Goal: Information Seeking & Learning: Learn about a topic

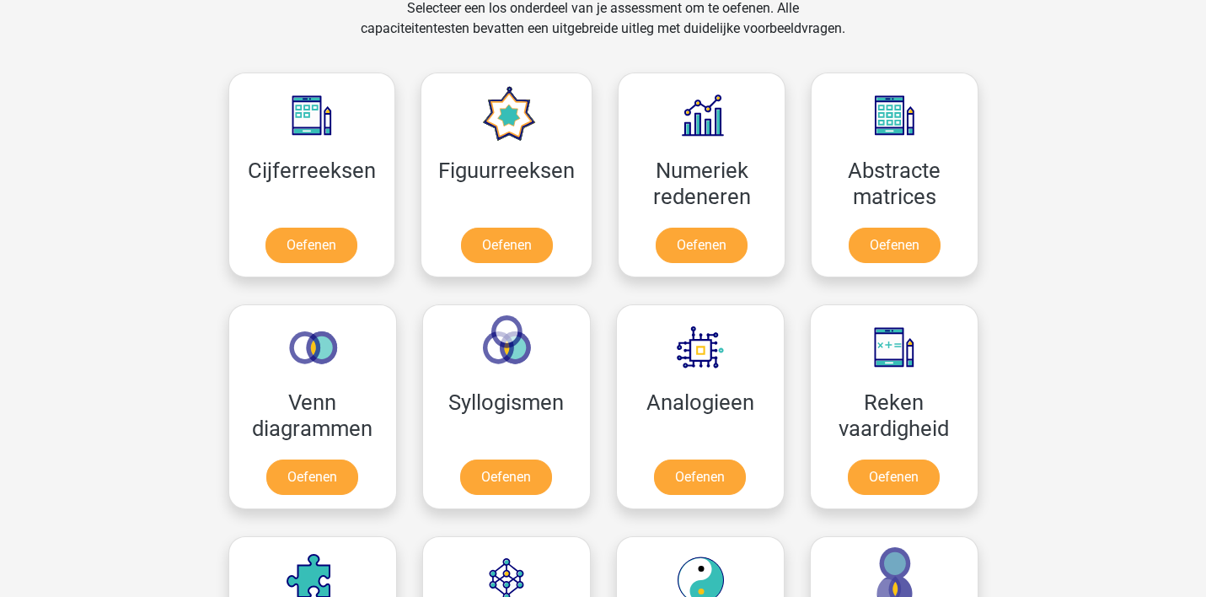
scroll to position [719, 0]
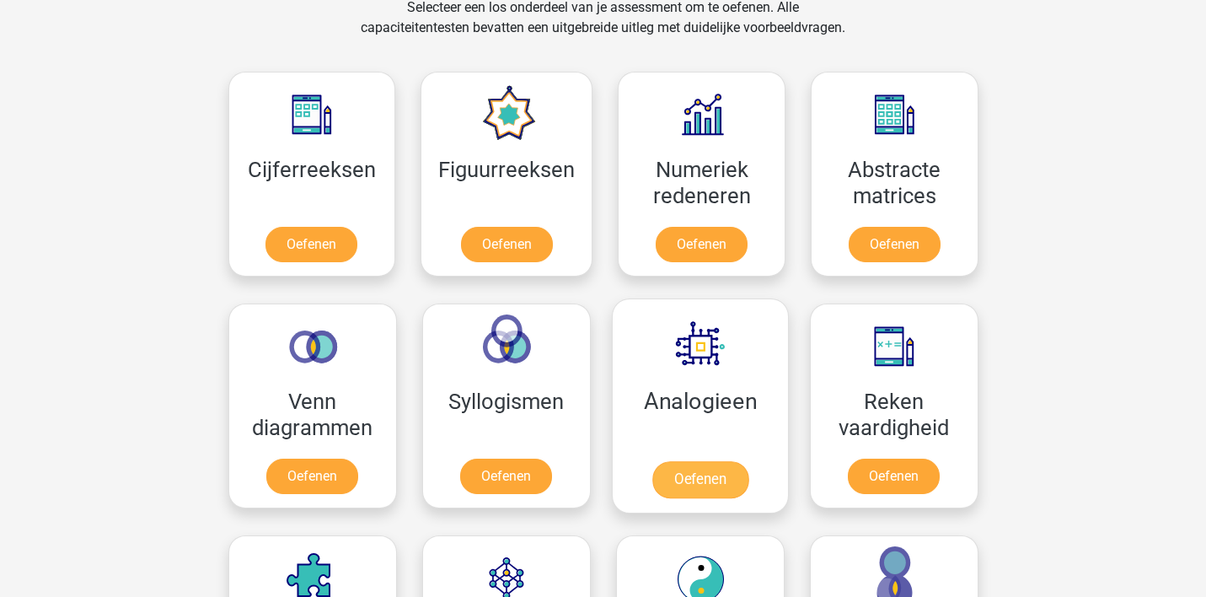
click at [691, 461] on link "Oefenen" at bounding box center [699, 479] width 96 height 37
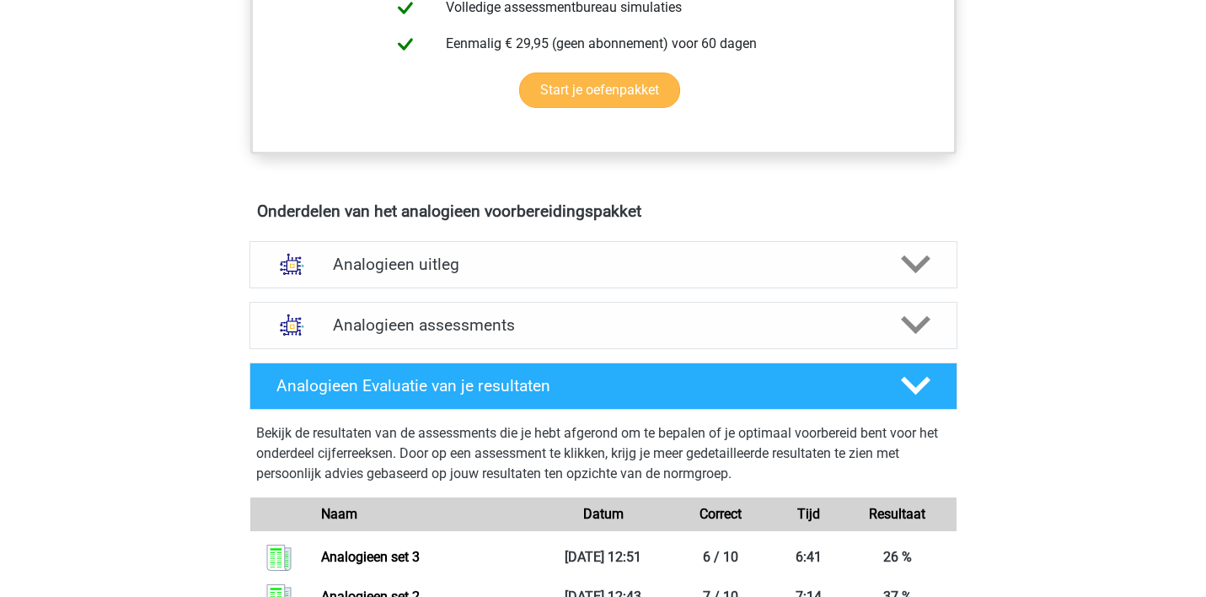
scroll to position [797, 0]
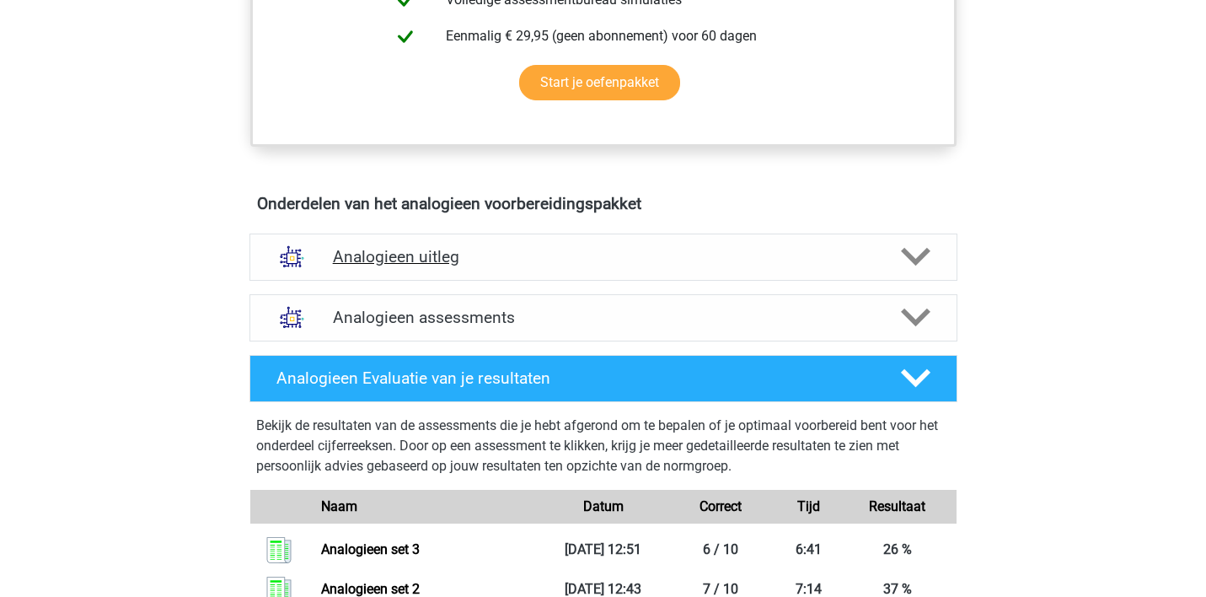
click at [653, 252] on h4 "Analogieen uitleg" at bounding box center [603, 256] width 541 height 19
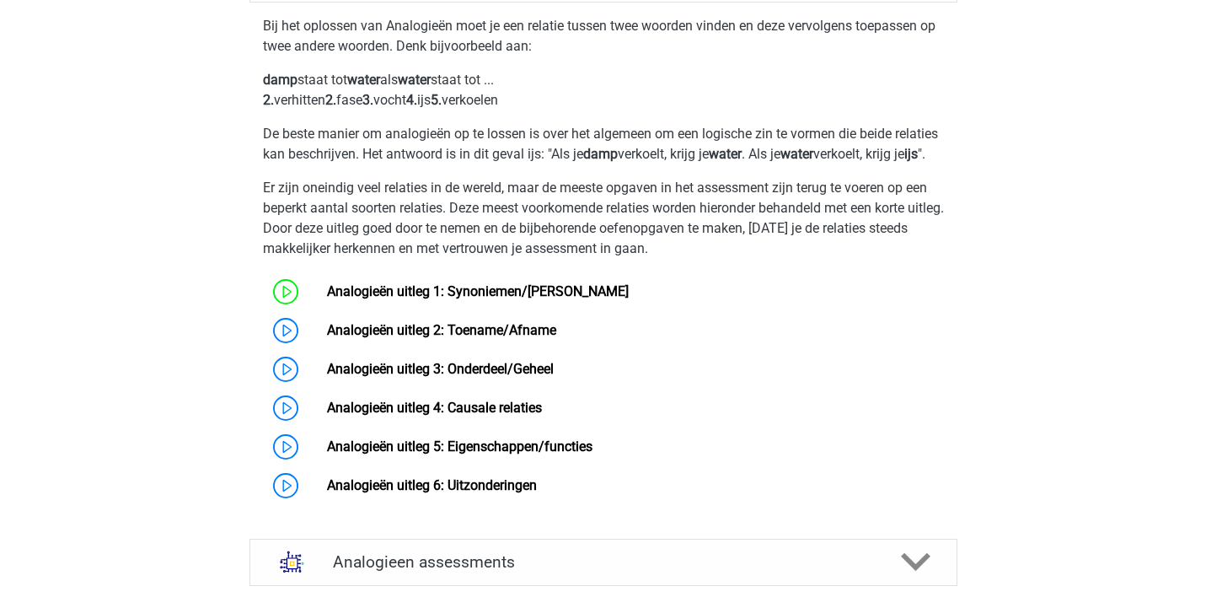
scroll to position [1078, 0]
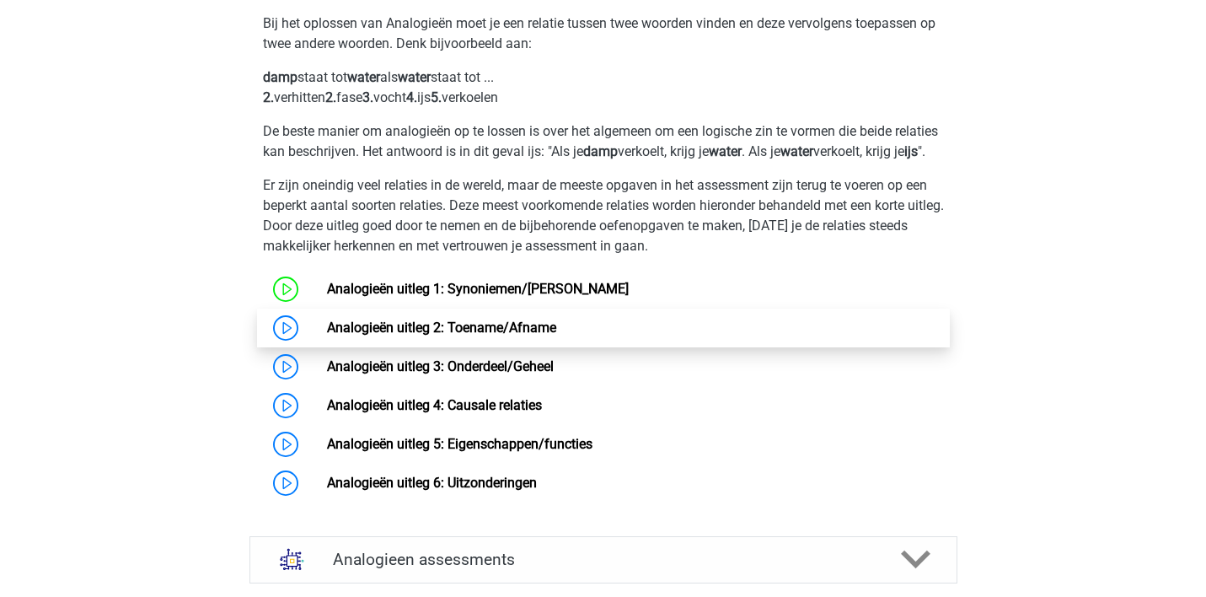
click at [509, 335] on link "Analogieën uitleg 2: Toename/Afname" at bounding box center [441, 327] width 229 height 16
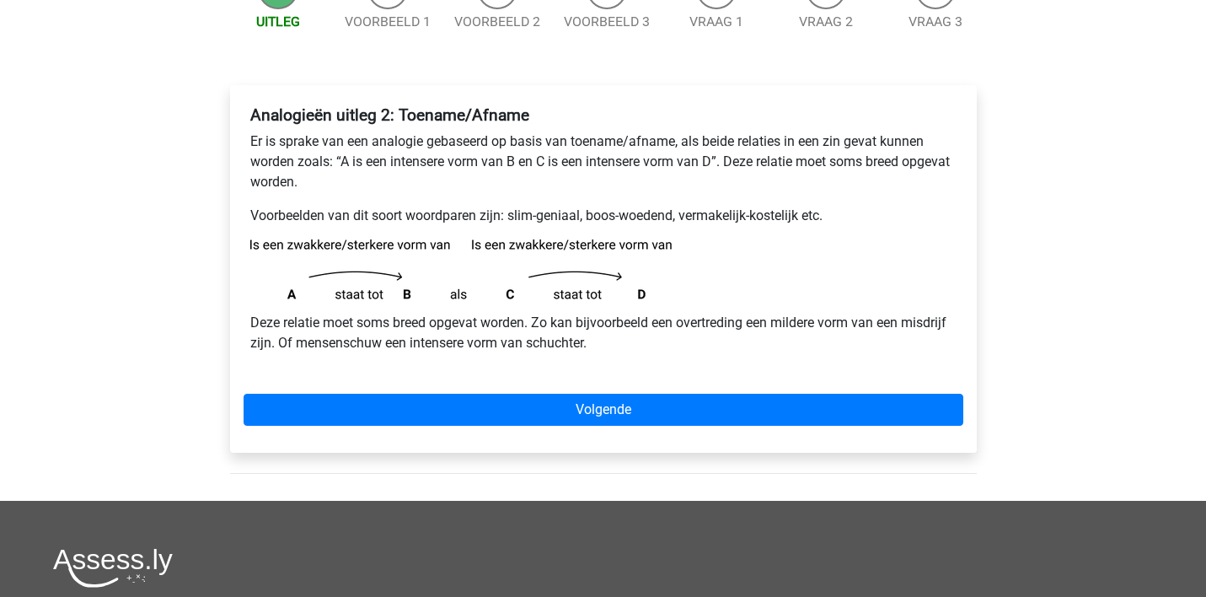
scroll to position [208, 0]
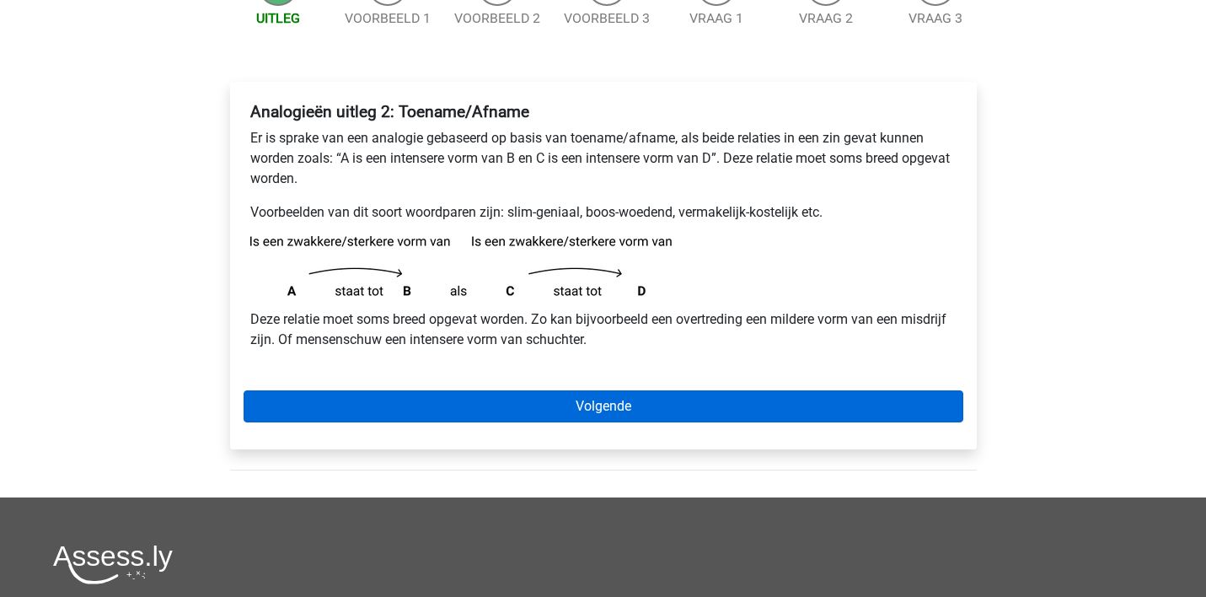
click at [617, 404] on link "Volgende" at bounding box center [604, 406] width 720 height 32
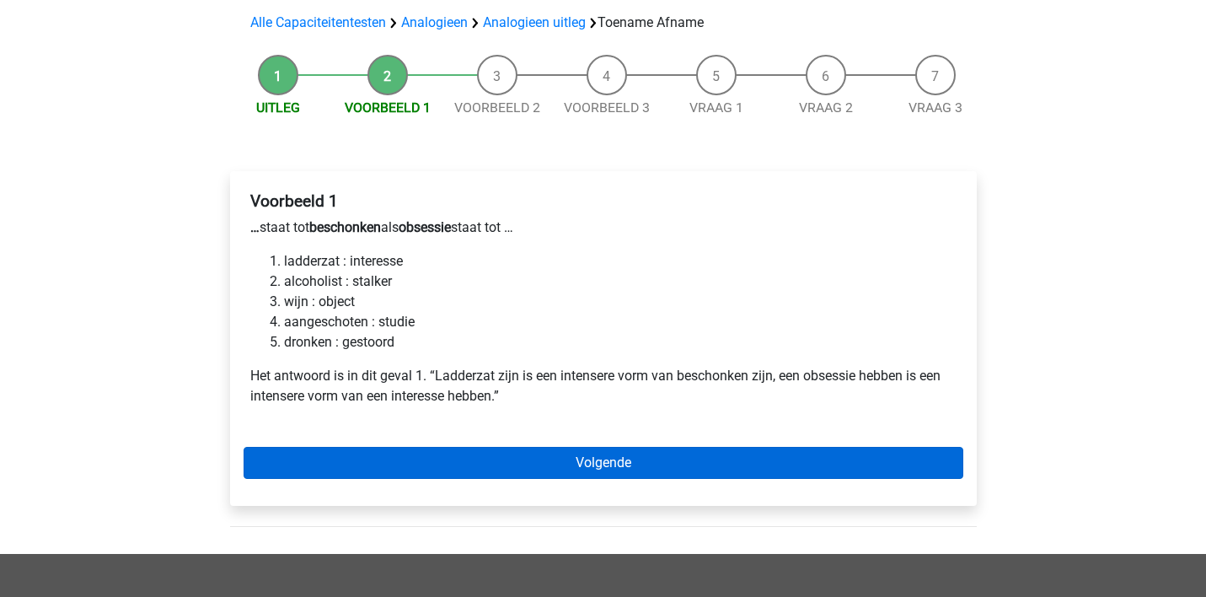
scroll to position [118, 0]
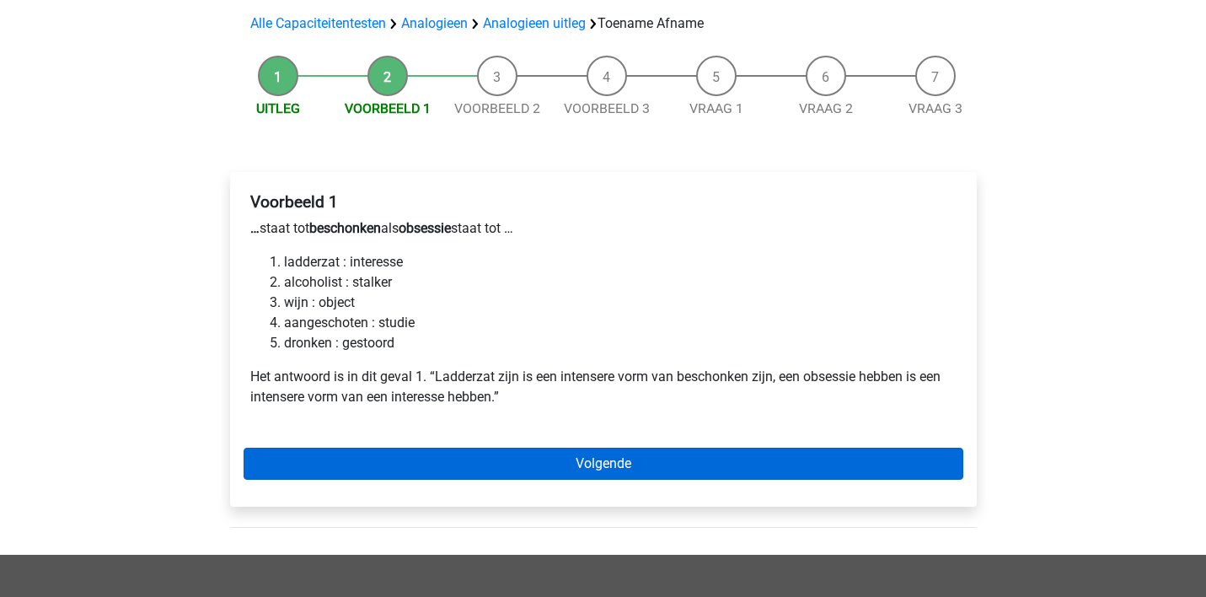
click at [534, 462] on link "Volgende" at bounding box center [604, 463] width 720 height 32
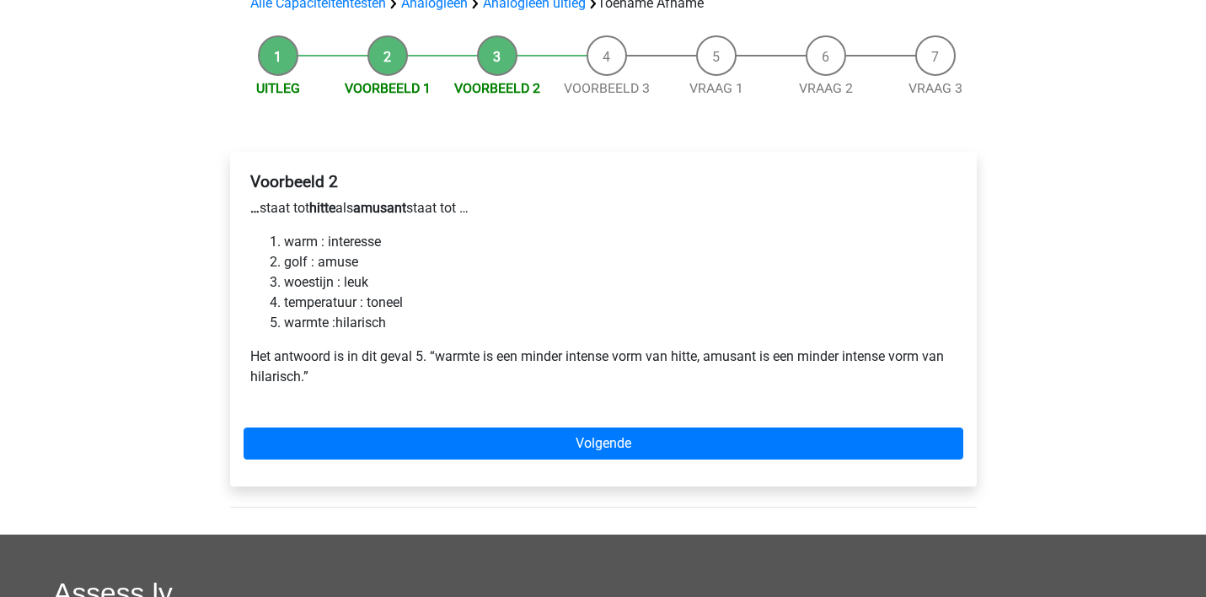
scroll to position [142, 0]
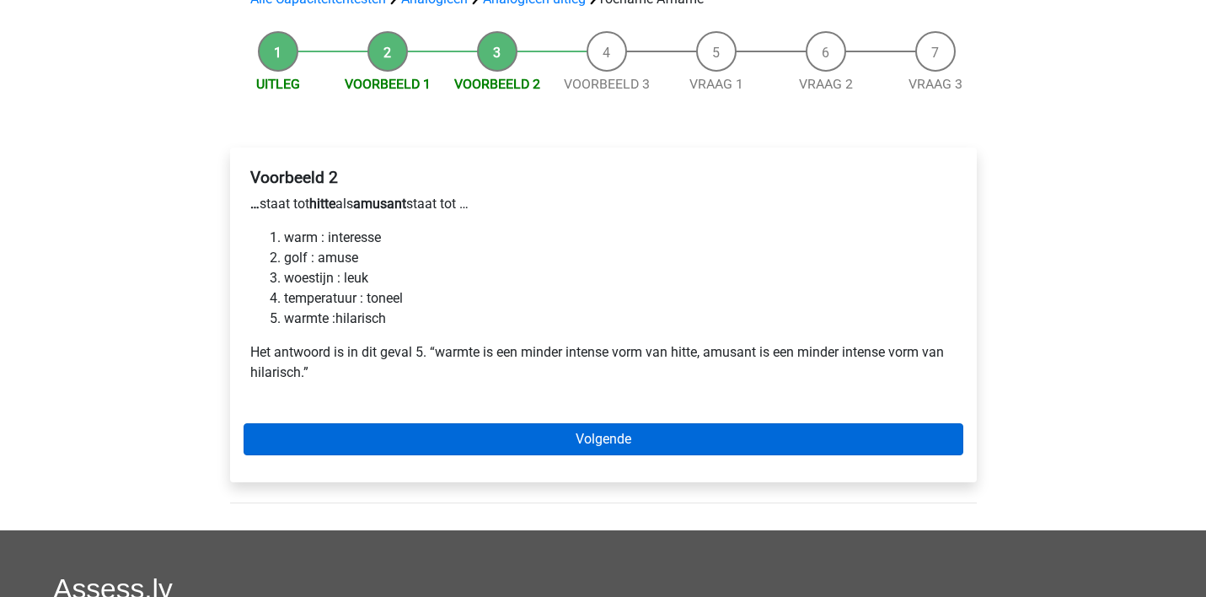
click at [550, 436] on link "Volgende" at bounding box center [604, 439] width 720 height 32
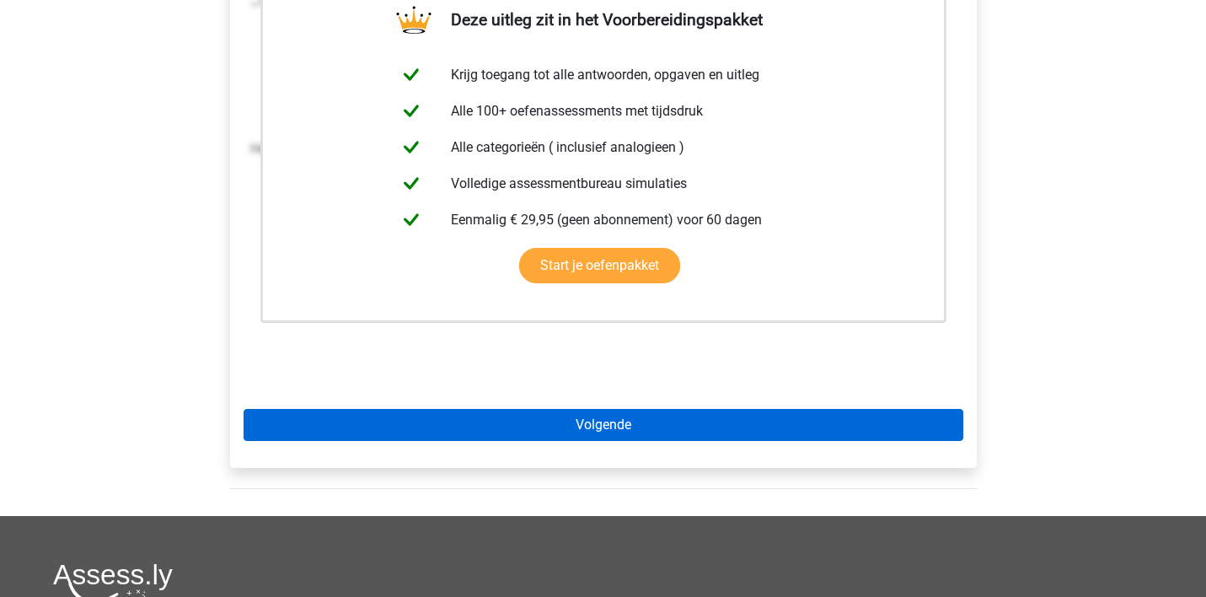
scroll to position [375, 0]
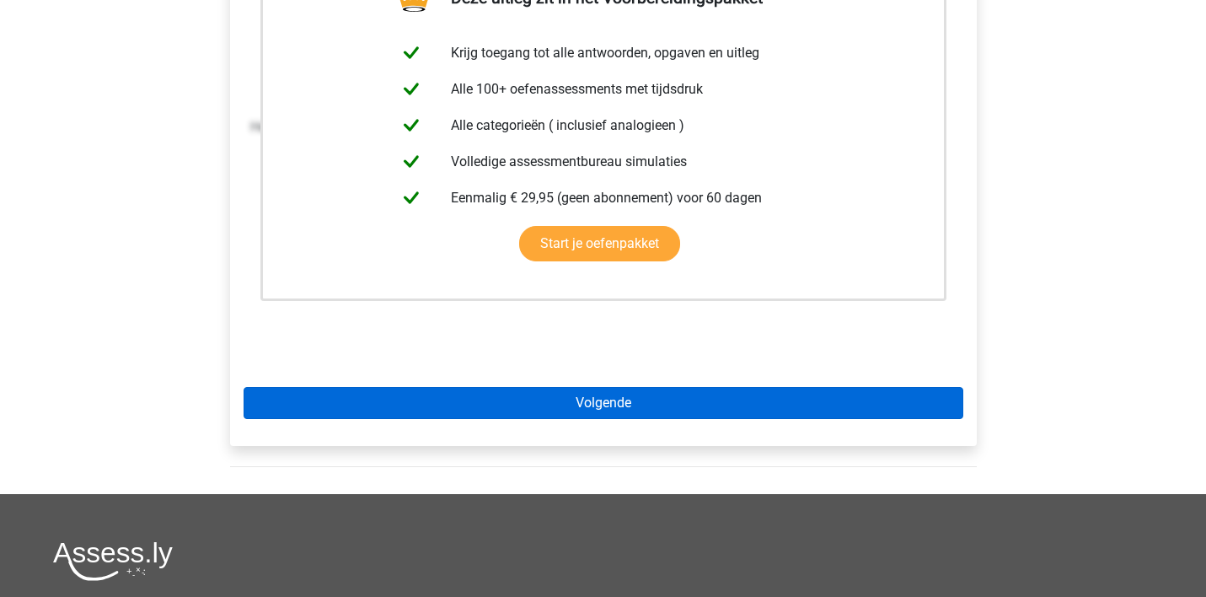
click at [547, 403] on link "Volgende" at bounding box center [604, 403] width 720 height 32
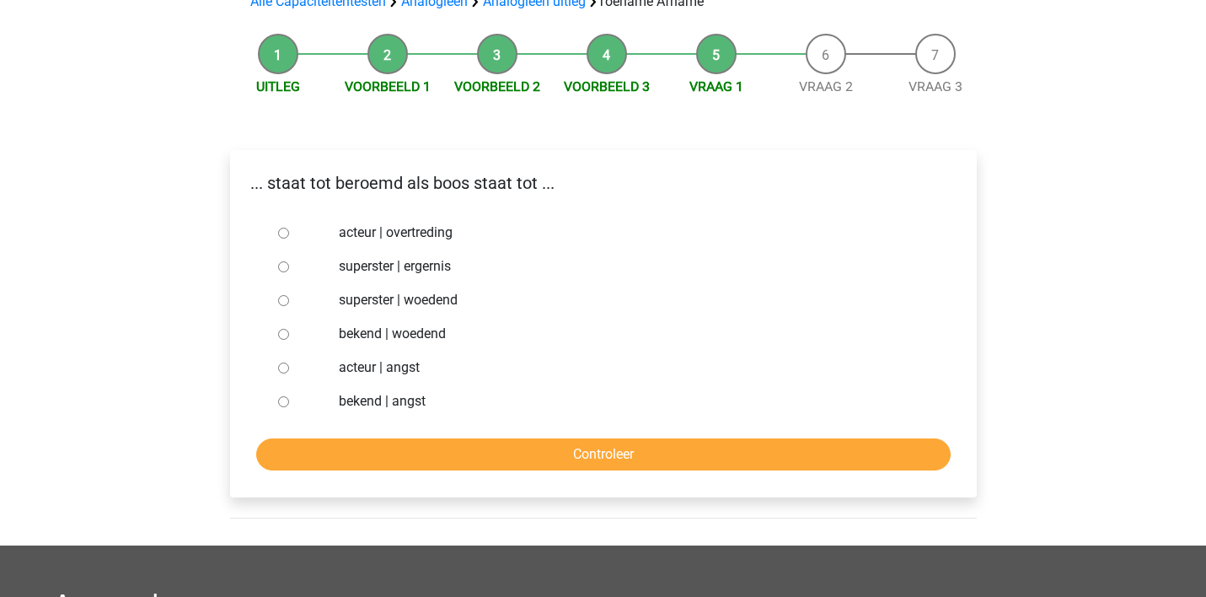
scroll to position [145, 0]
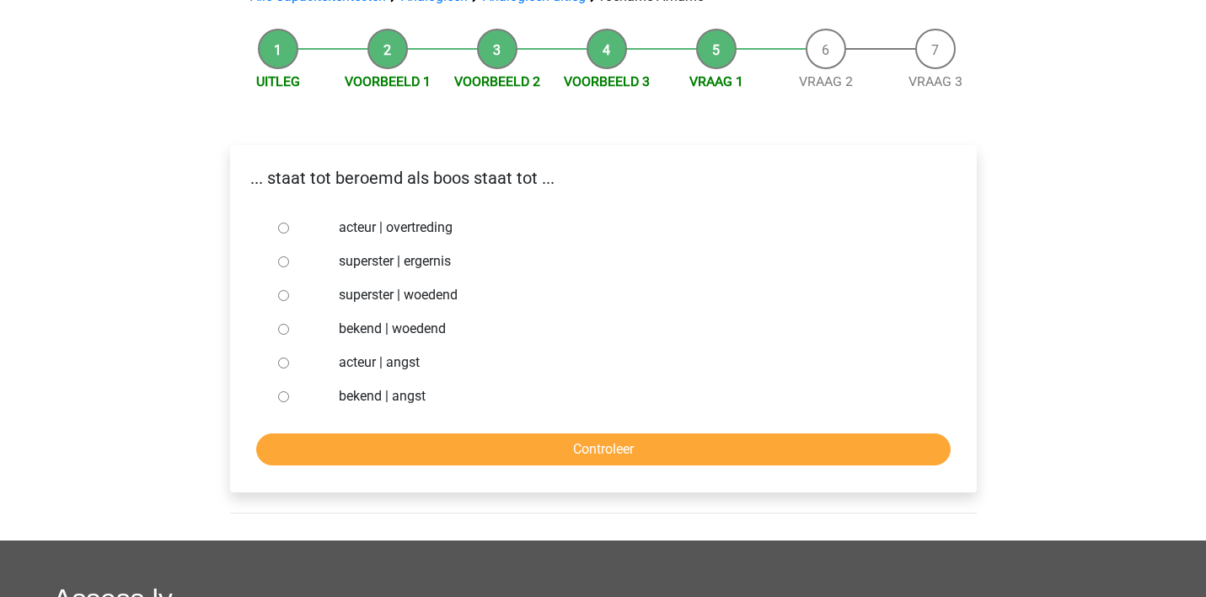
click at [284, 324] on input "bekend | woedend" at bounding box center [283, 329] width 11 height 11
radio input "true"
click at [500, 447] on input "Controleer" at bounding box center [603, 449] width 694 height 32
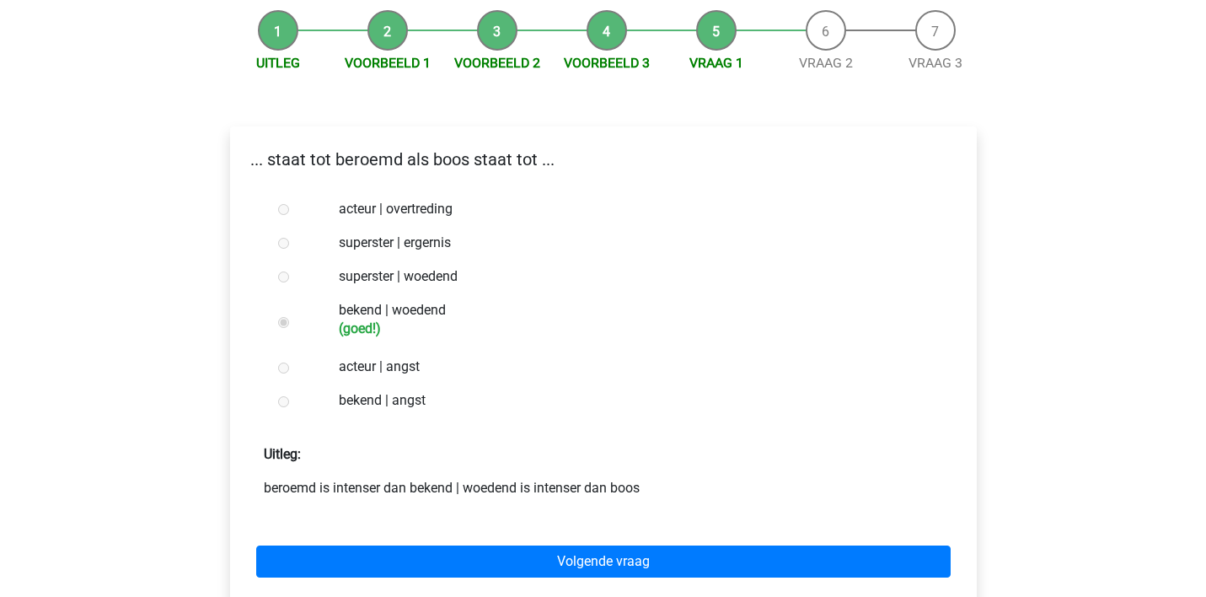
scroll to position [164, 0]
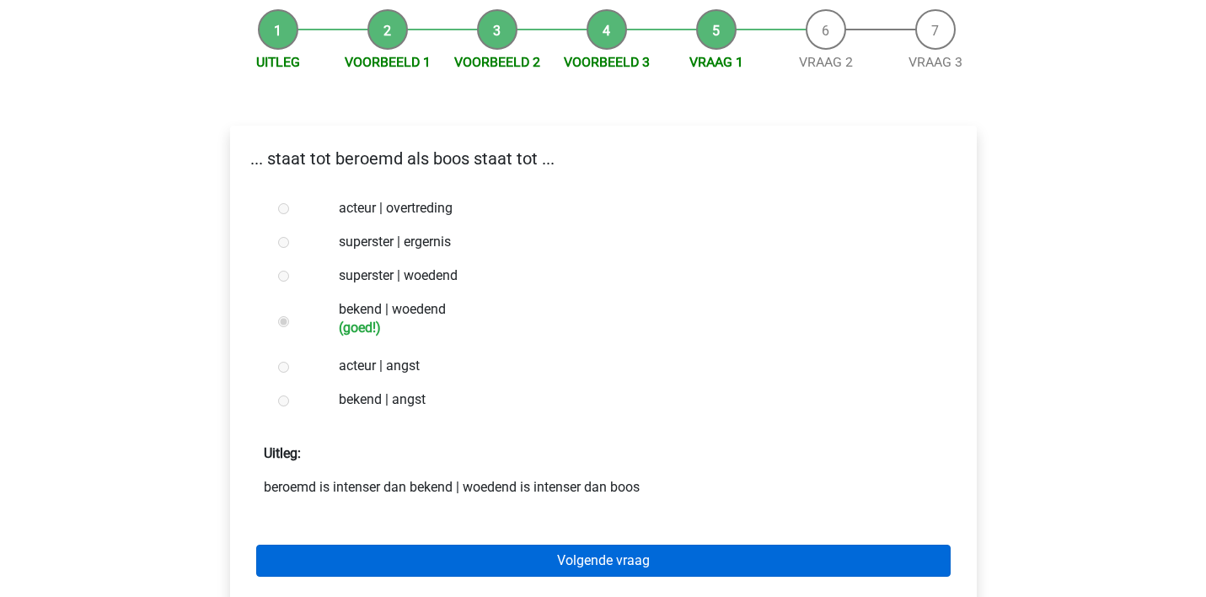
click at [511, 556] on link "Volgende vraag" at bounding box center [603, 560] width 694 height 32
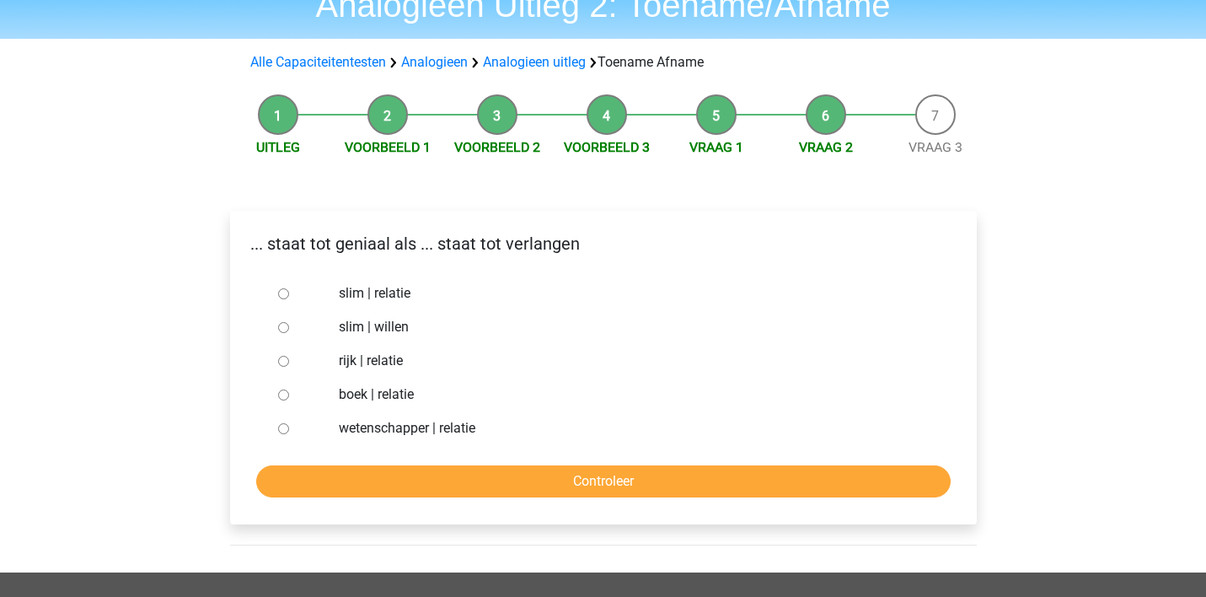
scroll to position [83, 0]
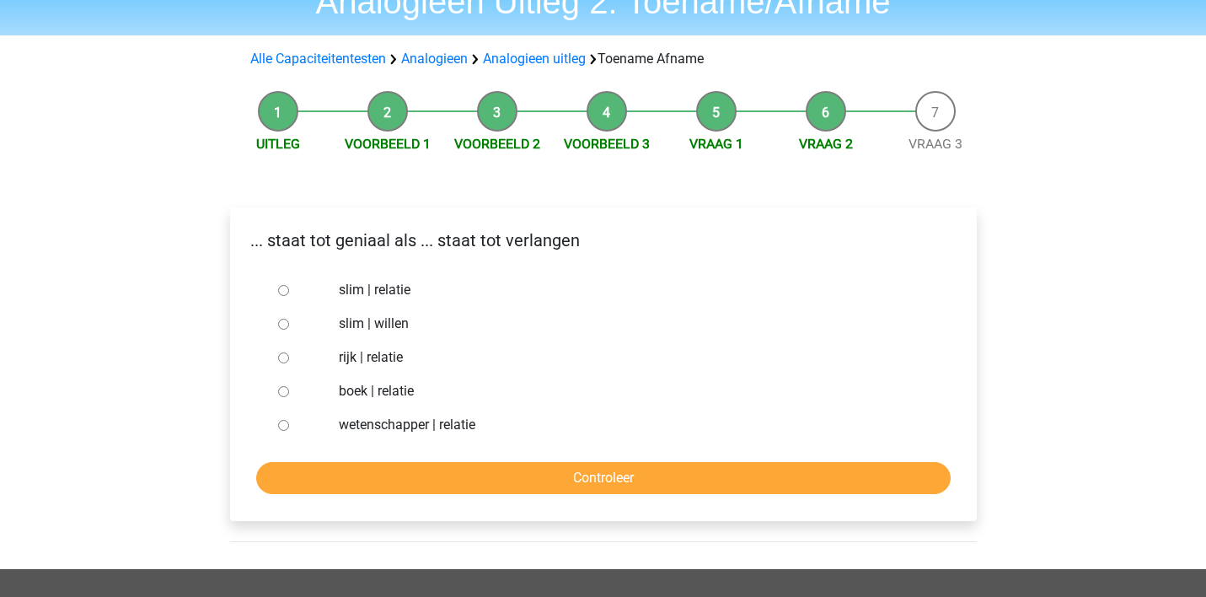
click at [282, 324] on input "slim | willen" at bounding box center [283, 324] width 11 height 11
radio input "true"
click at [484, 476] on input "Controleer" at bounding box center [603, 478] width 694 height 32
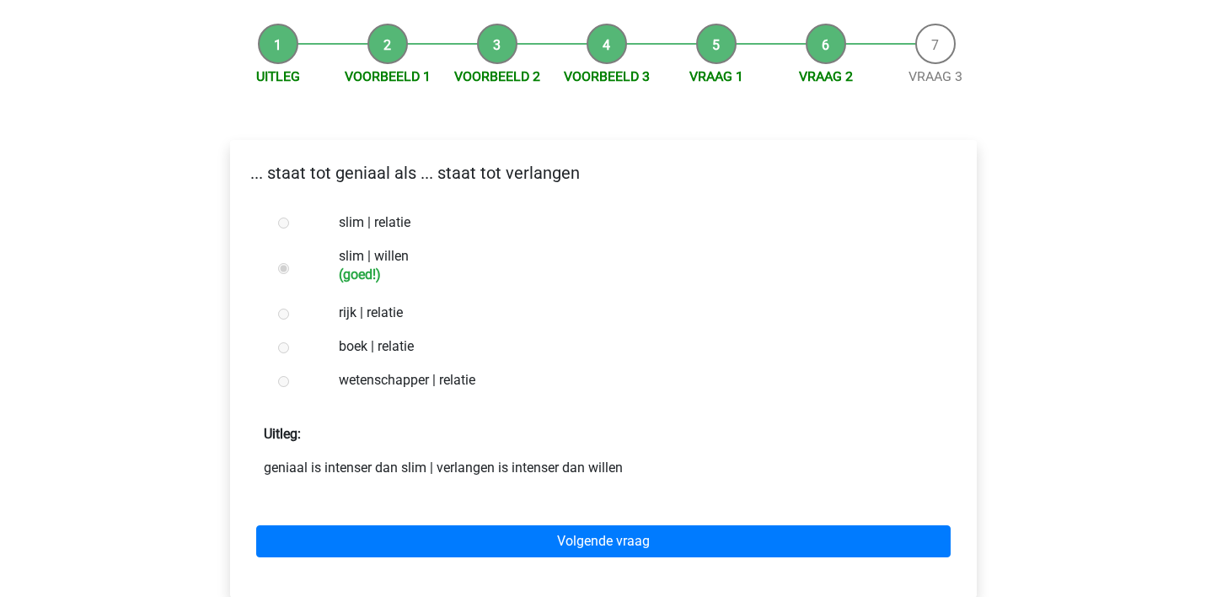
scroll to position [152, 0]
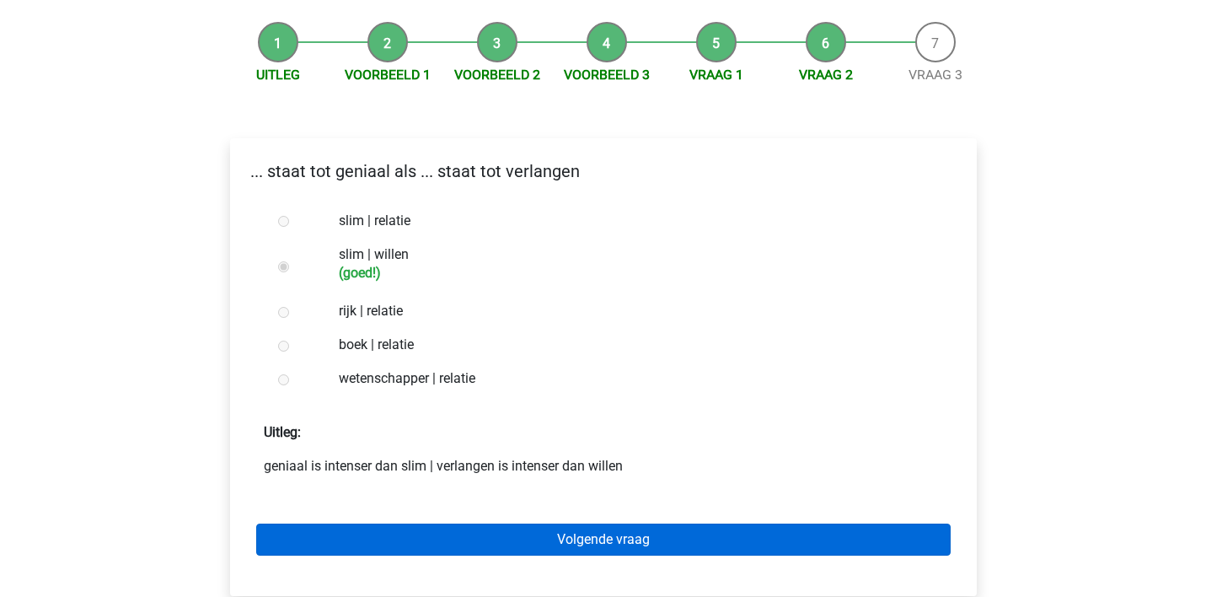
click at [499, 531] on link "Volgende vraag" at bounding box center [603, 539] width 694 height 32
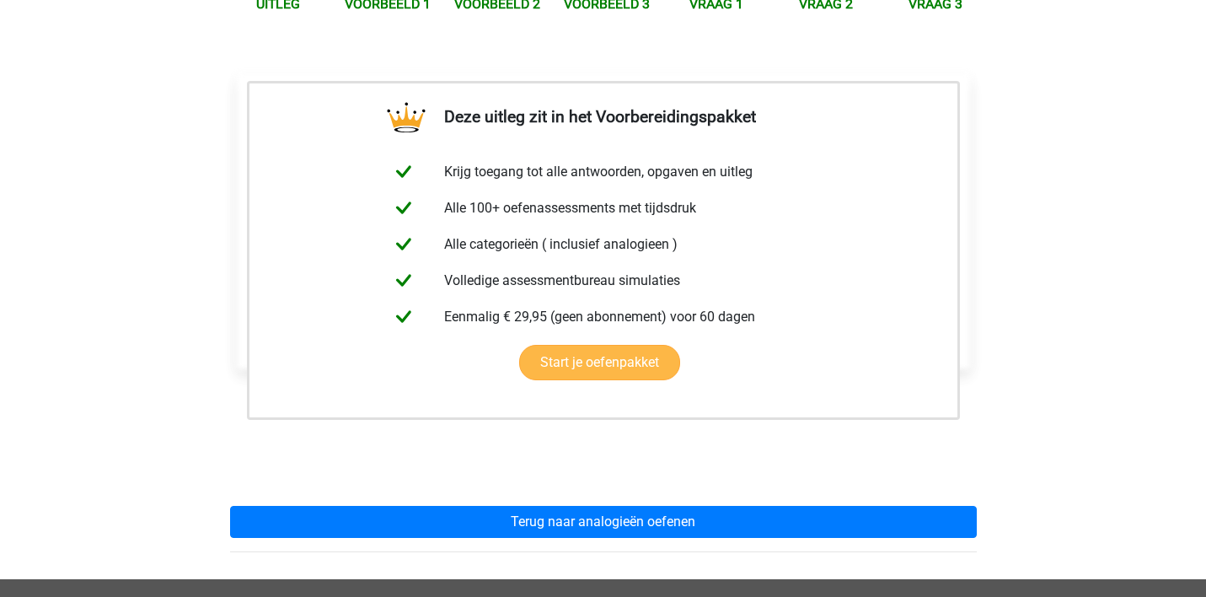
scroll to position [340, 0]
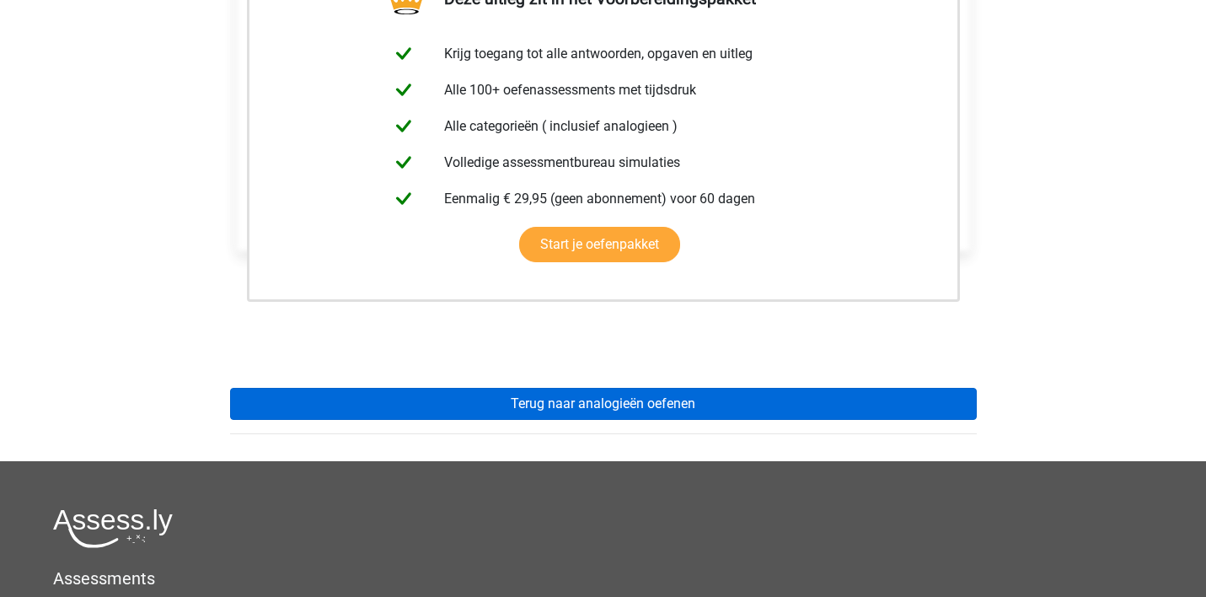
click at [545, 408] on link "Terug naar analogieën oefenen" at bounding box center [603, 404] width 747 height 32
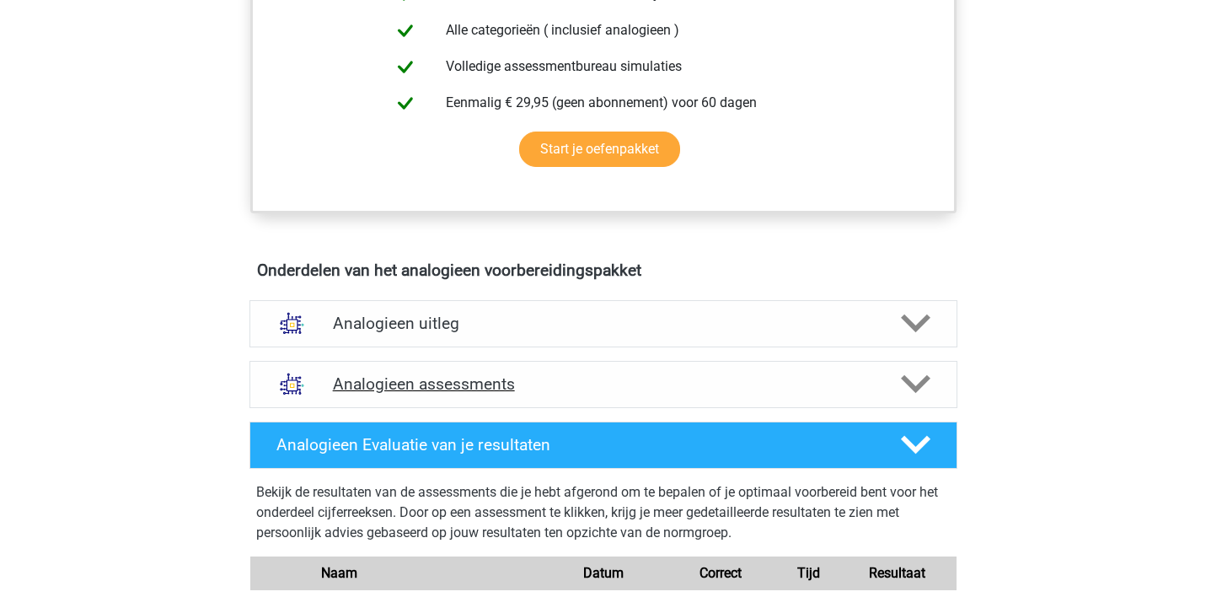
scroll to position [730, 0]
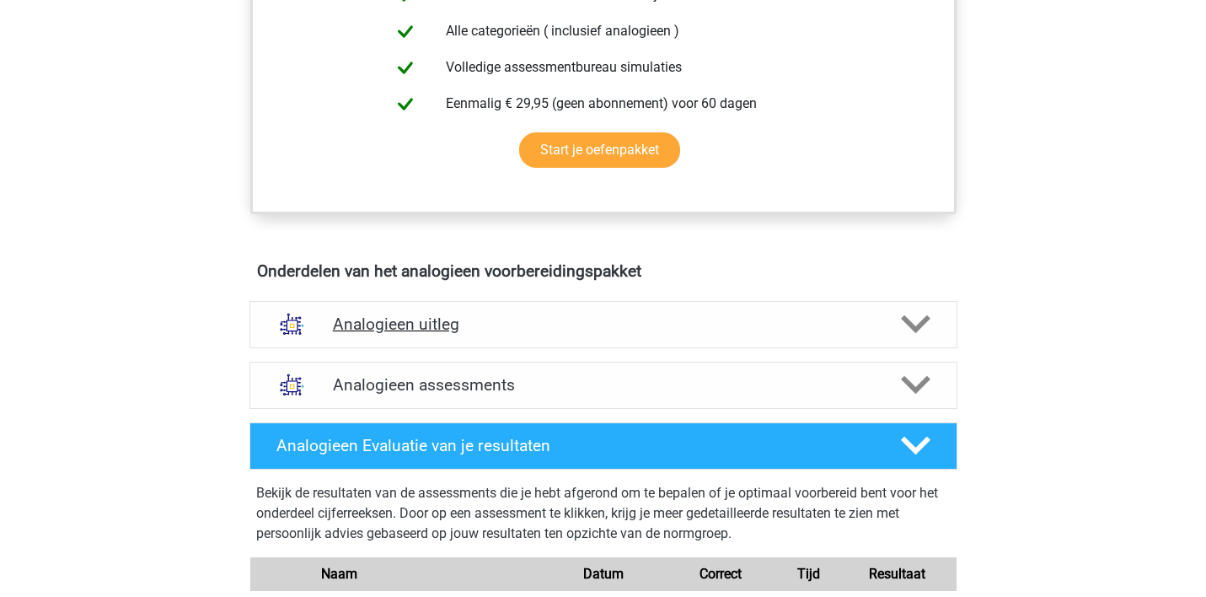
click at [543, 326] on h4 "Analogieen uitleg" at bounding box center [603, 323] width 541 height 19
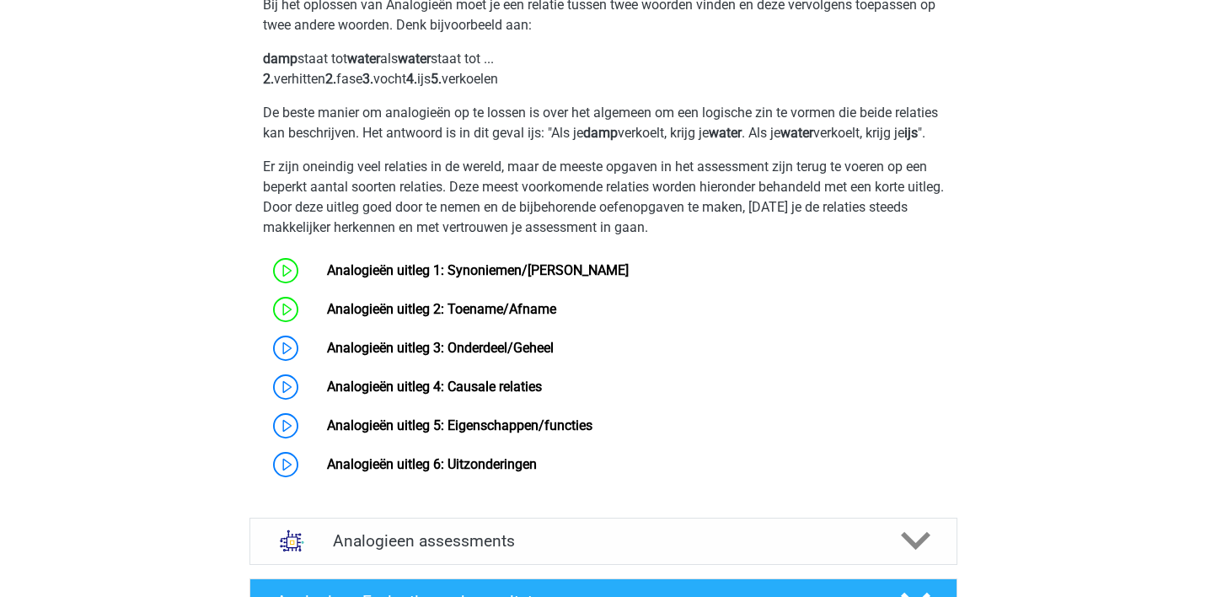
scroll to position [1106, 0]
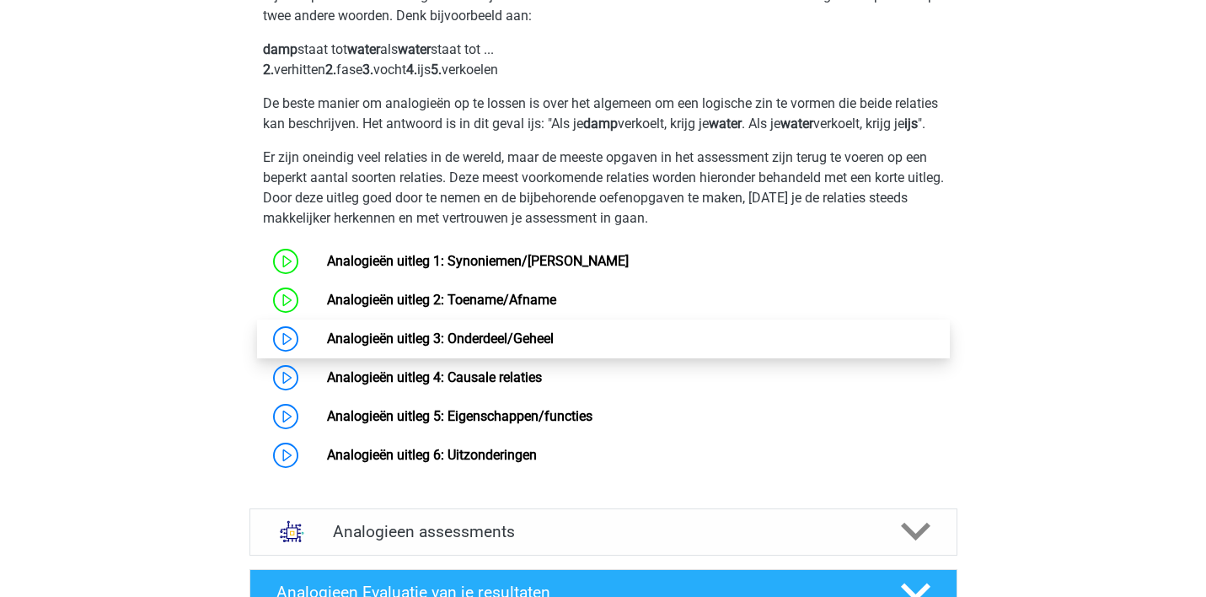
click at [517, 346] on link "Analogieën uitleg 3: Onderdeel/Geheel" at bounding box center [440, 338] width 227 height 16
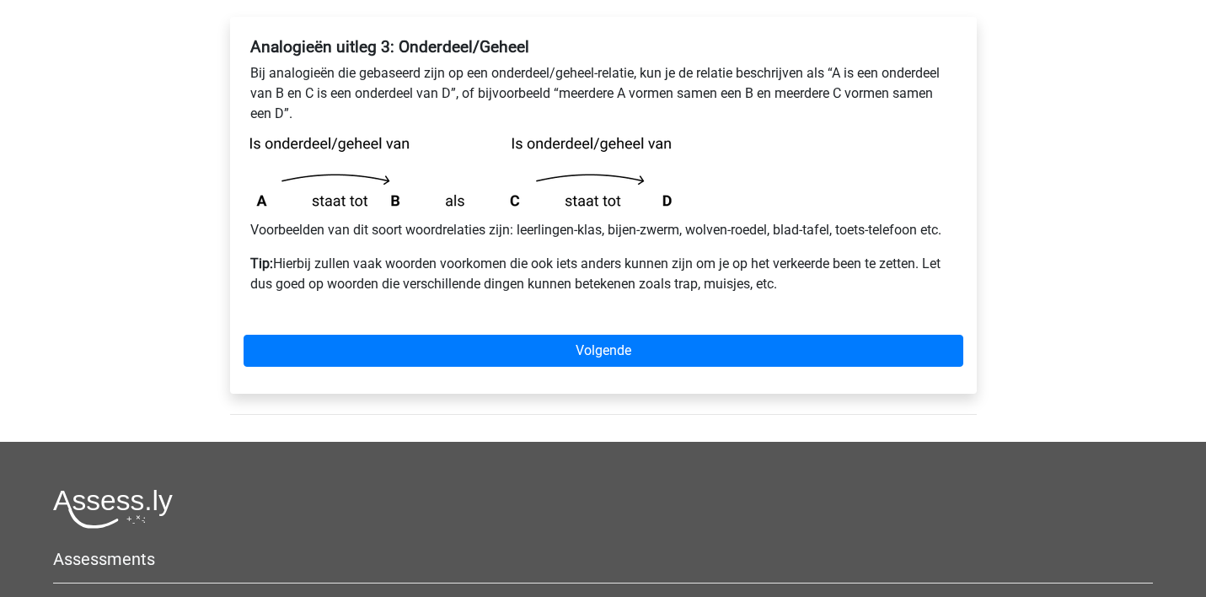
scroll to position [278, 0]
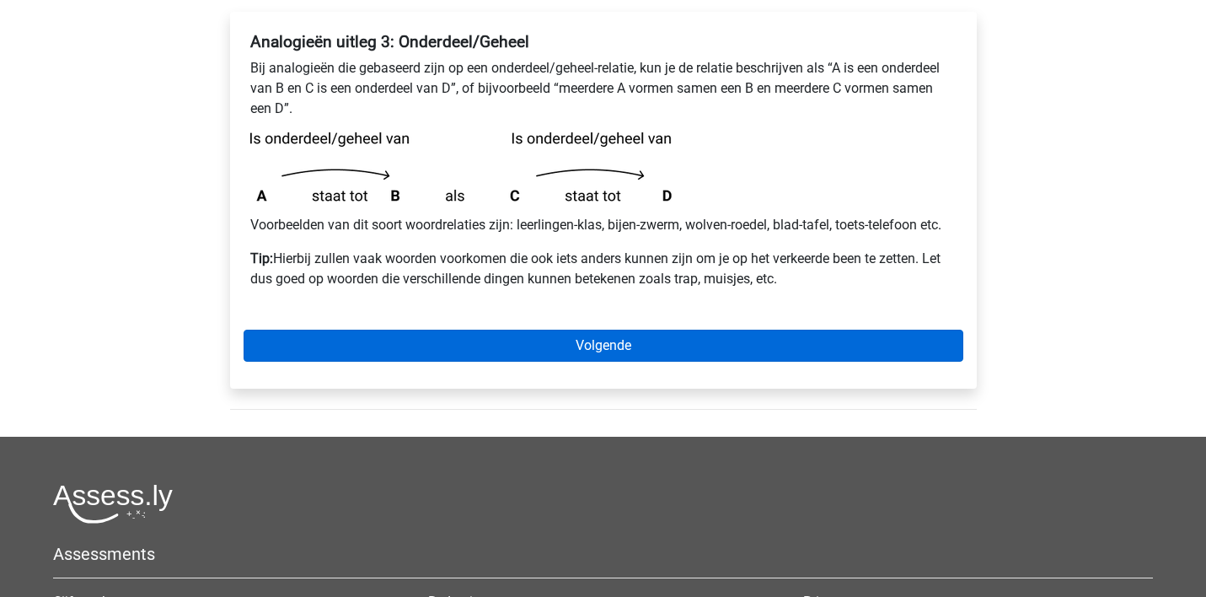
click at [517, 341] on link "Volgende" at bounding box center [604, 345] width 720 height 32
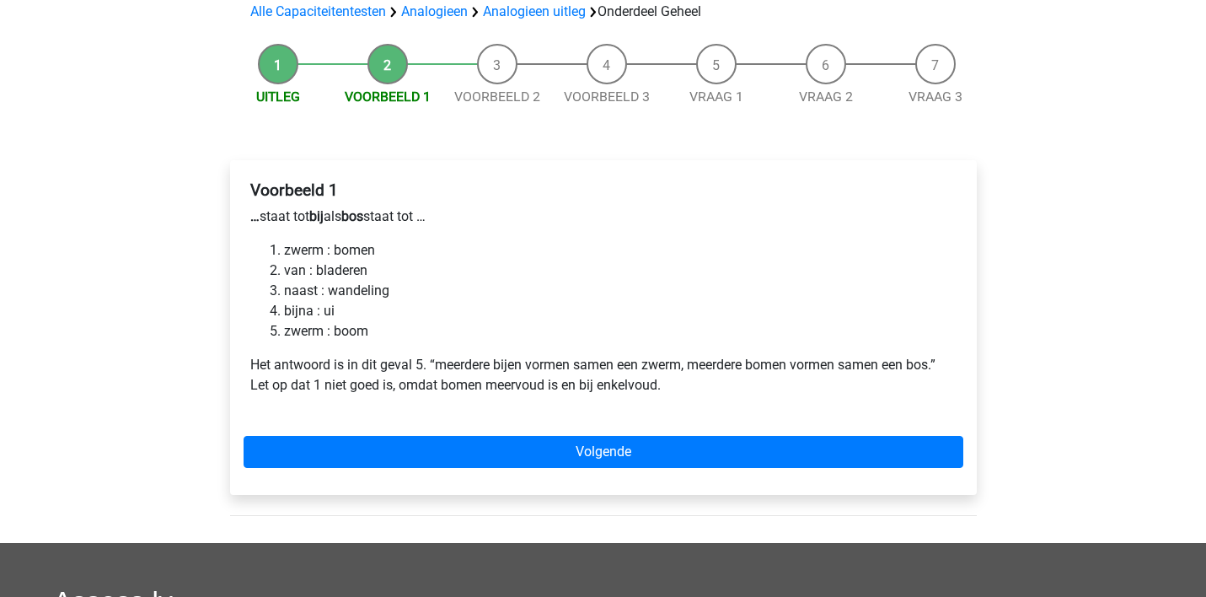
scroll to position [131, 0]
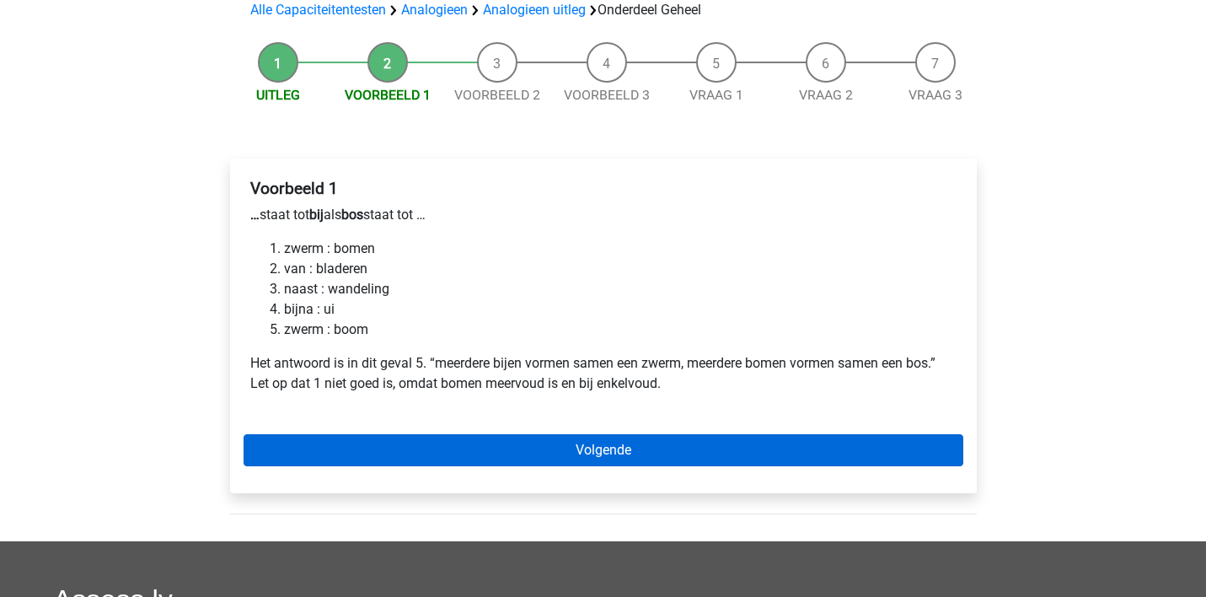
click at [477, 444] on link "Volgende" at bounding box center [604, 450] width 720 height 32
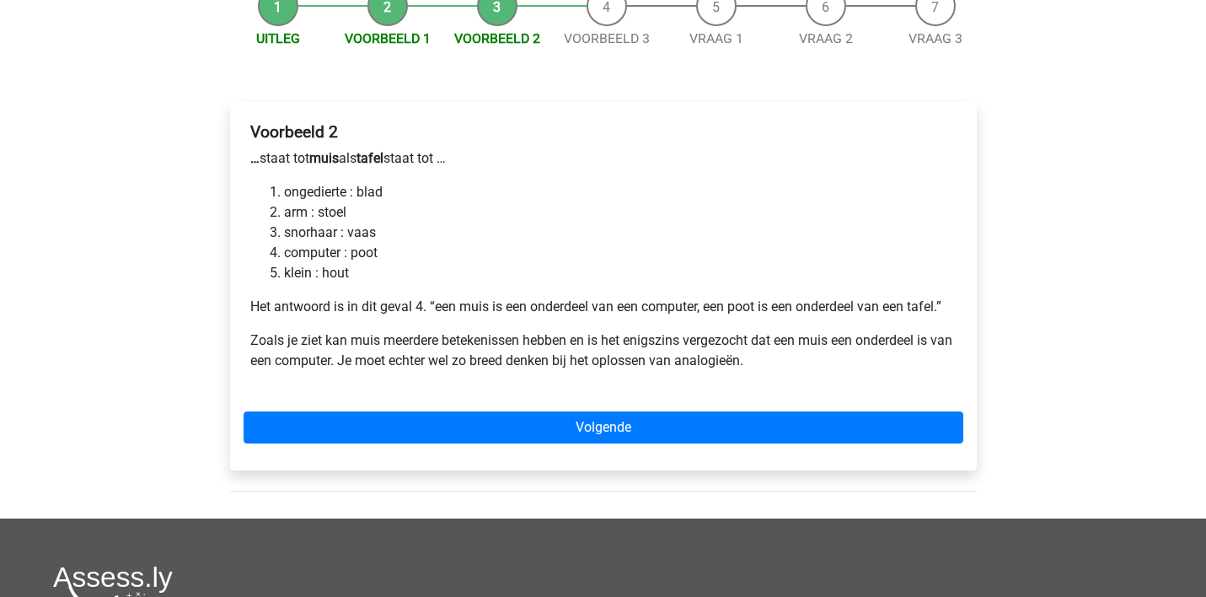
scroll to position [190, 0]
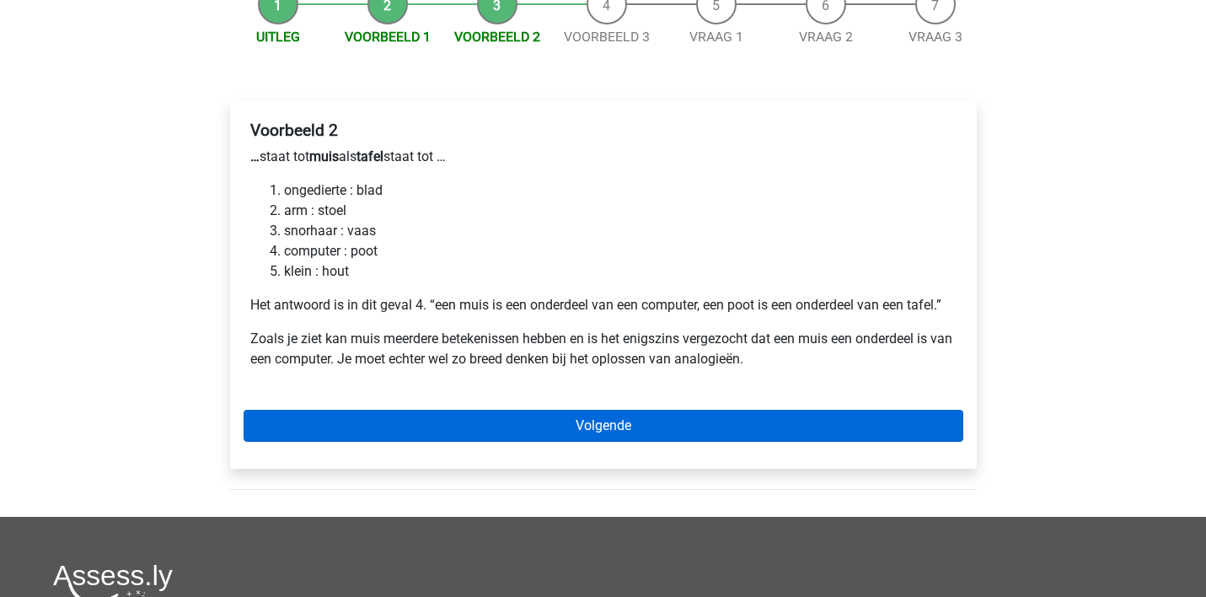
click at [546, 418] on link "Volgende" at bounding box center [604, 426] width 720 height 32
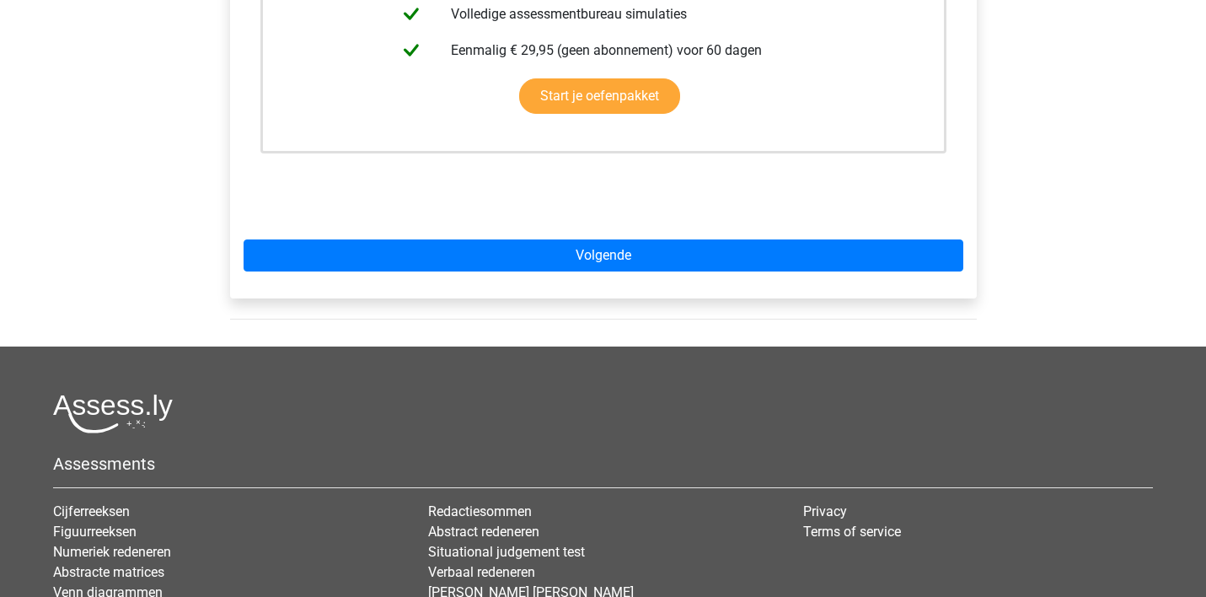
scroll to position [532, 0]
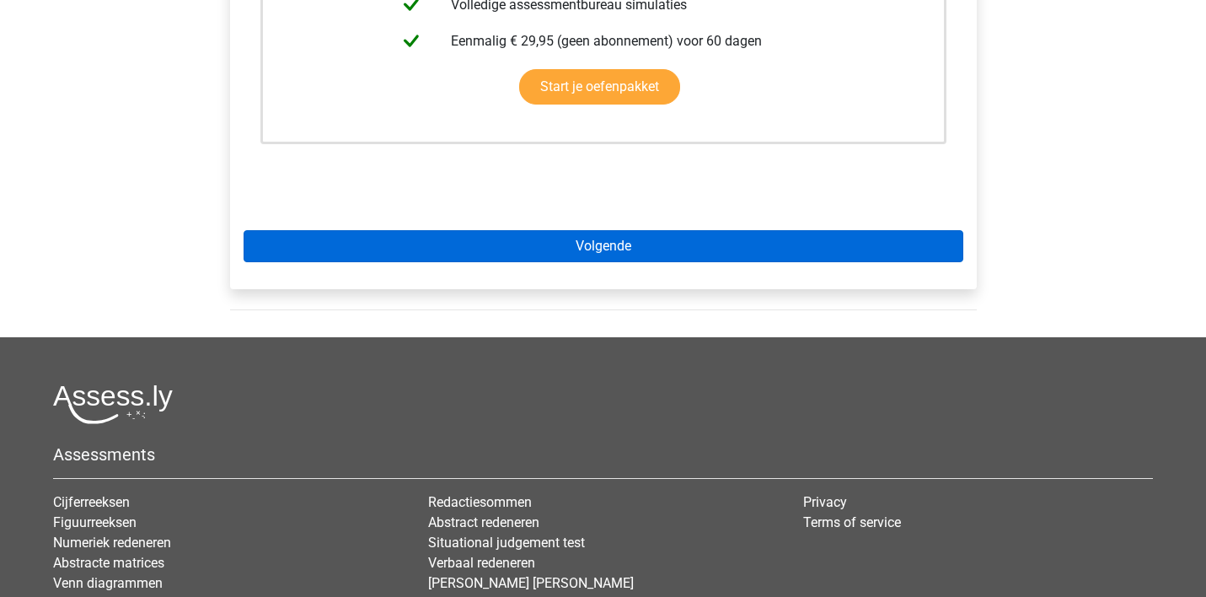
click at [619, 249] on link "Volgende" at bounding box center [604, 246] width 720 height 32
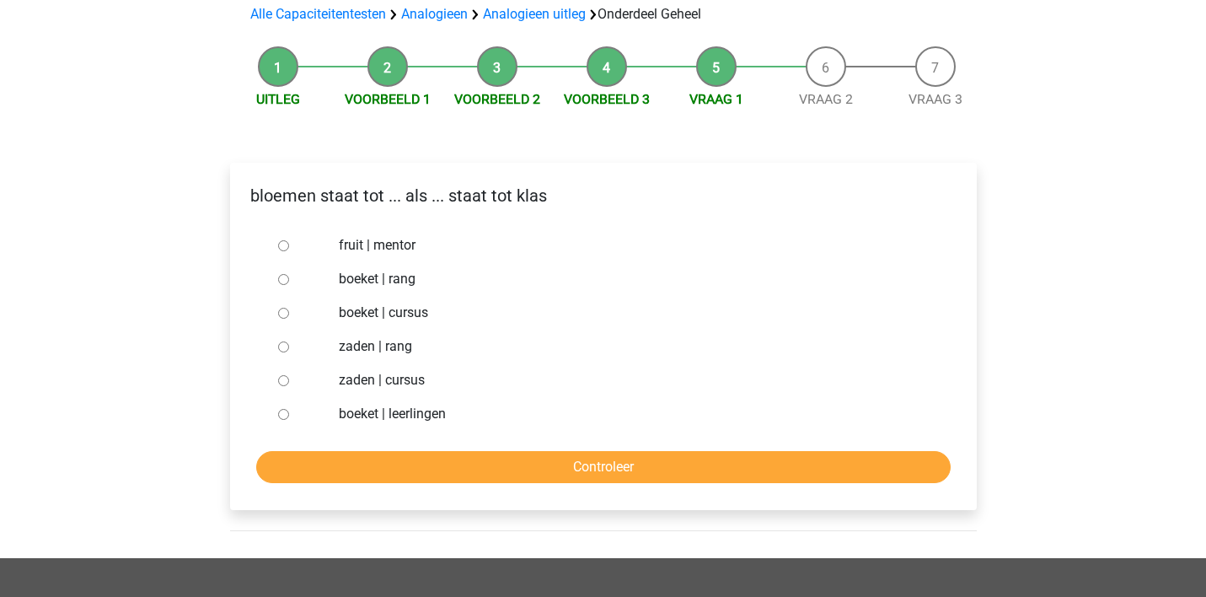
scroll to position [153, 0]
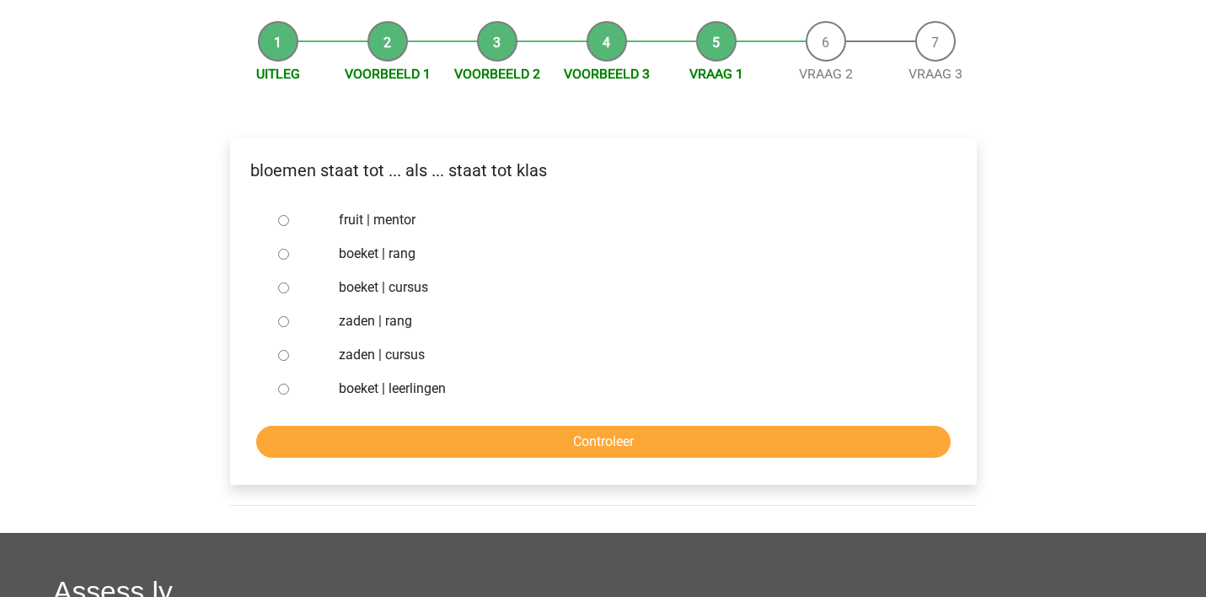
click at [281, 389] on input "boeket | leerlingen" at bounding box center [283, 388] width 11 height 11
radio input "true"
click at [355, 440] on input "Controleer" at bounding box center [603, 442] width 694 height 32
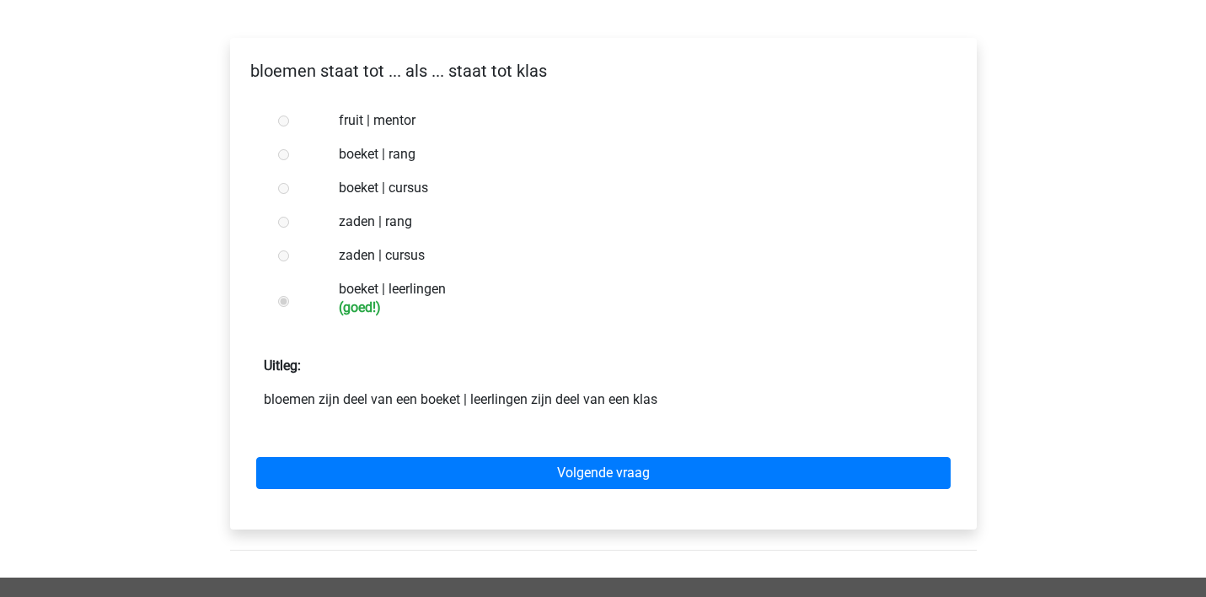
scroll to position [262, 0]
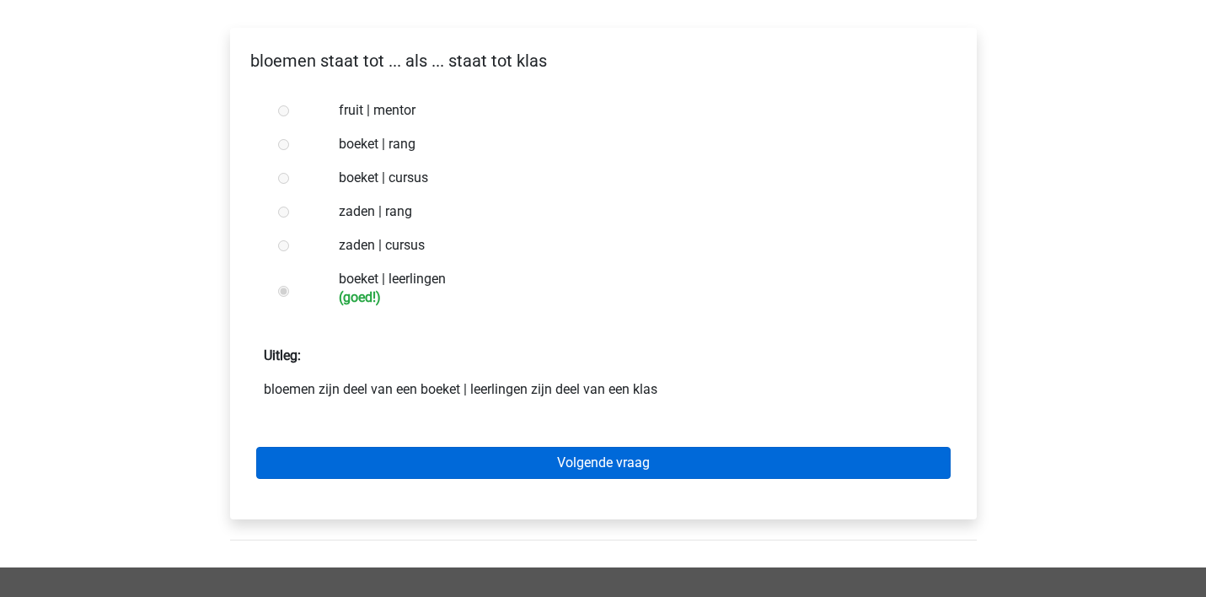
click at [506, 458] on link "Volgende vraag" at bounding box center [603, 463] width 694 height 32
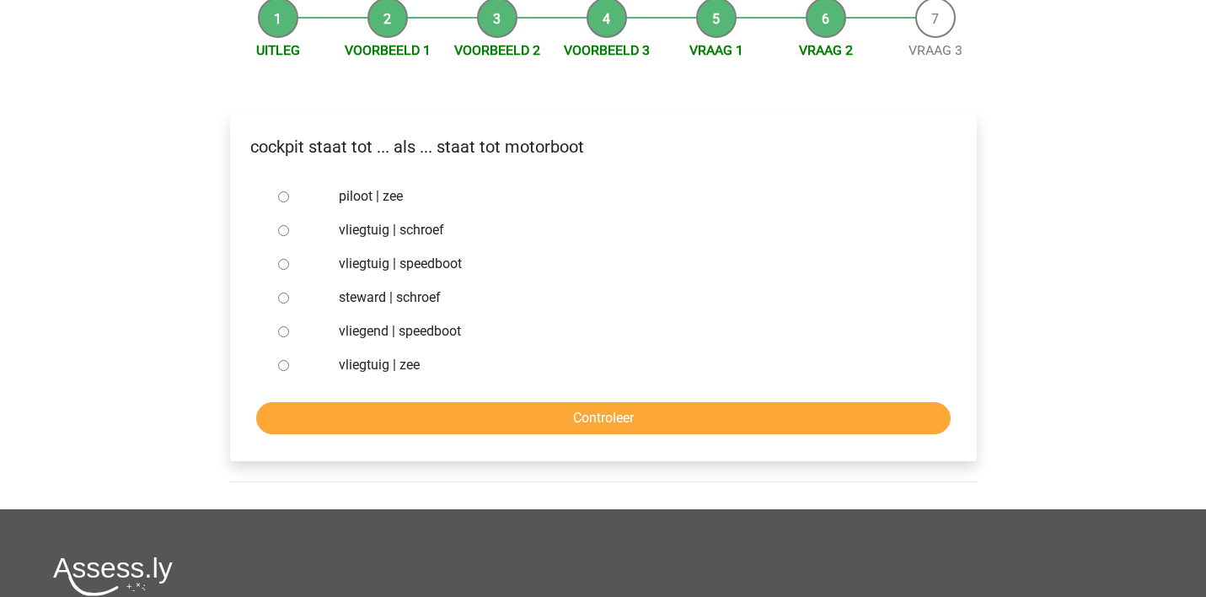
scroll to position [178, 0]
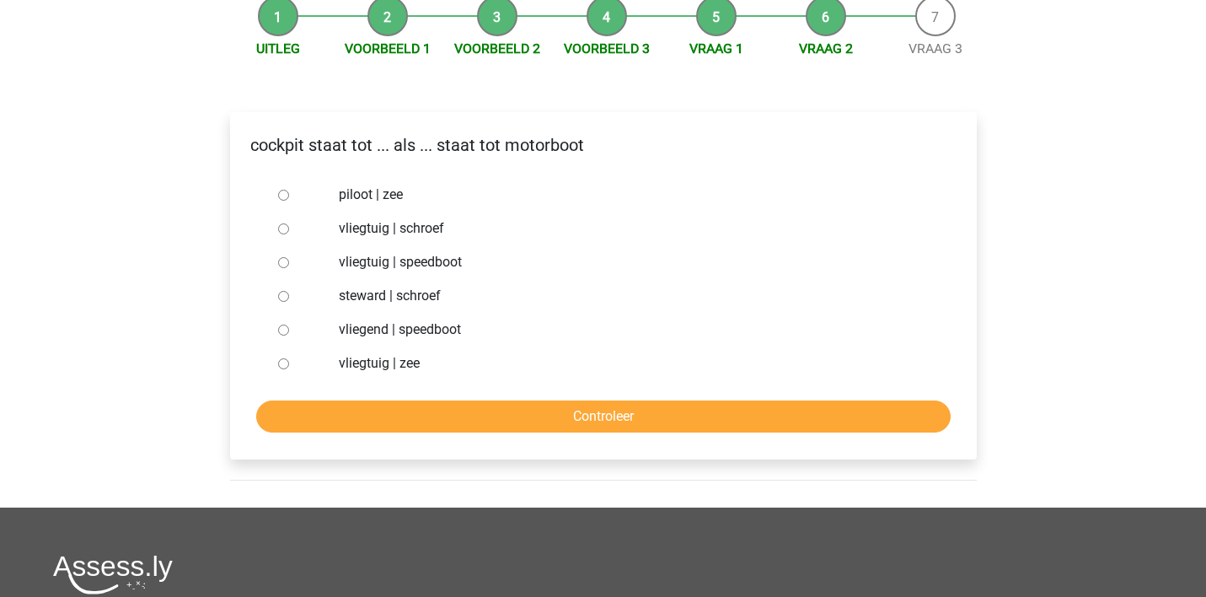
click at [284, 228] on input "vliegtuig | schroef" at bounding box center [283, 228] width 11 height 11
radio input "true"
click at [414, 412] on input "Controleer" at bounding box center [603, 416] width 694 height 32
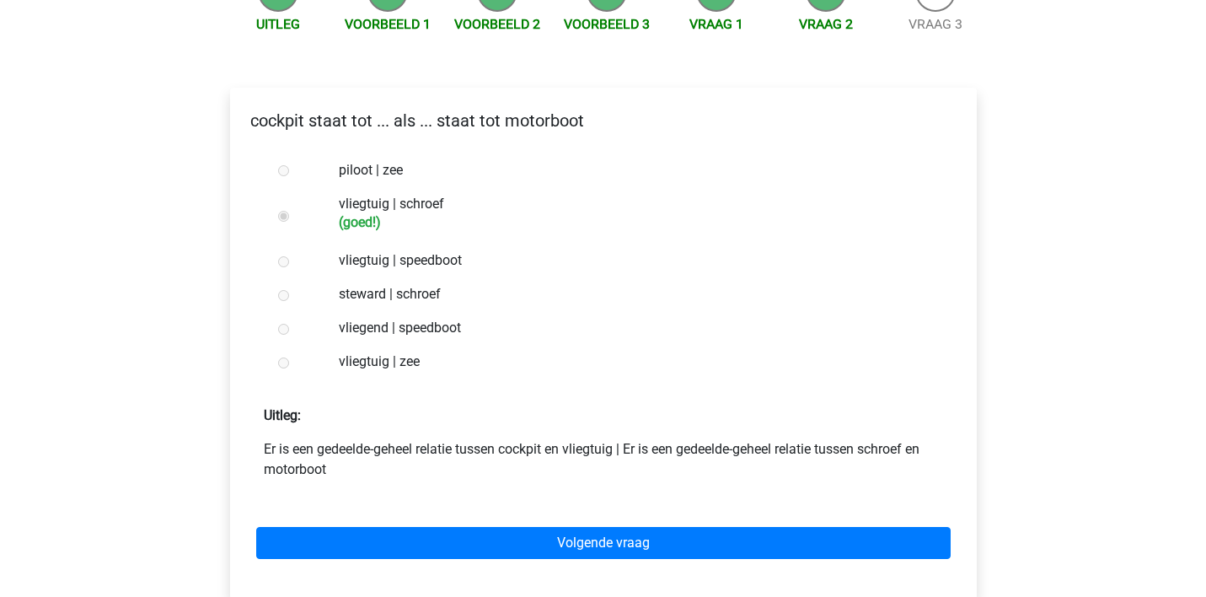
scroll to position [265, 0]
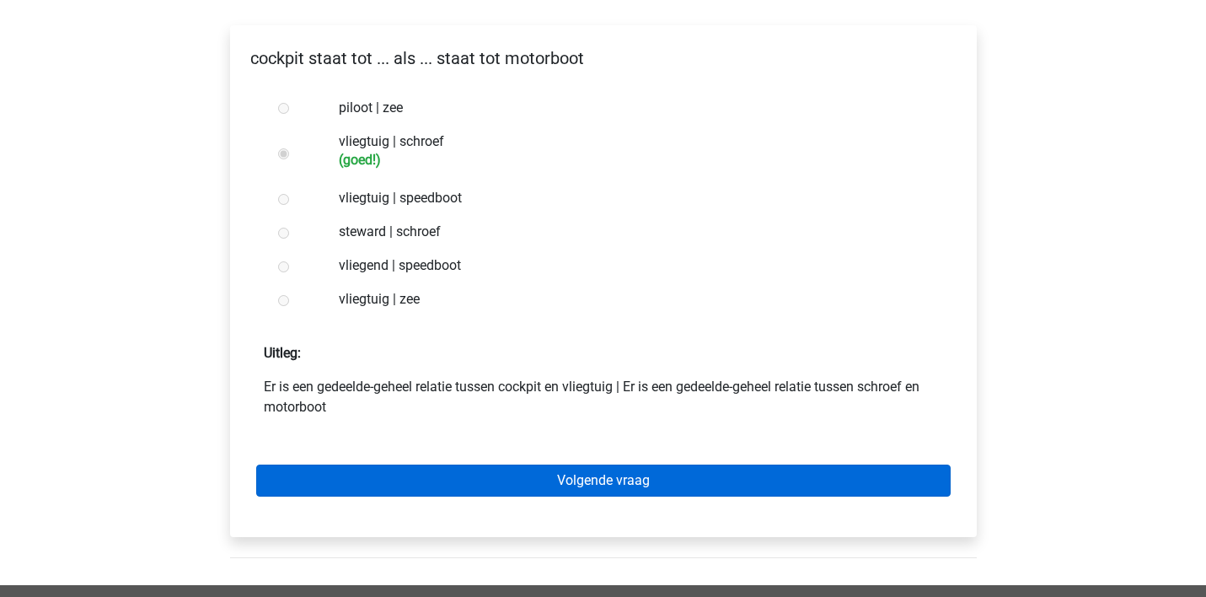
click at [539, 482] on link "Volgende vraag" at bounding box center [603, 480] width 694 height 32
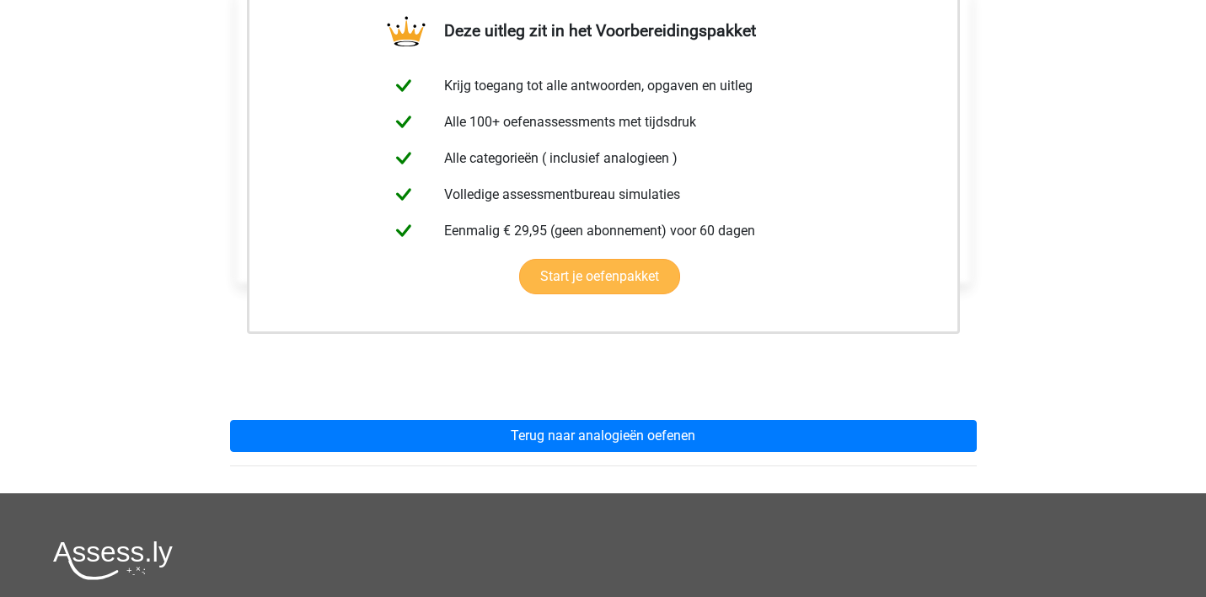
scroll to position [350, 0]
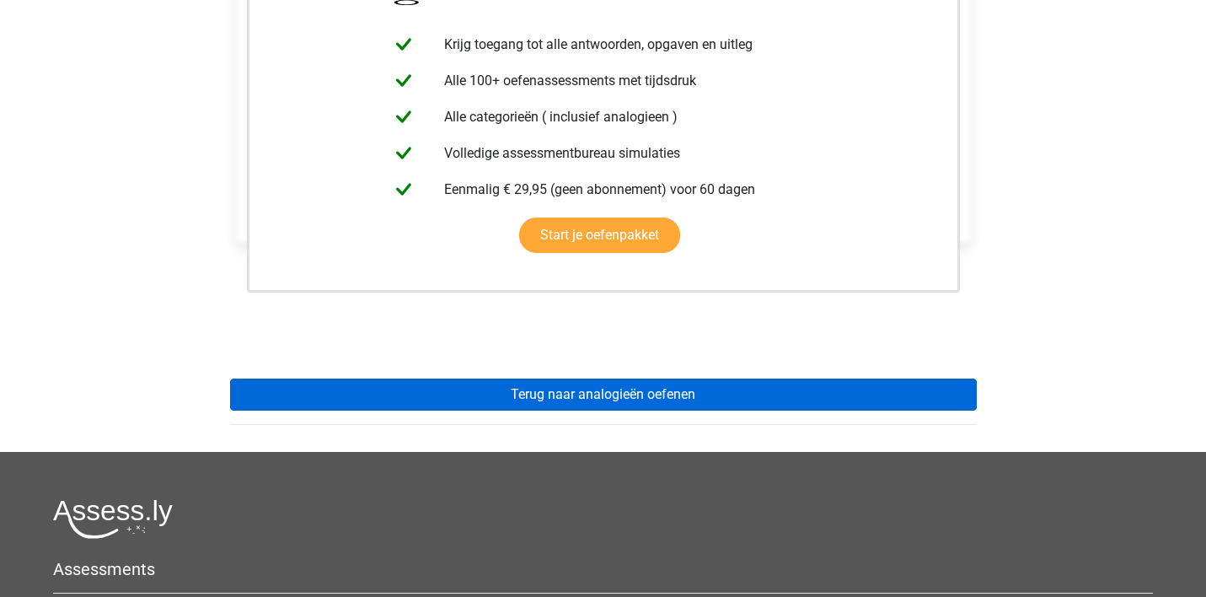
click at [474, 394] on link "Terug naar analogieën oefenen" at bounding box center [603, 394] width 747 height 32
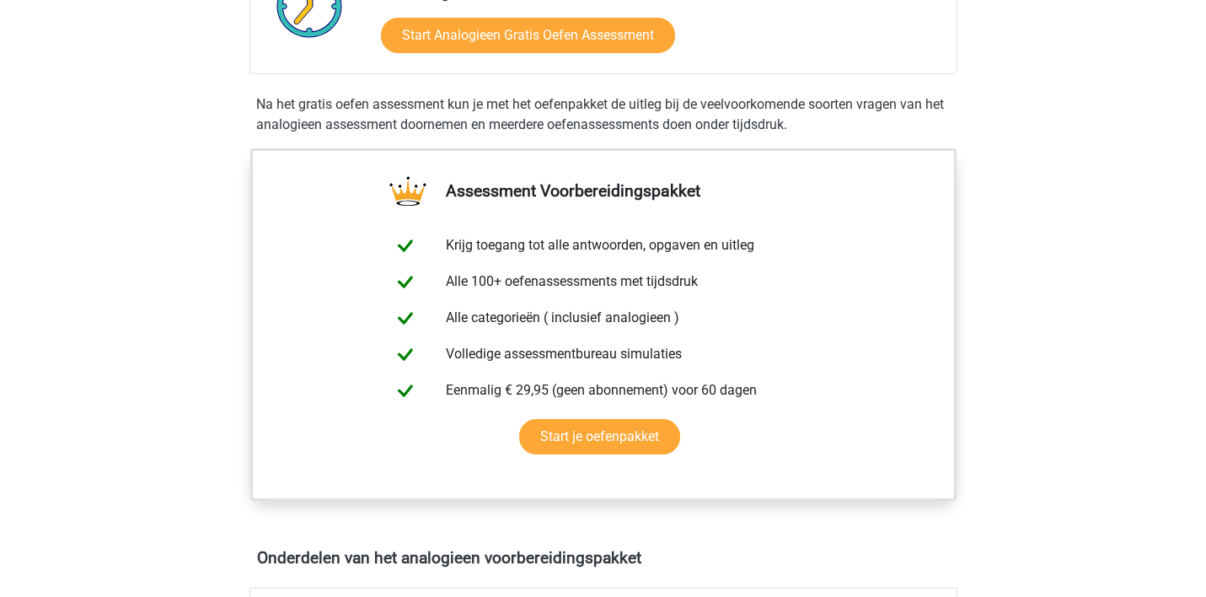
scroll to position [632, 0]
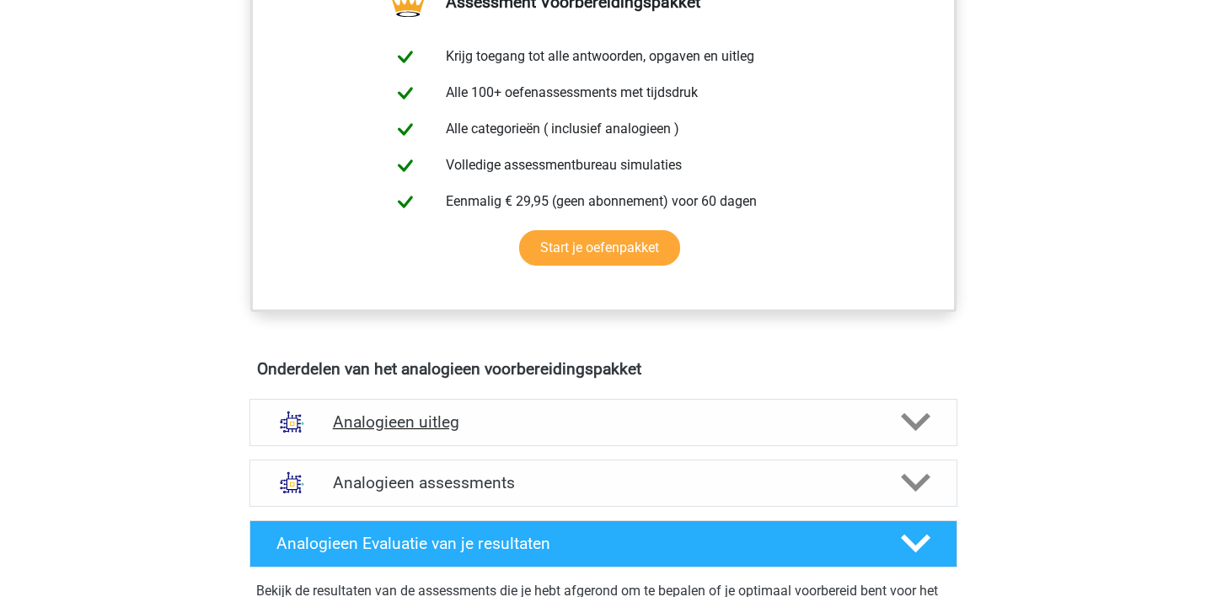
click at [464, 424] on h4 "Analogieen uitleg" at bounding box center [603, 421] width 541 height 19
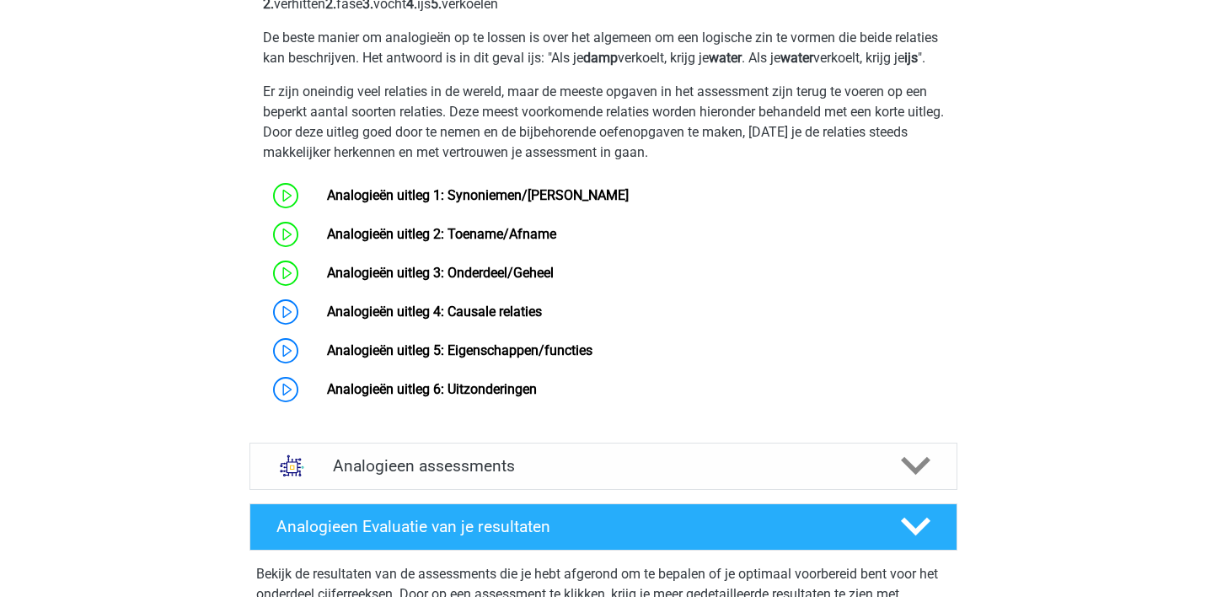
scroll to position [1198, 0]
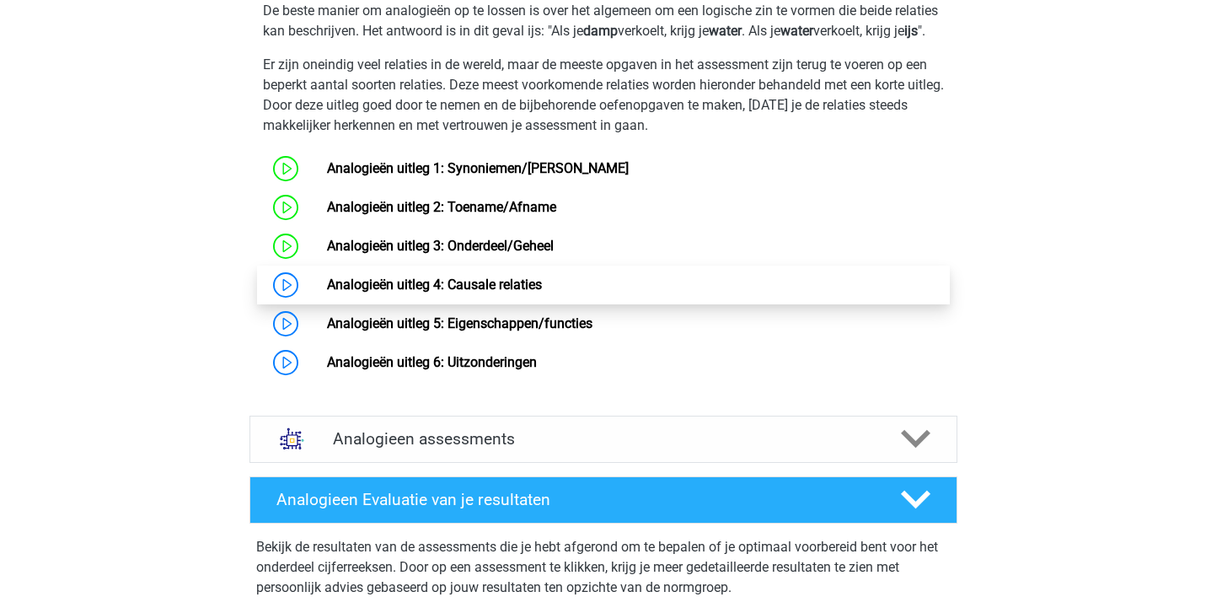
click at [477, 292] on link "Analogieën uitleg 4: Causale relaties" at bounding box center [434, 284] width 215 height 16
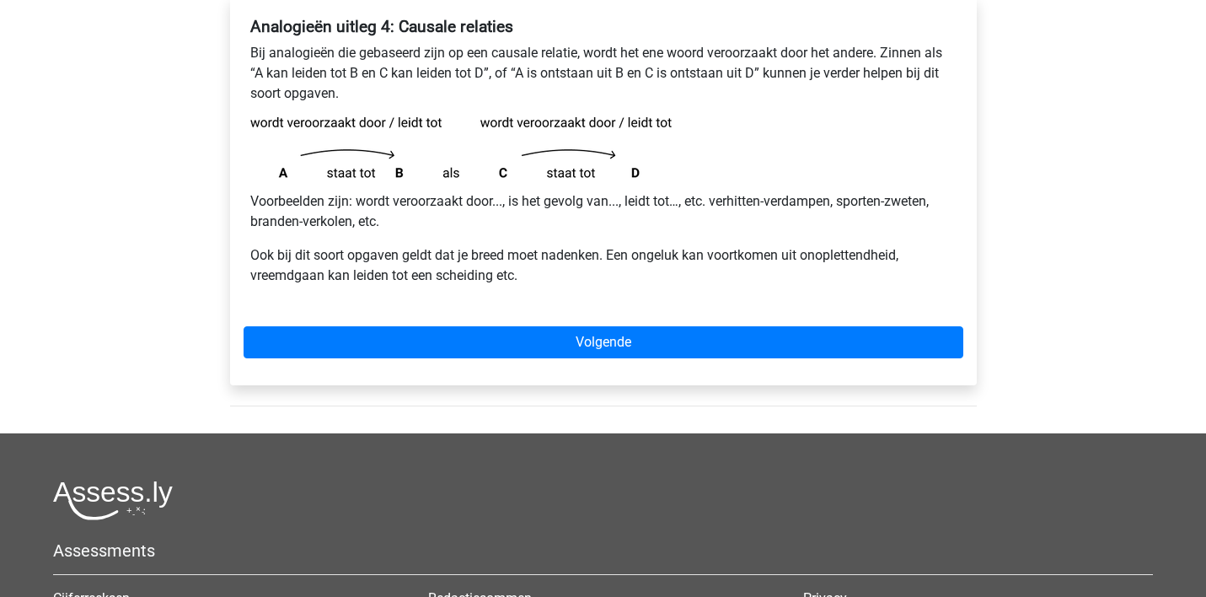
scroll to position [299, 0]
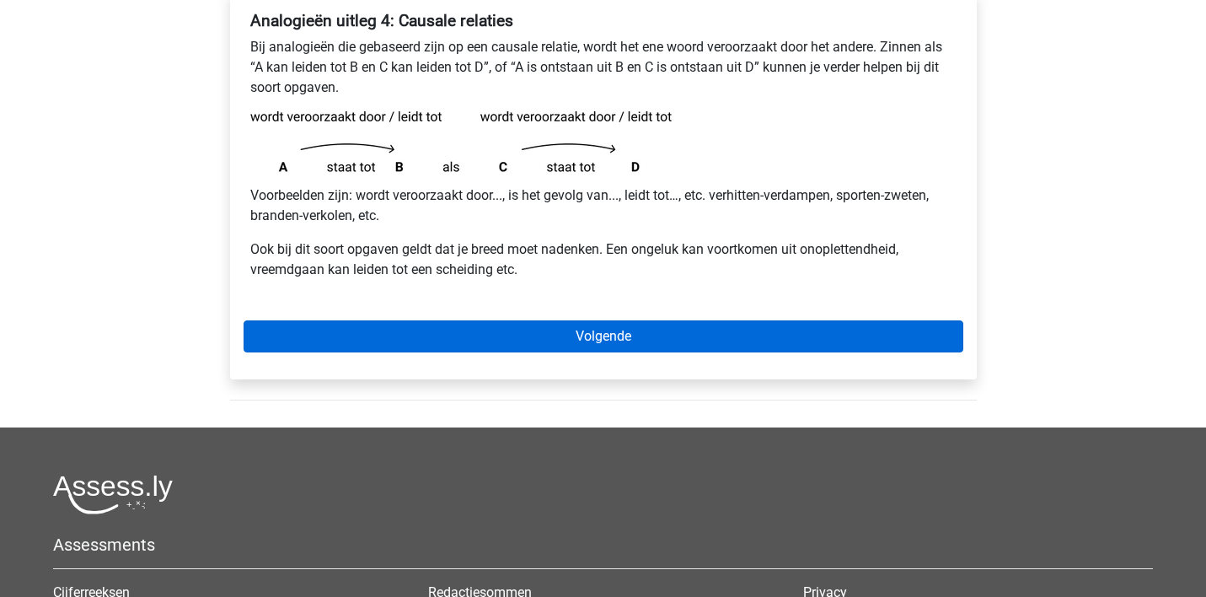
click at [477, 333] on link "Volgende" at bounding box center [604, 336] width 720 height 32
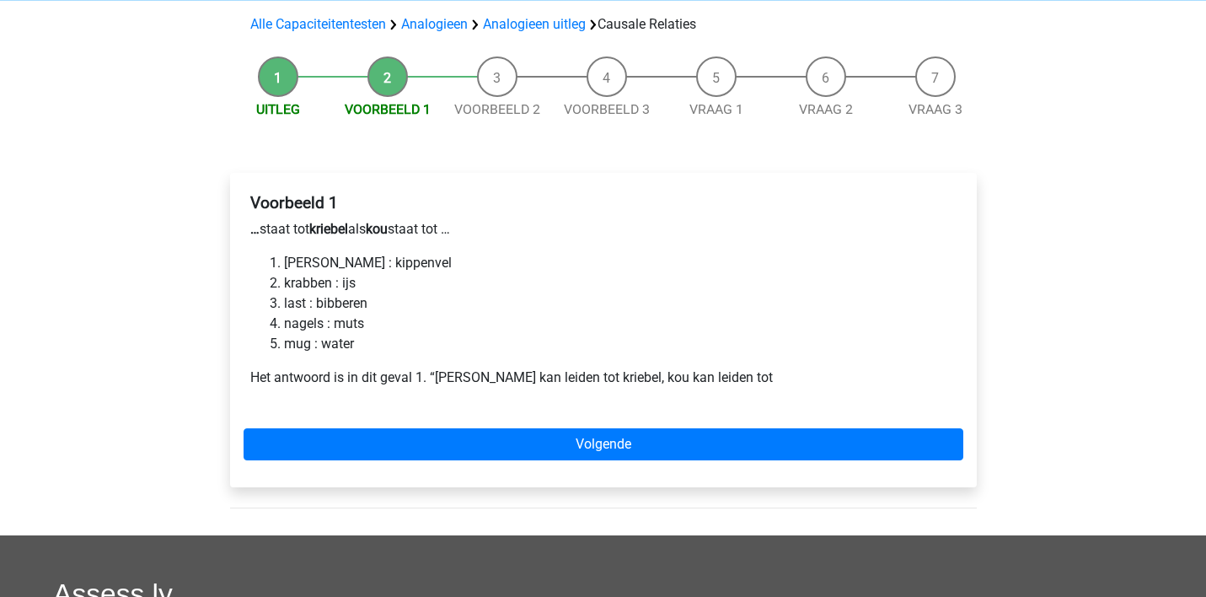
scroll to position [118, 0]
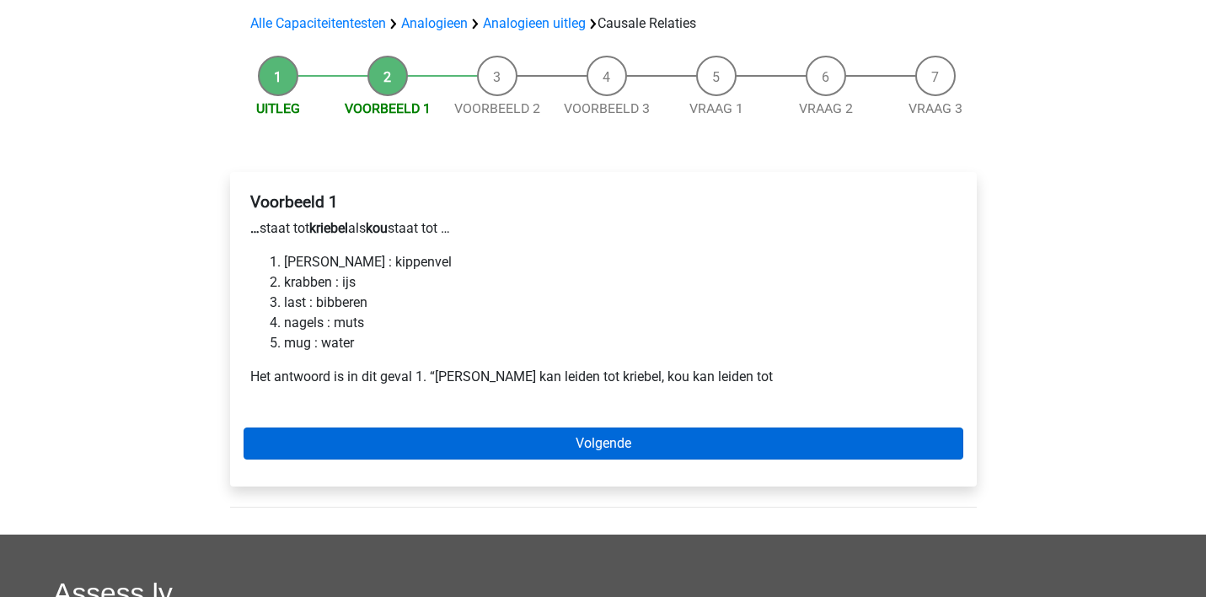
click at [408, 440] on link "Volgende" at bounding box center [604, 443] width 720 height 32
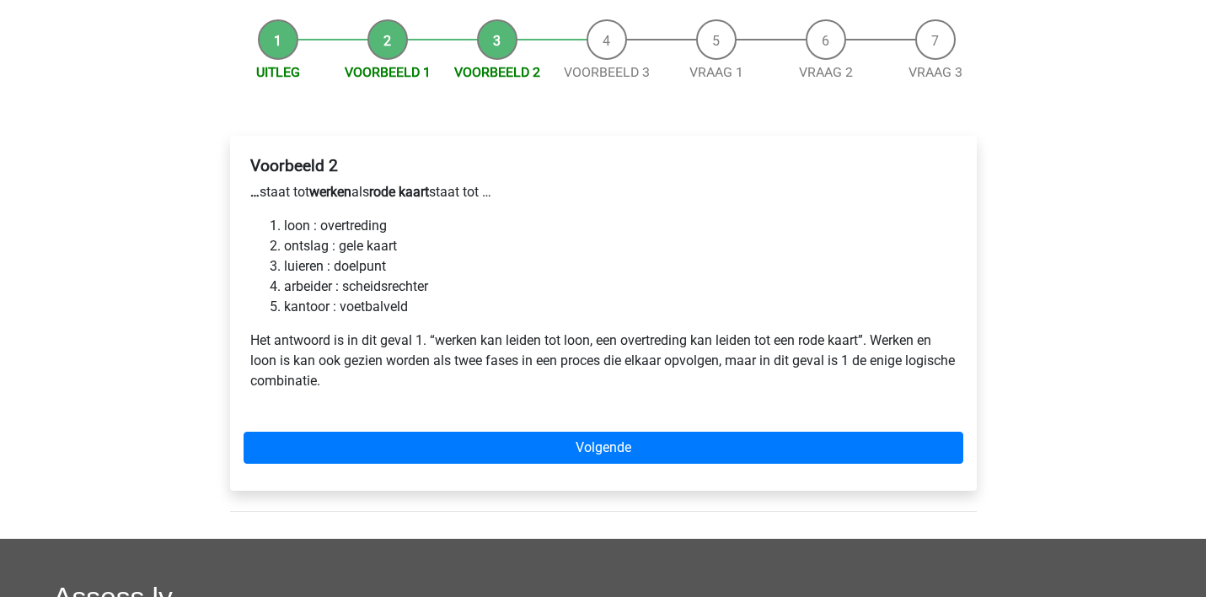
scroll to position [156, 0]
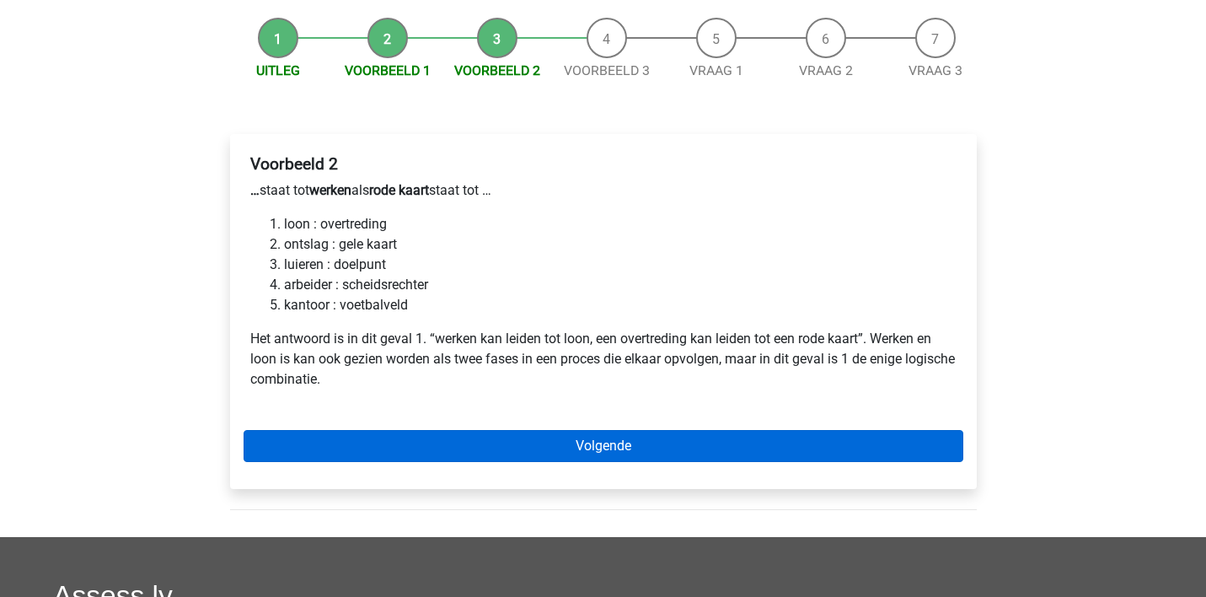
click at [436, 440] on link "Volgende" at bounding box center [604, 446] width 720 height 32
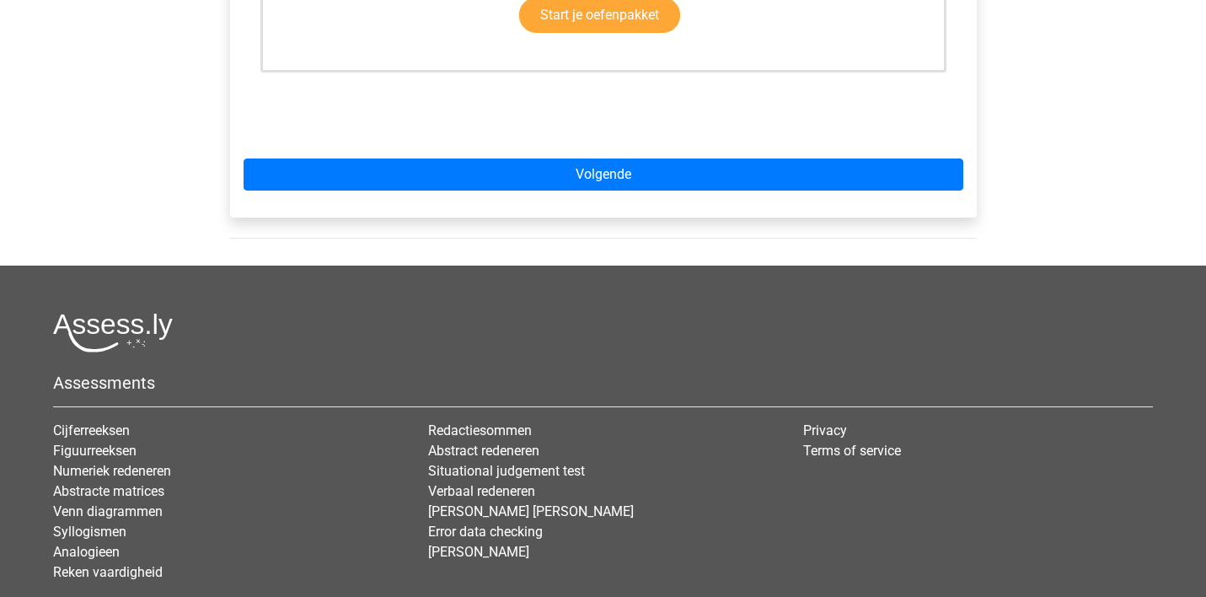
scroll to position [620, 0]
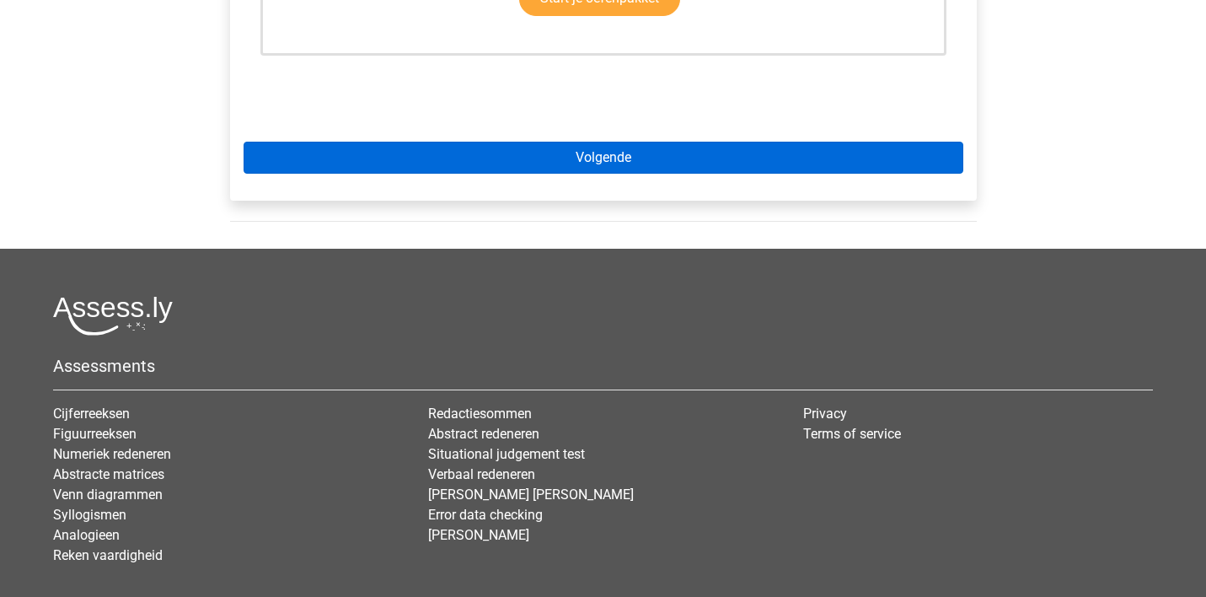
click at [510, 158] on link "Volgende" at bounding box center [604, 158] width 720 height 32
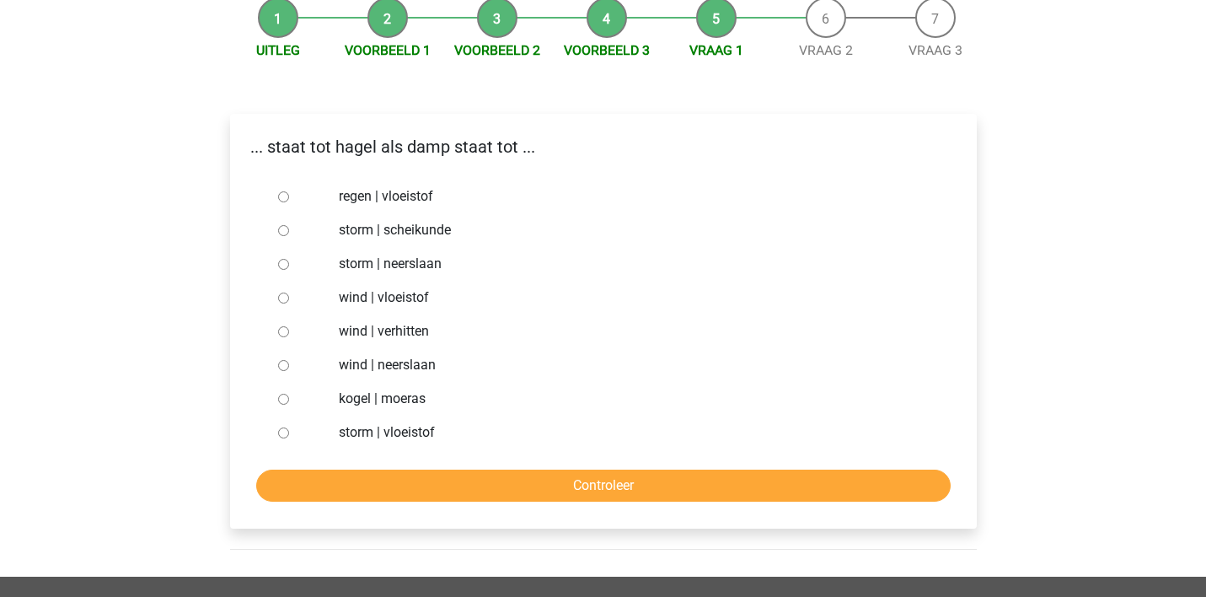
scroll to position [178, 0]
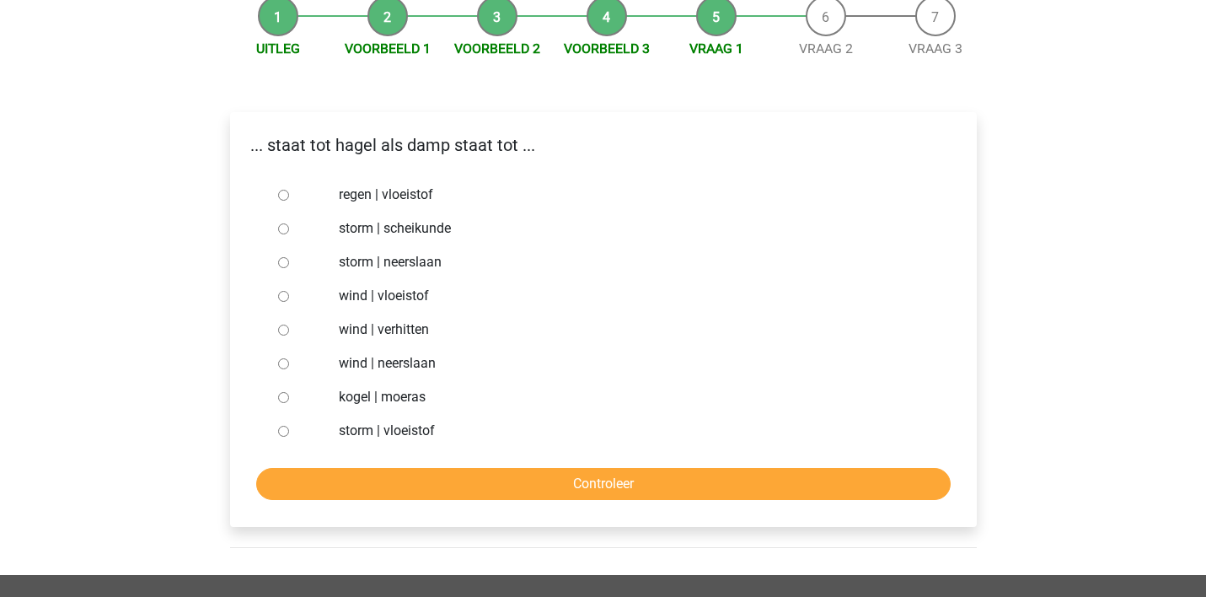
click at [281, 194] on input "regen | vloeistof" at bounding box center [283, 195] width 11 height 11
radio input "true"
click at [422, 474] on input "Controleer" at bounding box center [603, 484] width 694 height 32
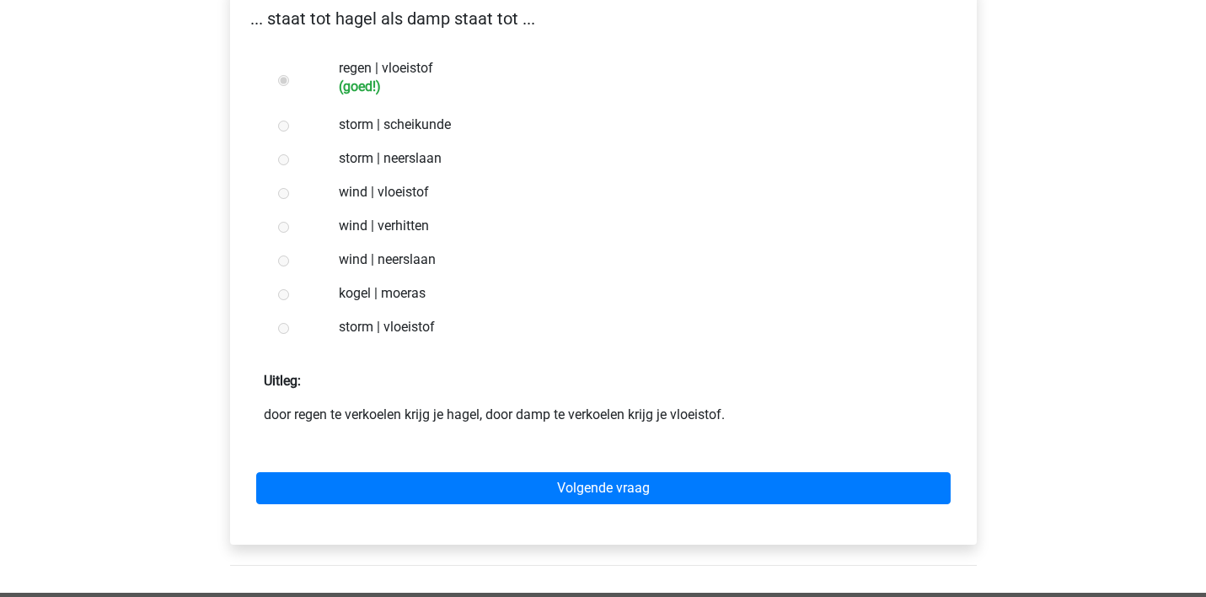
scroll to position [329, 0]
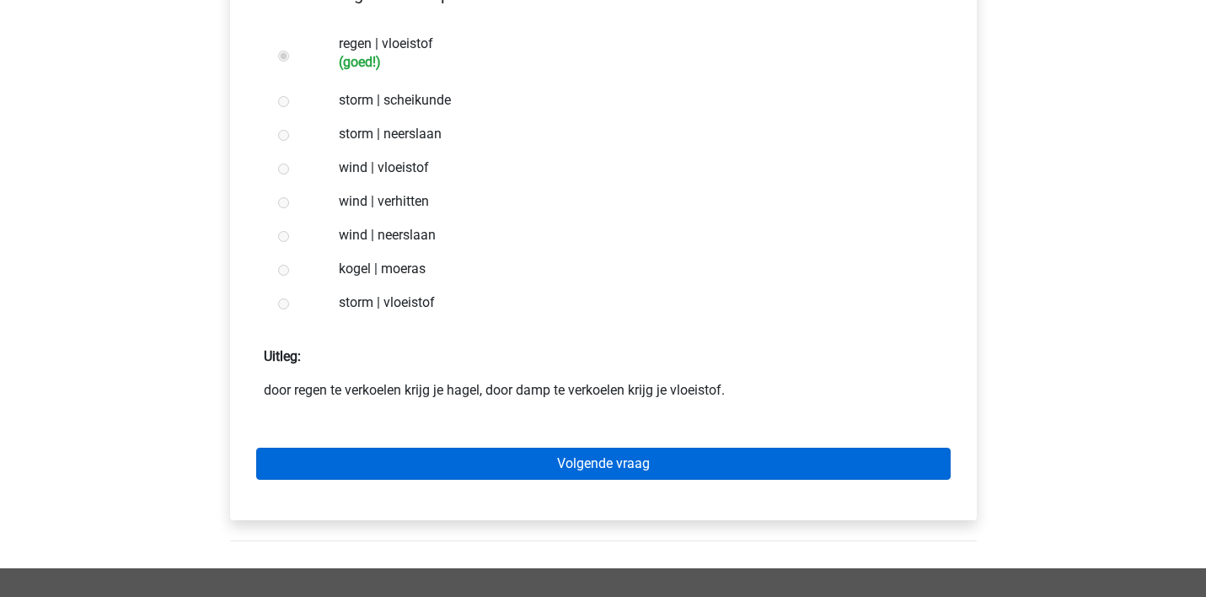
click at [512, 458] on link "Volgende vraag" at bounding box center [603, 463] width 694 height 32
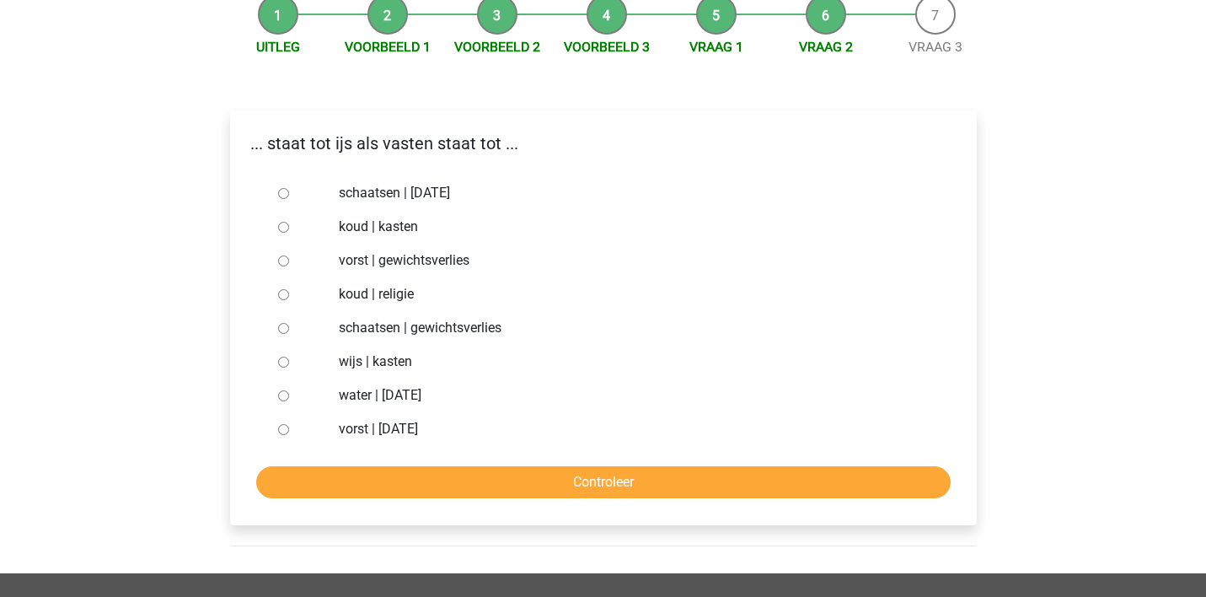
scroll to position [182, 0]
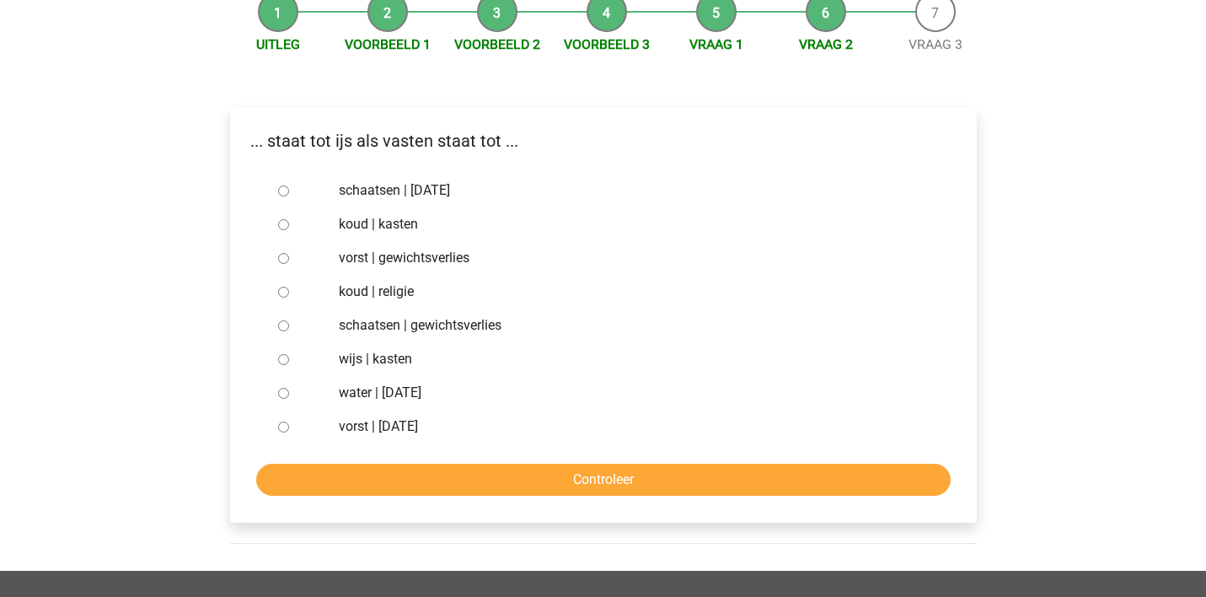
click at [283, 393] on input "water | [DATE]" at bounding box center [283, 393] width 11 height 11
radio input "true"
click at [366, 479] on input "Controleer" at bounding box center [603, 479] width 694 height 32
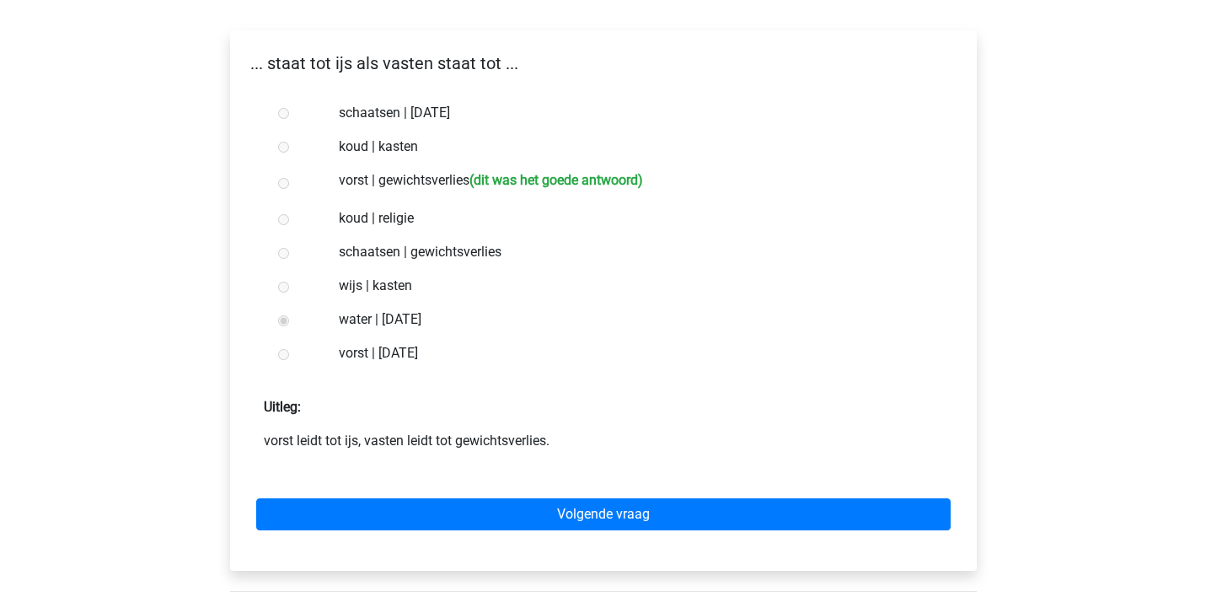
scroll to position [264, 0]
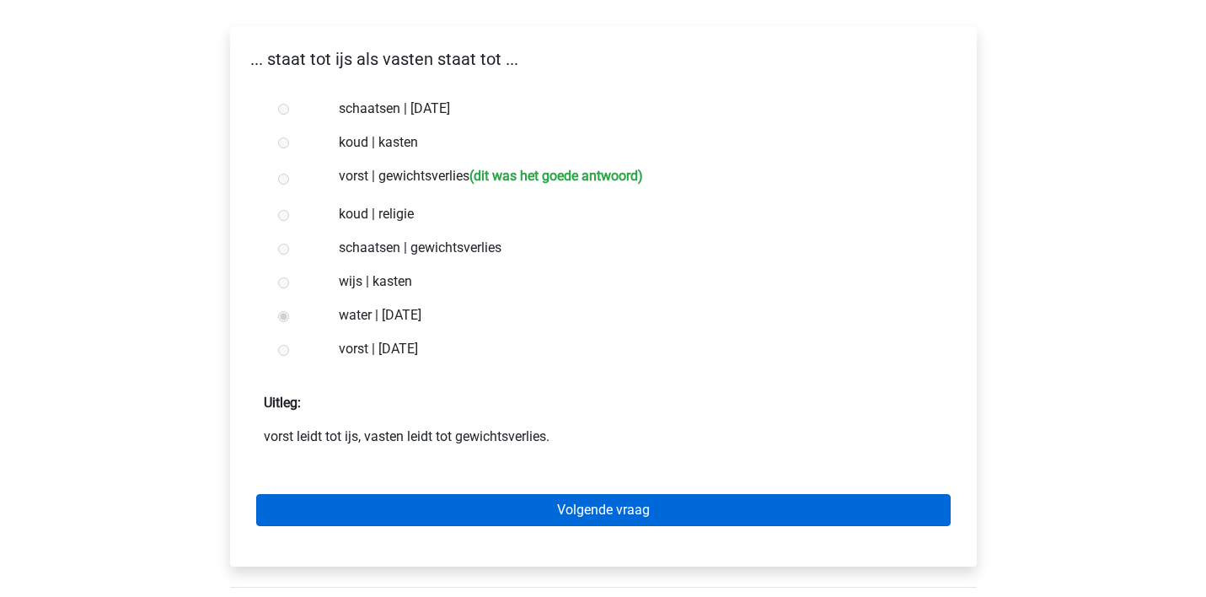
click at [513, 503] on link "Volgende vraag" at bounding box center [603, 510] width 694 height 32
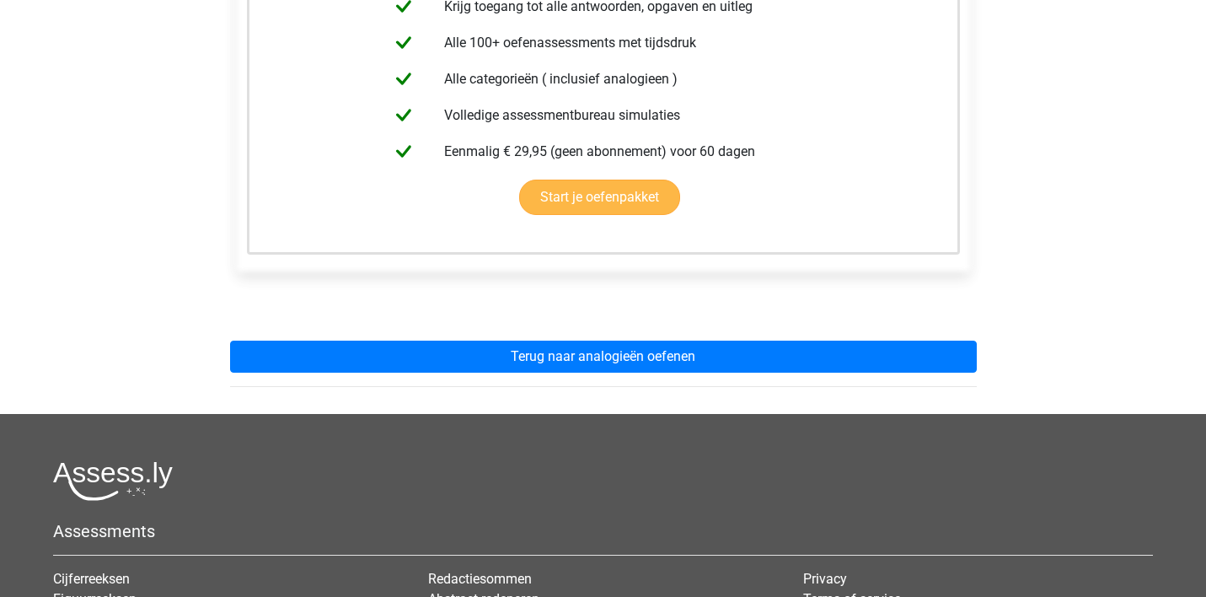
scroll to position [431, 0]
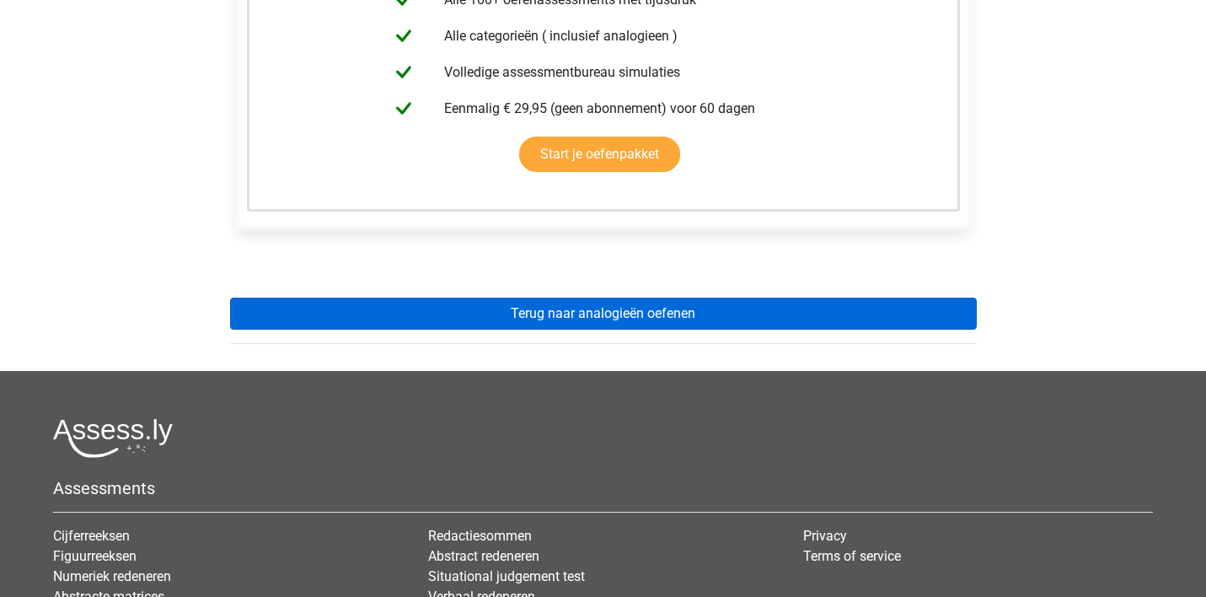
click at [533, 313] on link "Terug naar analogieën oefenen" at bounding box center [603, 313] width 747 height 32
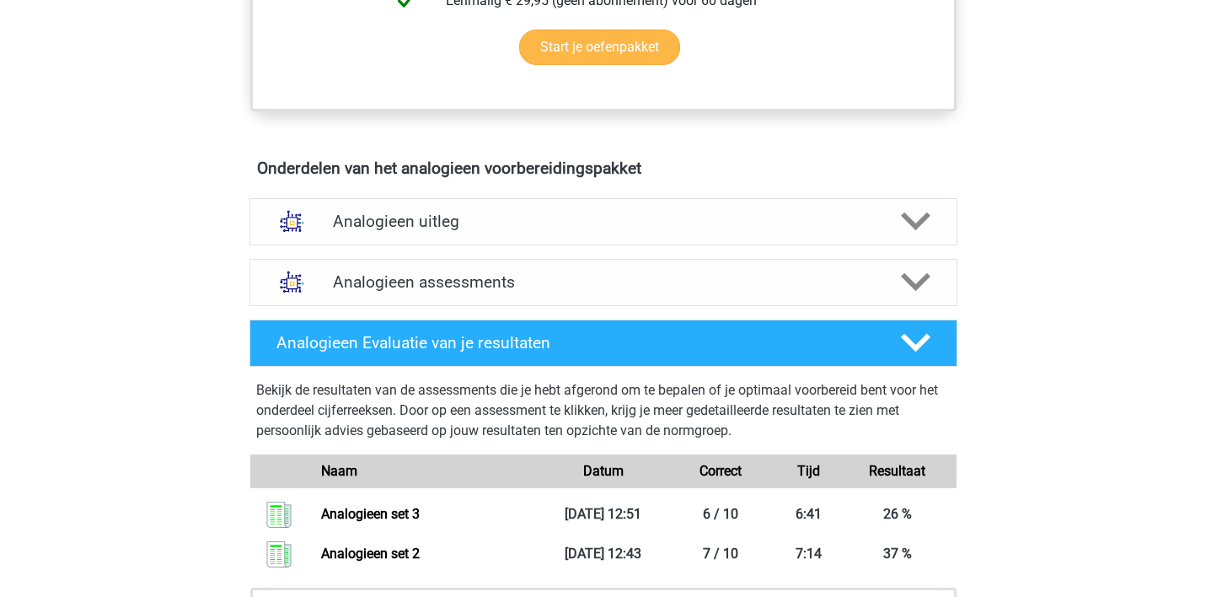
scroll to position [862, 0]
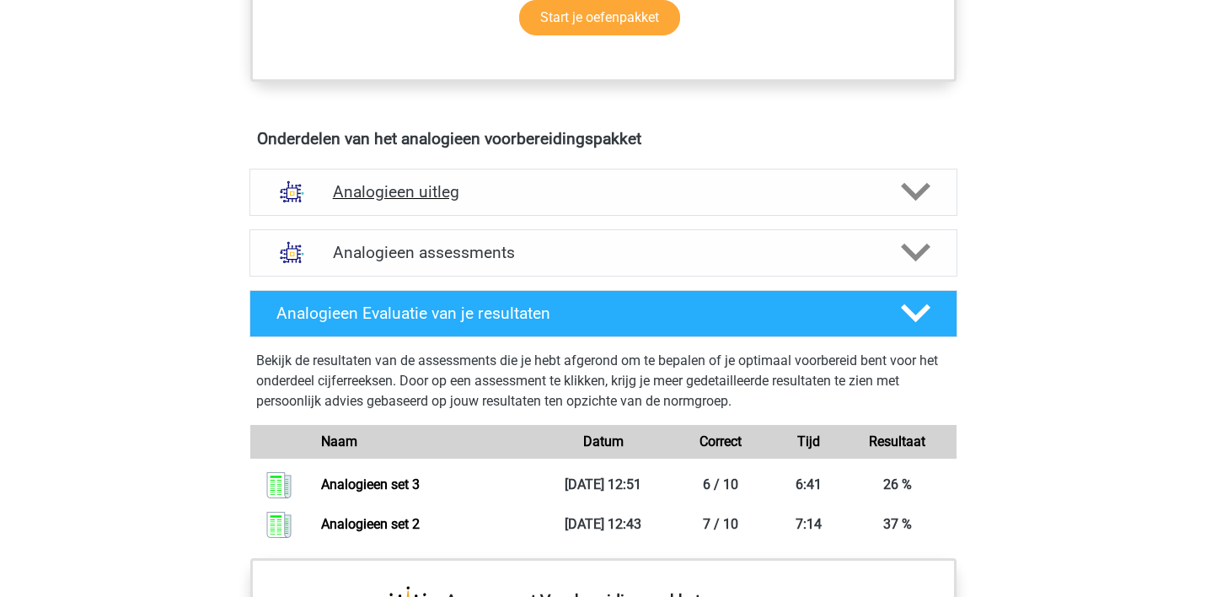
click at [506, 198] on h4 "Analogieen uitleg" at bounding box center [603, 191] width 541 height 19
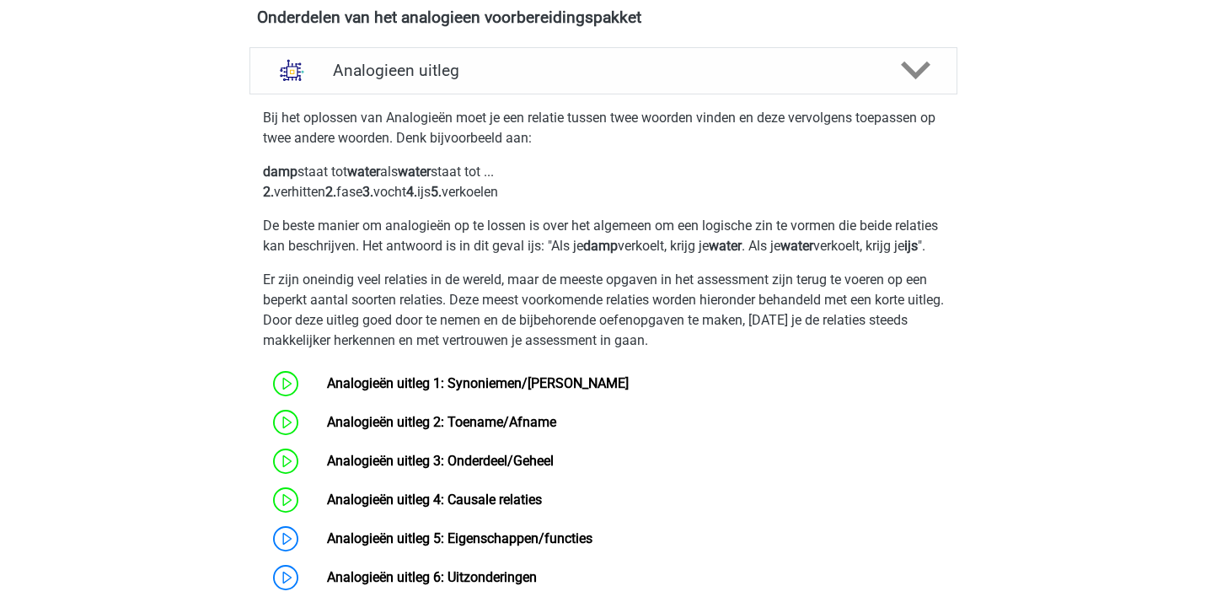
scroll to position [1167, 0]
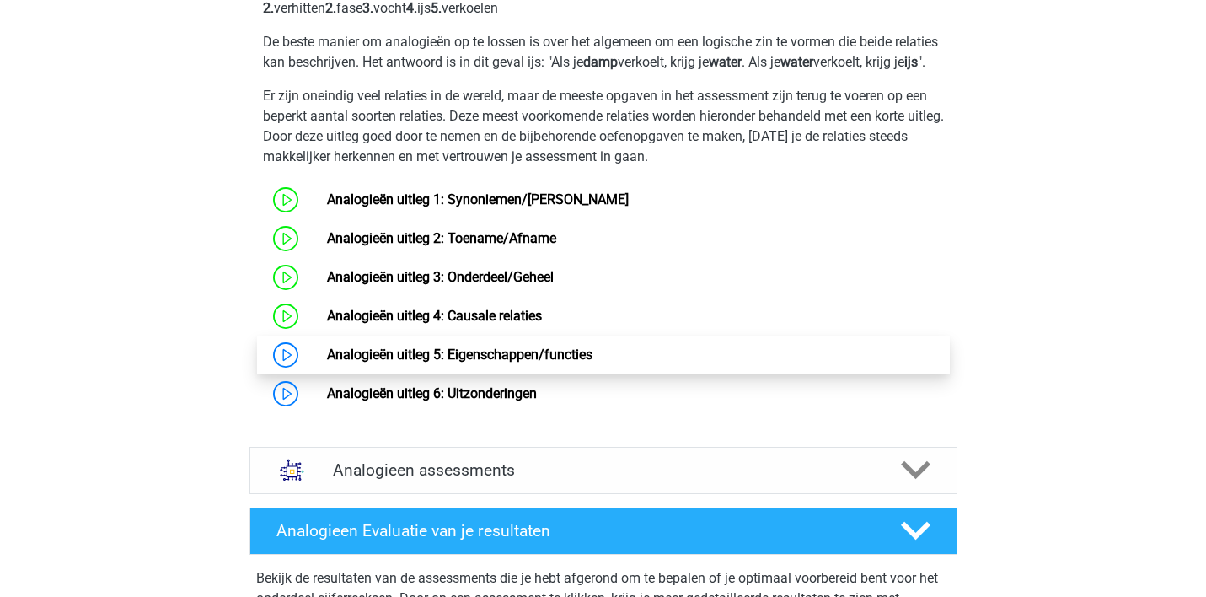
click at [468, 362] on link "Analogieën uitleg 5: Eigenschappen/functies" at bounding box center [459, 354] width 265 height 16
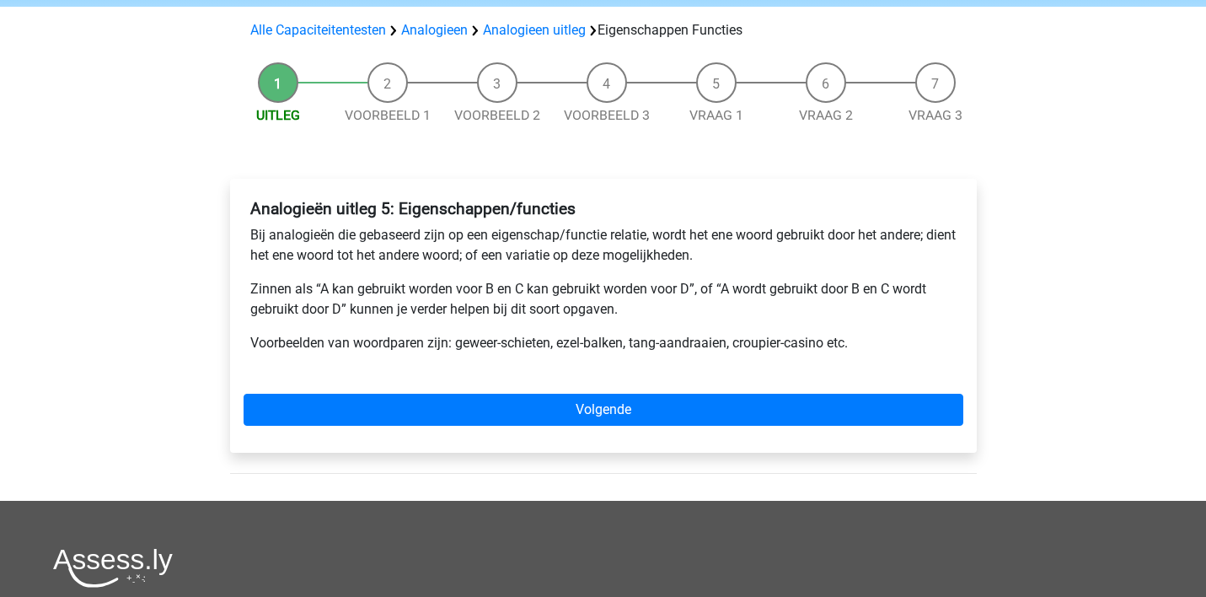
scroll to position [115, 0]
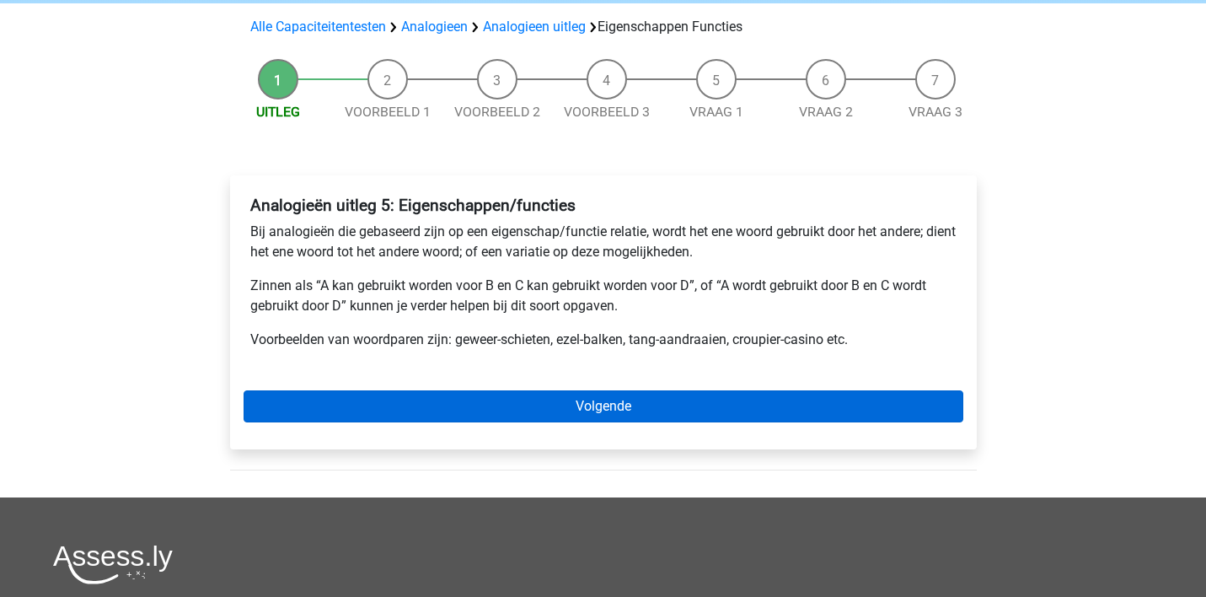
click at [491, 408] on link "Volgende" at bounding box center [604, 406] width 720 height 32
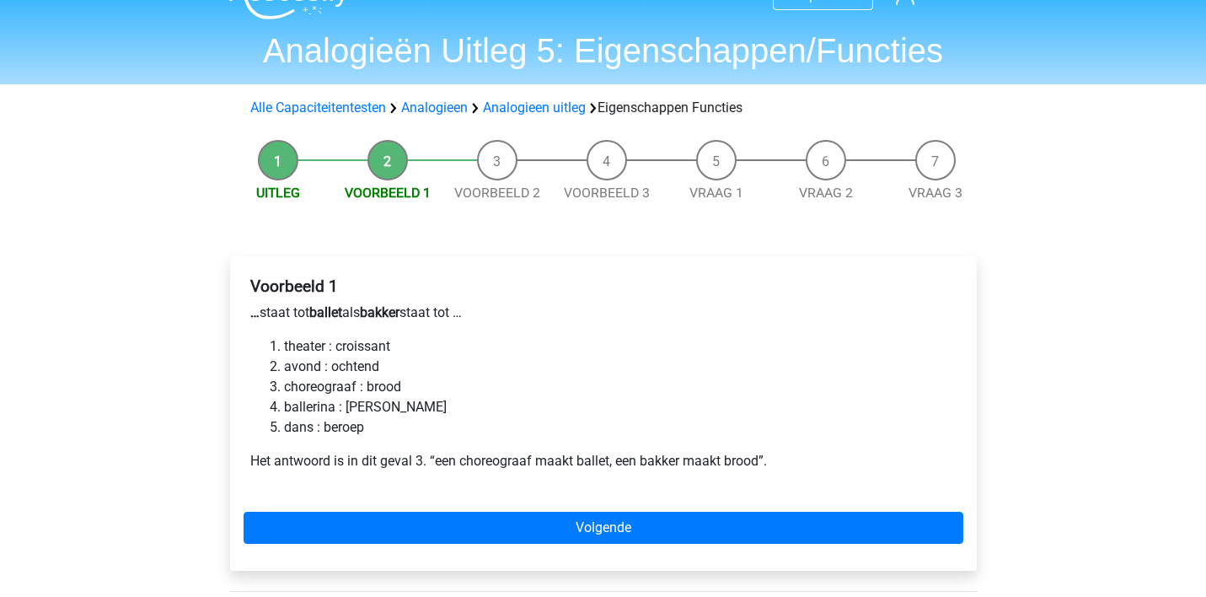
scroll to position [52, 0]
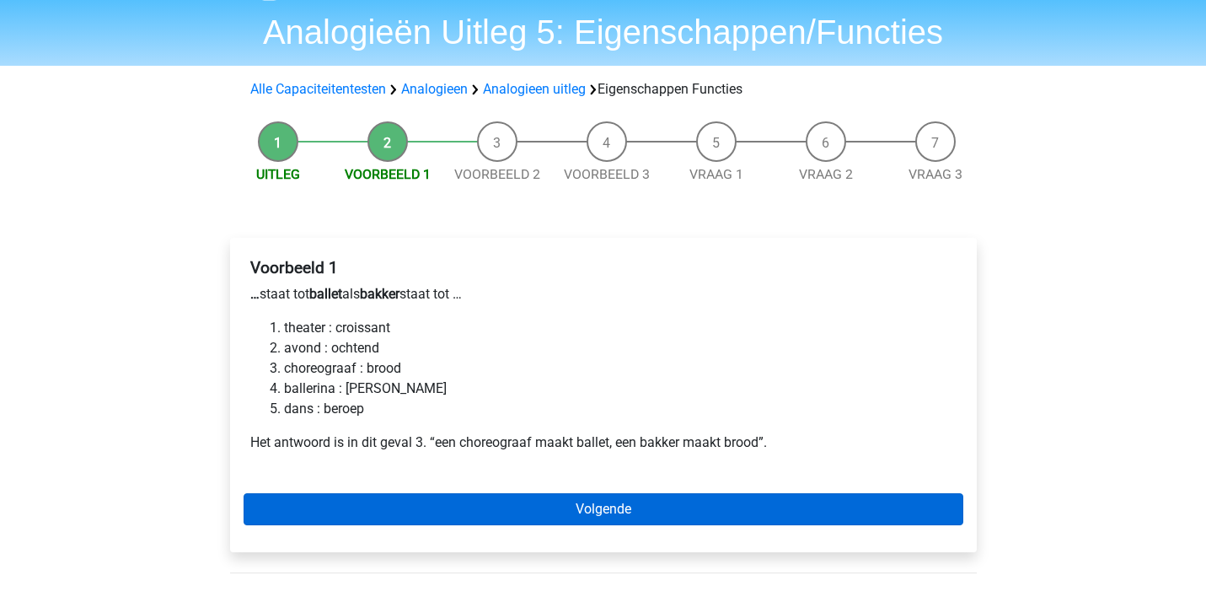
click at [453, 504] on link "Volgende" at bounding box center [604, 509] width 720 height 32
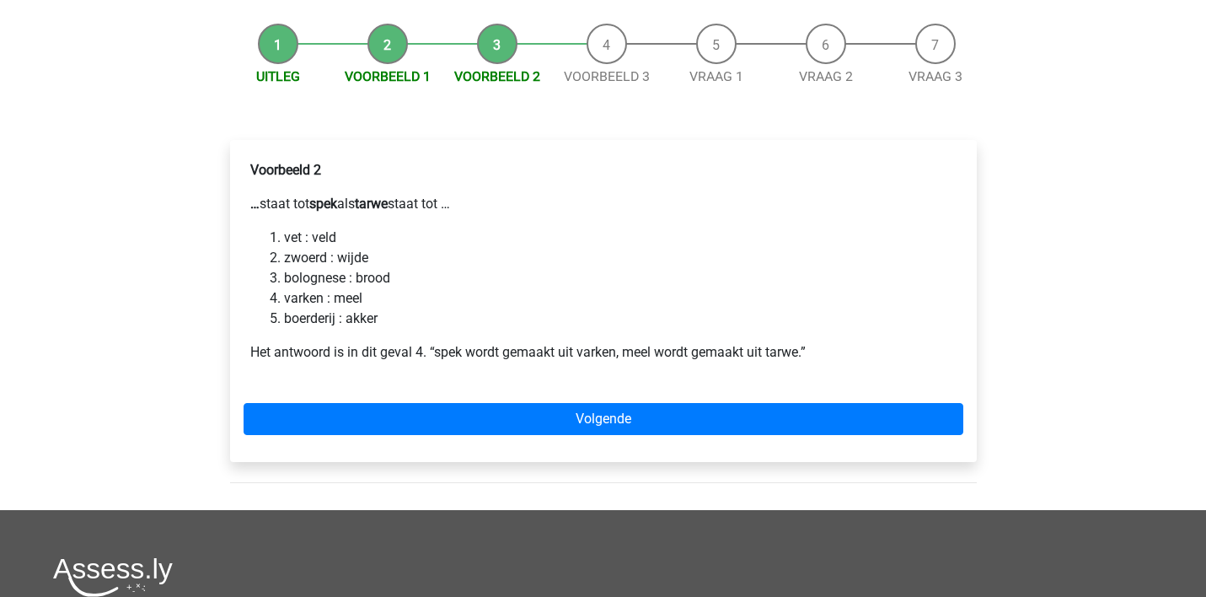
scroll to position [147, 0]
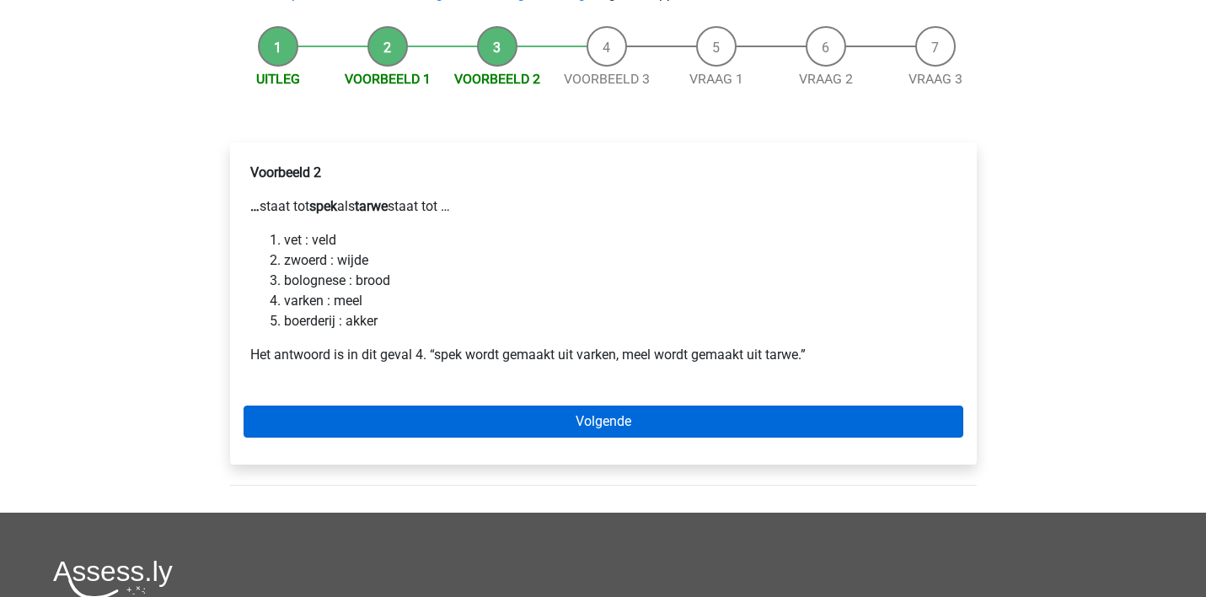
click at [423, 419] on link "Volgende" at bounding box center [604, 421] width 720 height 32
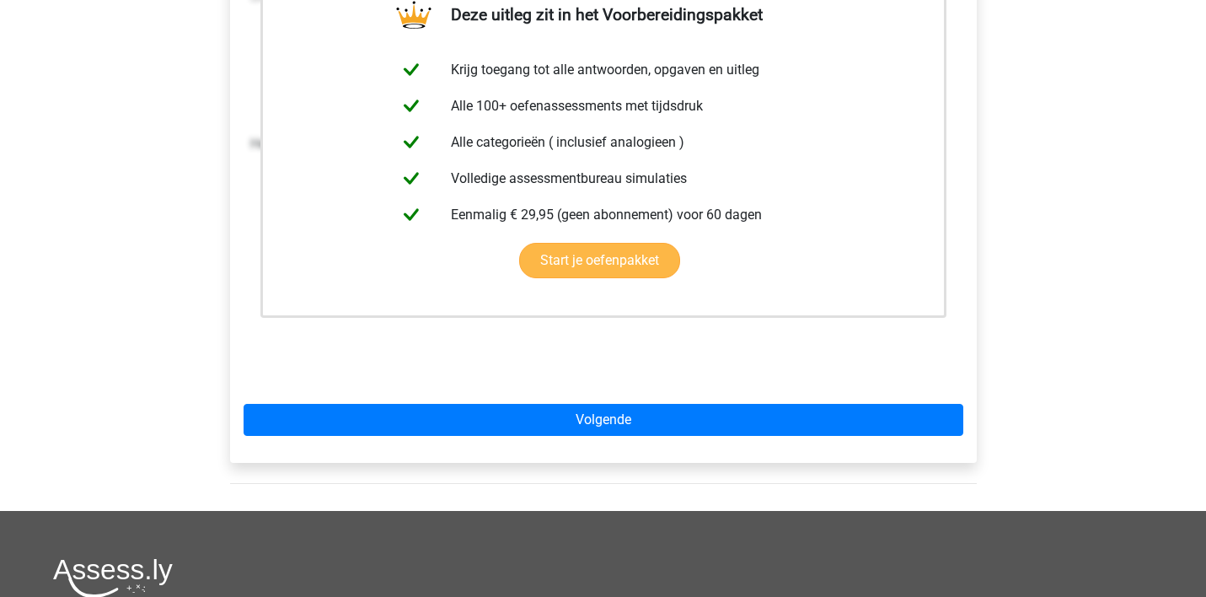
scroll to position [371, 0]
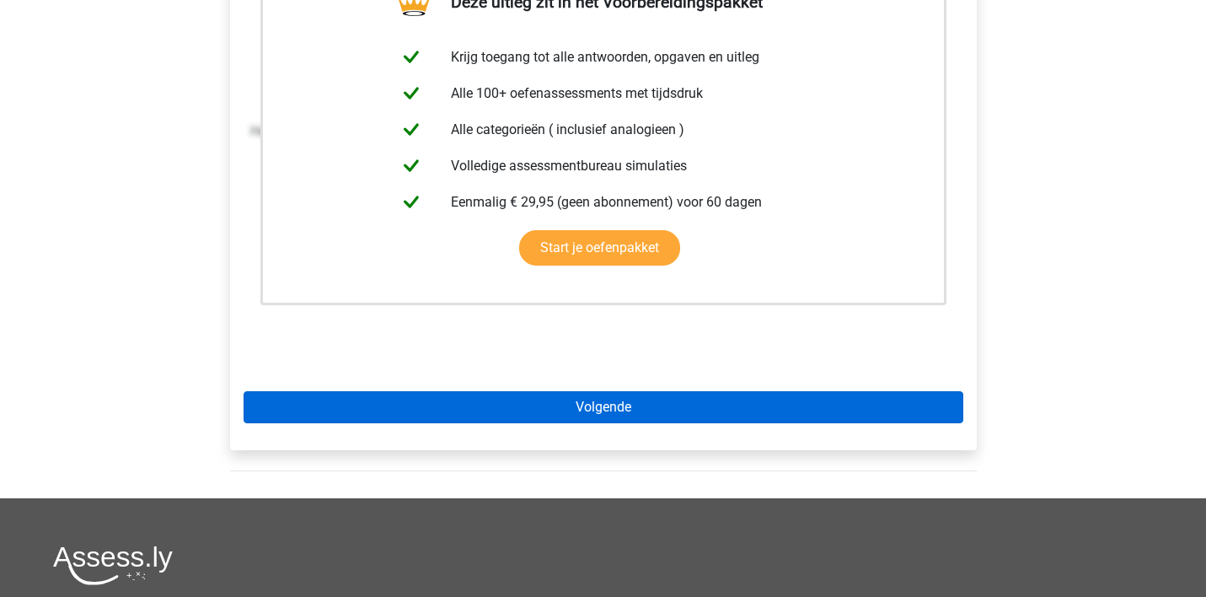
click at [375, 405] on link "Volgende" at bounding box center [604, 407] width 720 height 32
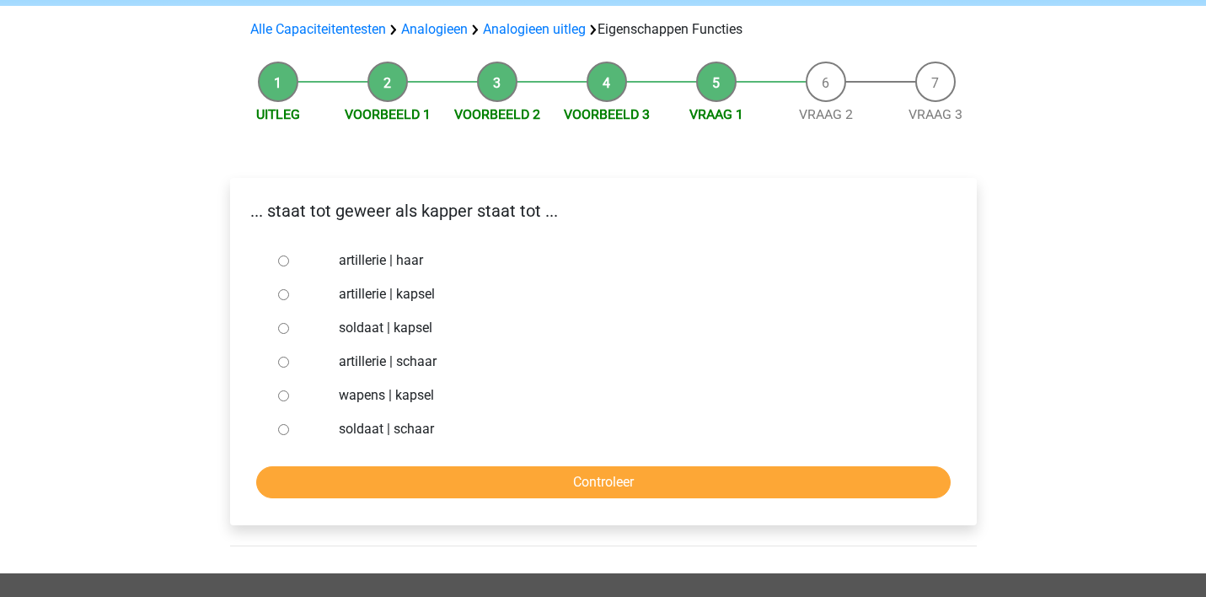
scroll to position [121, 0]
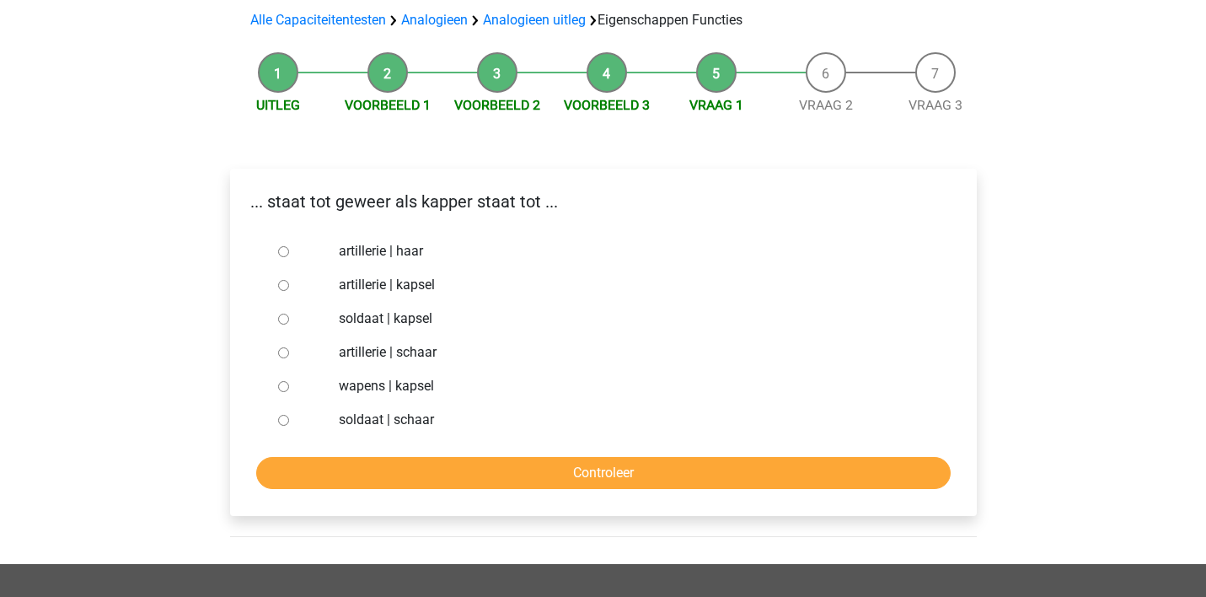
click at [281, 417] on input "soldaat | schaar" at bounding box center [283, 420] width 11 height 11
radio input "true"
click at [335, 465] on input "Controleer" at bounding box center [603, 473] width 694 height 32
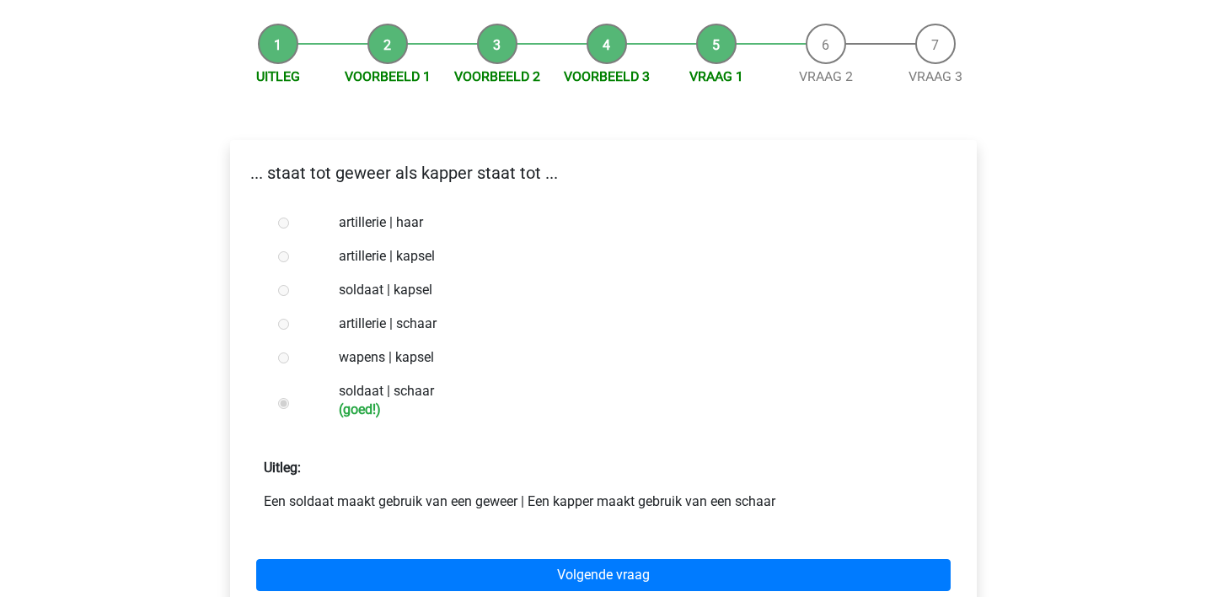
scroll to position [158, 0]
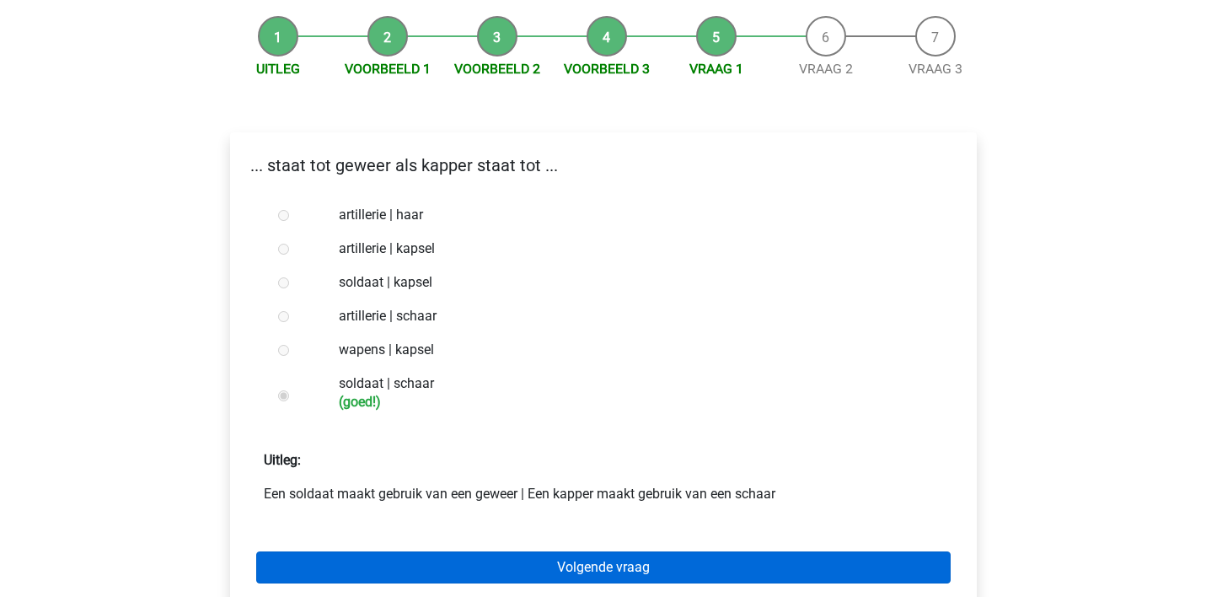
click at [538, 567] on link "Volgende vraag" at bounding box center [603, 567] width 694 height 32
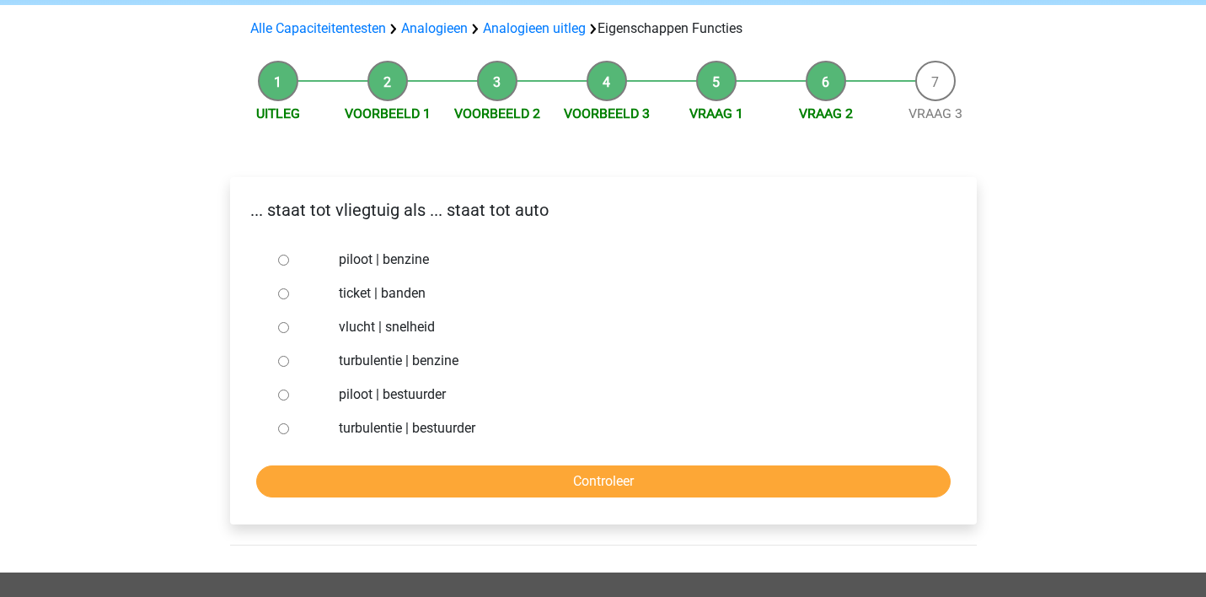
scroll to position [155, 0]
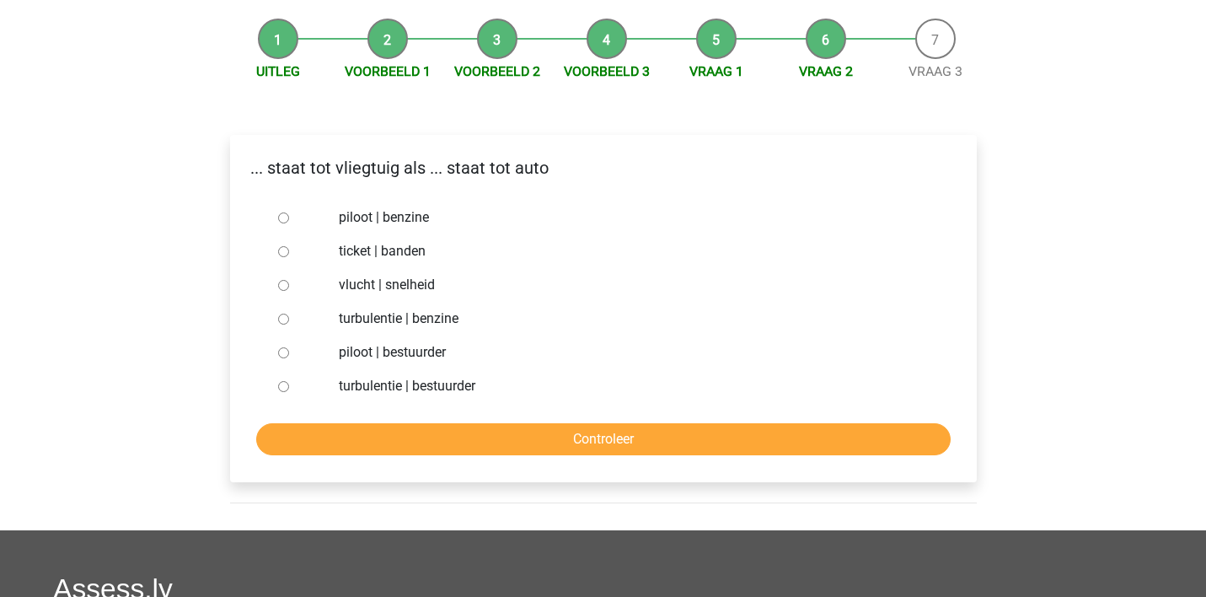
click at [281, 350] on input "piloot | bestuurder" at bounding box center [283, 352] width 11 height 11
radio input "true"
click at [377, 433] on input "Controleer" at bounding box center [603, 439] width 694 height 32
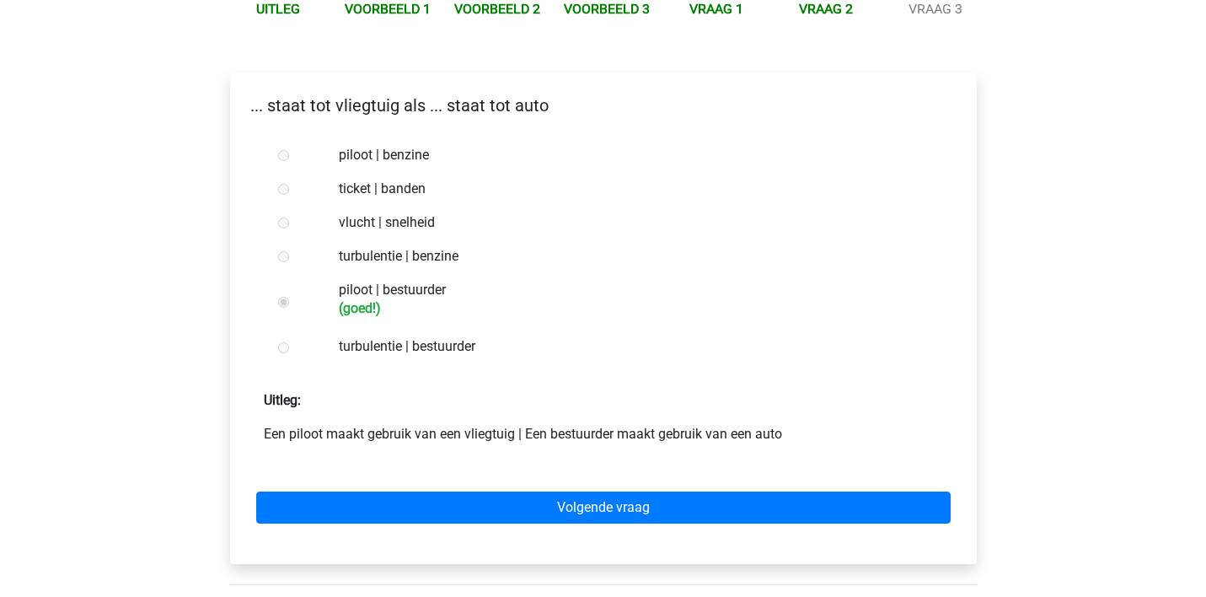
scroll to position [281, 0]
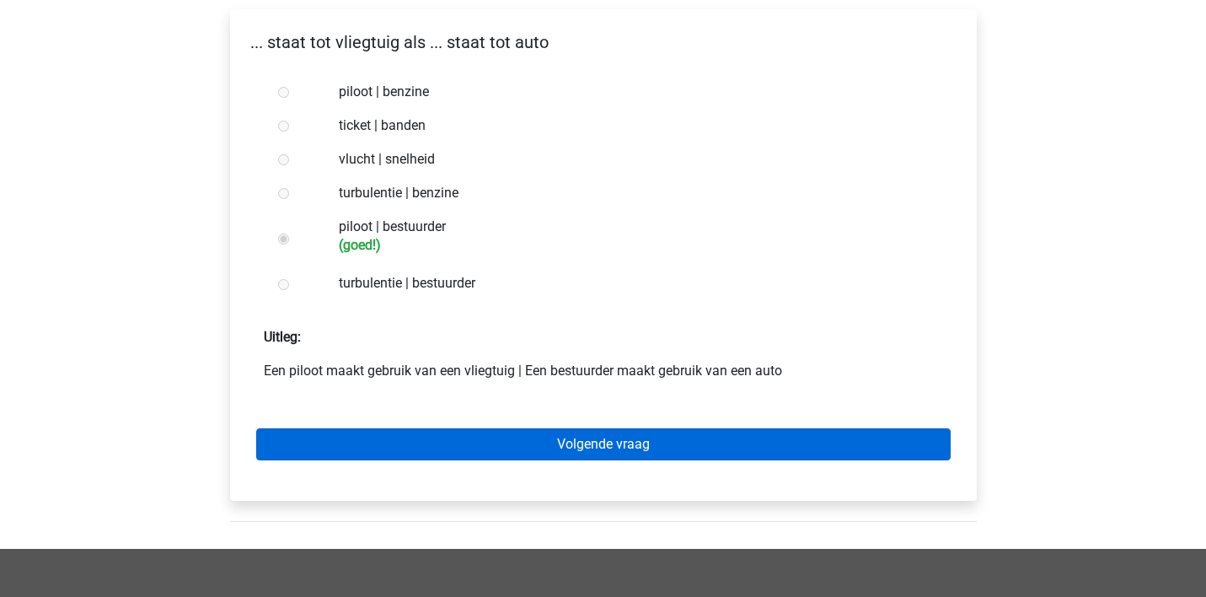
click at [486, 443] on link "Volgende vraag" at bounding box center [603, 444] width 694 height 32
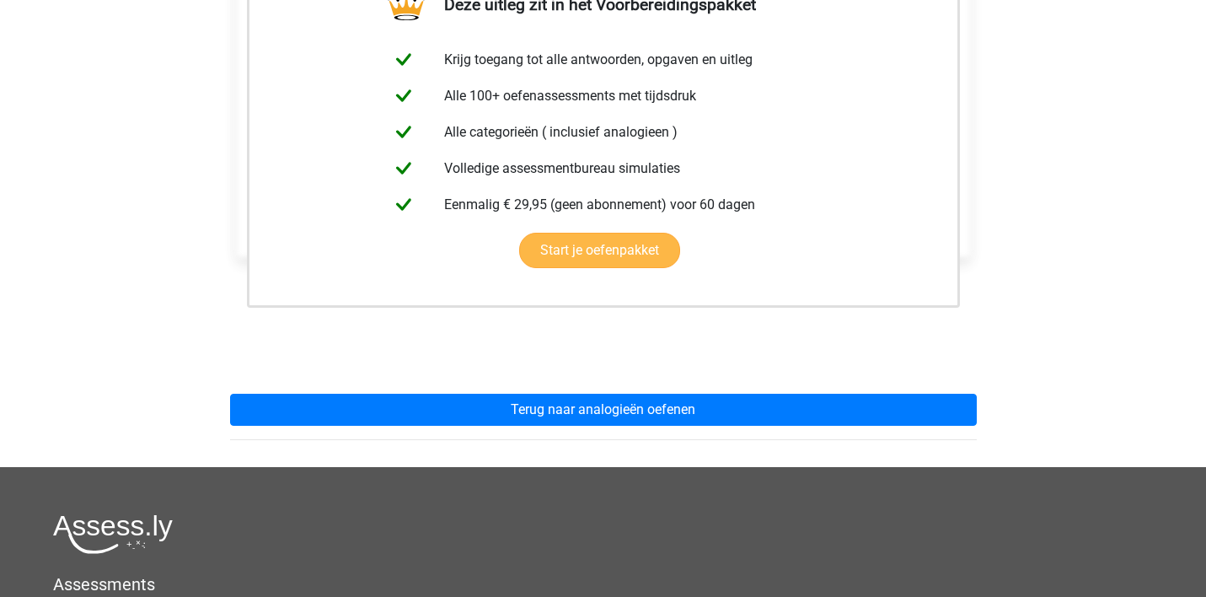
scroll to position [447, 0]
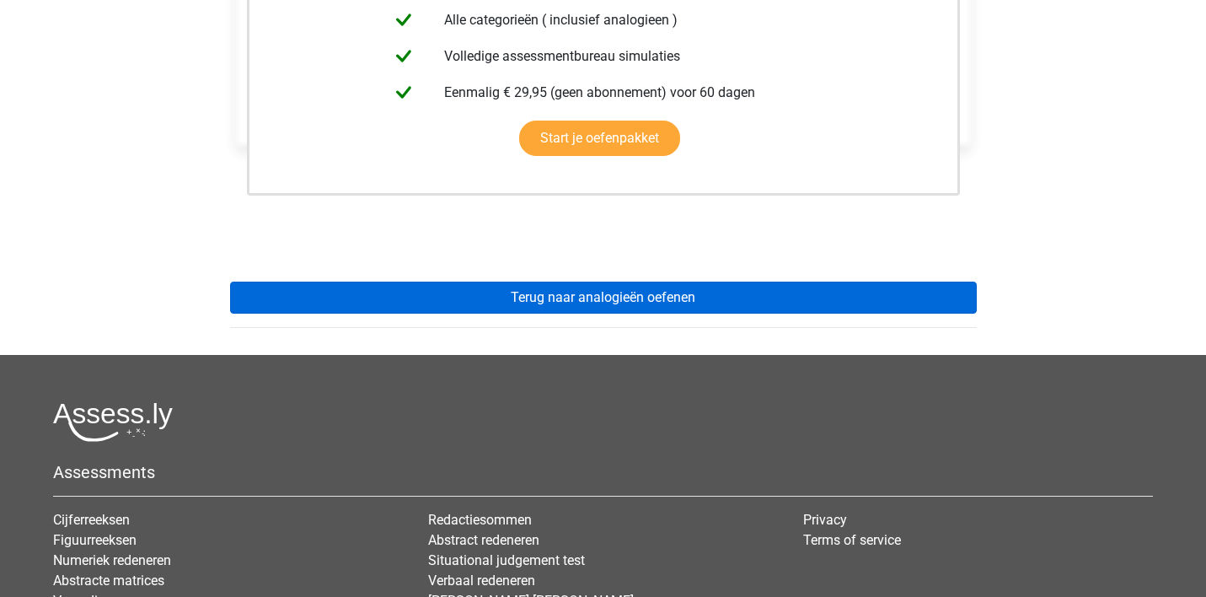
click at [505, 297] on link "Terug naar analogieën oefenen" at bounding box center [603, 297] width 747 height 32
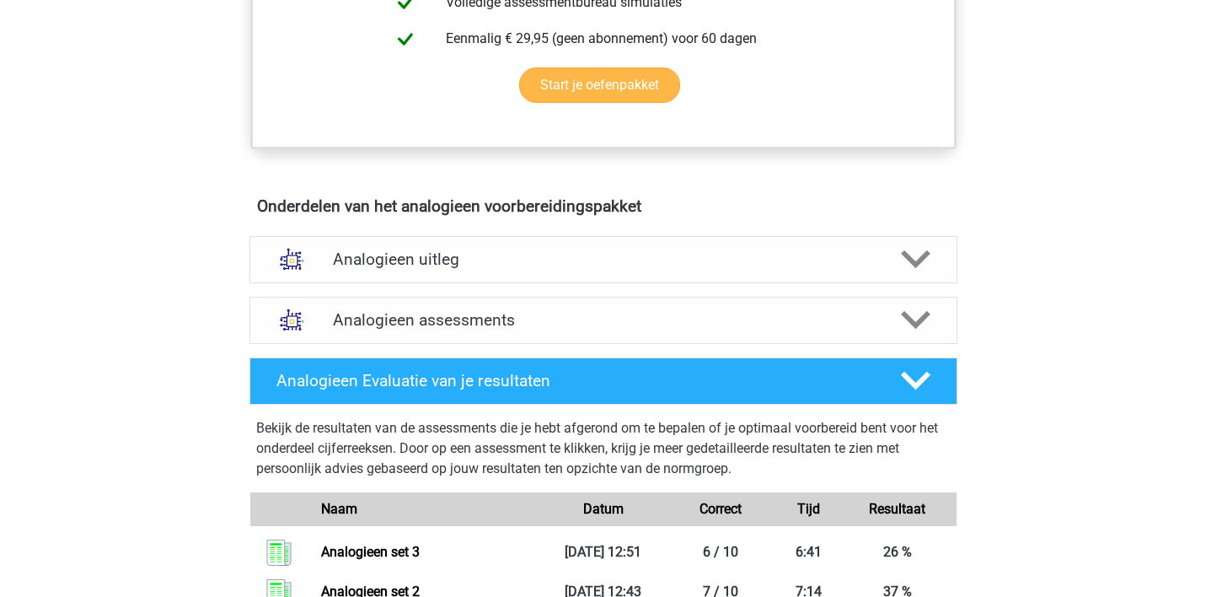
scroll to position [806, 0]
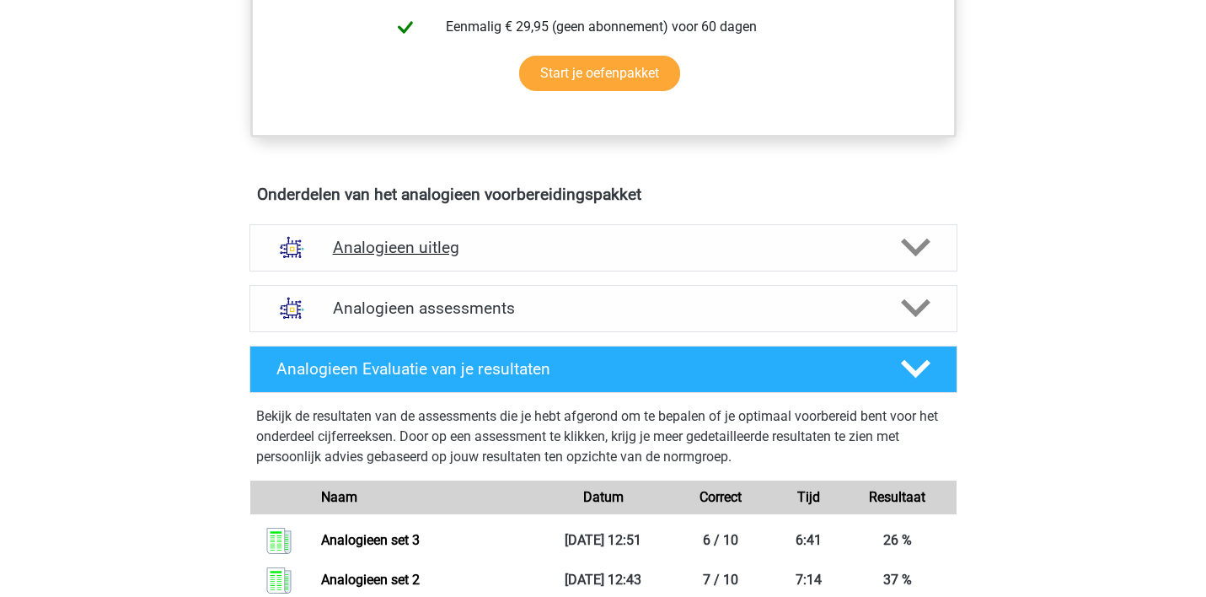
click at [453, 248] on h4 "Analogieen uitleg" at bounding box center [603, 247] width 541 height 19
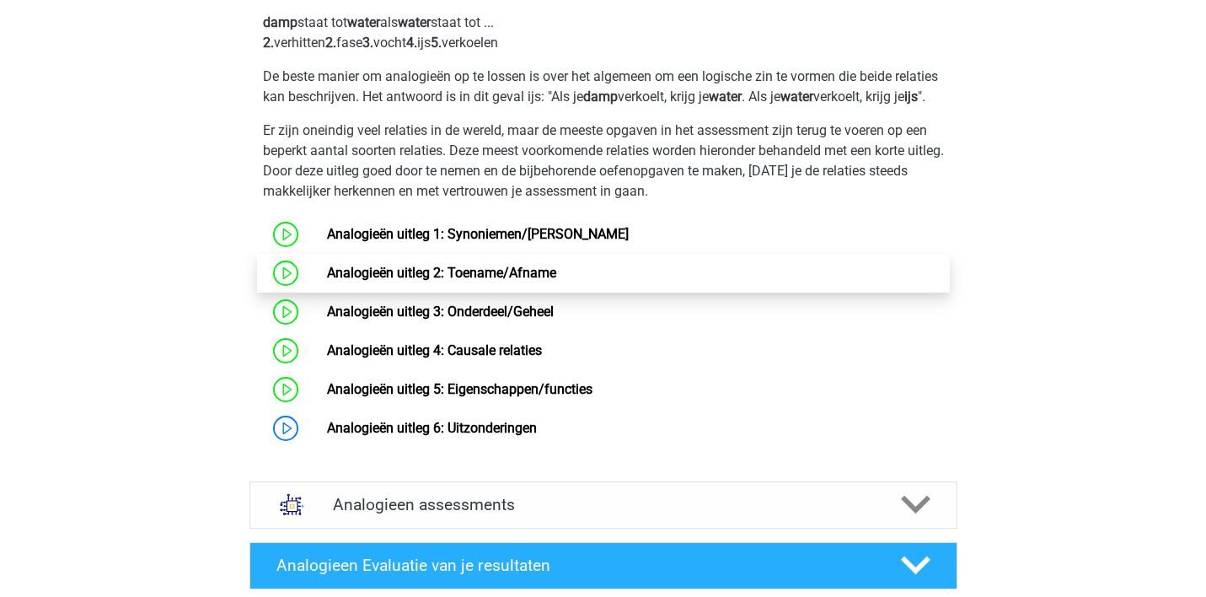
scroll to position [1154, 0]
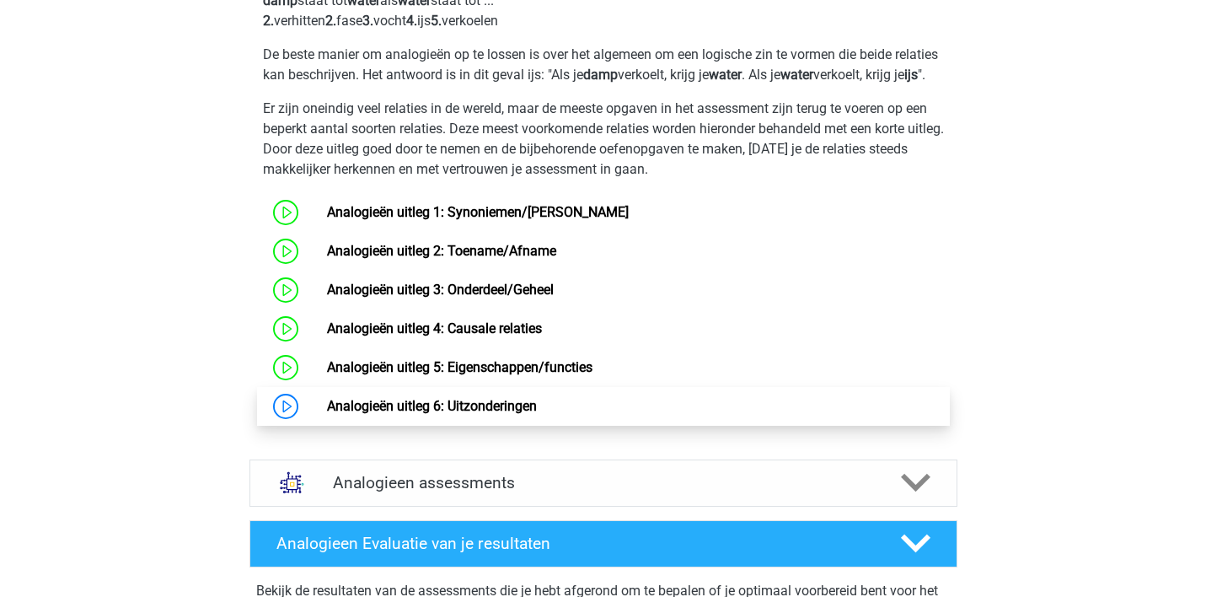
click at [451, 414] on link "Analogieën uitleg 6: Uitzonderingen" at bounding box center [432, 406] width 210 height 16
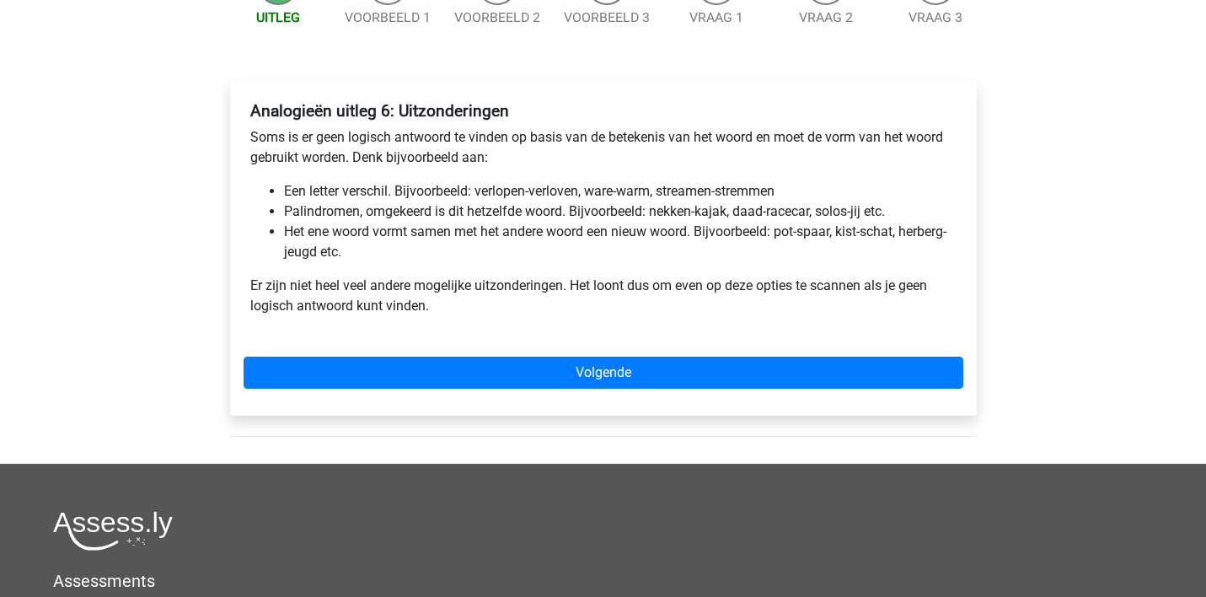
scroll to position [214, 0]
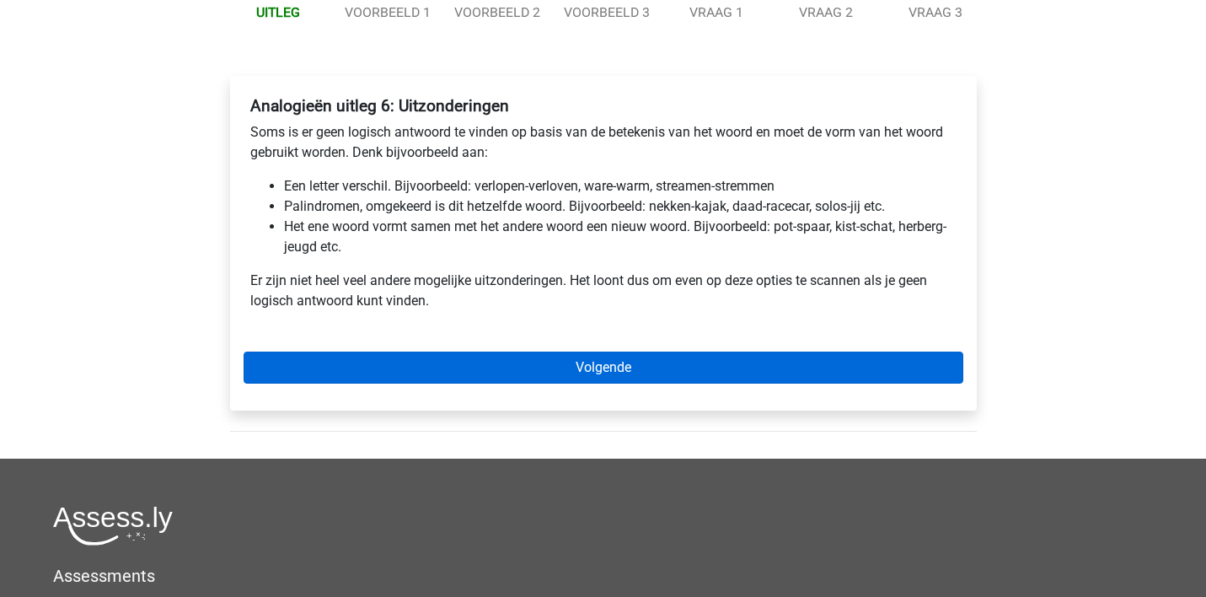
click at [481, 362] on link "Volgende" at bounding box center [604, 367] width 720 height 32
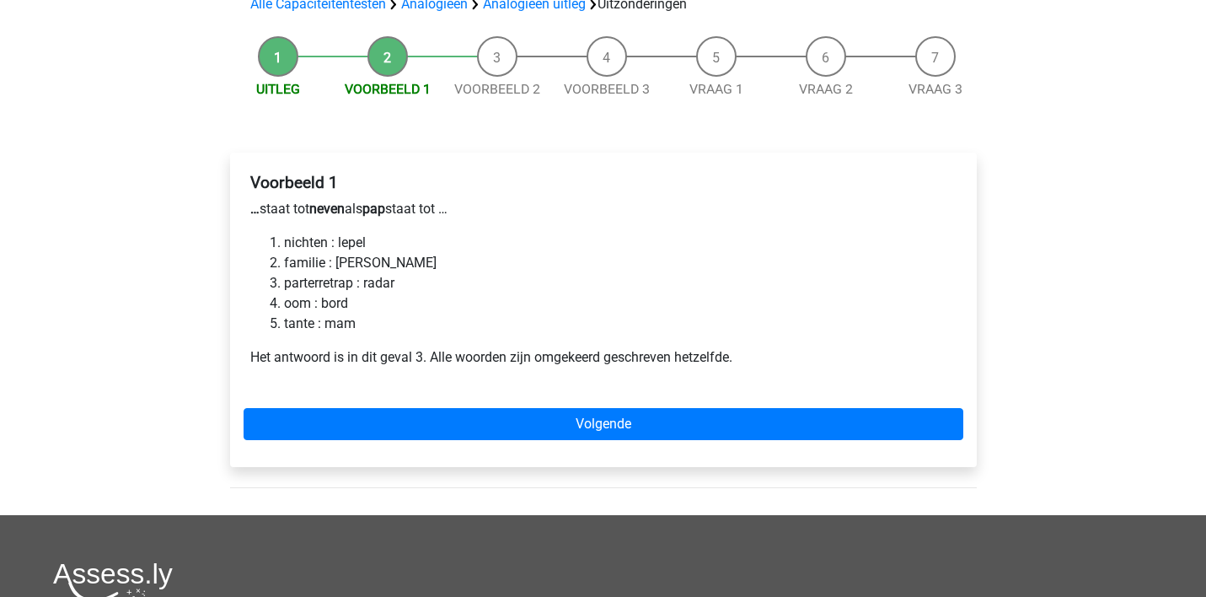
scroll to position [143, 0]
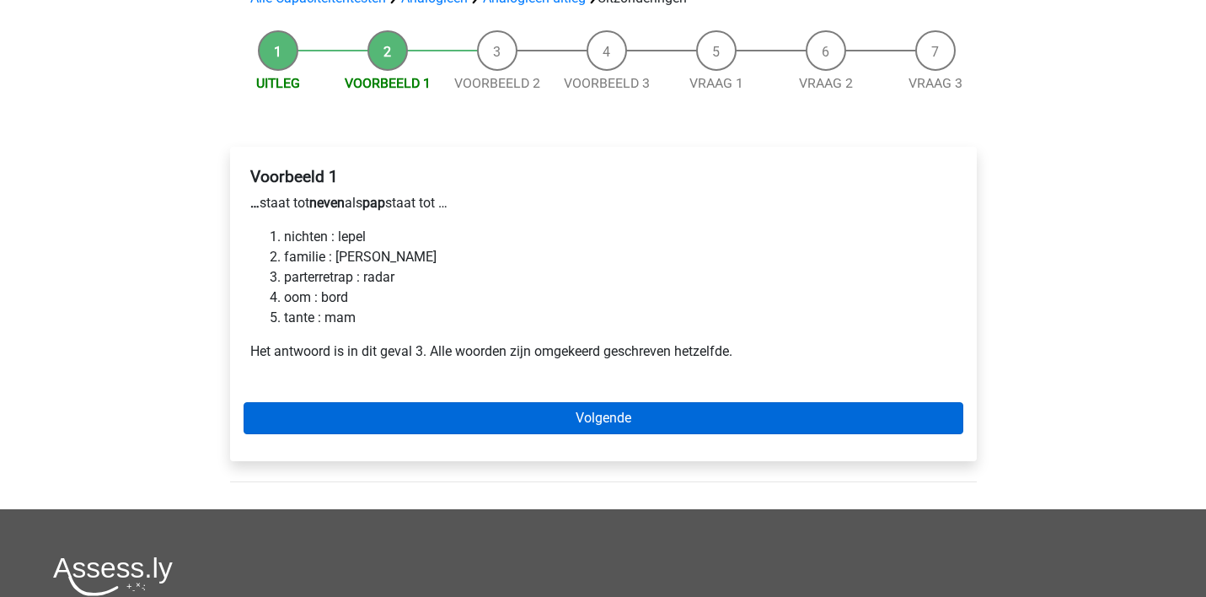
click at [422, 418] on link "Volgende" at bounding box center [604, 418] width 720 height 32
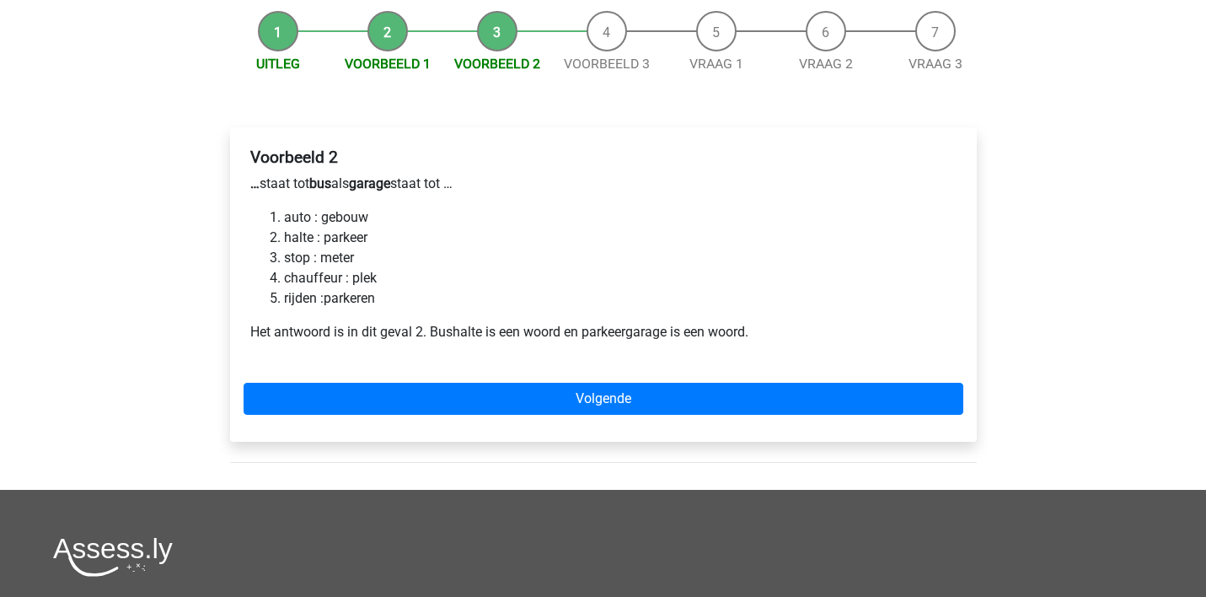
scroll to position [160, 0]
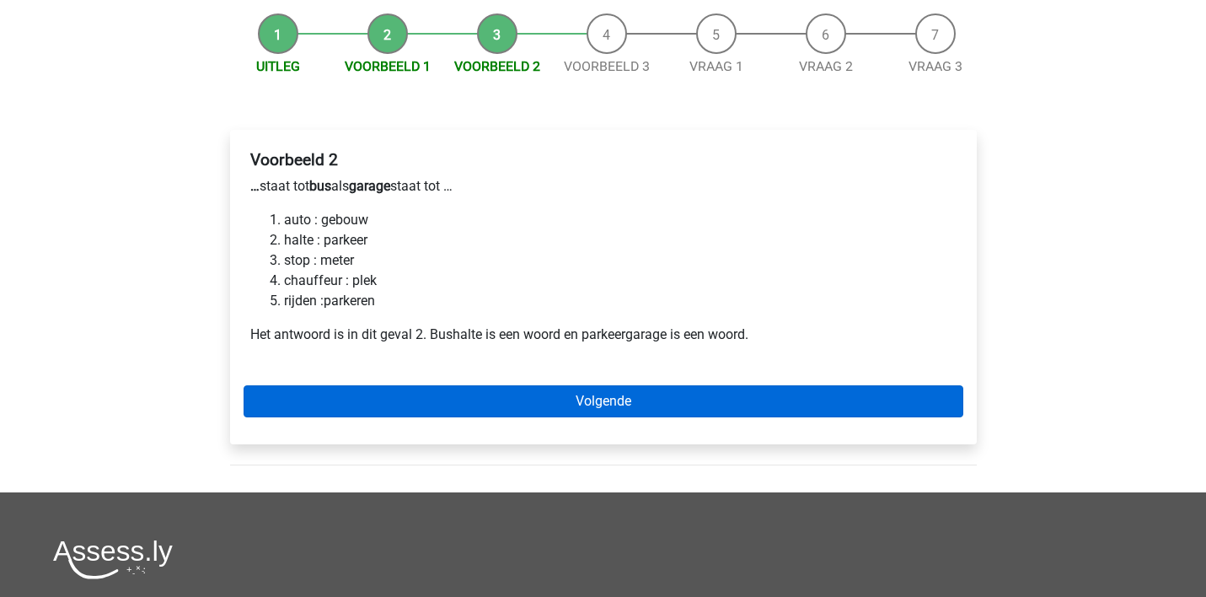
click at [446, 394] on link "Volgende" at bounding box center [604, 401] width 720 height 32
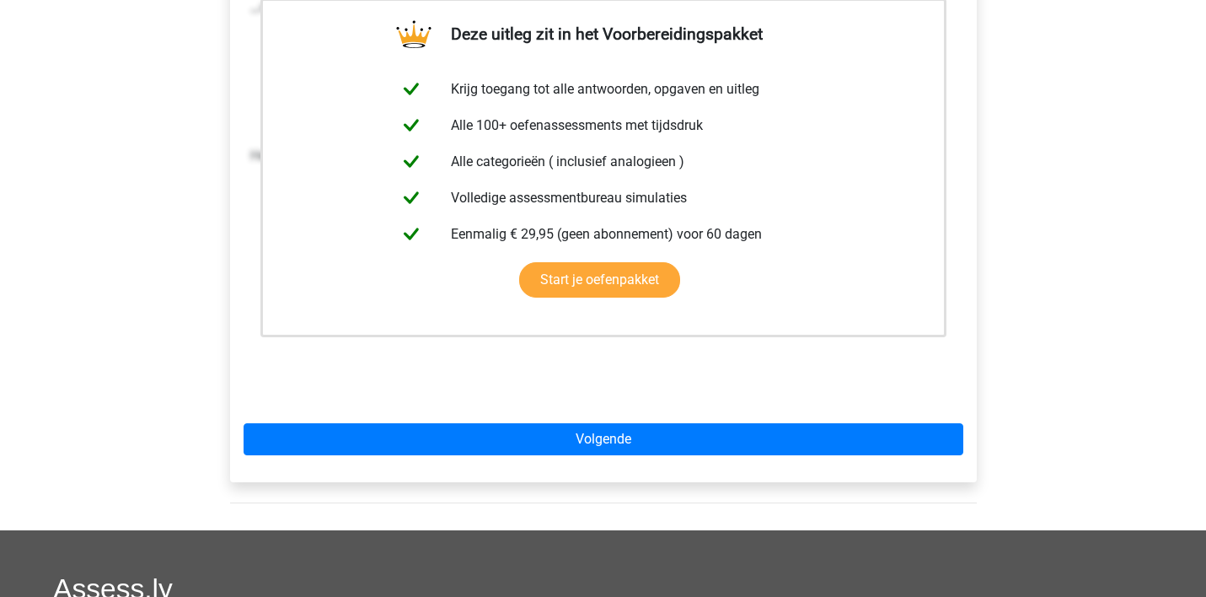
scroll to position [348, 0]
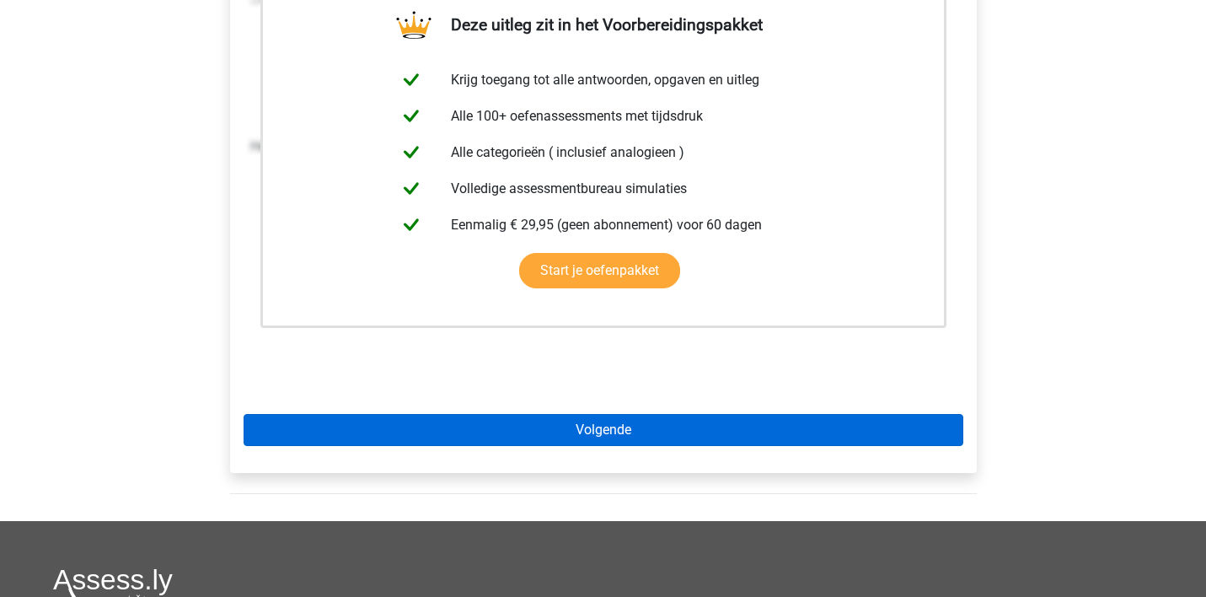
click at [391, 427] on link "Volgende" at bounding box center [604, 430] width 720 height 32
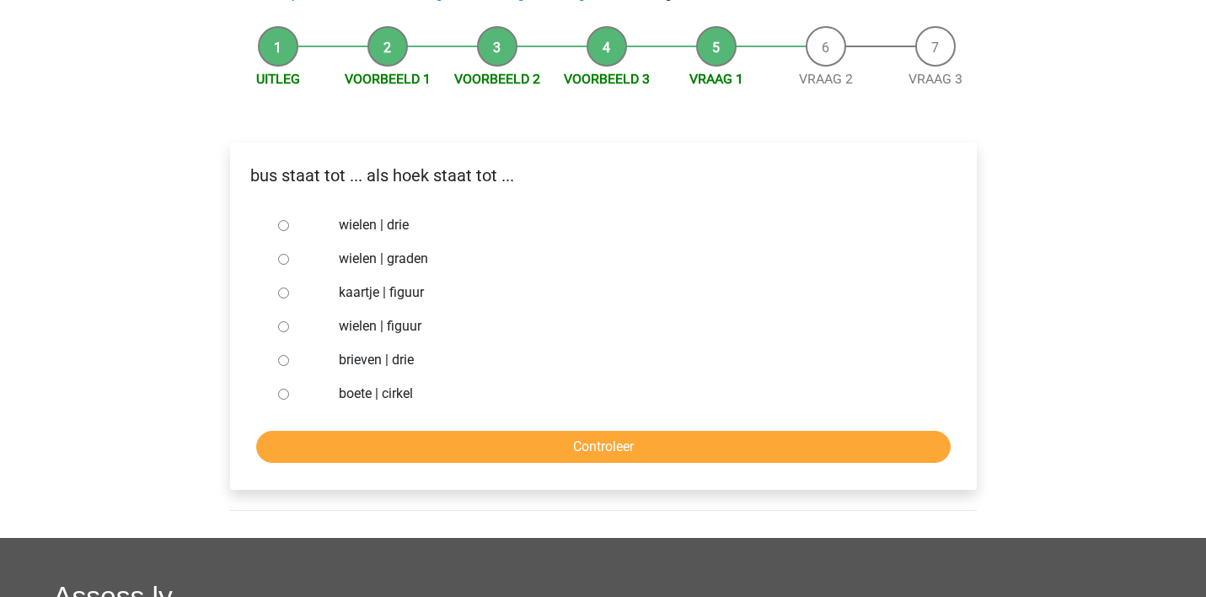
scroll to position [151, 0]
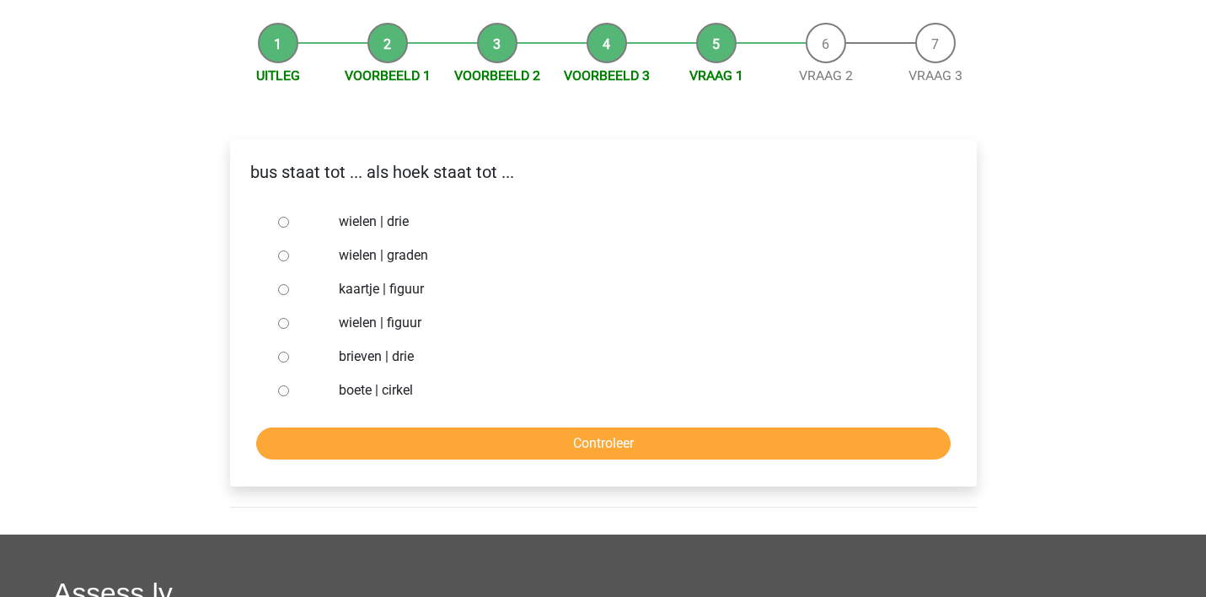
click at [282, 290] on input "kaartje | figuur" at bounding box center [283, 289] width 11 height 11
radio input "true"
click at [280, 356] on input "brieven | drie" at bounding box center [283, 356] width 11 height 11
radio input "true"
click at [393, 431] on input "Controleer" at bounding box center [603, 443] width 694 height 32
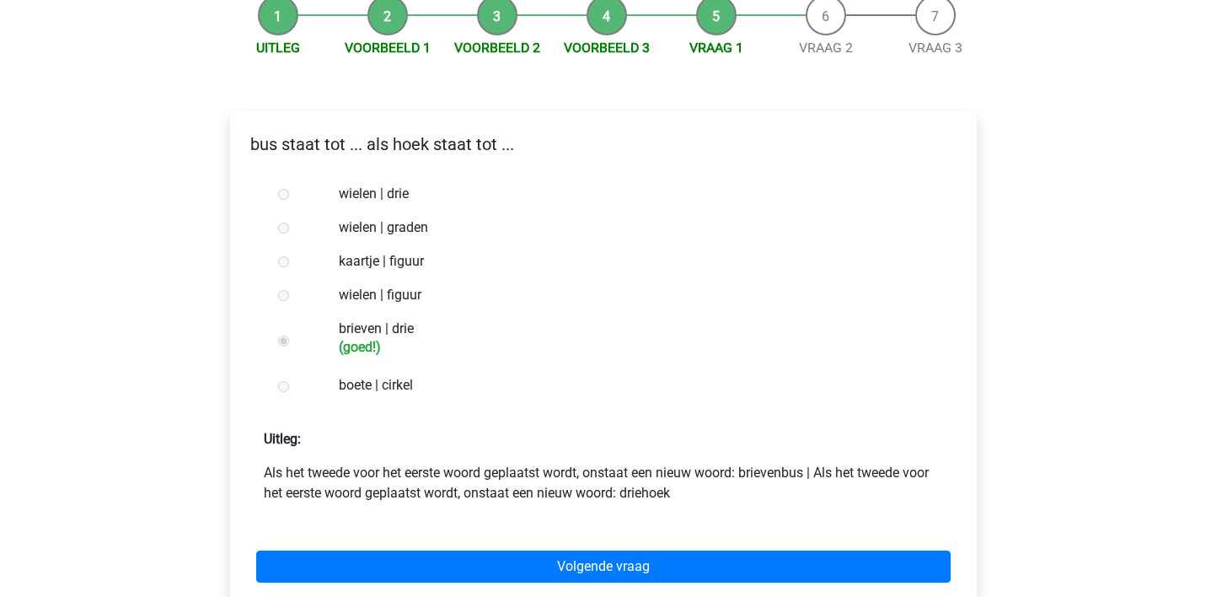
scroll to position [257, 0]
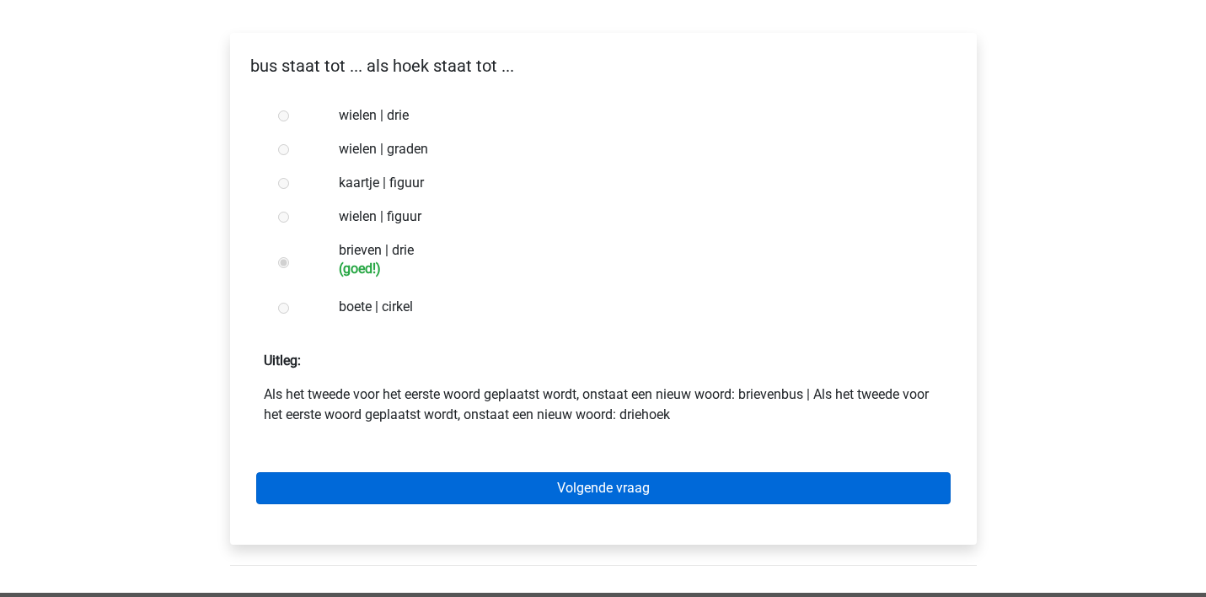
click at [517, 483] on link "Volgende vraag" at bounding box center [603, 488] width 694 height 32
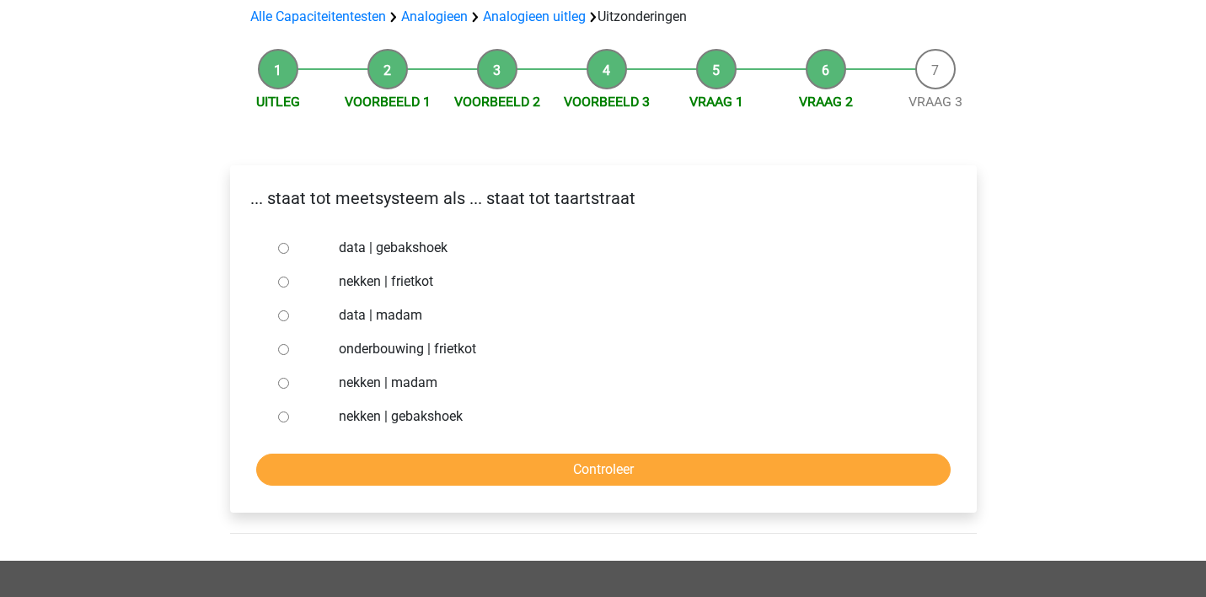
scroll to position [125, 0]
click at [281, 382] on input "nekken | madam" at bounding box center [283, 382] width 11 height 11
radio input "true"
click at [380, 464] on input "Controleer" at bounding box center [603, 469] width 694 height 32
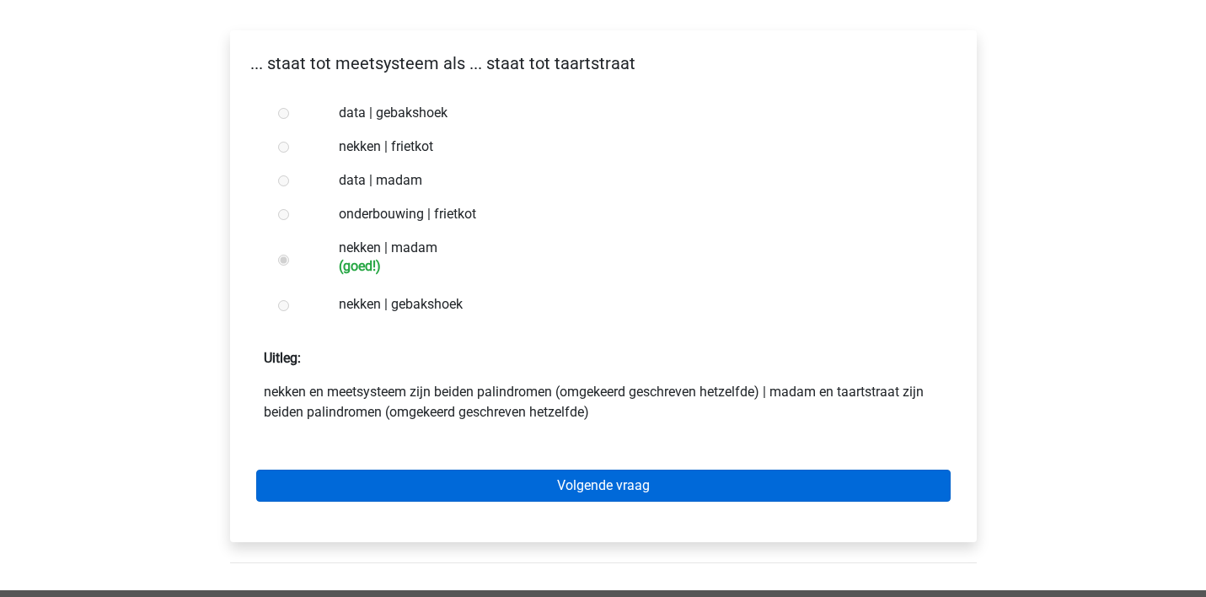
scroll to position [276, 0]
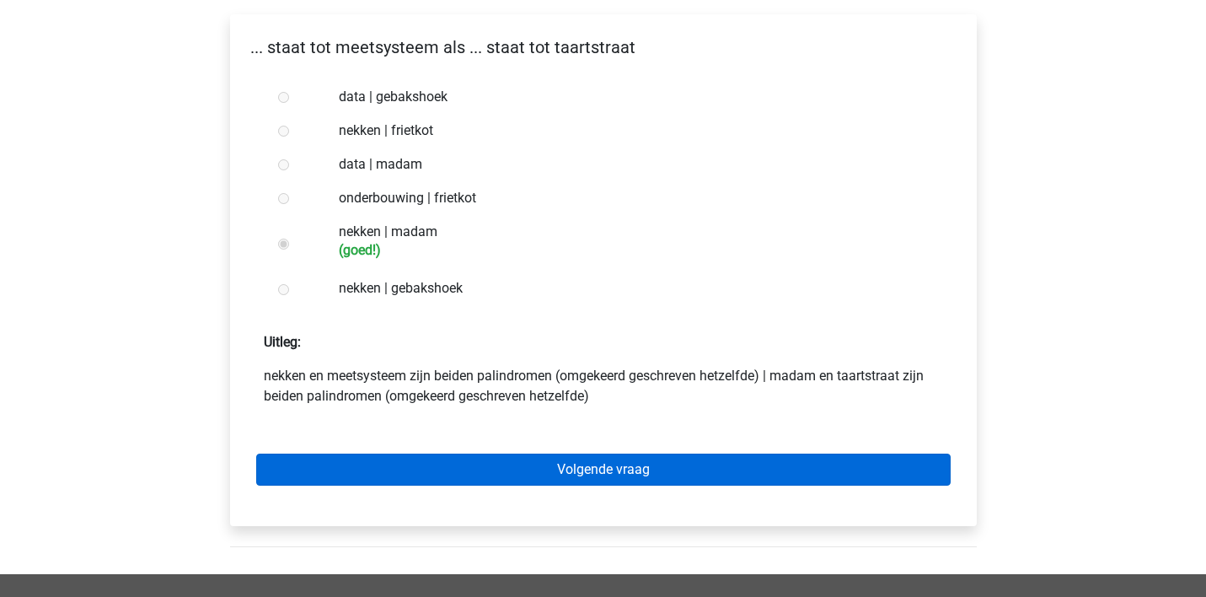
click at [570, 465] on link "Volgende vraag" at bounding box center [603, 469] width 694 height 32
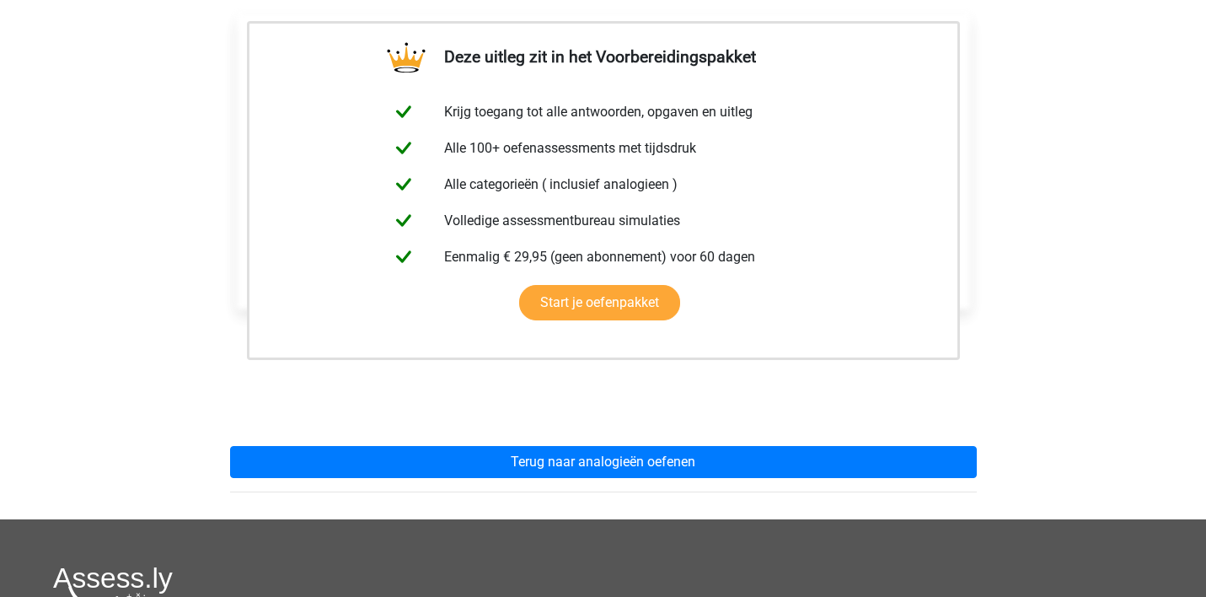
scroll to position [366, 0]
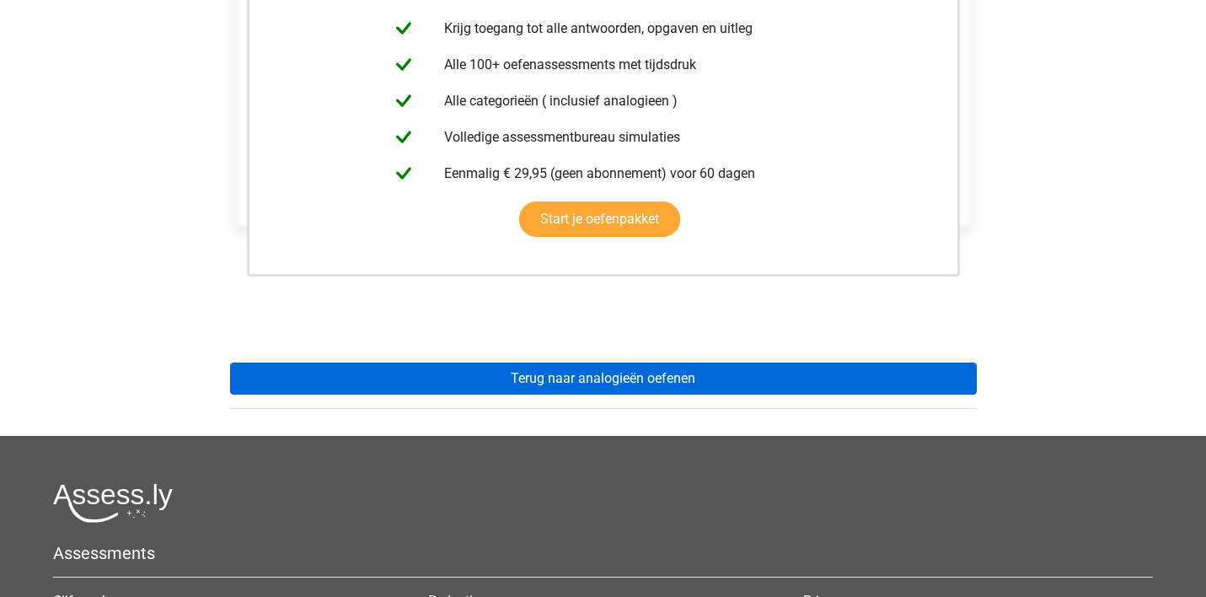
click at [571, 373] on link "Terug naar analogieën oefenen" at bounding box center [603, 378] width 747 height 32
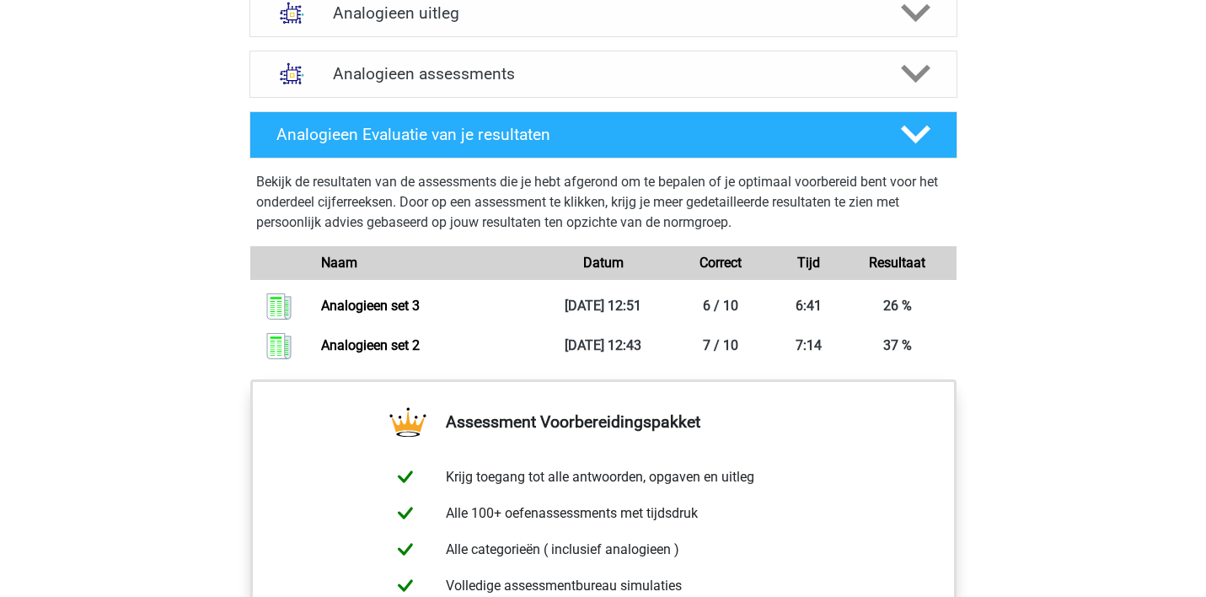
scroll to position [1031, 0]
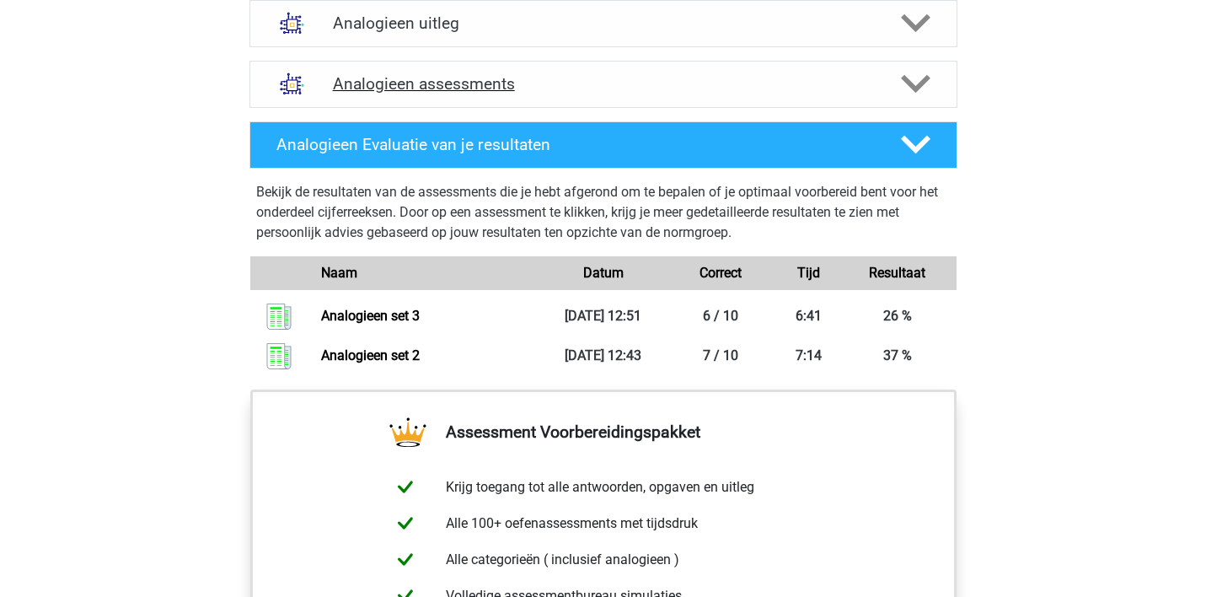
click at [474, 83] on h4 "Analogieen assessments" at bounding box center [603, 83] width 541 height 19
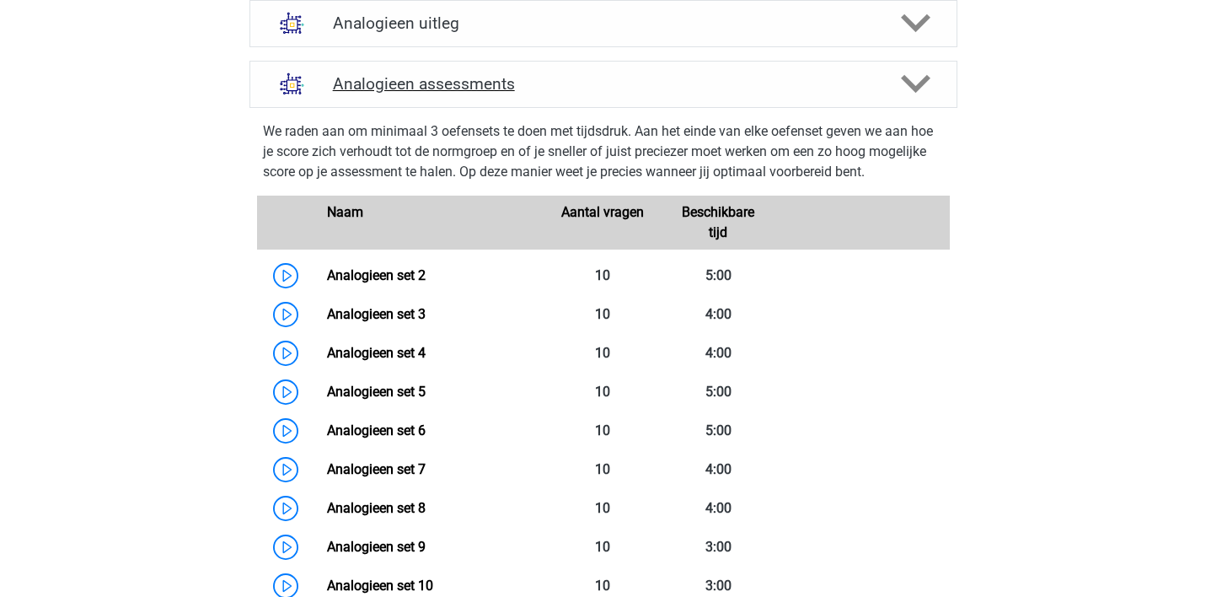
click at [595, 88] on h4 "Analogieen assessments" at bounding box center [603, 83] width 541 height 19
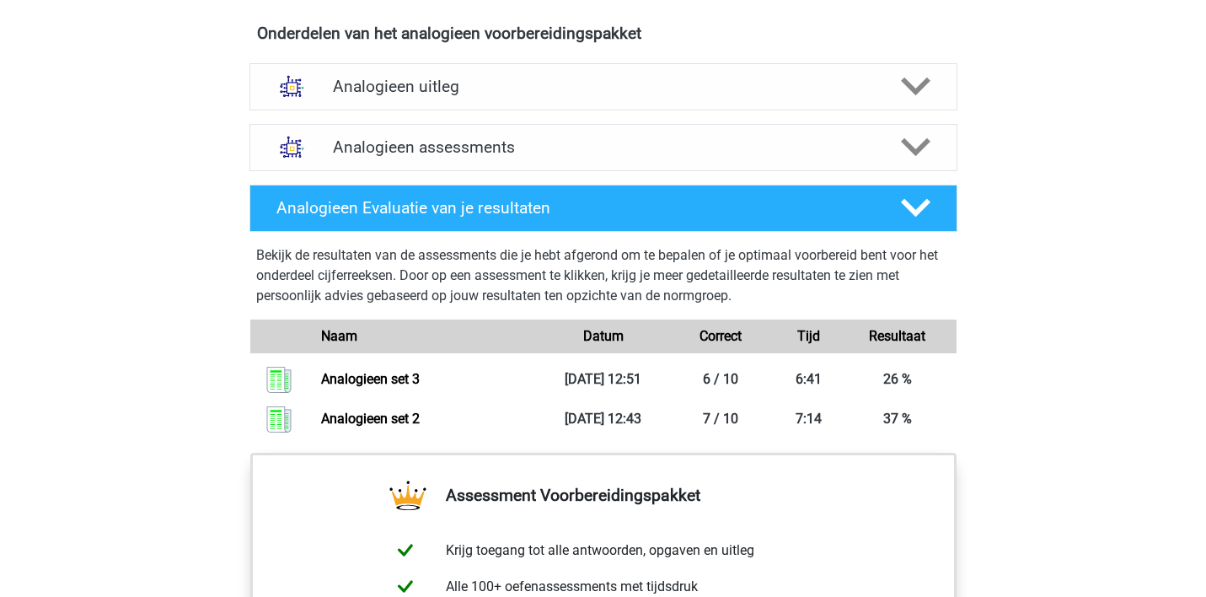
scroll to position [856, 0]
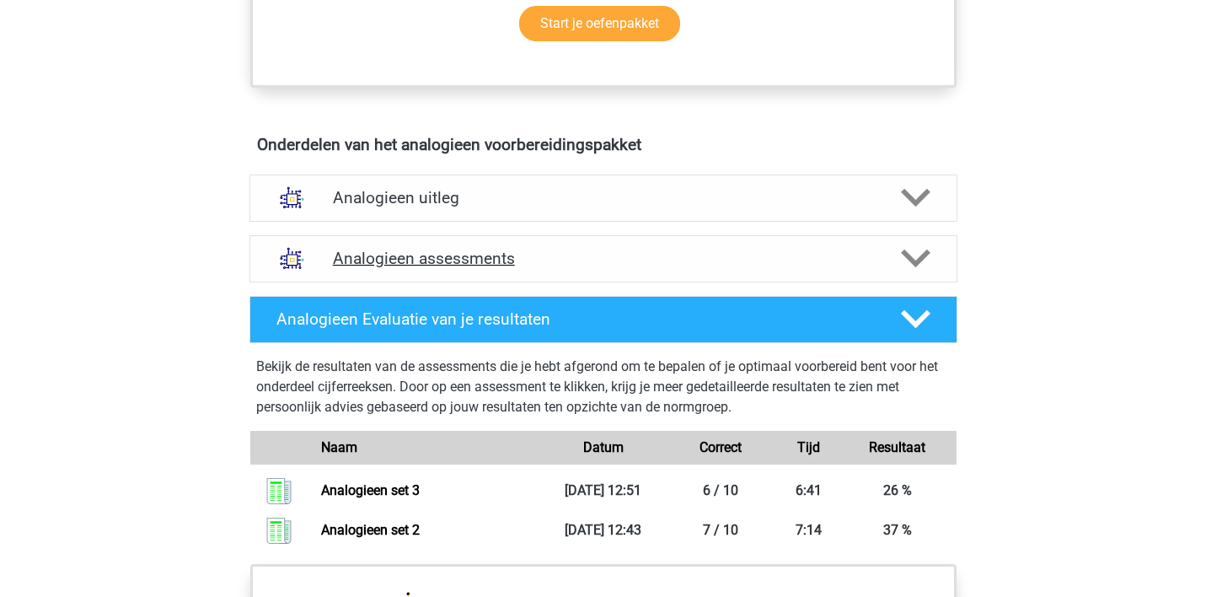
click at [505, 262] on h4 "Analogieen assessments" at bounding box center [603, 258] width 541 height 19
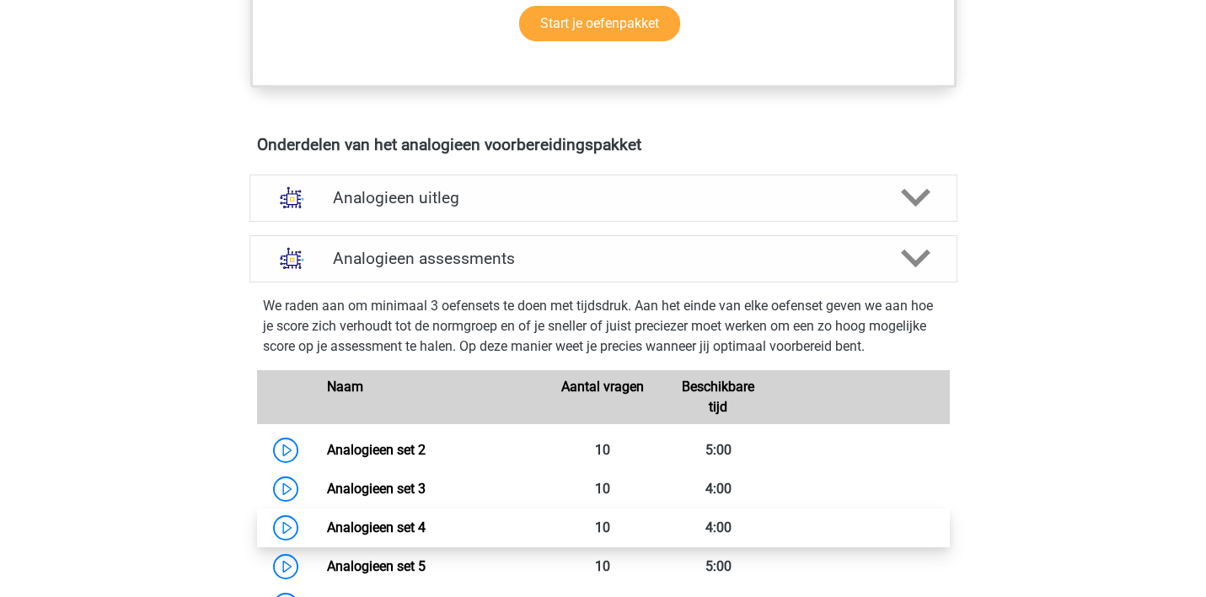
click at [415, 522] on link "Analogieen set 4" at bounding box center [376, 527] width 99 height 16
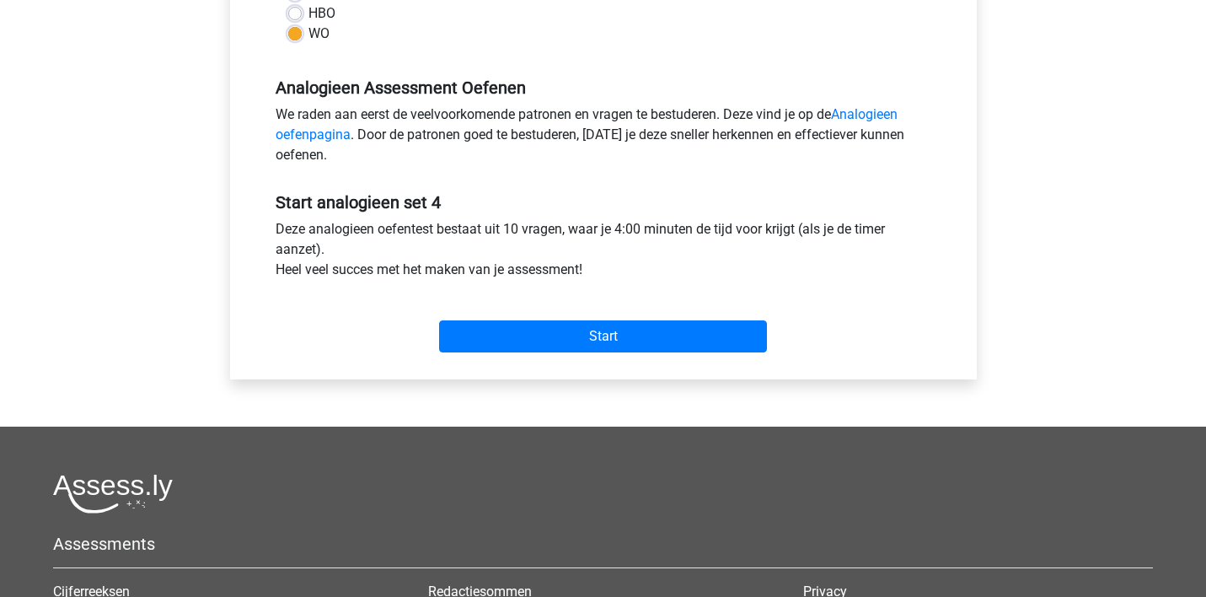
scroll to position [511, 0]
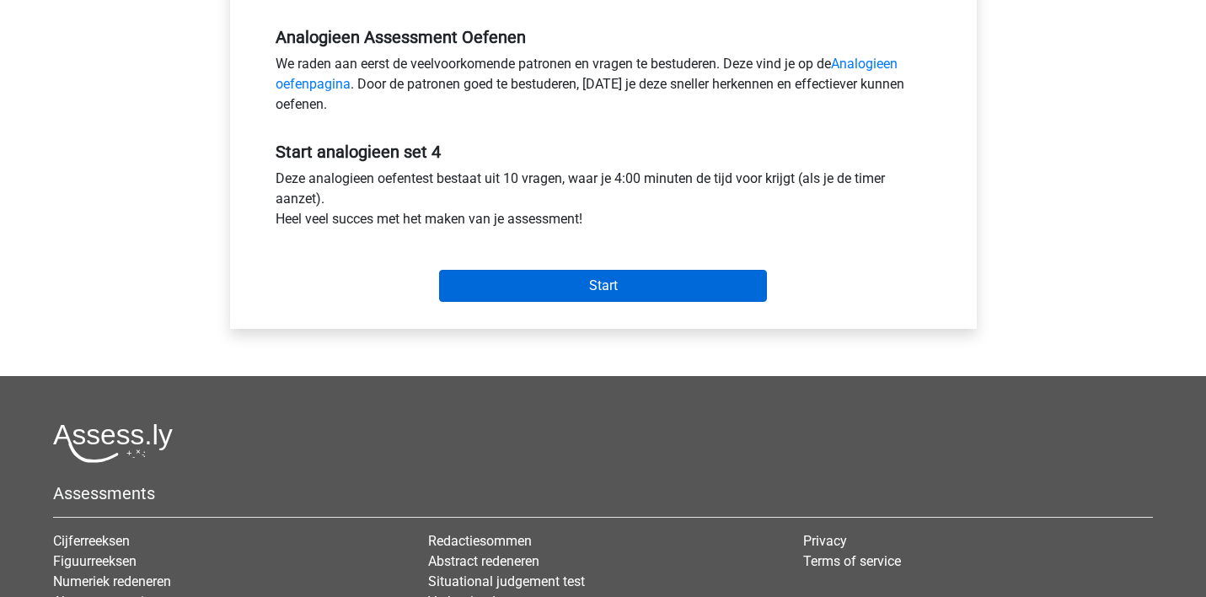
click at [597, 284] on input "Start" at bounding box center [603, 286] width 328 height 32
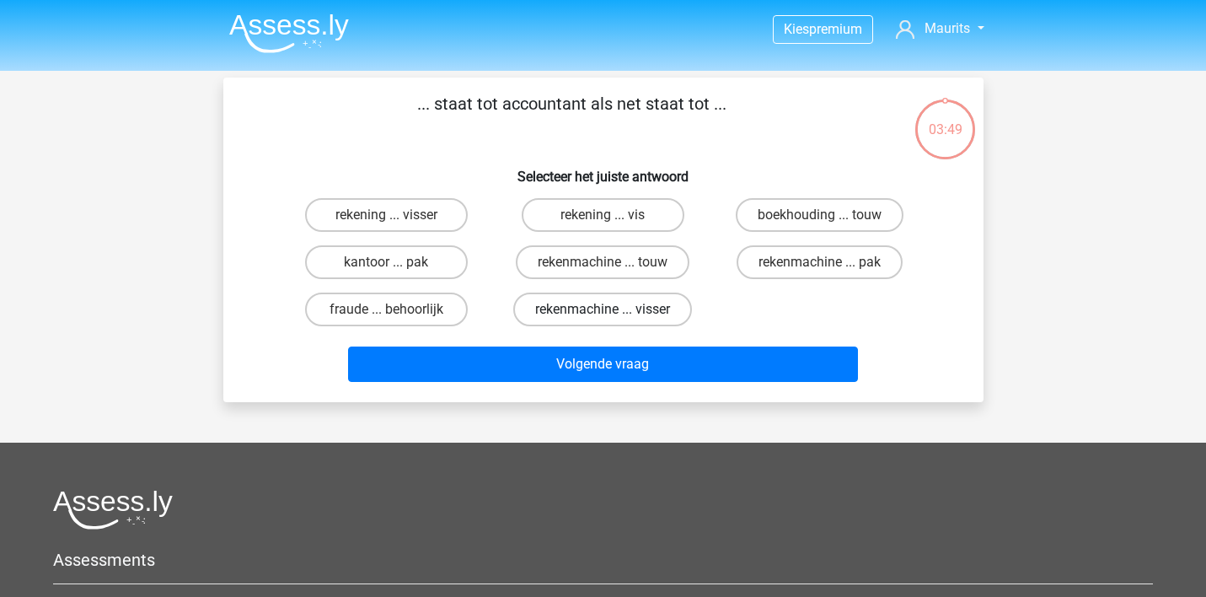
click at [596, 302] on label "rekenmachine ... visser" at bounding box center [602, 309] width 179 height 34
click at [602, 309] on input "rekenmachine ... visser" at bounding box center [607, 314] width 11 height 11
radio input "true"
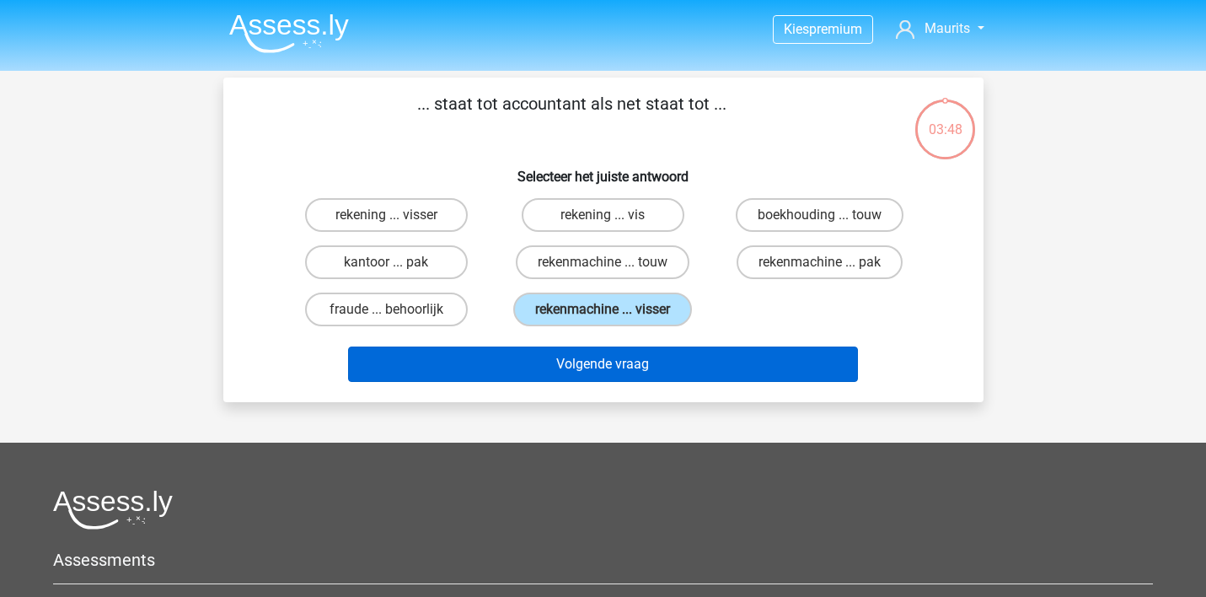
click at [599, 360] on button "Volgende vraag" at bounding box center [603, 363] width 510 height 35
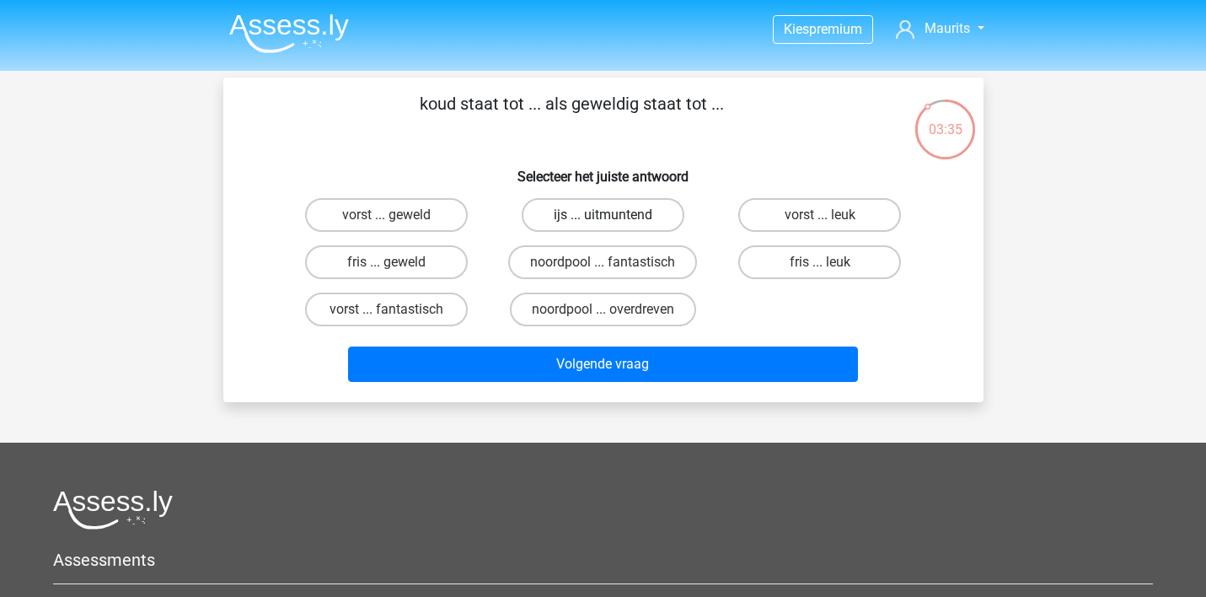
click at [575, 213] on label "ijs ... uitmuntend" at bounding box center [603, 215] width 163 height 34
click at [602, 215] on input "ijs ... uitmuntend" at bounding box center [607, 220] width 11 height 11
radio input "true"
click at [783, 260] on label "fris ... leuk" at bounding box center [819, 262] width 163 height 34
click at [820, 262] on input "fris ... leuk" at bounding box center [825, 267] width 11 height 11
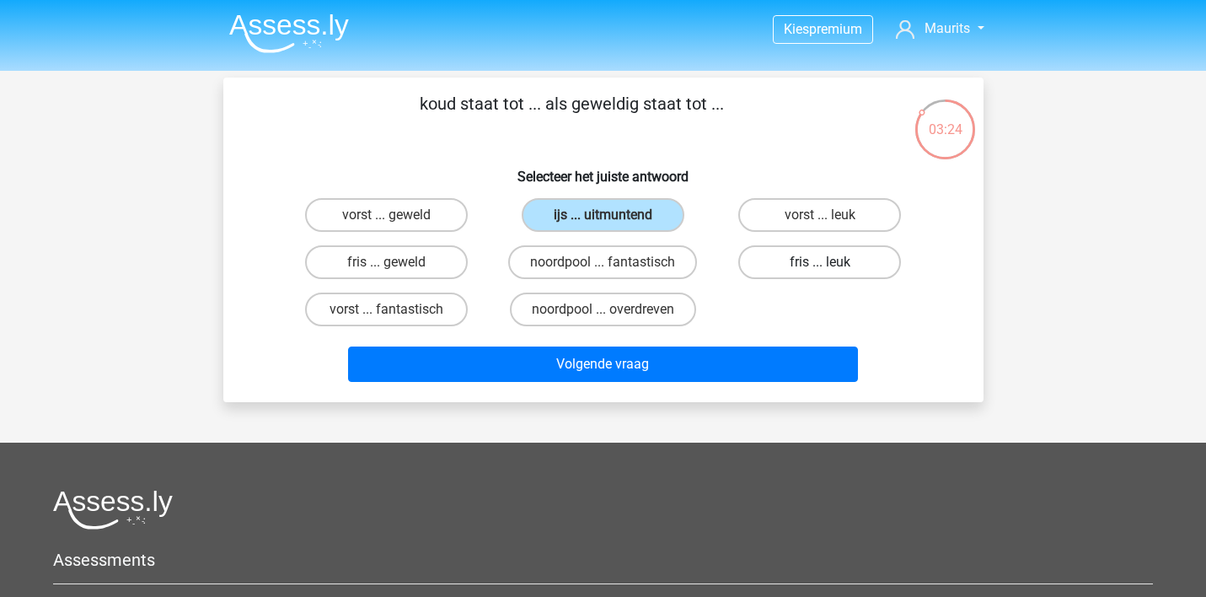
radio input "true"
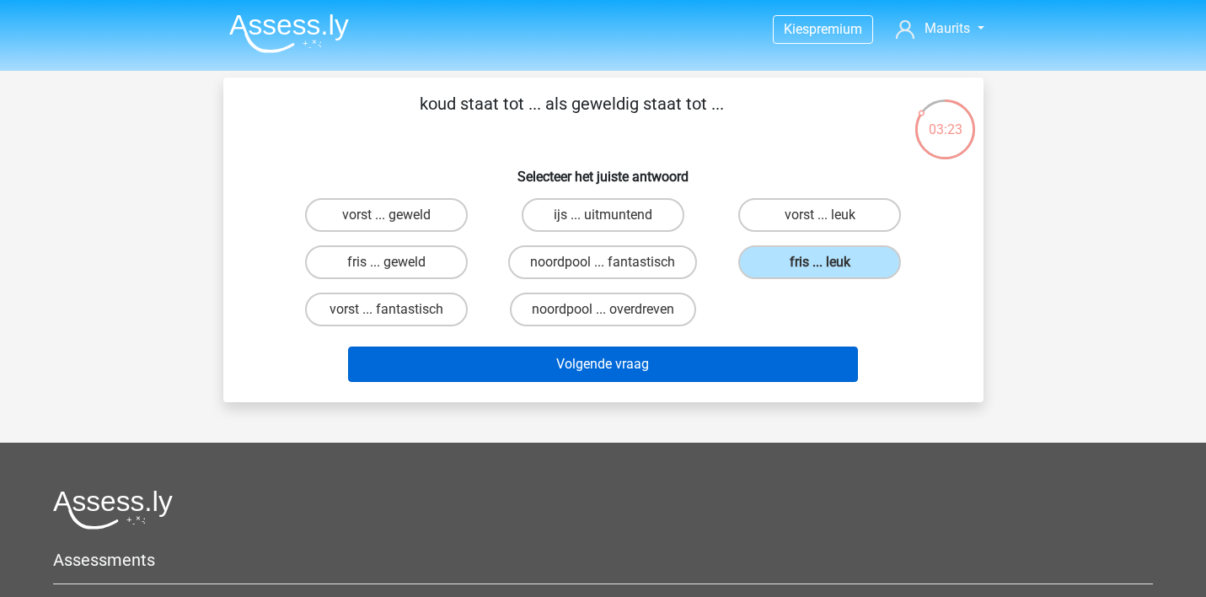
click at [684, 366] on button "Volgende vraag" at bounding box center [603, 363] width 510 height 35
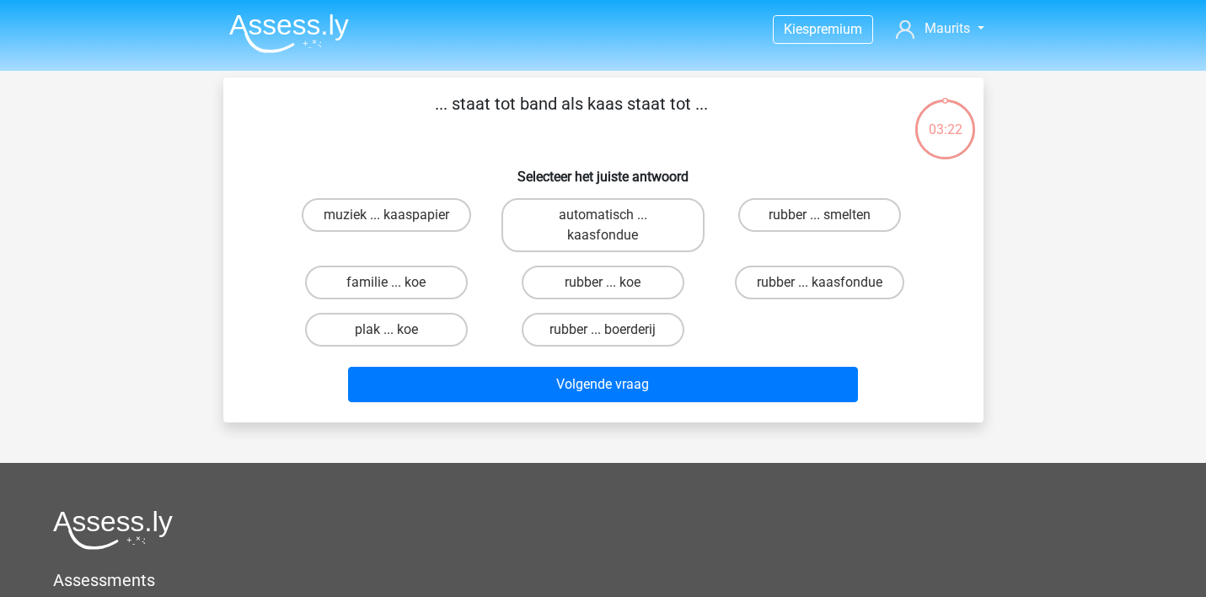
scroll to position [78, 0]
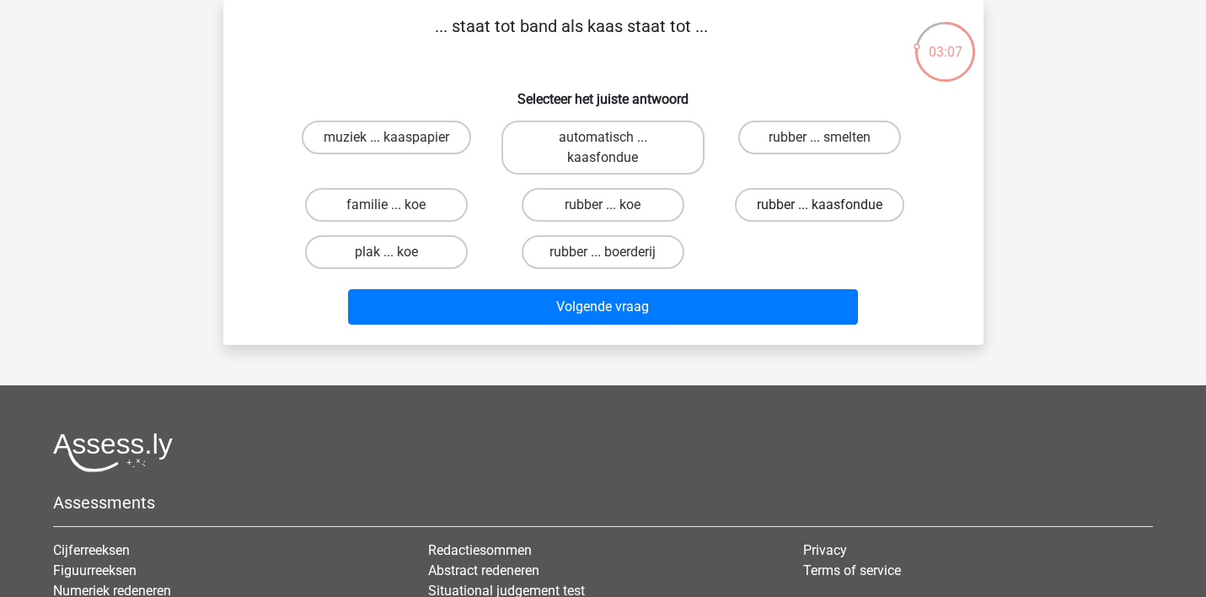
click at [784, 203] on label "rubber ... kaasfondue" at bounding box center [819, 205] width 169 height 34
click at [820, 205] on input "rubber ... kaasfondue" at bounding box center [825, 210] width 11 height 11
radio input "true"
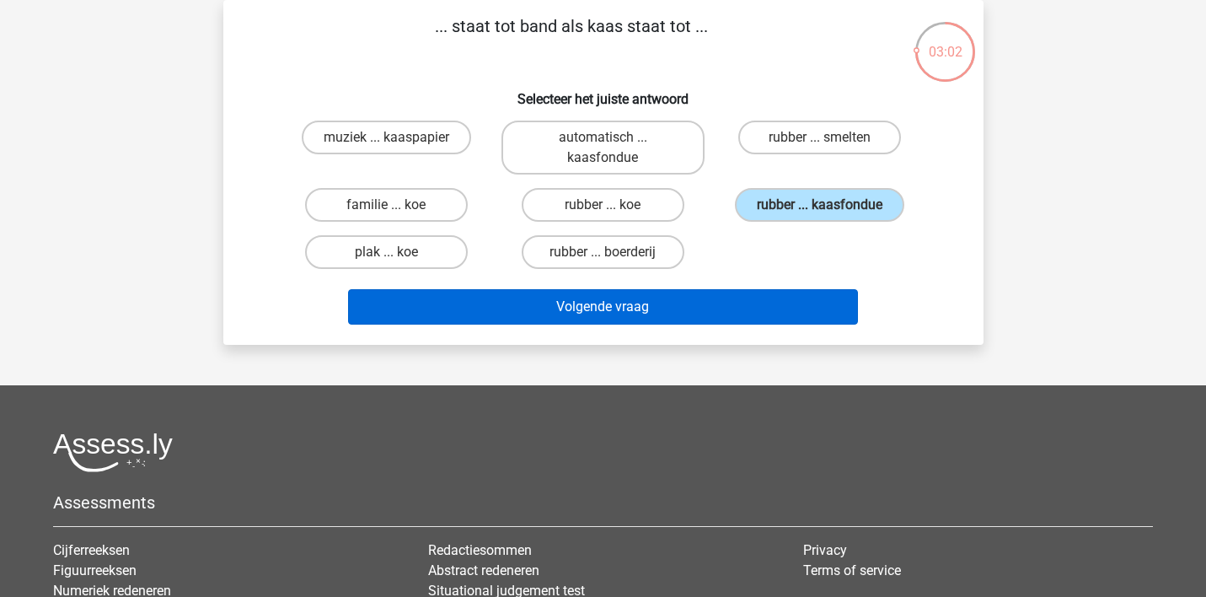
click at [666, 305] on button "Volgende vraag" at bounding box center [603, 306] width 510 height 35
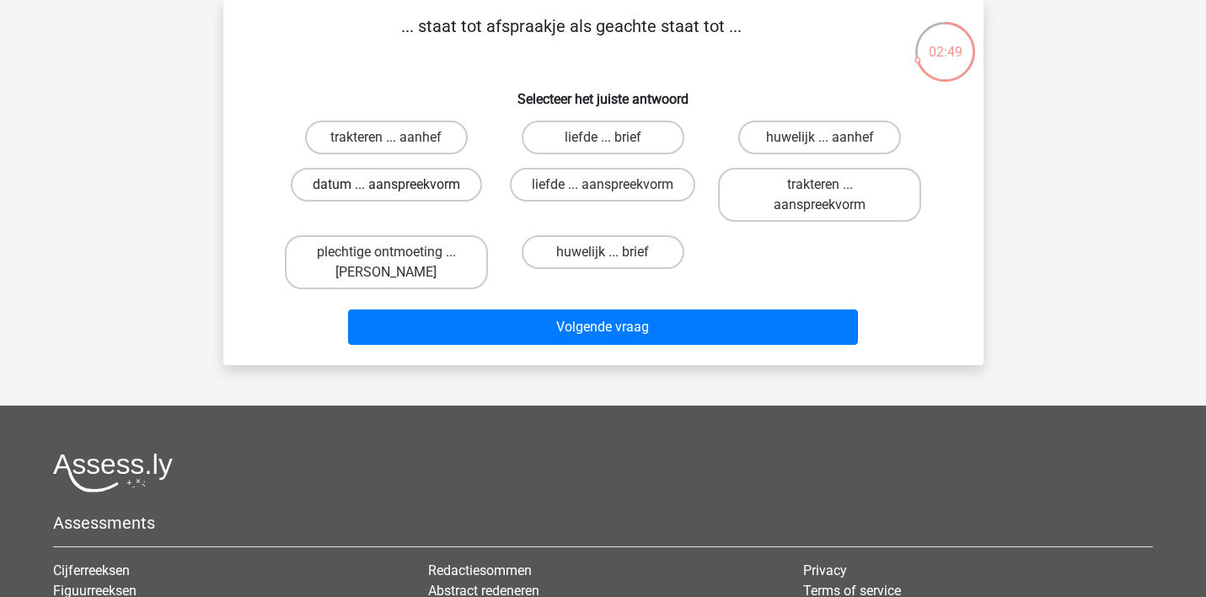
click at [381, 184] on label "datum ... aanspreekvorm" at bounding box center [386, 185] width 191 height 34
click at [386, 185] on input "datum ... aanspreekvorm" at bounding box center [391, 190] width 11 height 11
radio input "true"
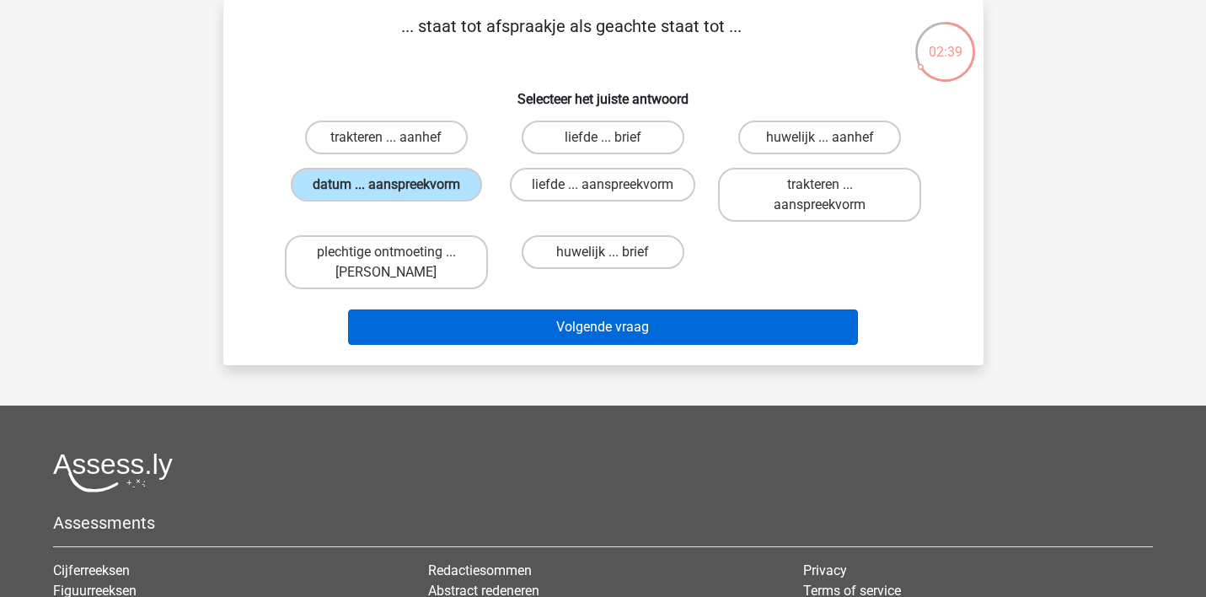
click at [518, 324] on button "Volgende vraag" at bounding box center [603, 326] width 510 height 35
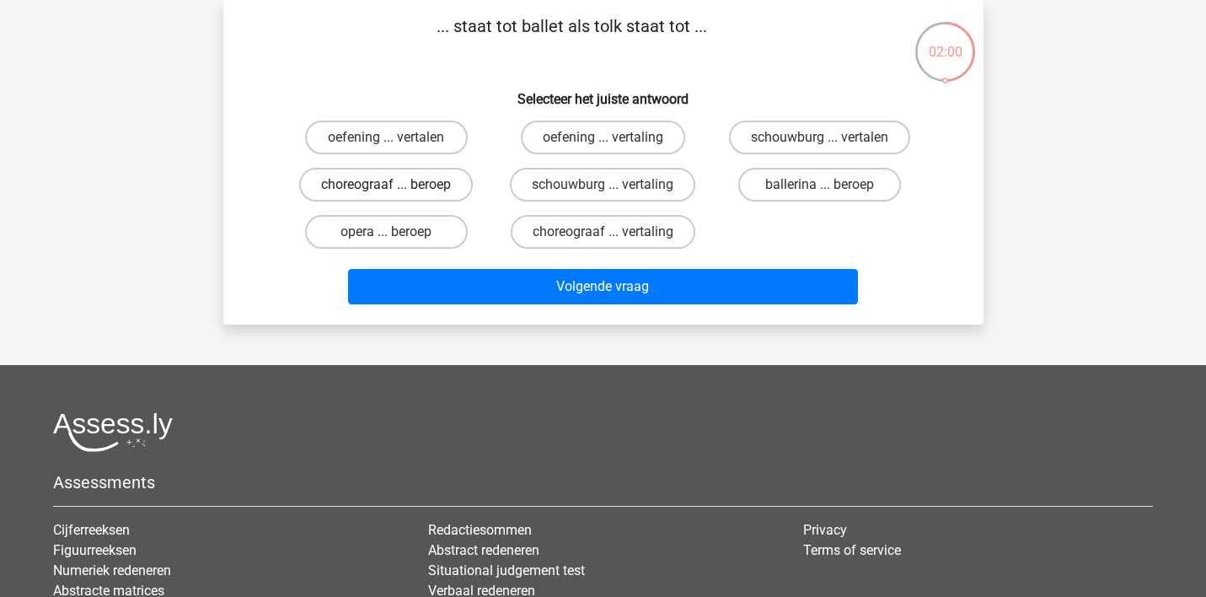
click at [429, 183] on label "choreograaf ... beroep" at bounding box center [386, 185] width 174 height 34
click at [397, 185] on input "choreograaf ... beroep" at bounding box center [391, 190] width 11 height 11
radio input "true"
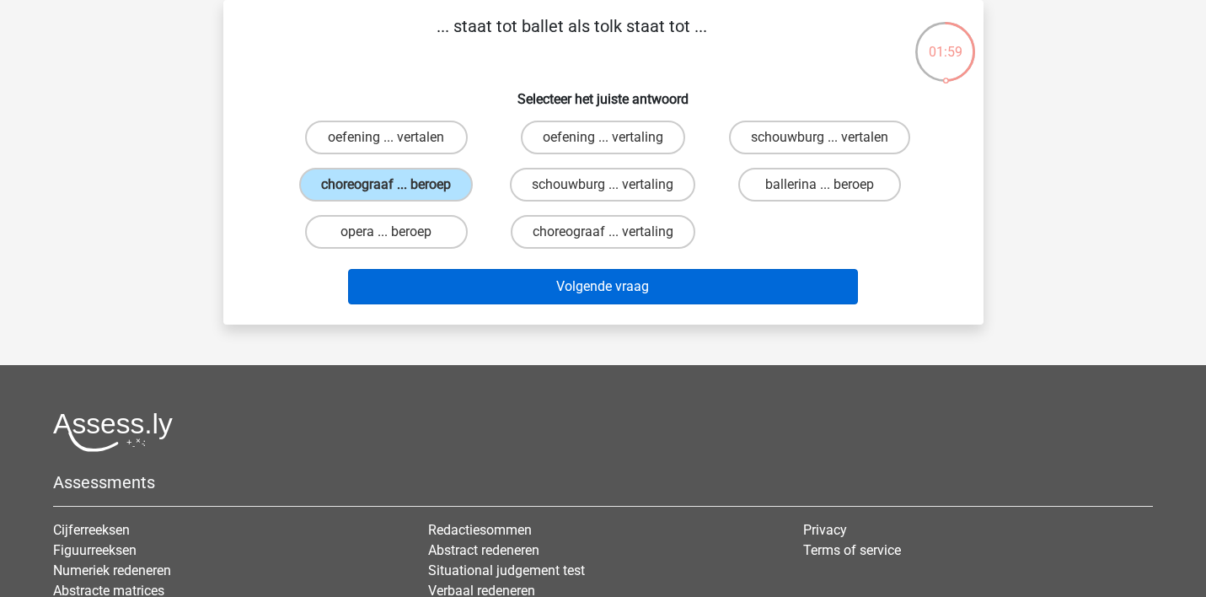
click at [490, 284] on button "Volgende vraag" at bounding box center [603, 286] width 510 height 35
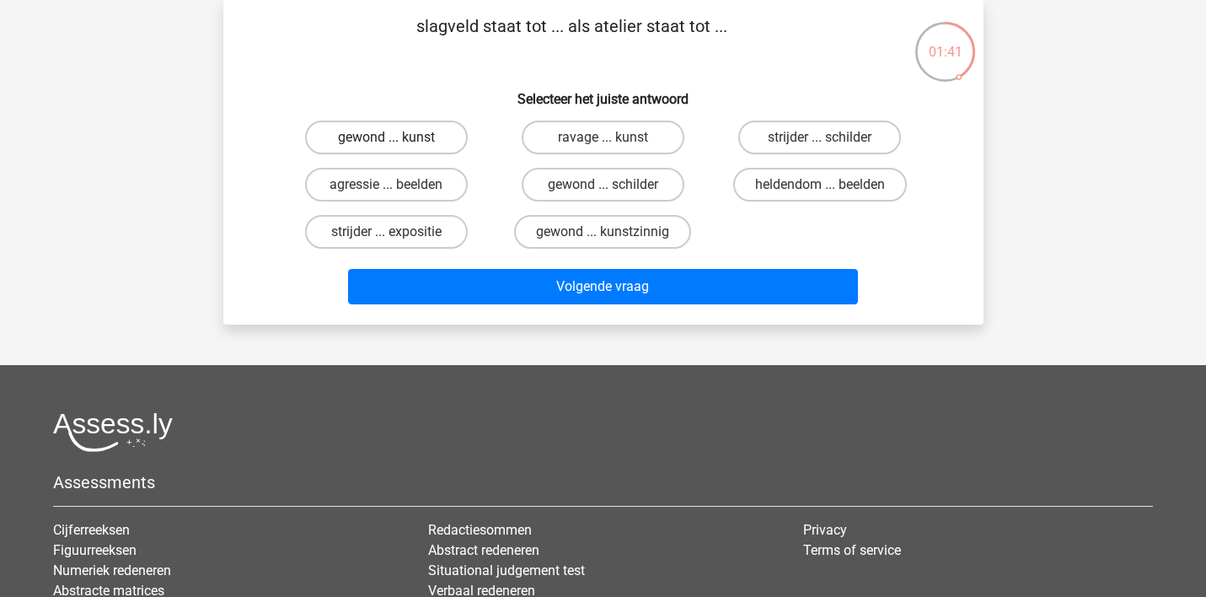
click at [419, 134] on label "gewond ... kunst" at bounding box center [386, 137] width 163 height 34
click at [397, 137] on input "gewond ... kunst" at bounding box center [391, 142] width 11 height 11
radio input "true"
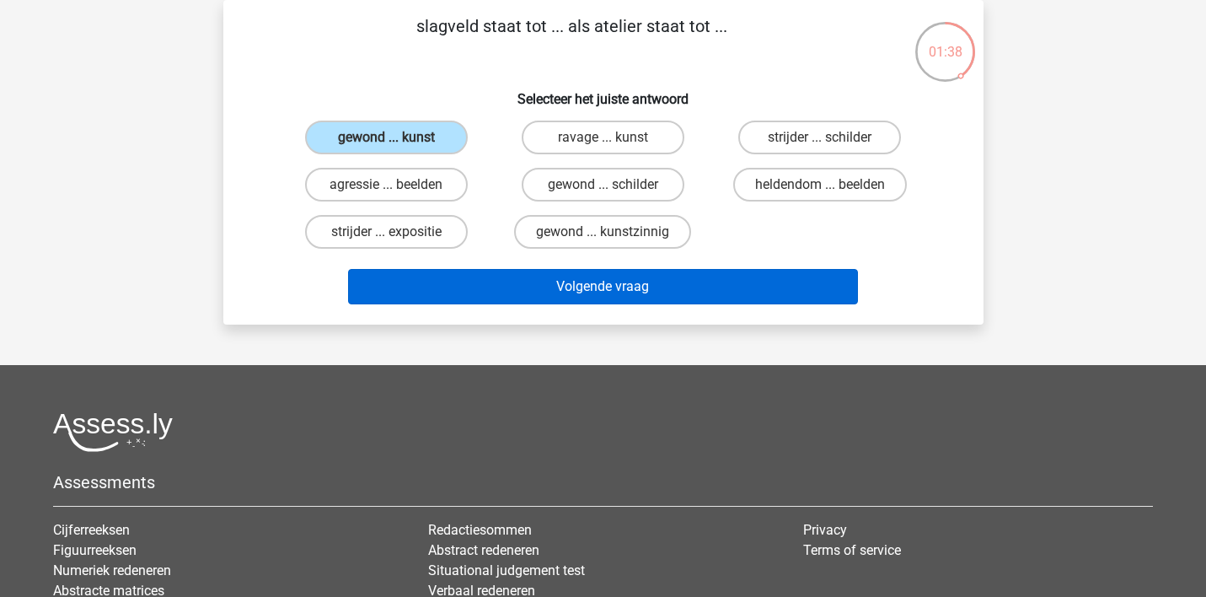
click at [561, 282] on button "Volgende vraag" at bounding box center [603, 286] width 510 height 35
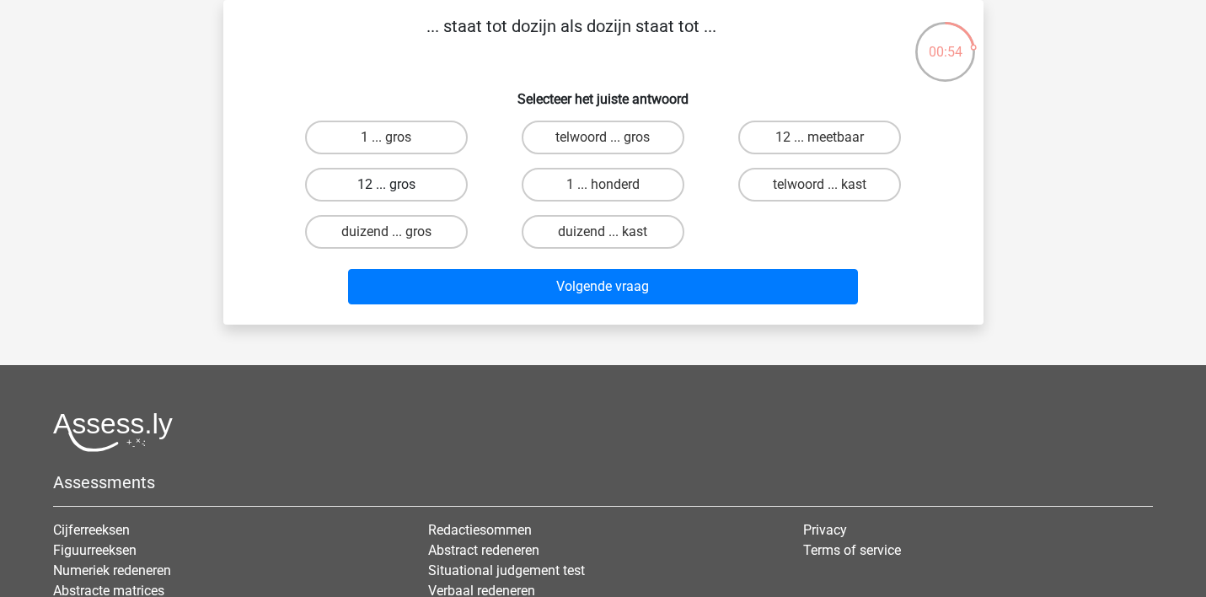
click at [425, 183] on label "12 ... gros" at bounding box center [386, 185] width 163 height 34
click at [397, 185] on input "12 ... gros" at bounding box center [391, 190] width 11 height 11
radio input "true"
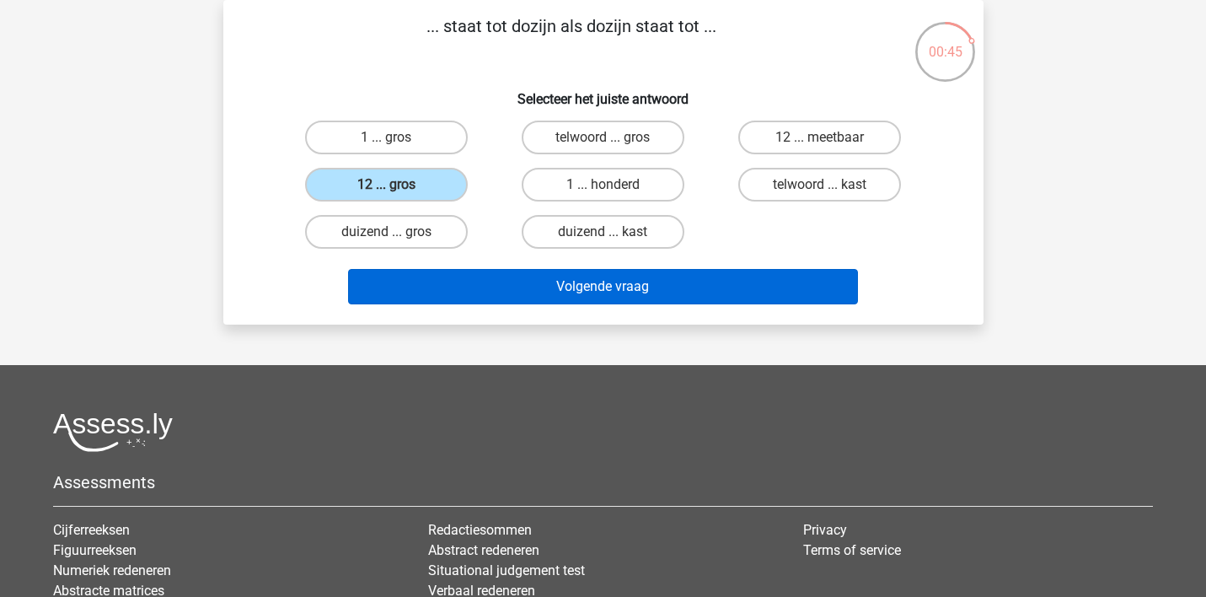
click at [540, 281] on button "Volgende vraag" at bounding box center [603, 286] width 510 height 35
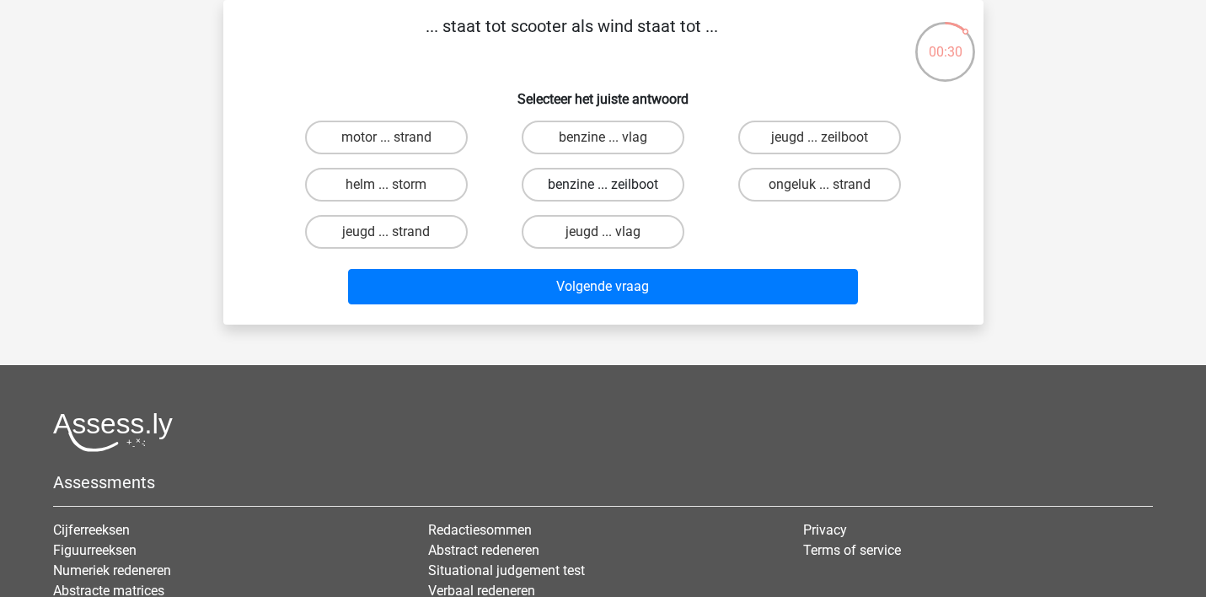
click at [598, 181] on label "benzine ... zeilboot" at bounding box center [603, 185] width 163 height 34
click at [602, 185] on input "benzine ... zeilboot" at bounding box center [607, 190] width 11 height 11
radio input "true"
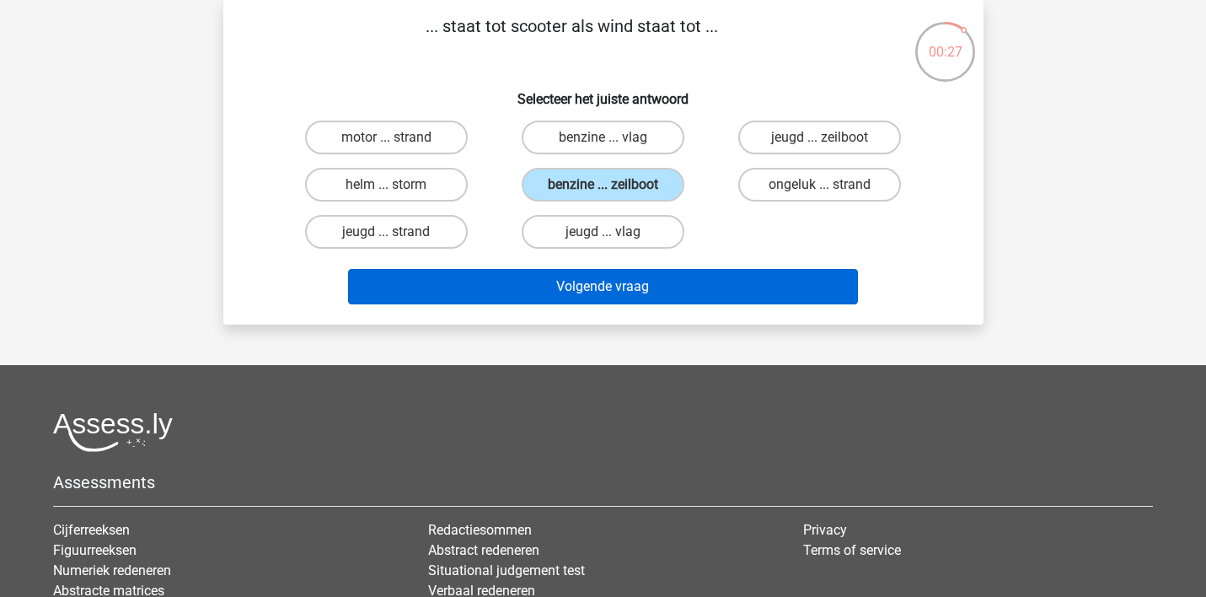
click at [607, 282] on button "Volgende vraag" at bounding box center [603, 286] width 510 height 35
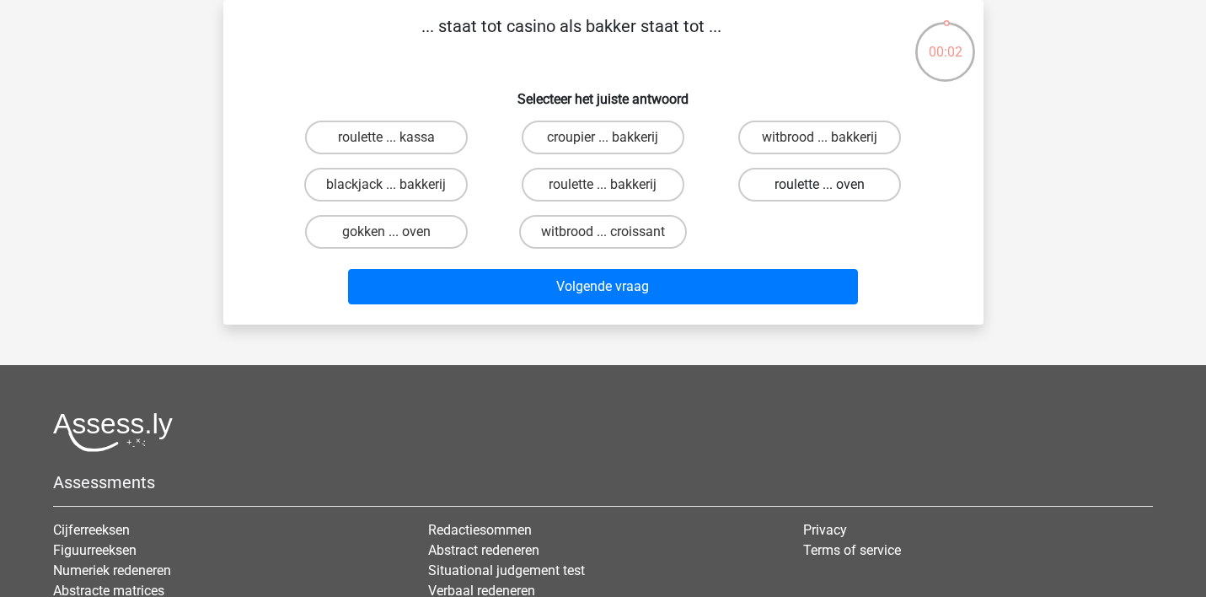
click at [783, 182] on label "roulette ... oven" at bounding box center [819, 185] width 163 height 34
click at [820, 185] on input "roulette ... oven" at bounding box center [825, 190] width 11 height 11
radio input "true"
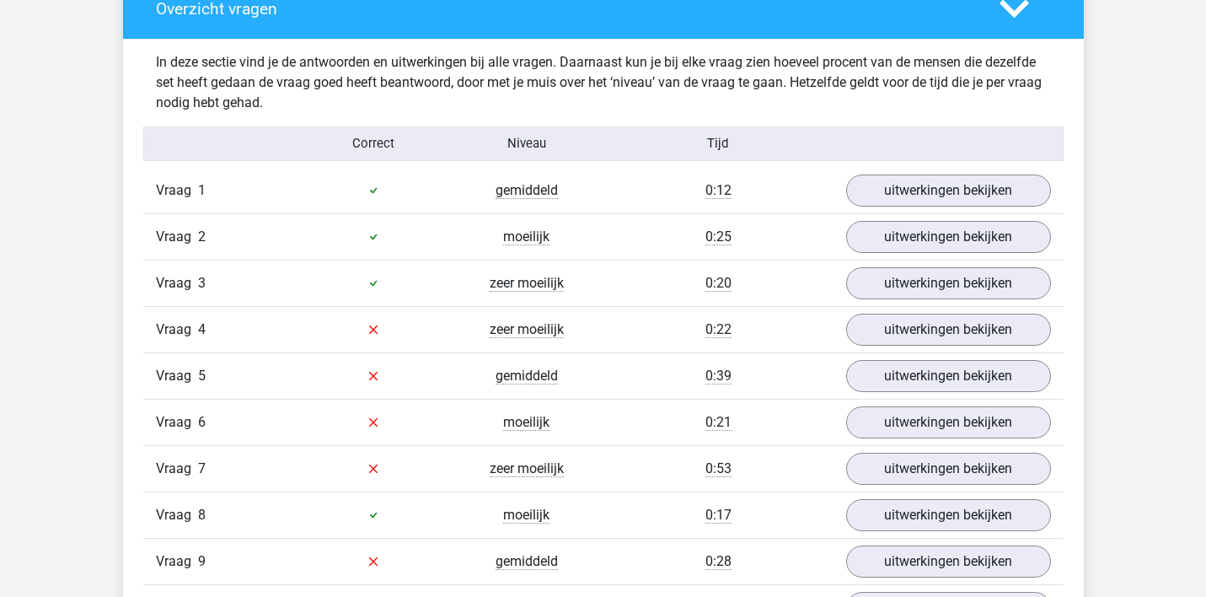
scroll to position [1288, 0]
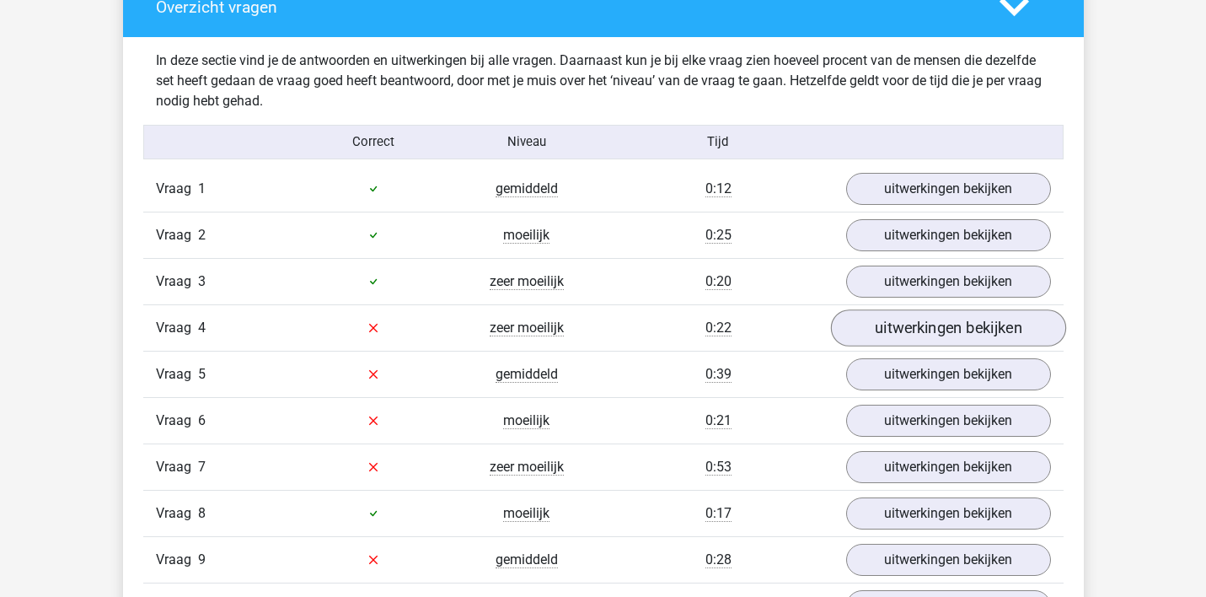
click at [884, 329] on link "uitwerkingen bekijken" at bounding box center [947, 327] width 235 height 37
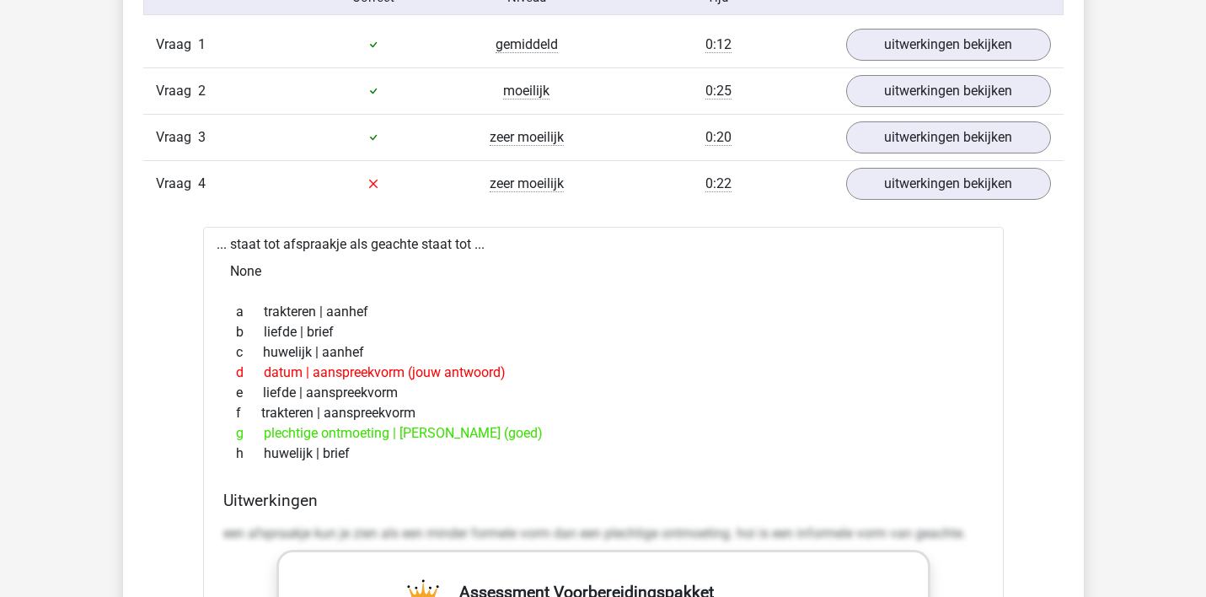
scroll to position [1429, 0]
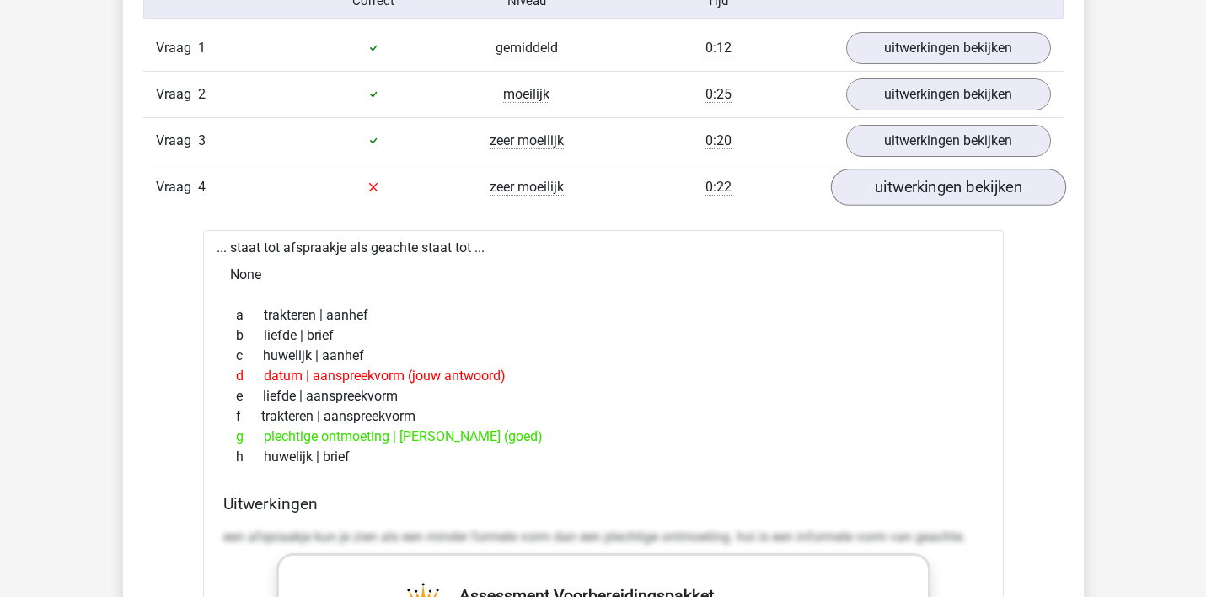
click at [918, 186] on link "uitwerkingen bekijken" at bounding box center [947, 187] width 235 height 37
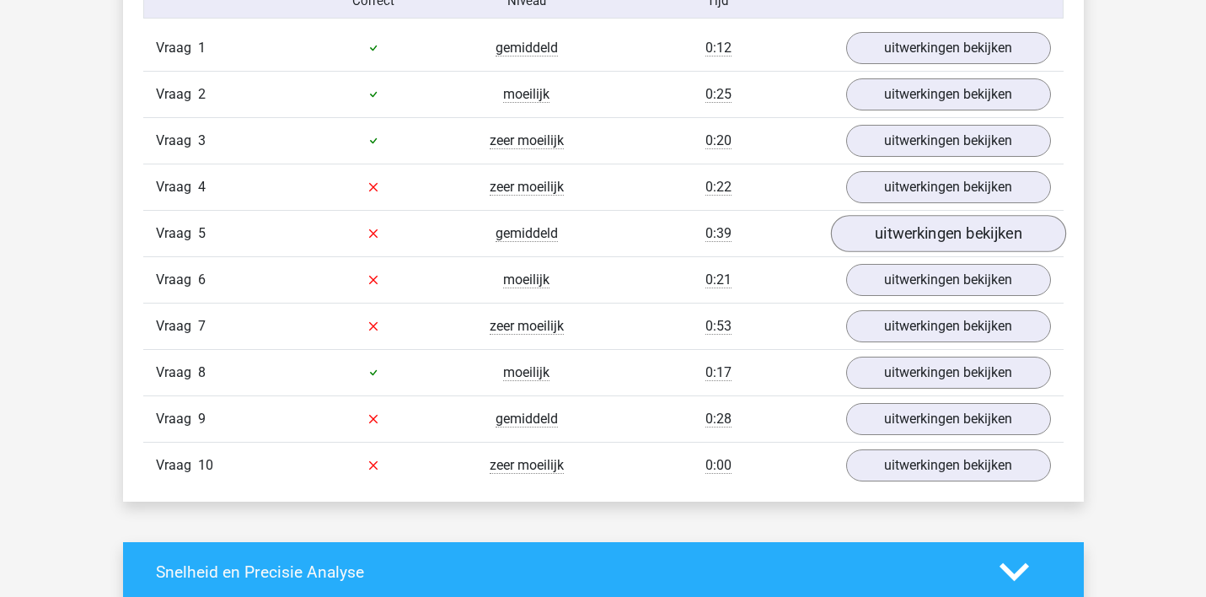
click at [924, 228] on link "uitwerkingen bekijken" at bounding box center [947, 233] width 235 height 37
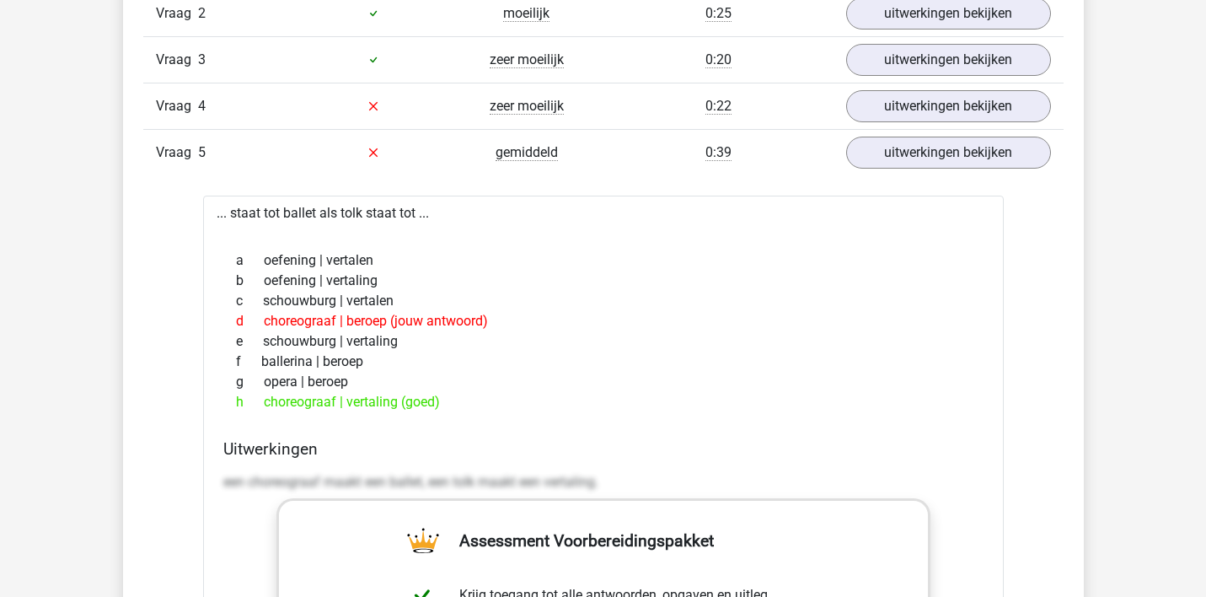
scroll to position [1509, 0]
click at [916, 152] on link "uitwerkingen bekijken" at bounding box center [947, 153] width 235 height 37
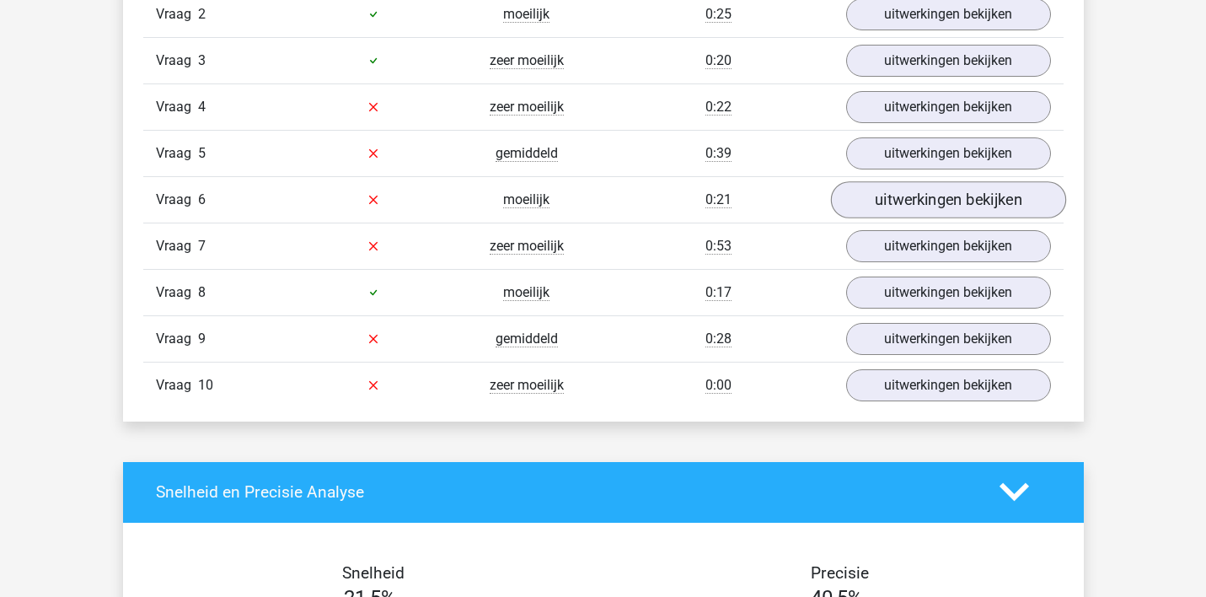
click at [918, 195] on link "uitwerkingen bekijken" at bounding box center [947, 199] width 235 height 37
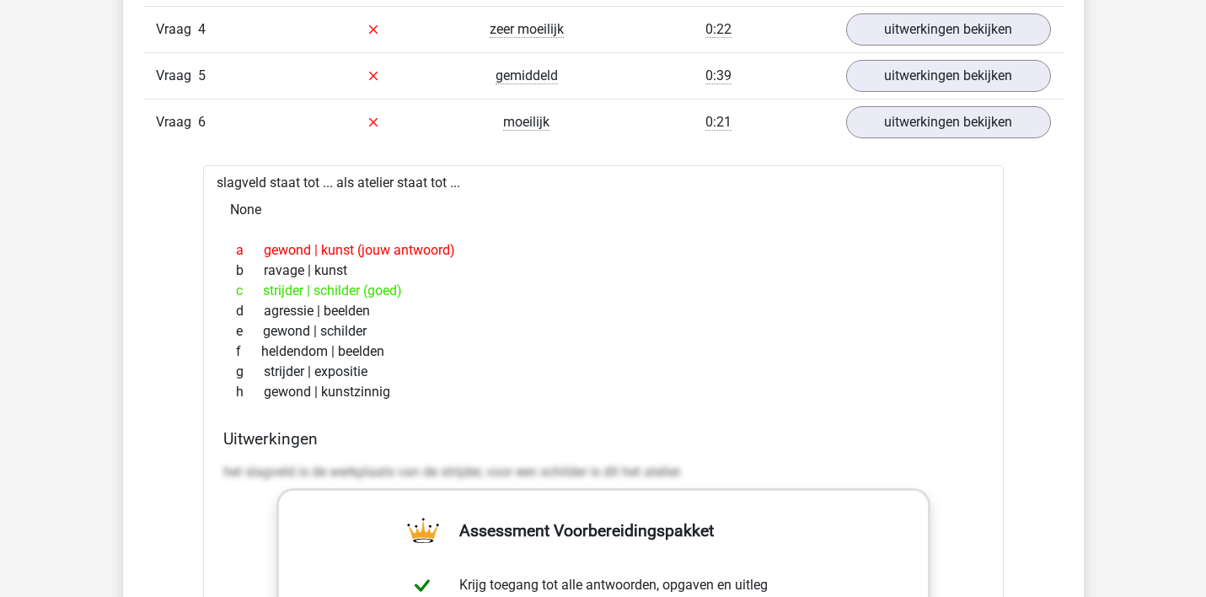
scroll to position [1585, 0]
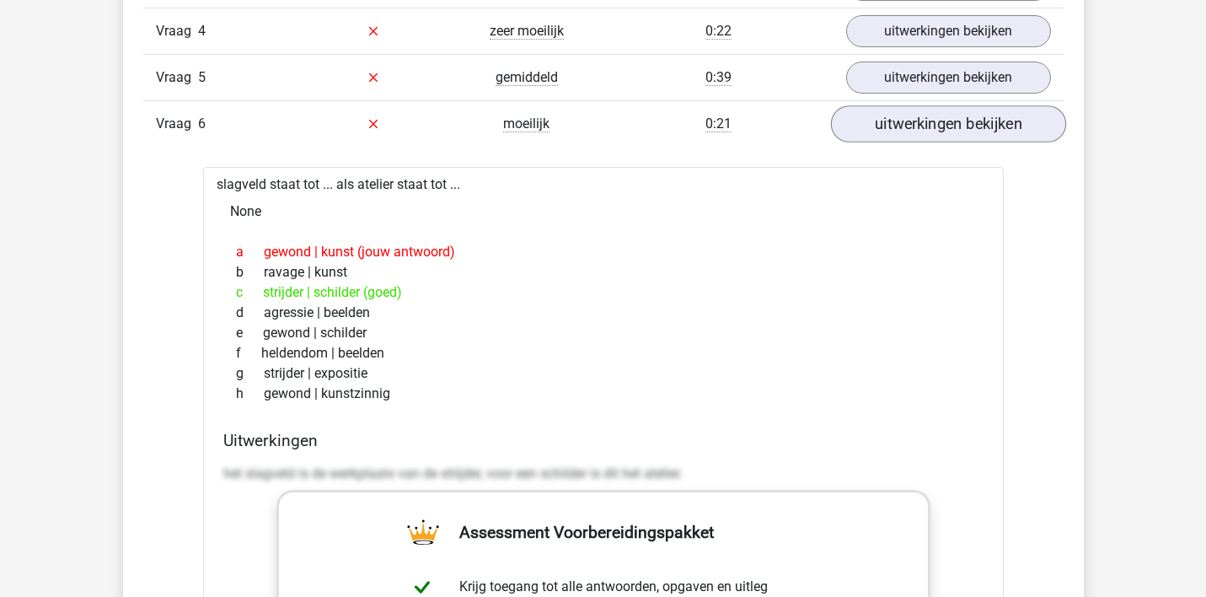
click at [904, 119] on link "uitwerkingen bekijken" at bounding box center [947, 123] width 235 height 37
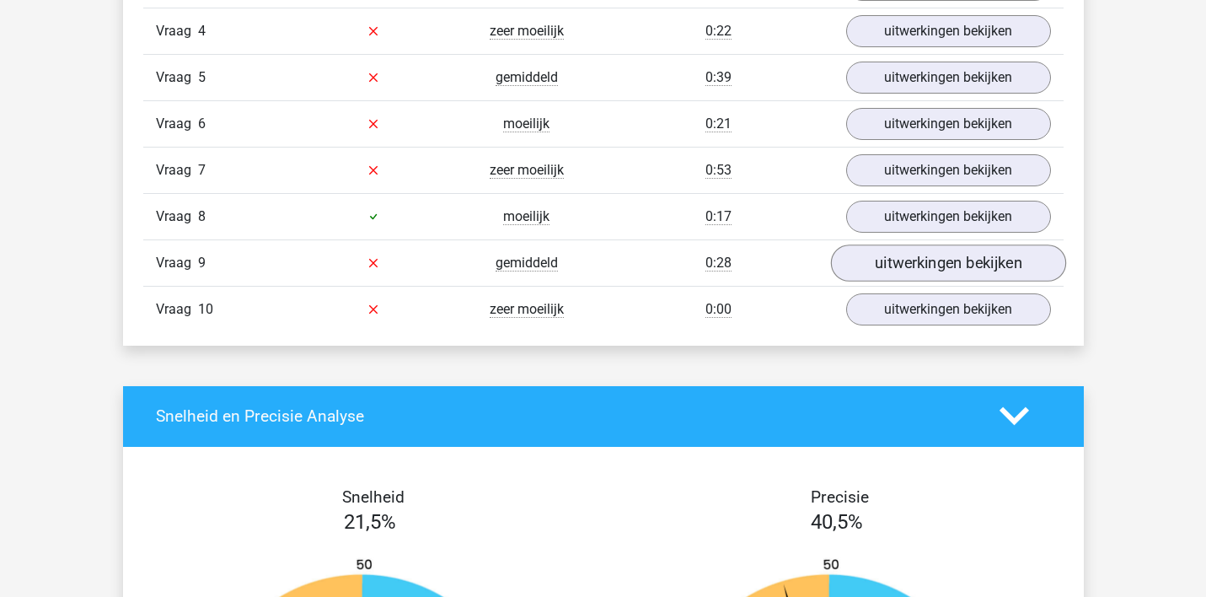
click at [900, 255] on link "uitwerkingen bekijken" at bounding box center [947, 262] width 235 height 37
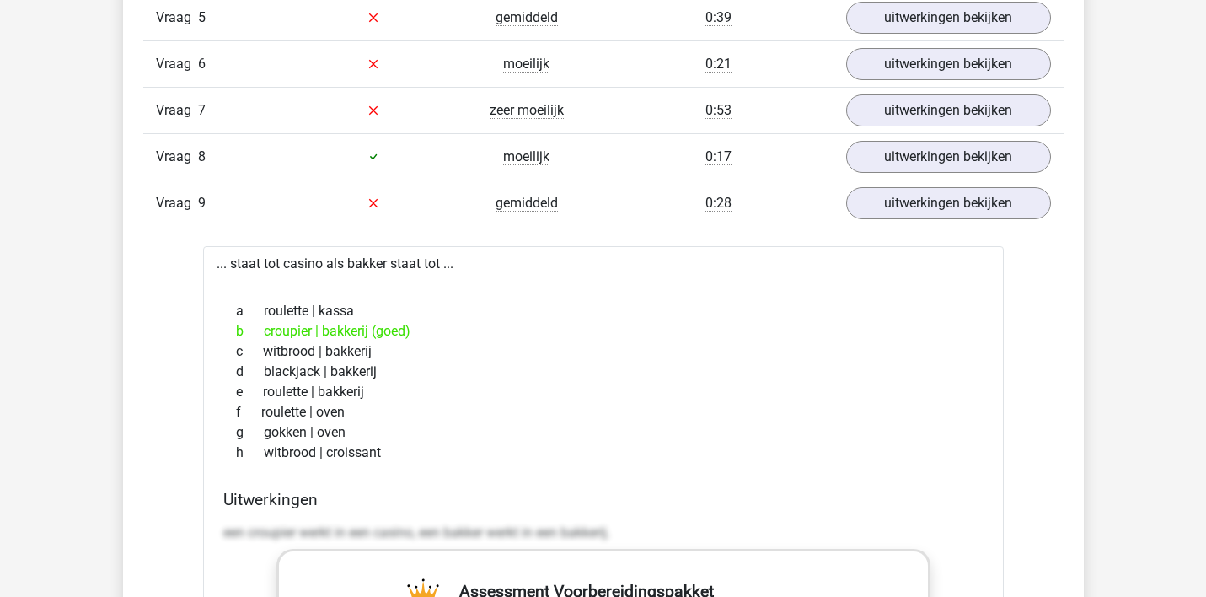
scroll to position [1643, 0]
click at [908, 201] on link "uitwerkingen bekijken" at bounding box center [947, 204] width 235 height 37
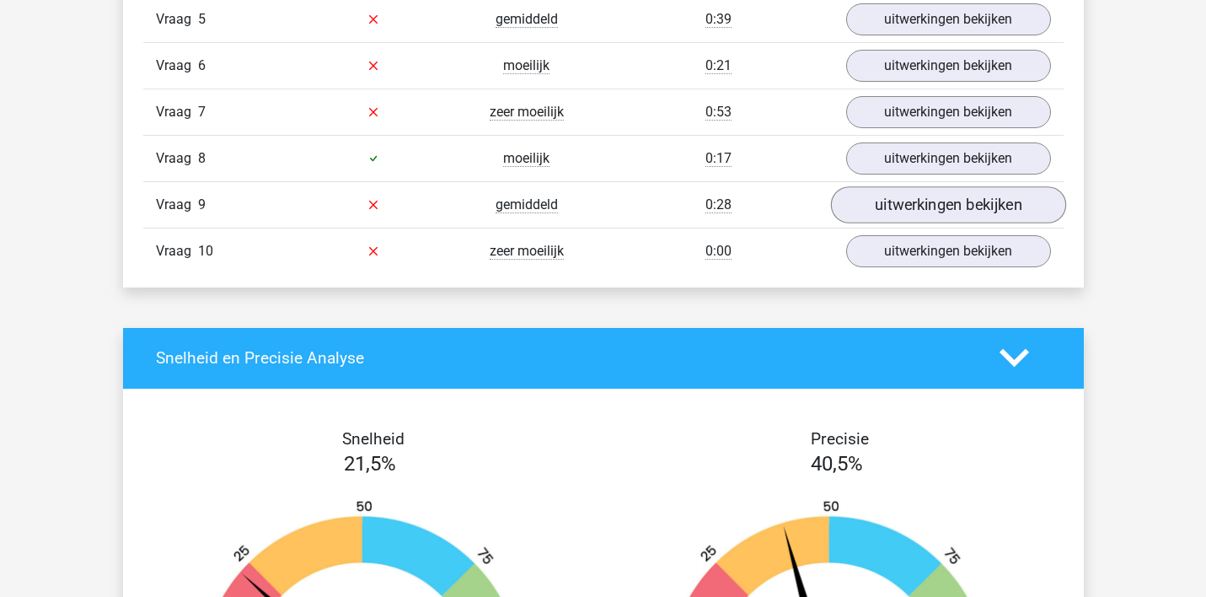
click at [908, 202] on link "uitwerkingen bekijken" at bounding box center [947, 204] width 235 height 37
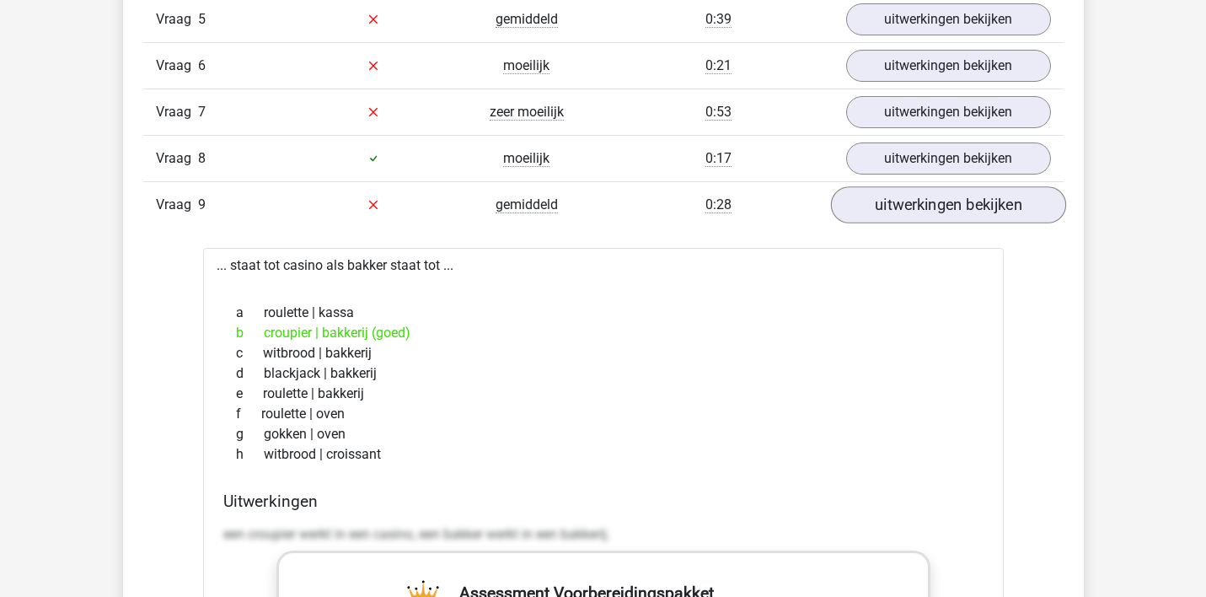
click at [895, 205] on link "uitwerkingen bekijken" at bounding box center [947, 204] width 235 height 37
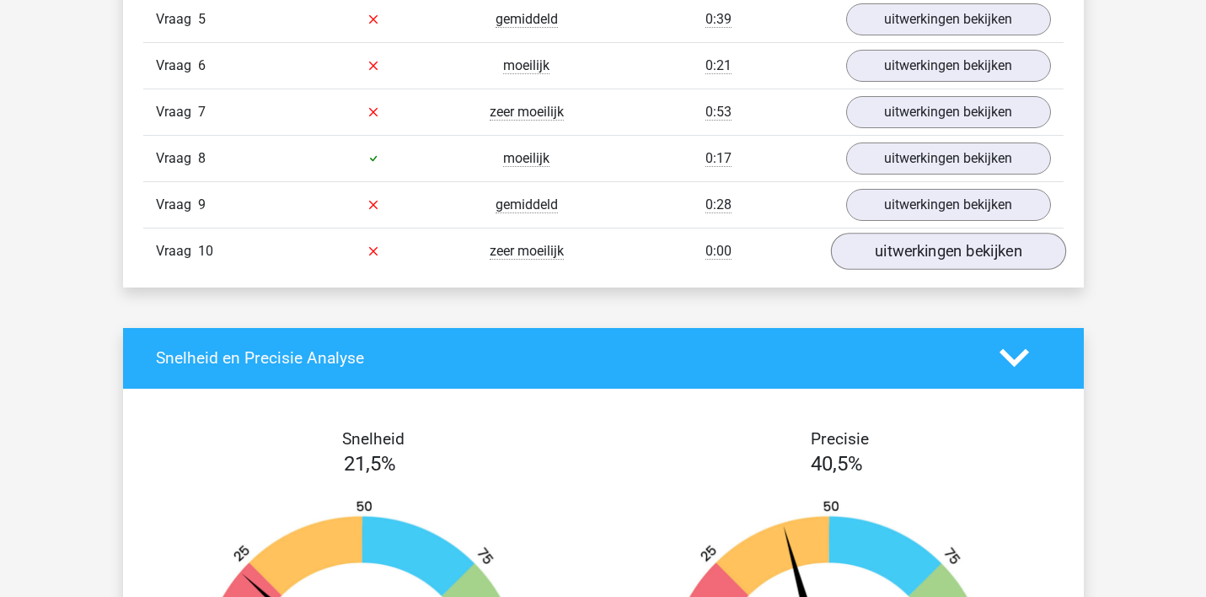
click at [898, 247] on link "uitwerkingen bekijken" at bounding box center [947, 251] width 235 height 37
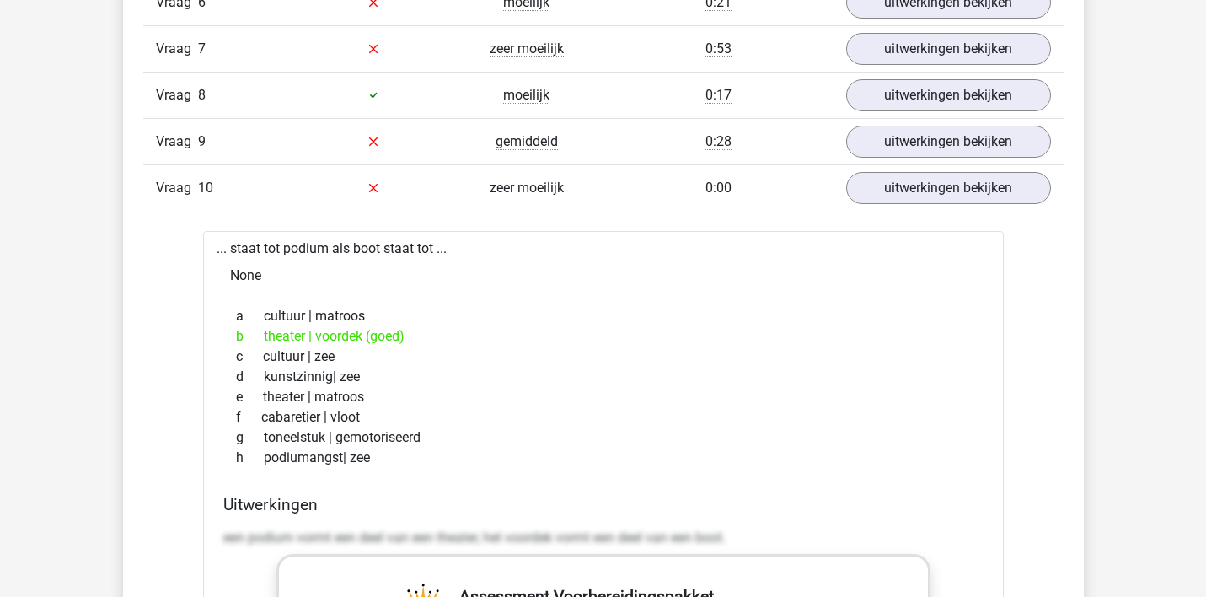
scroll to position [1721, 0]
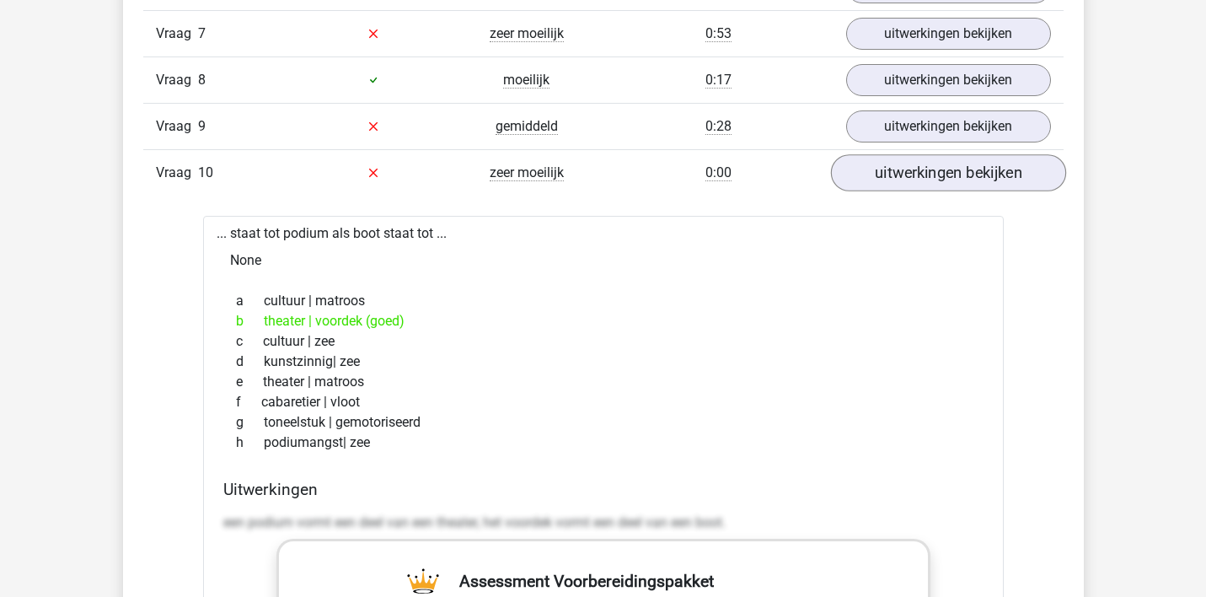
click at [893, 177] on link "uitwerkingen bekijken" at bounding box center [947, 172] width 235 height 37
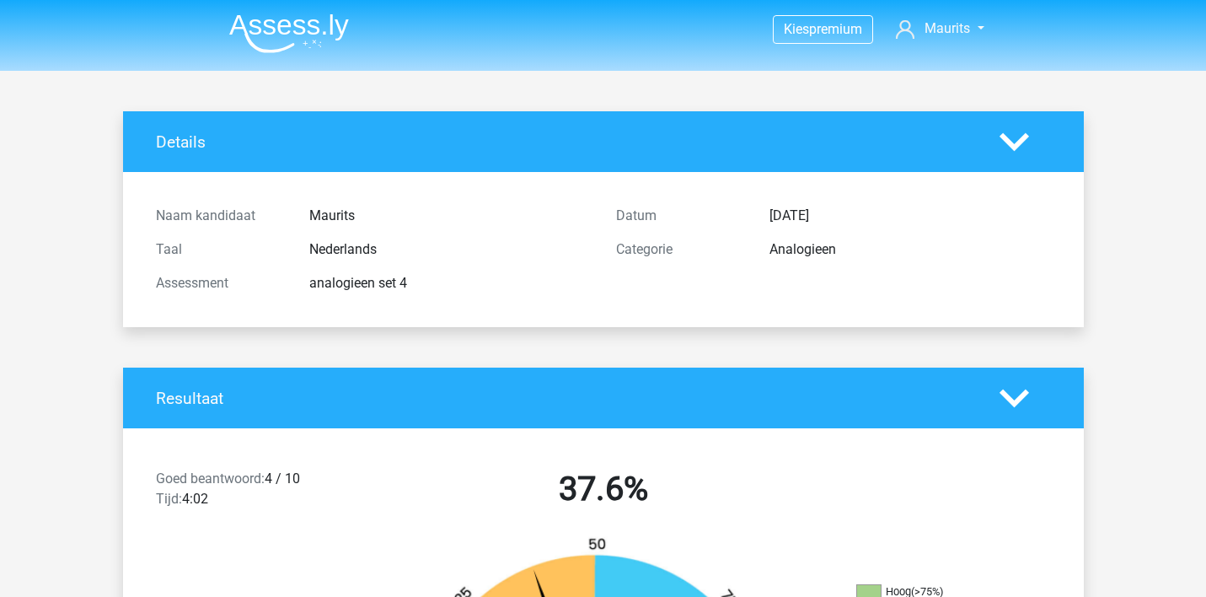
scroll to position [0, 0]
click at [300, 29] on img at bounding box center [289, 33] width 120 height 40
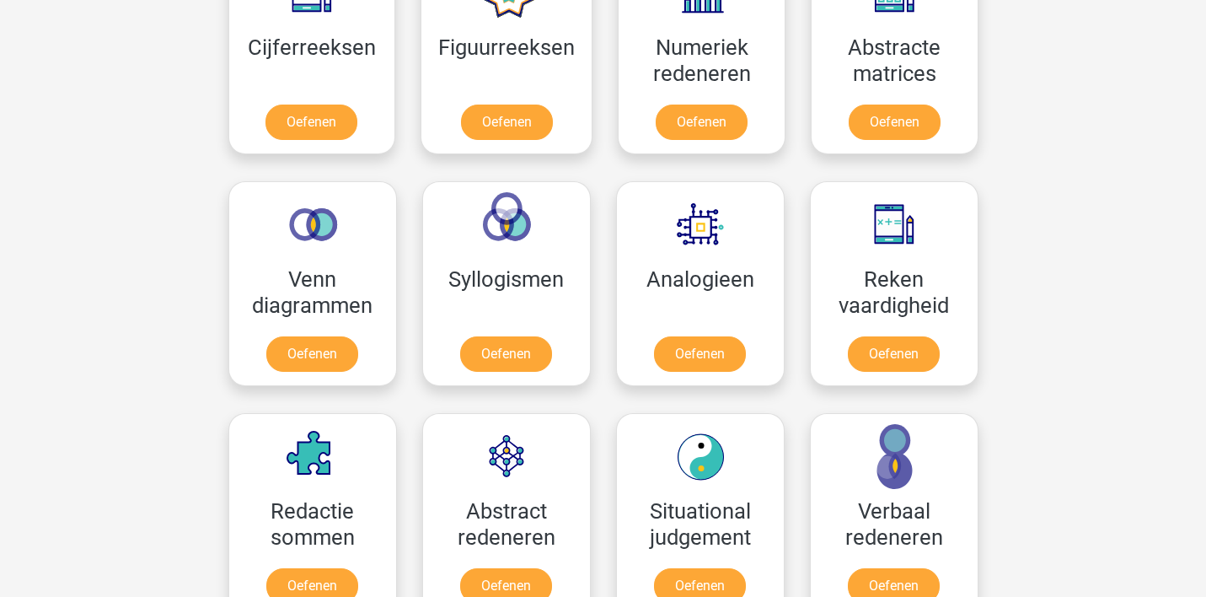
scroll to position [875, 0]
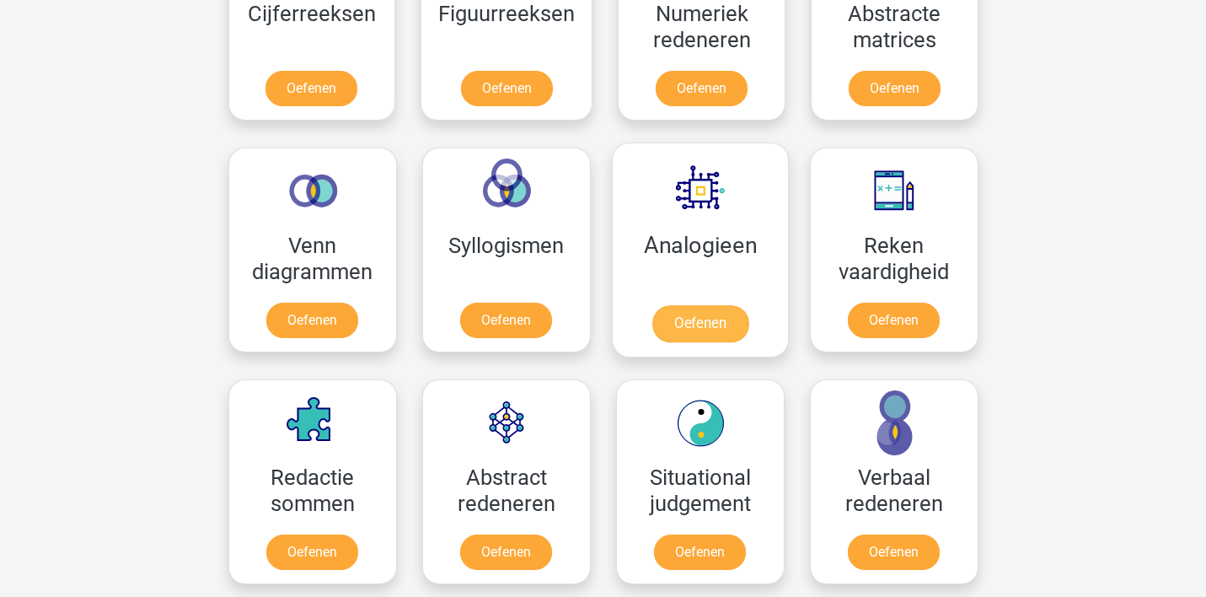
click at [697, 317] on link "Oefenen" at bounding box center [699, 323] width 96 height 37
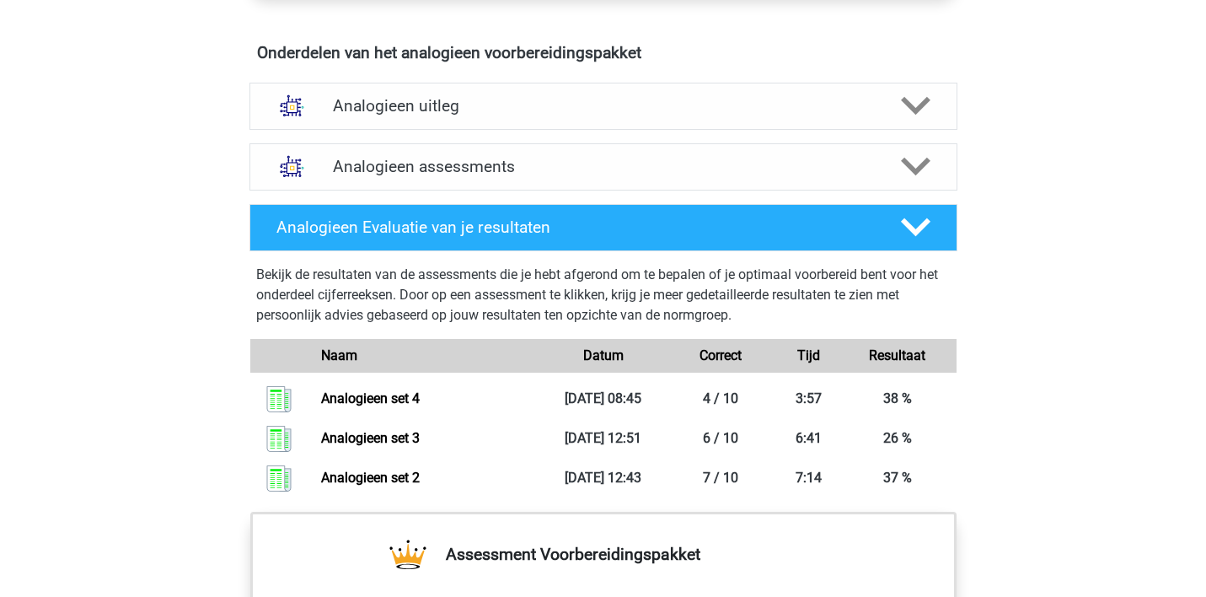
scroll to position [1018, 0]
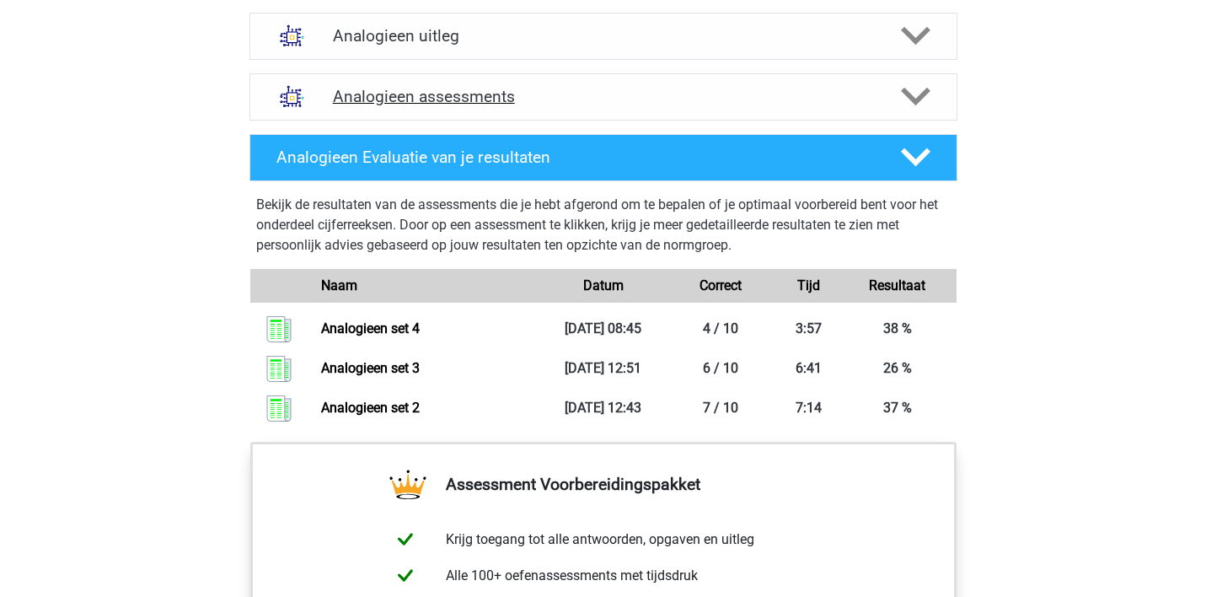
click at [471, 96] on h4 "Analogieen assessments" at bounding box center [603, 96] width 541 height 19
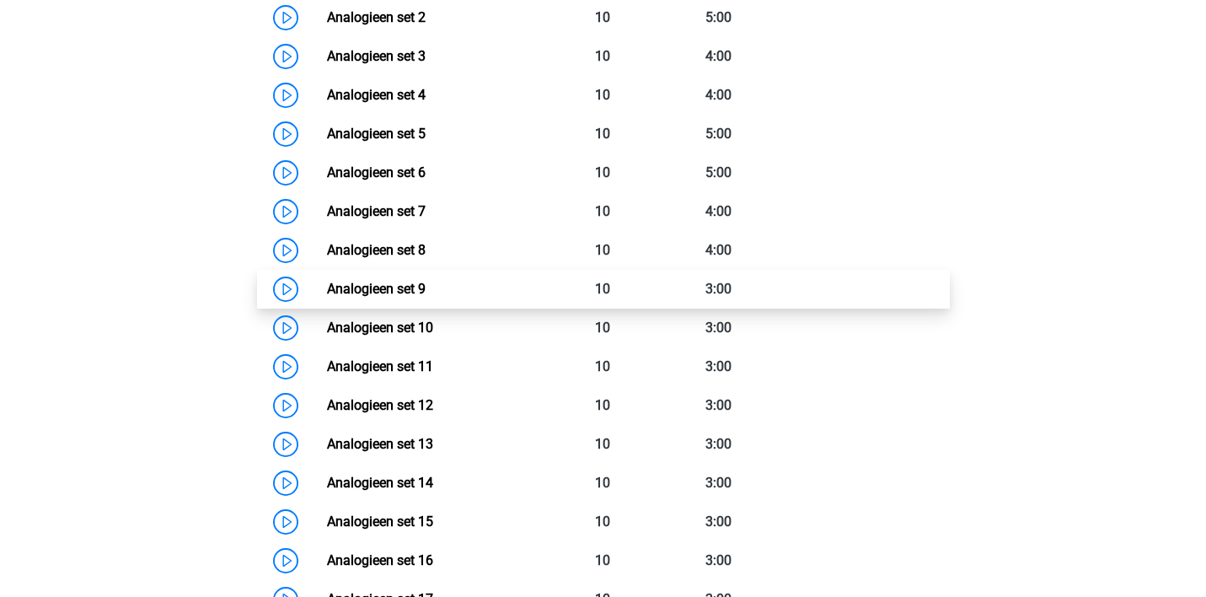
scroll to position [1286, 0]
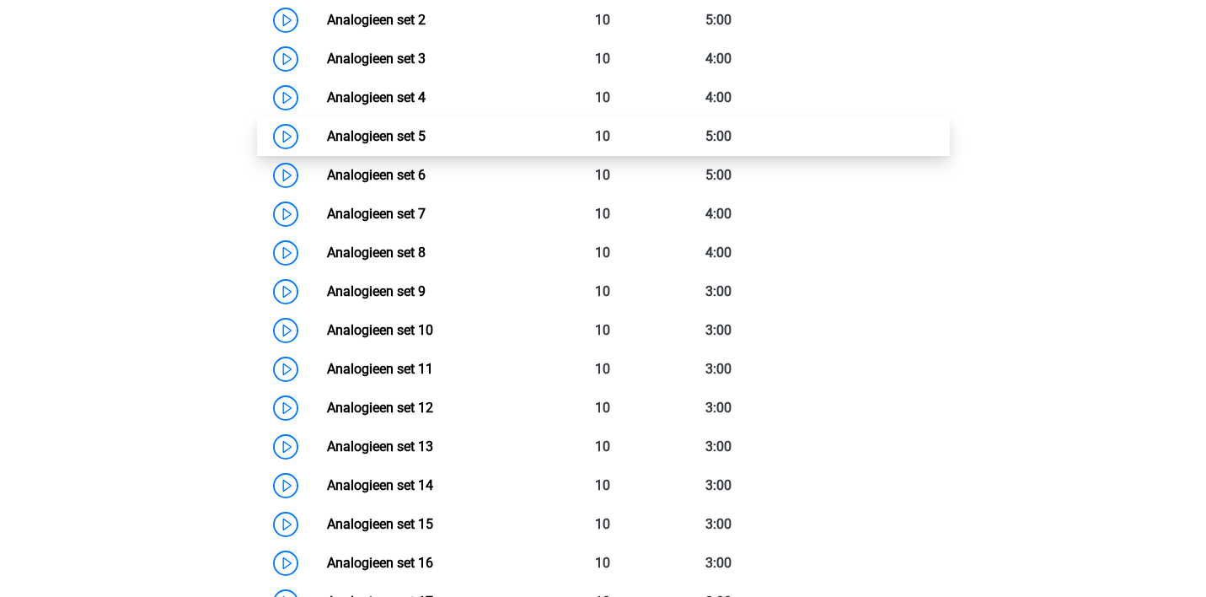
click at [408, 137] on link "Analogieen set 5" at bounding box center [376, 136] width 99 height 16
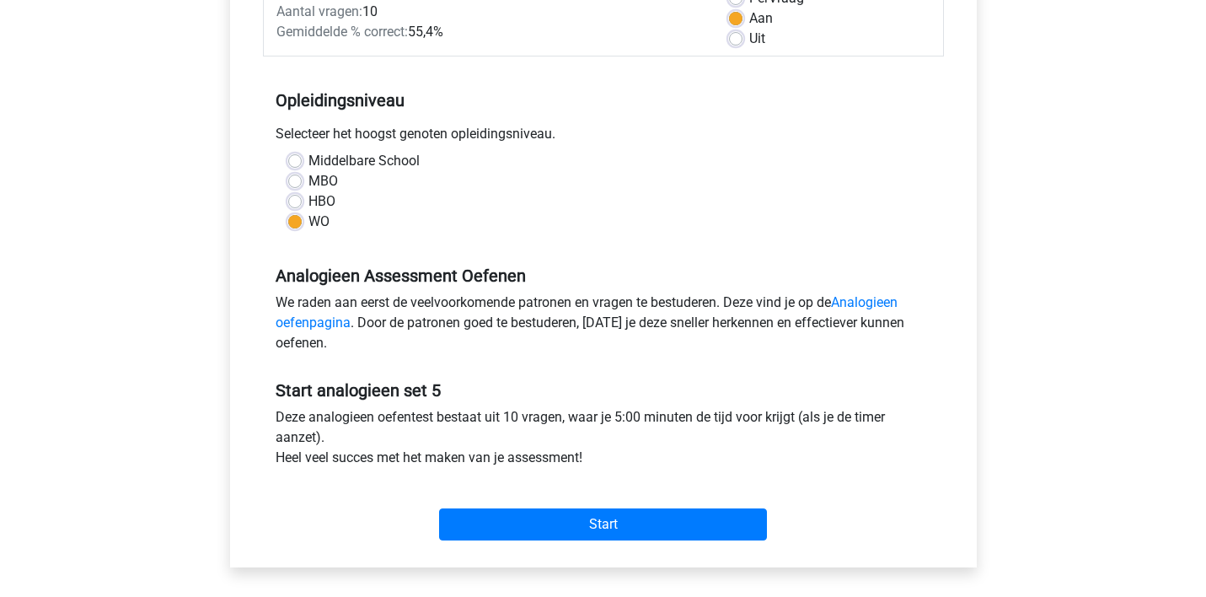
scroll to position [280, 0]
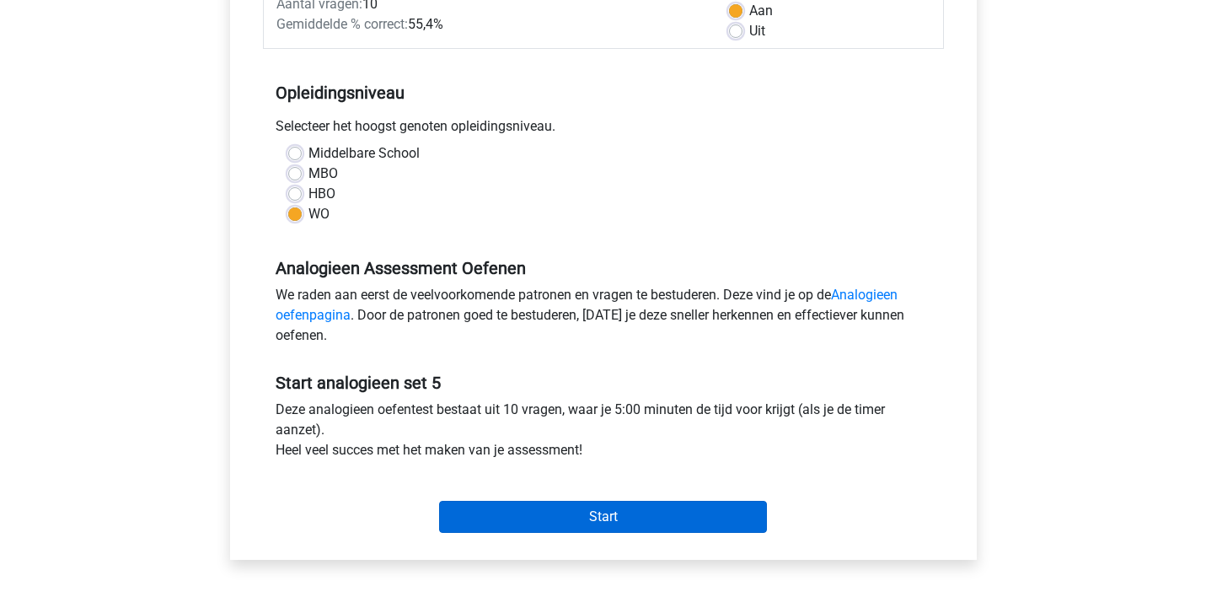
click at [613, 511] on input "Start" at bounding box center [603, 517] width 328 height 32
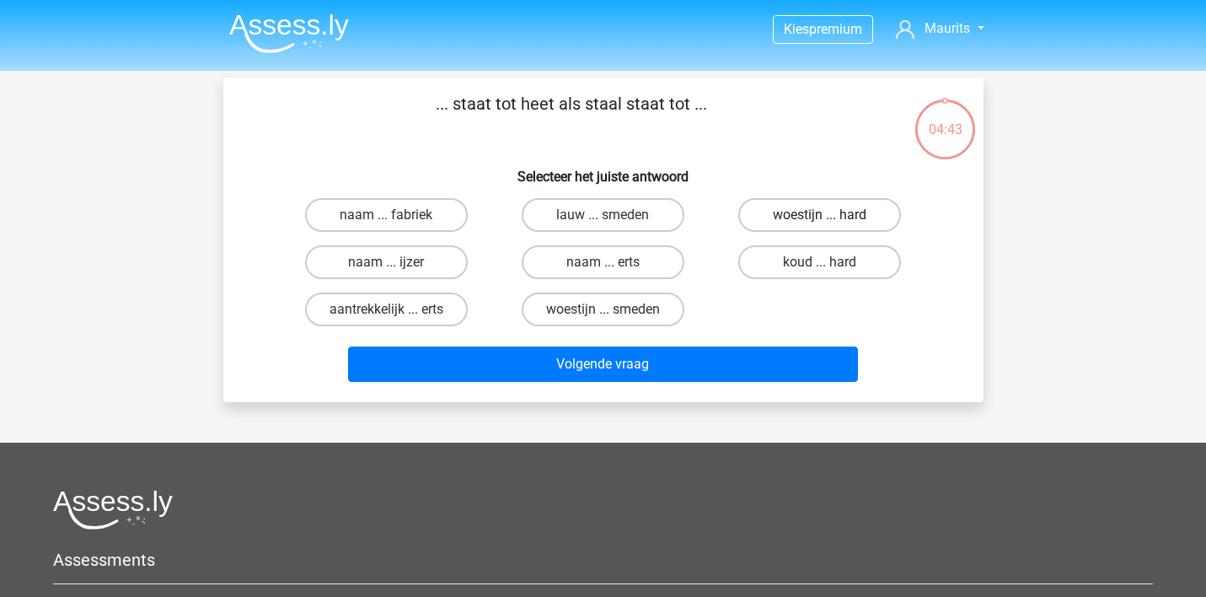
click at [792, 214] on label "woestijn ... hard" at bounding box center [819, 215] width 163 height 34
click at [820, 215] on input "woestijn ... hard" at bounding box center [825, 220] width 11 height 11
radio input "true"
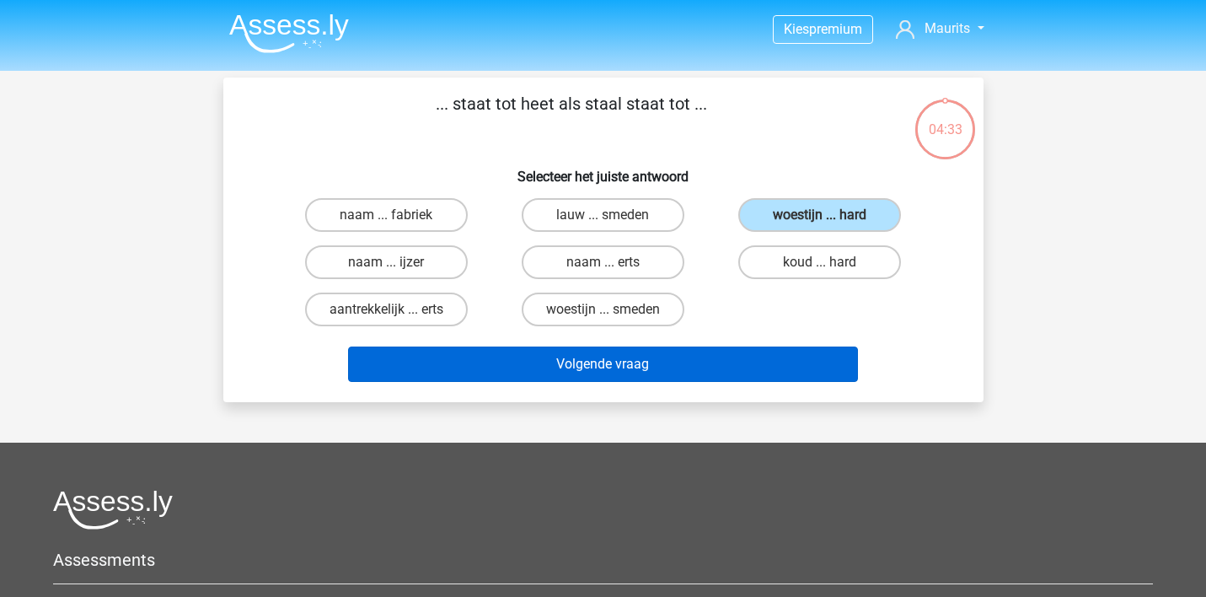
click at [720, 361] on button "Volgende vraag" at bounding box center [603, 363] width 510 height 35
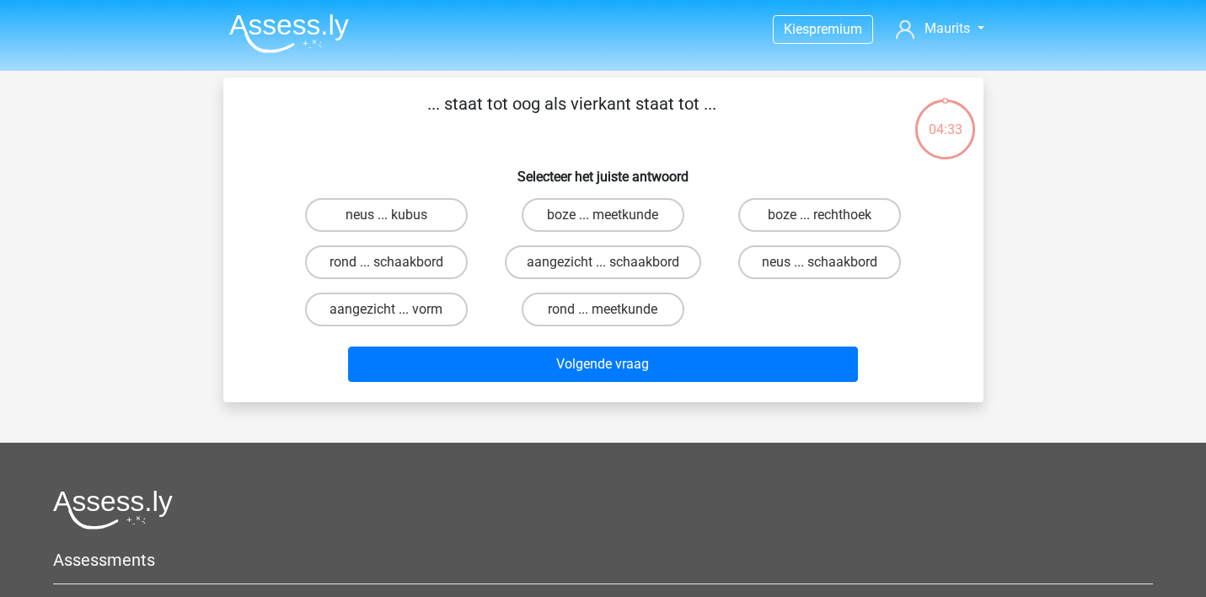
scroll to position [78, 0]
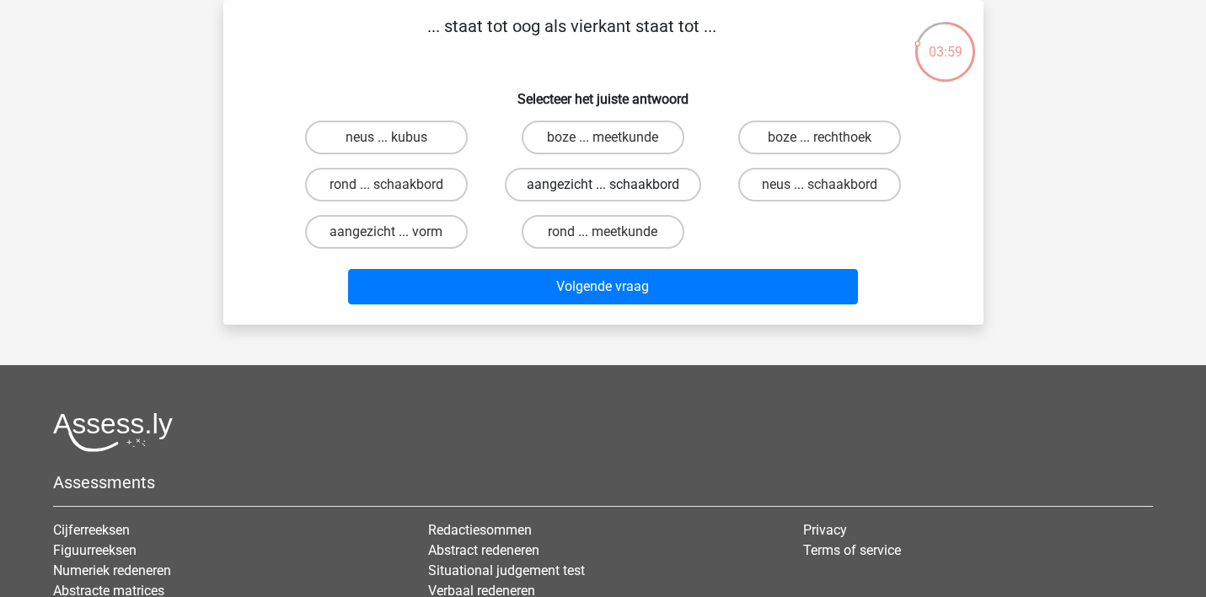
click at [576, 184] on label "aangezicht ... schaakbord" at bounding box center [603, 185] width 196 height 34
click at [602, 185] on input "aangezicht ... schaakbord" at bounding box center [607, 190] width 11 height 11
radio input "true"
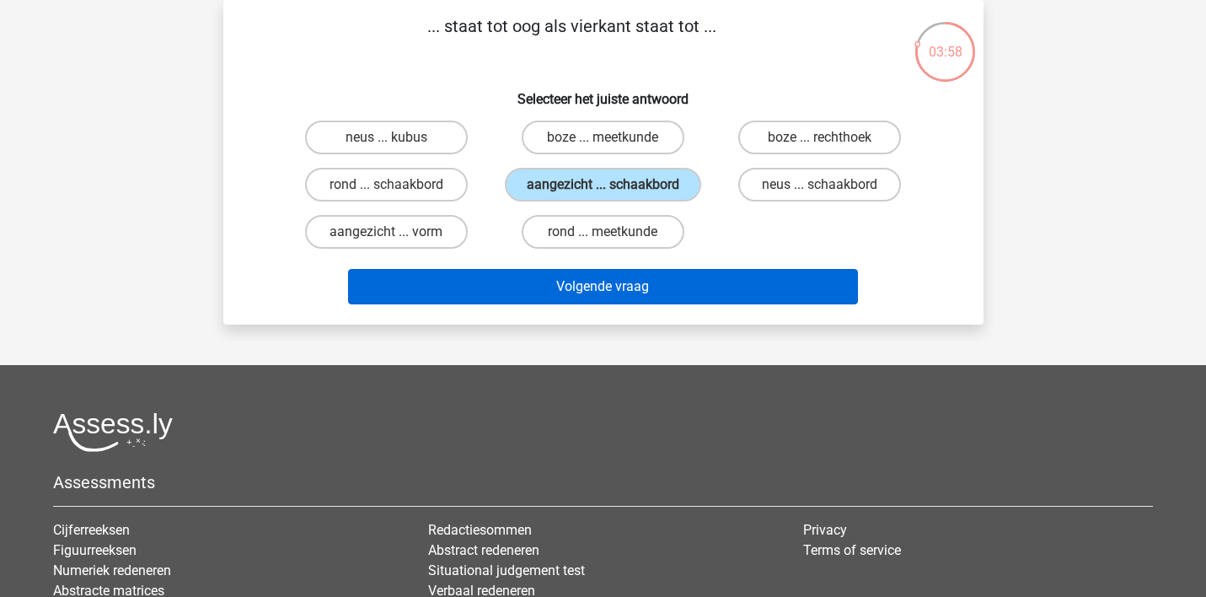
click at [571, 297] on button "Volgende vraag" at bounding box center [603, 286] width 510 height 35
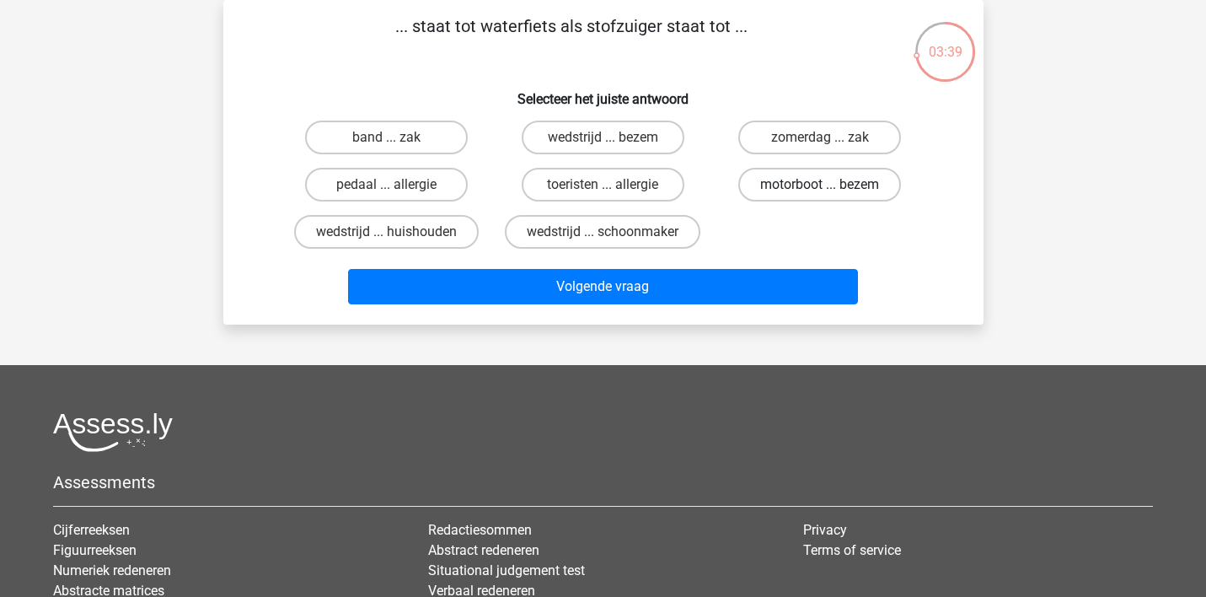
click at [791, 184] on label "motorboot ... bezem" at bounding box center [819, 185] width 163 height 34
click at [820, 185] on input "motorboot ... bezem" at bounding box center [825, 190] width 11 height 11
radio input "true"
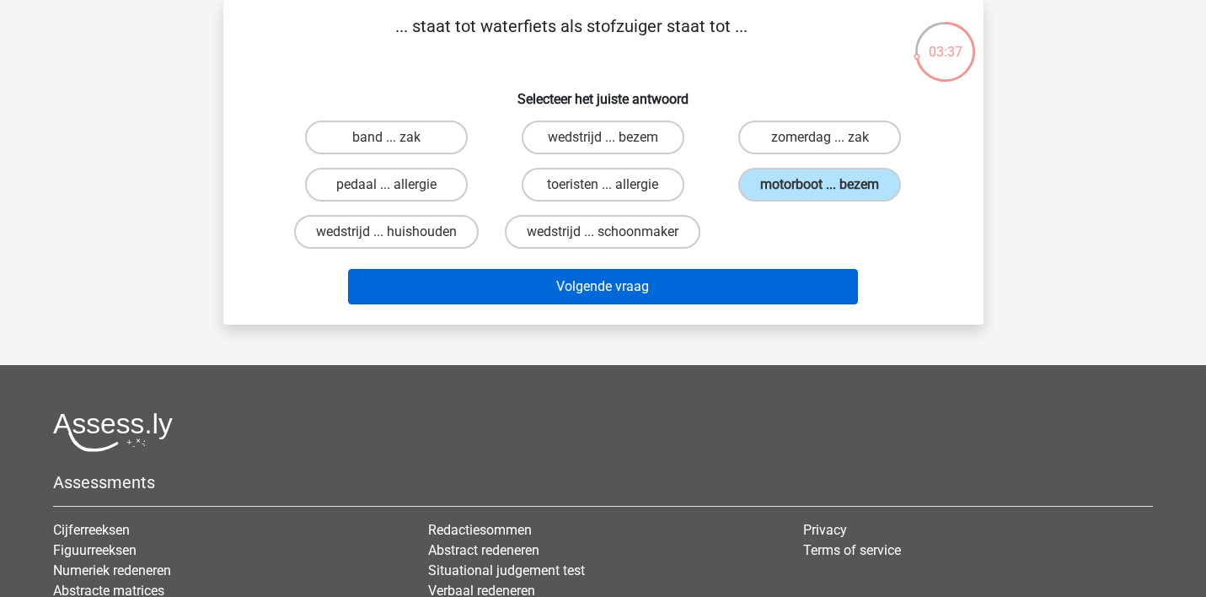
click at [711, 282] on button "Volgende vraag" at bounding box center [603, 286] width 510 height 35
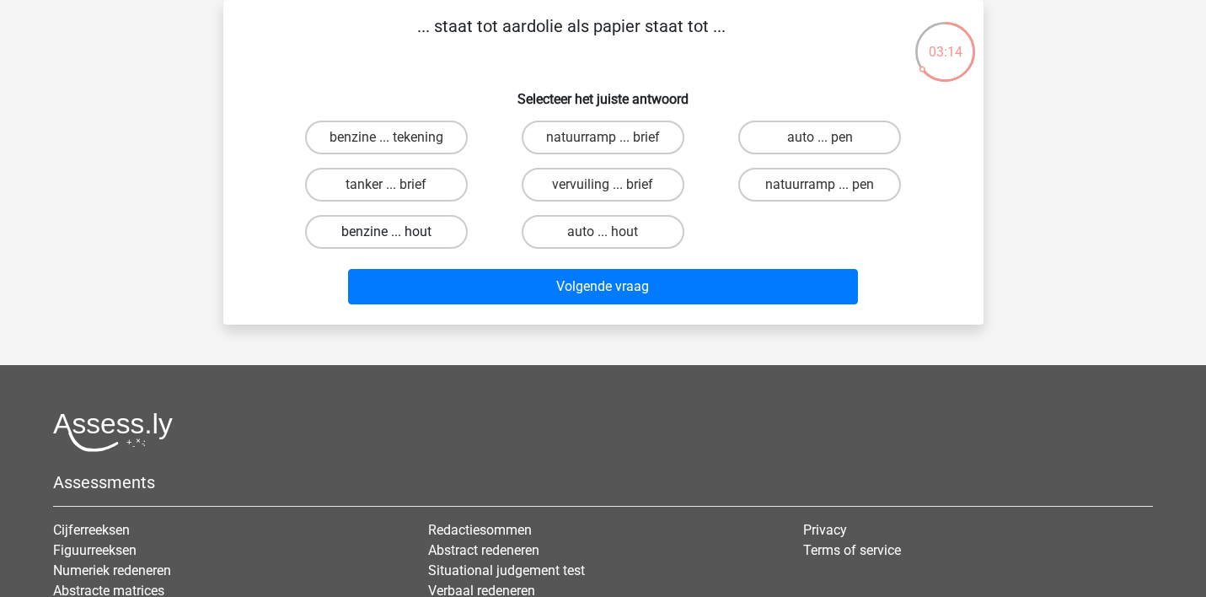
click at [437, 230] on label "benzine ... hout" at bounding box center [386, 232] width 163 height 34
click at [397, 232] on input "benzine ... hout" at bounding box center [391, 237] width 11 height 11
radio input "true"
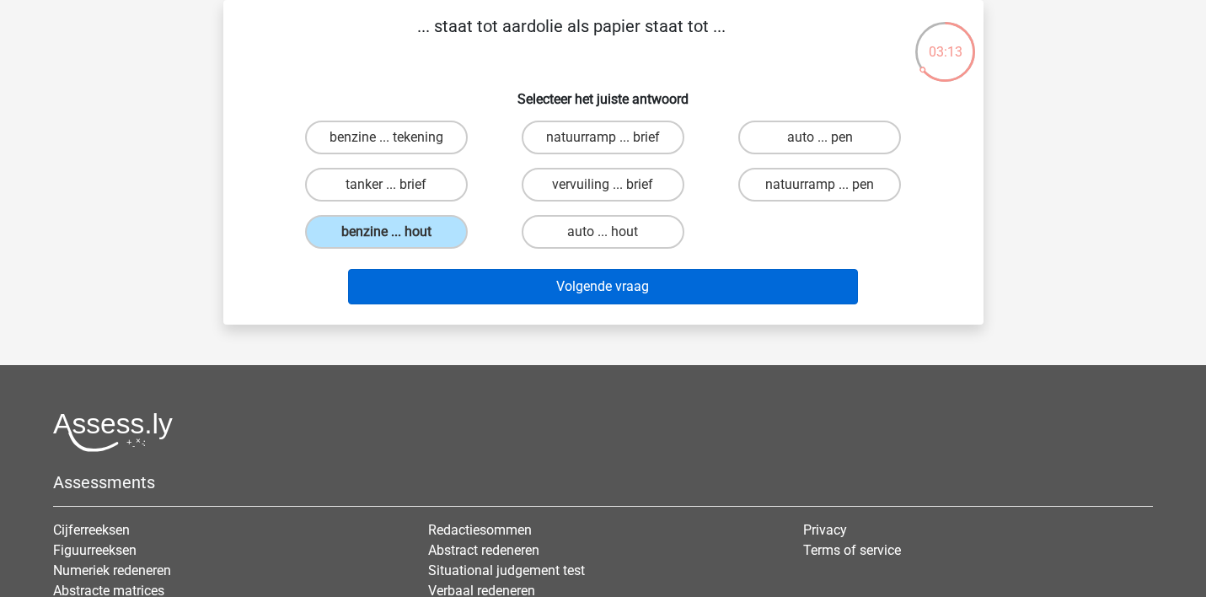
click at [509, 286] on button "Volgende vraag" at bounding box center [603, 286] width 510 height 35
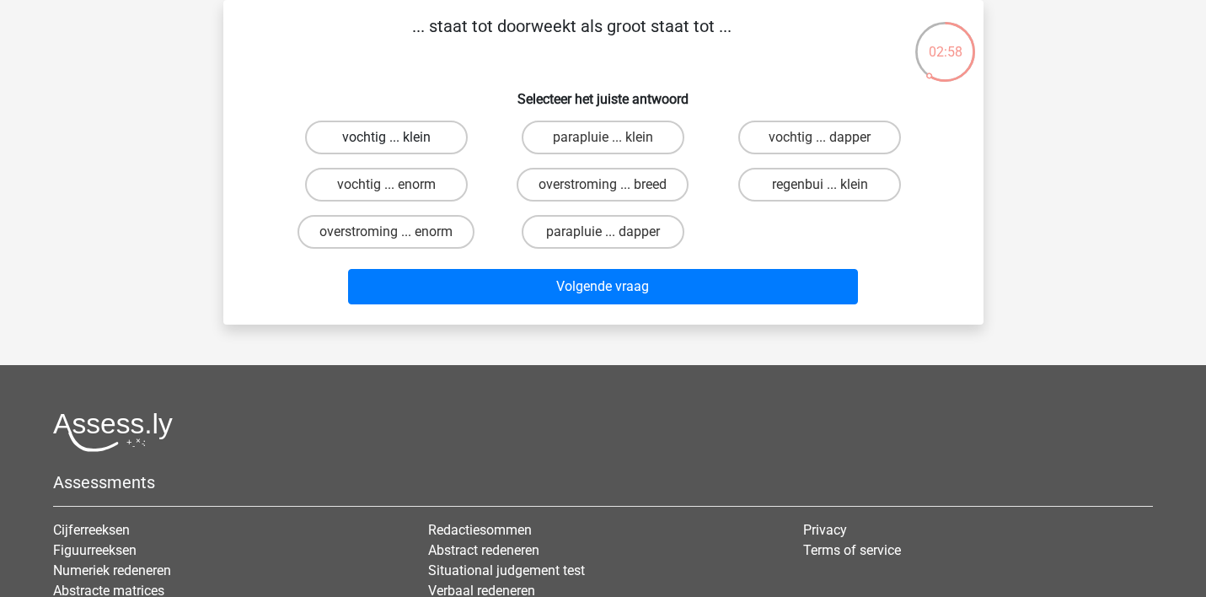
click at [426, 134] on label "vochtig ... klein" at bounding box center [386, 137] width 163 height 34
click at [397, 137] on input "vochtig ... klein" at bounding box center [391, 142] width 11 height 11
radio input "true"
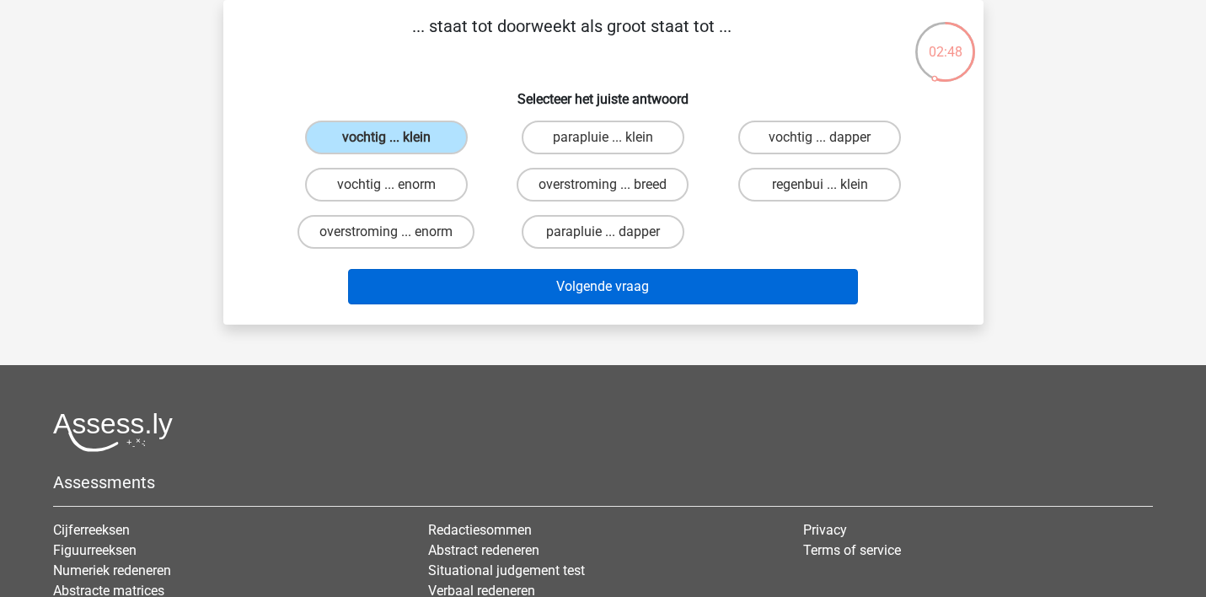
click at [588, 286] on button "Volgende vraag" at bounding box center [603, 286] width 510 height 35
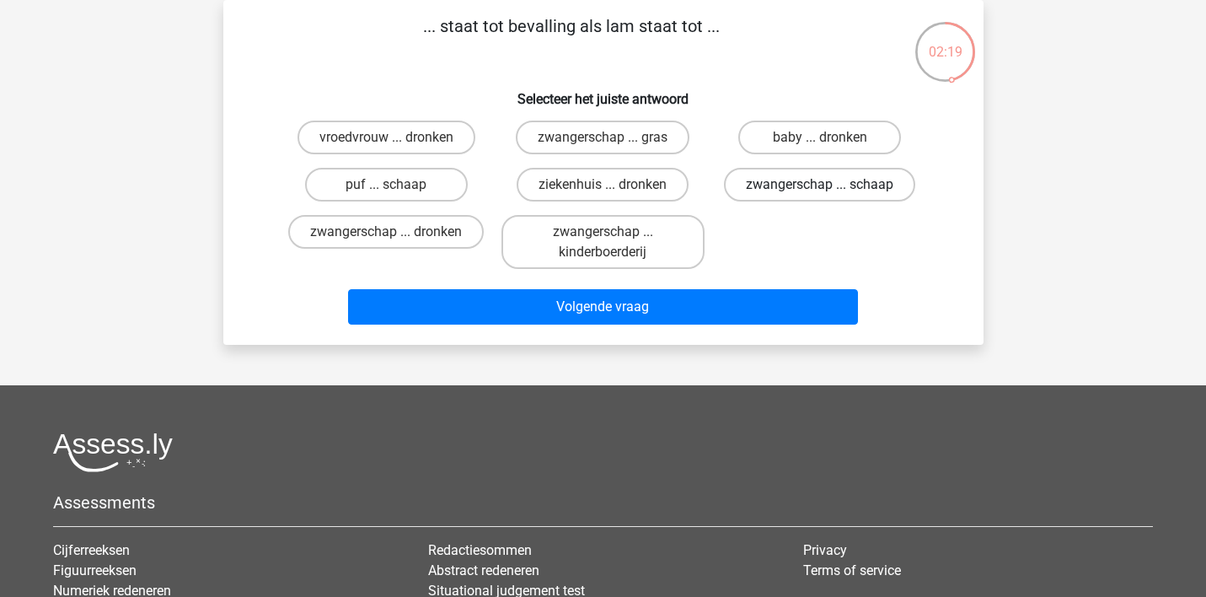
click at [783, 185] on label "zwangerschap ... schaap" at bounding box center [819, 185] width 191 height 34
click at [820, 185] on input "zwangerschap ... schaap" at bounding box center [825, 190] width 11 height 11
radio input "true"
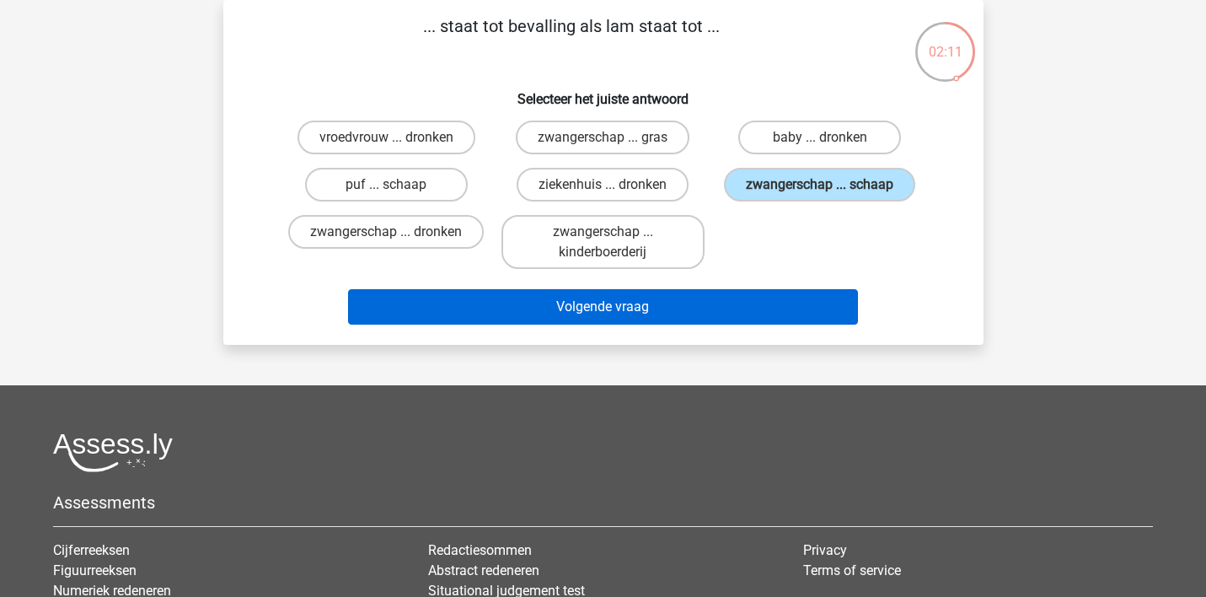
click at [545, 301] on button "Volgende vraag" at bounding box center [603, 306] width 510 height 35
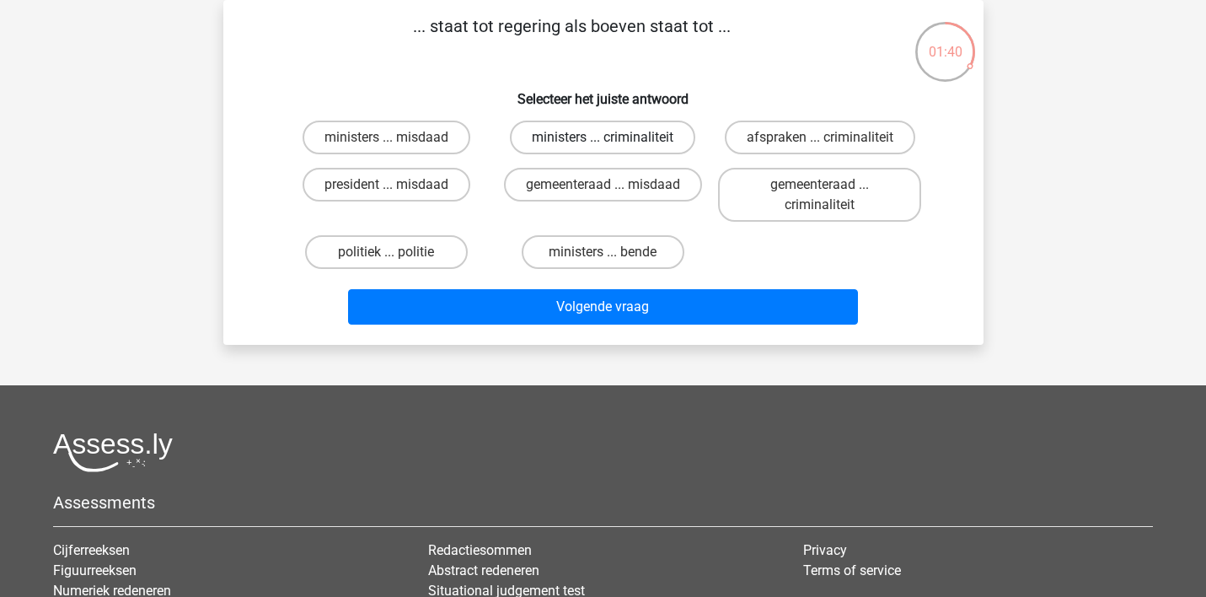
click at [598, 137] on label "ministers ... criminaliteit" at bounding box center [602, 137] width 185 height 34
click at [602, 137] on input "ministers ... criminaliteit" at bounding box center [607, 142] width 11 height 11
radio input "true"
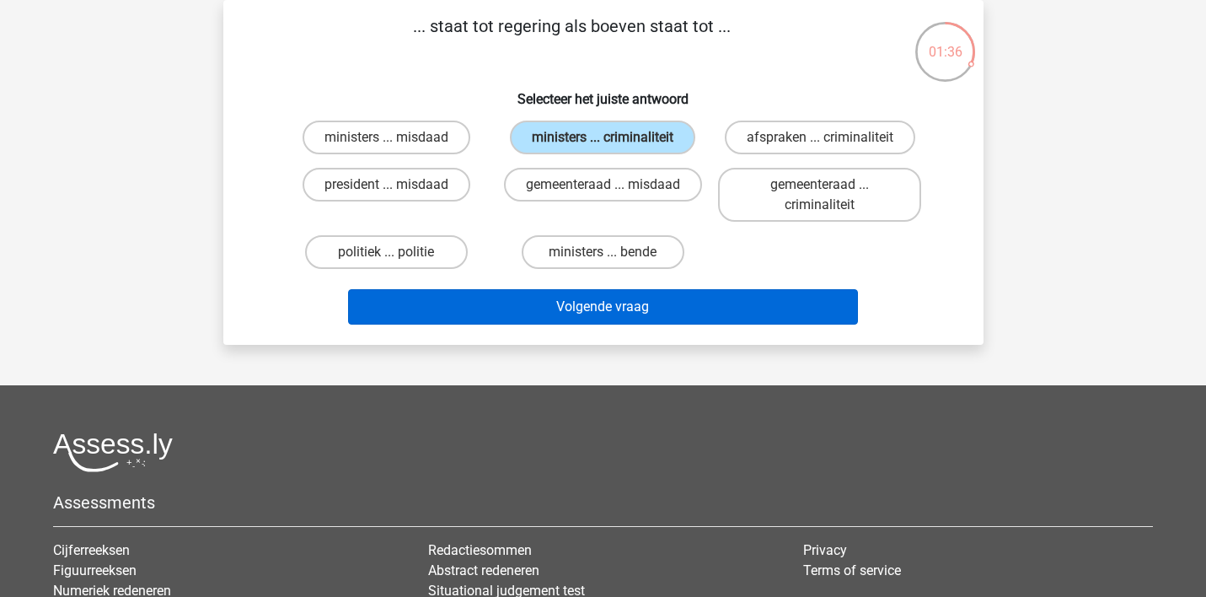
click at [499, 301] on button "Volgende vraag" at bounding box center [603, 306] width 510 height 35
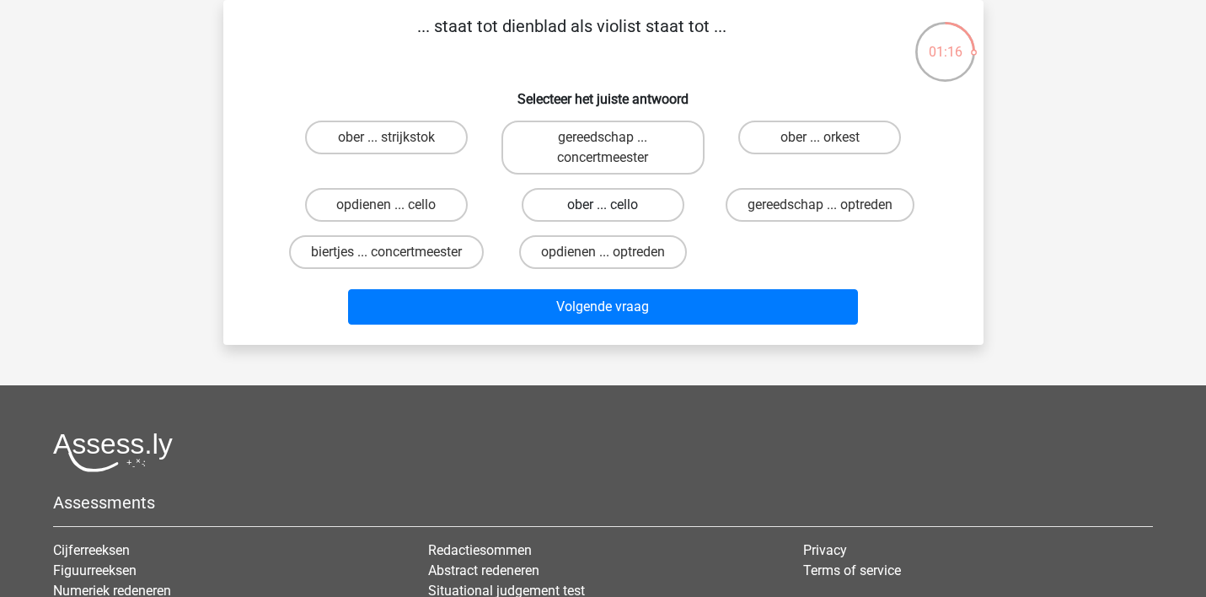
click at [565, 201] on label "ober ... cello" at bounding box center [603, 205] width 163 height 34
click at [602, 205] on input "ober ... cello" at bounding box center [607, 210] width 11 height 11
radio input "true"
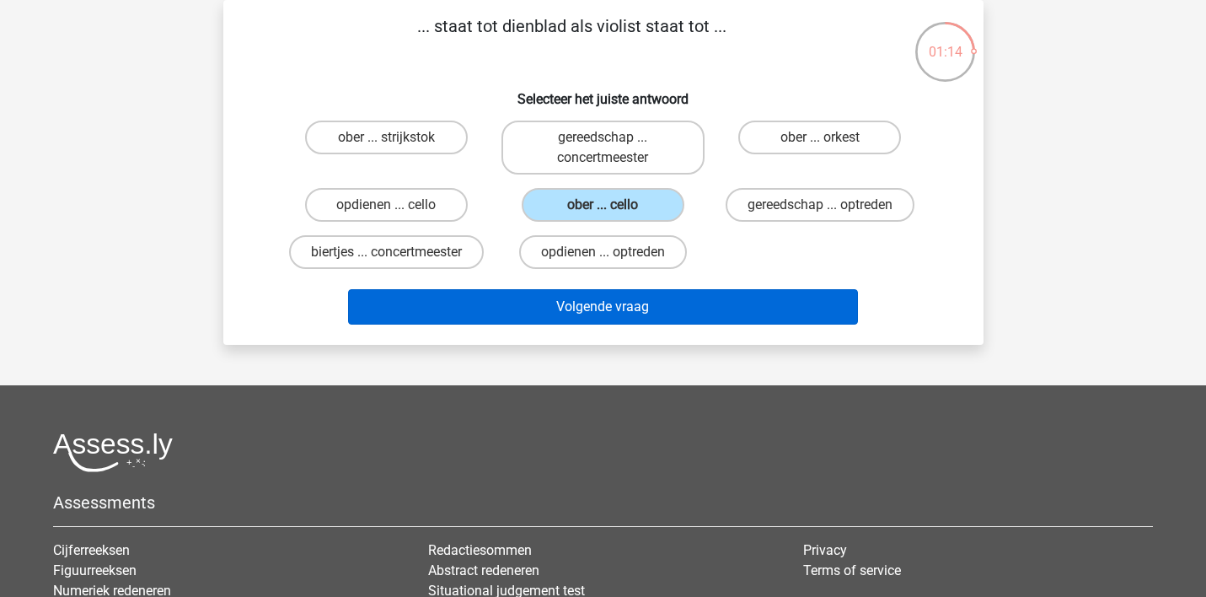
click at [566, 304] on button "Volgende vraag" at bounding box center [603, 306] width 510 height 35
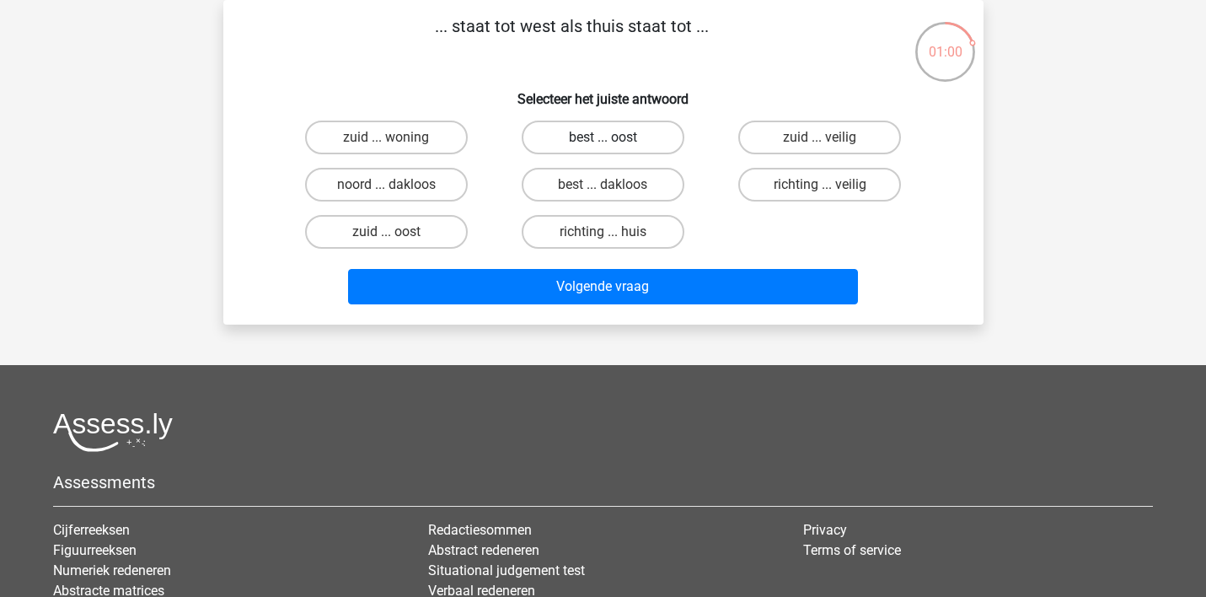
click at [581, 137] on label "best ... oost" at bounding box center [603, 137] width 163 height 34
click at [602, 137] on input "best ... oost" at bounding box center [607, 142] width 11 height 11
radio input "true"
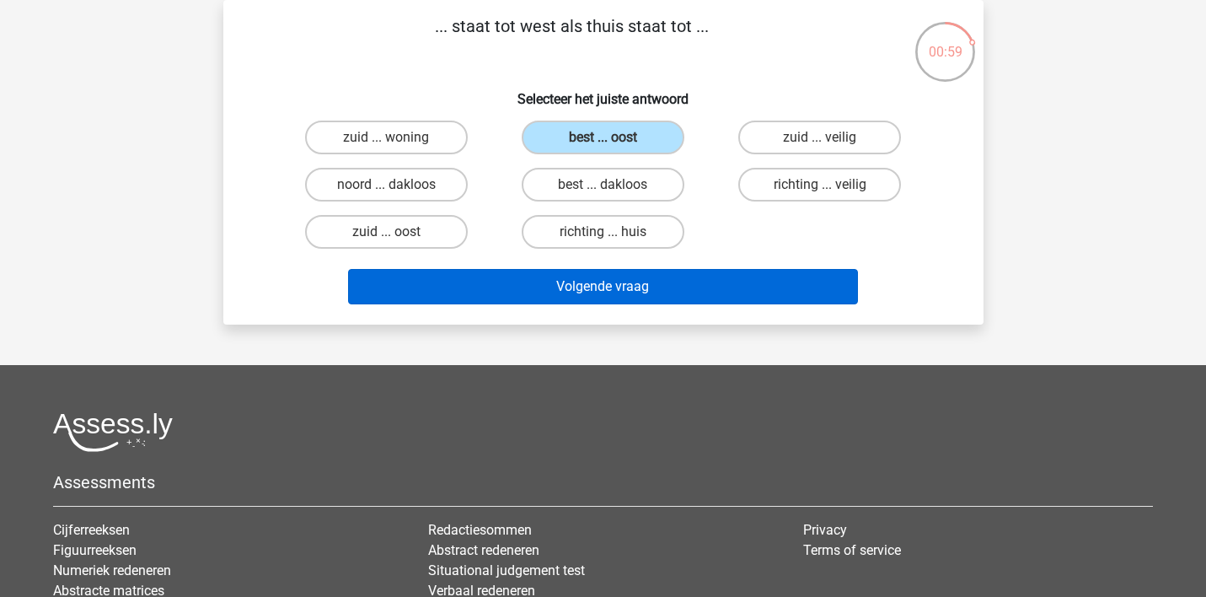
click at [592, 284] on button "Volgende vraag" at bounding box center [603, 286] width 510 height 35
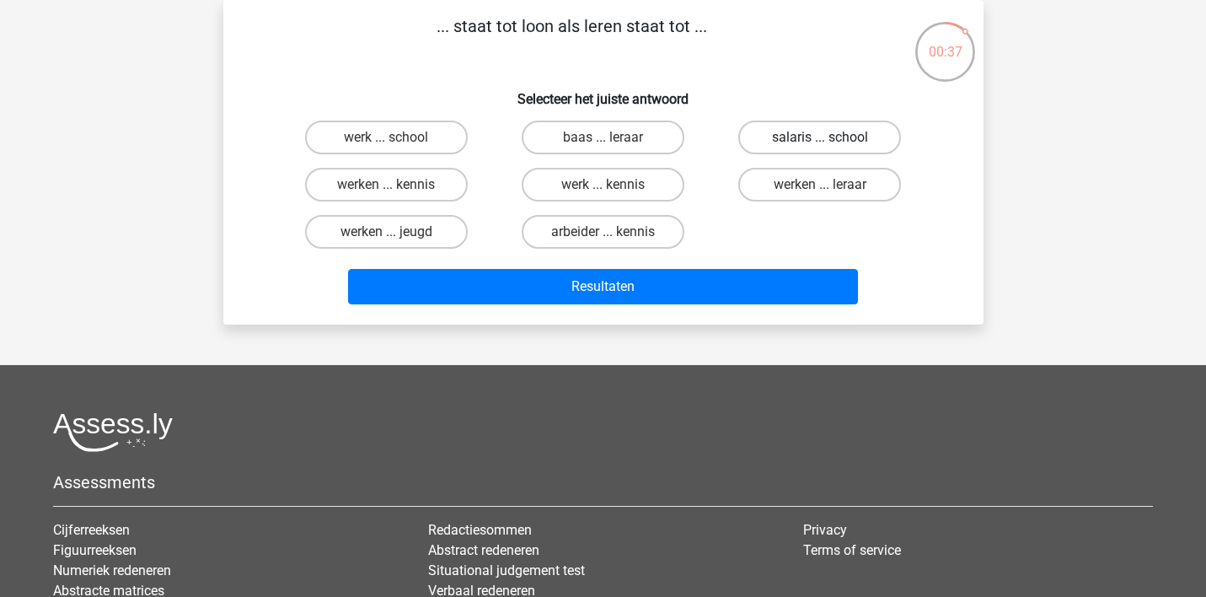
click at [793, 135] on label "salaris ... school" at bounding box center [819, 137] width 163 height 34
click at [820, 137] on input "salaris ... school" at bounding box center [825, 142] width 11 height 11
radio input "true"
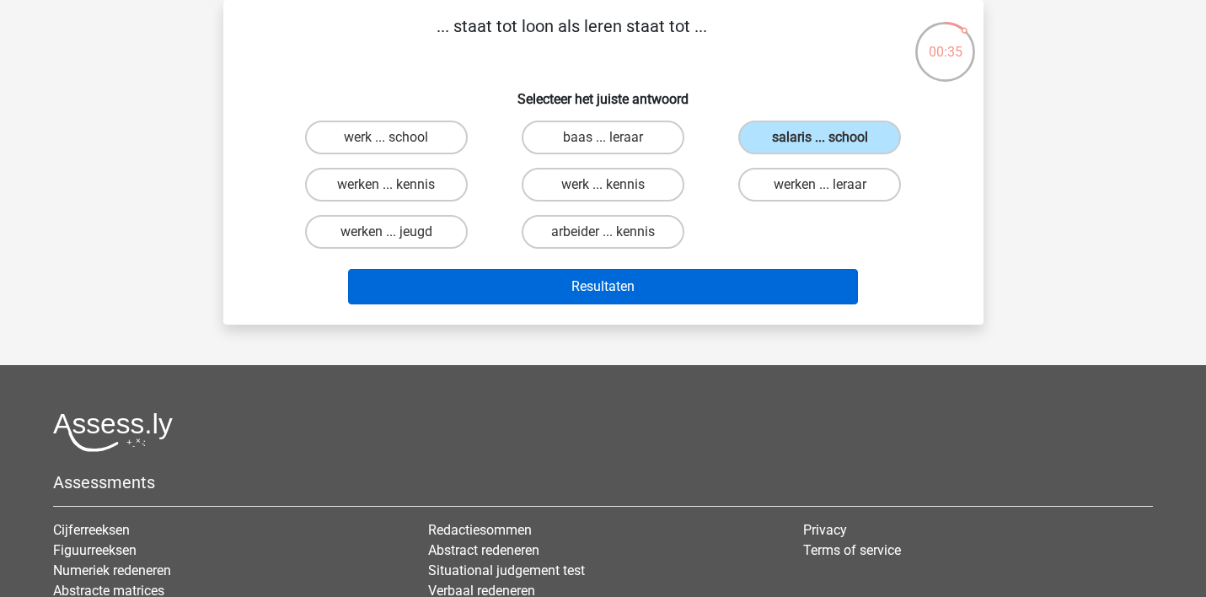
click at [618, 286] on button "Resultaten" at bounding box center [603, 286] width 510 height 35
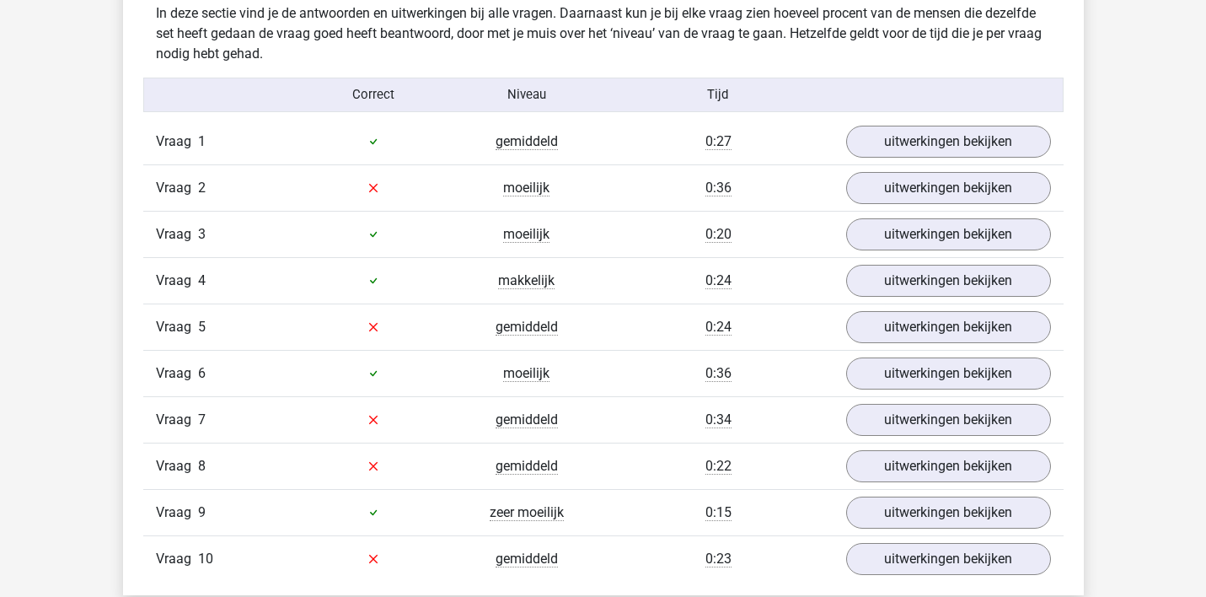
scroll to position [1331, 0]
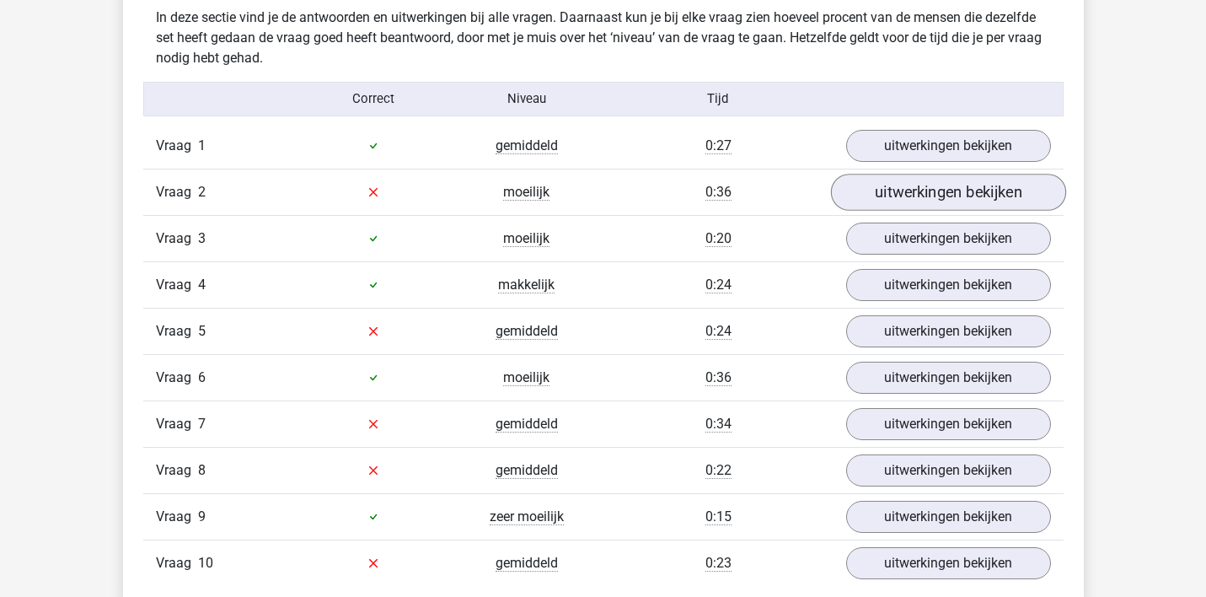
click at [921, 188] on link "uitwerkingen bekijken" at bounding box center [947, 192] width 235 height 37
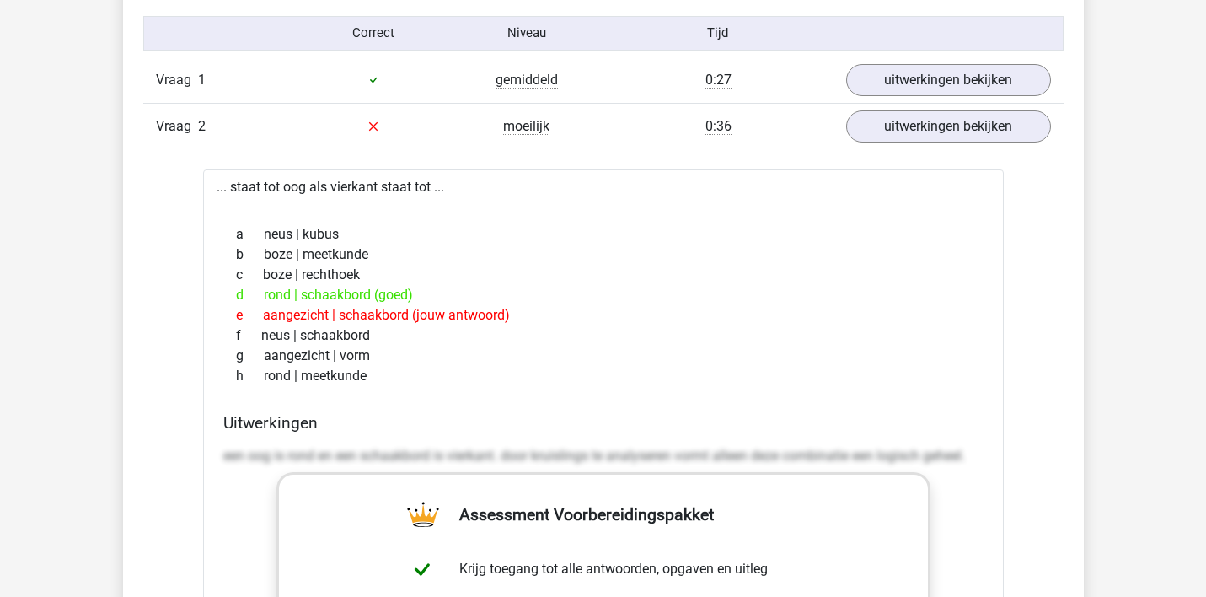
scroll to position [1395, 0]
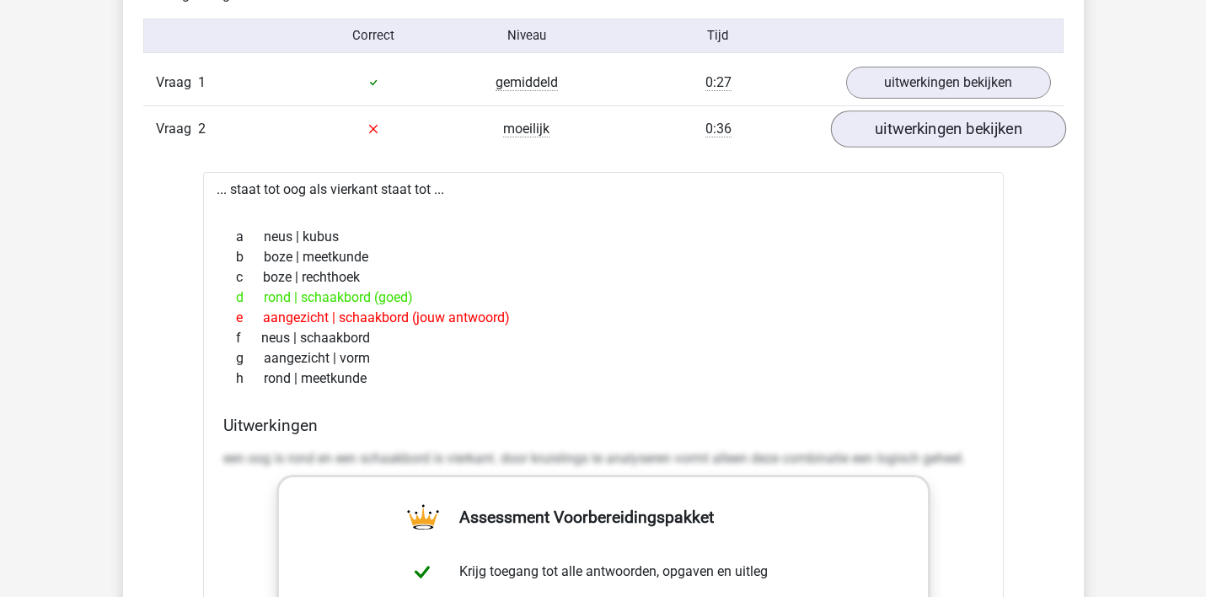
click at [940, 127] on link "uitwerkingen bekijken" at bounding box center [947, 128] width 235 height 37
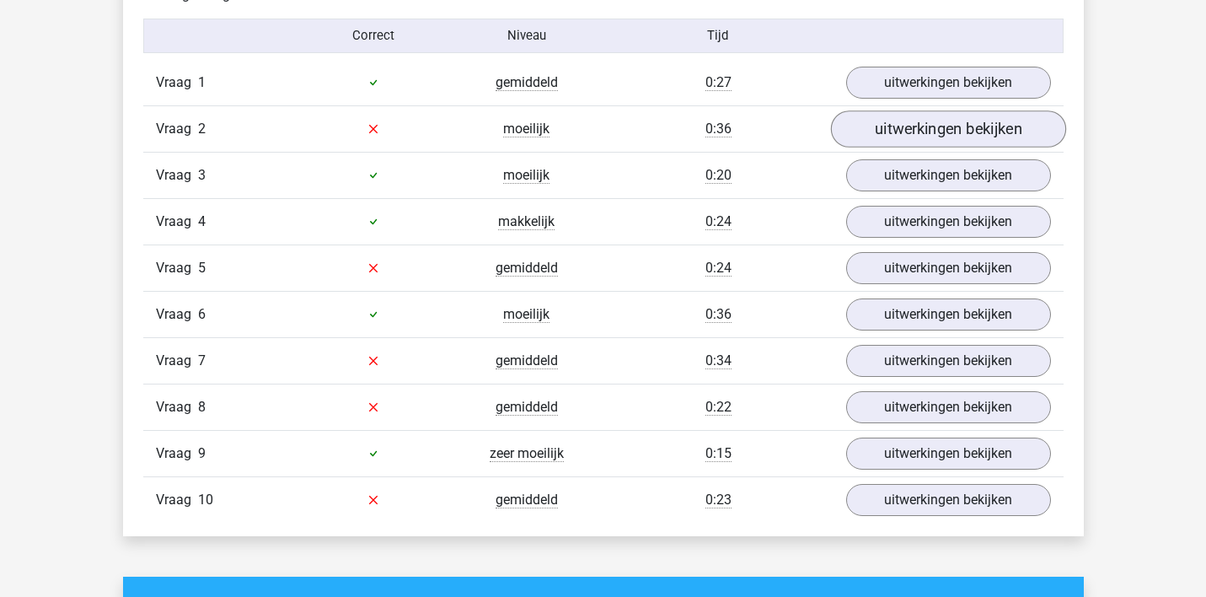
click at [940, 127] on link "uitwerkingen bekijken" at bounding box center [947, 128] width 235 height 37
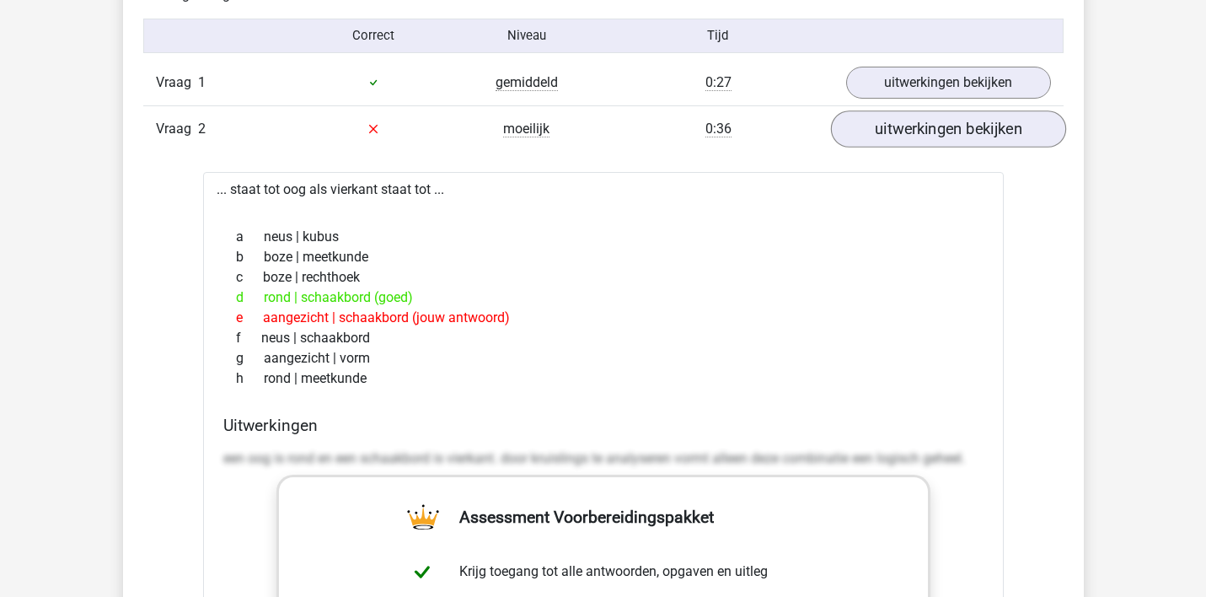
click at [910, 126] on link "uitwerkingen bekijken" at bounding box center [947, 128] width 235 height 37
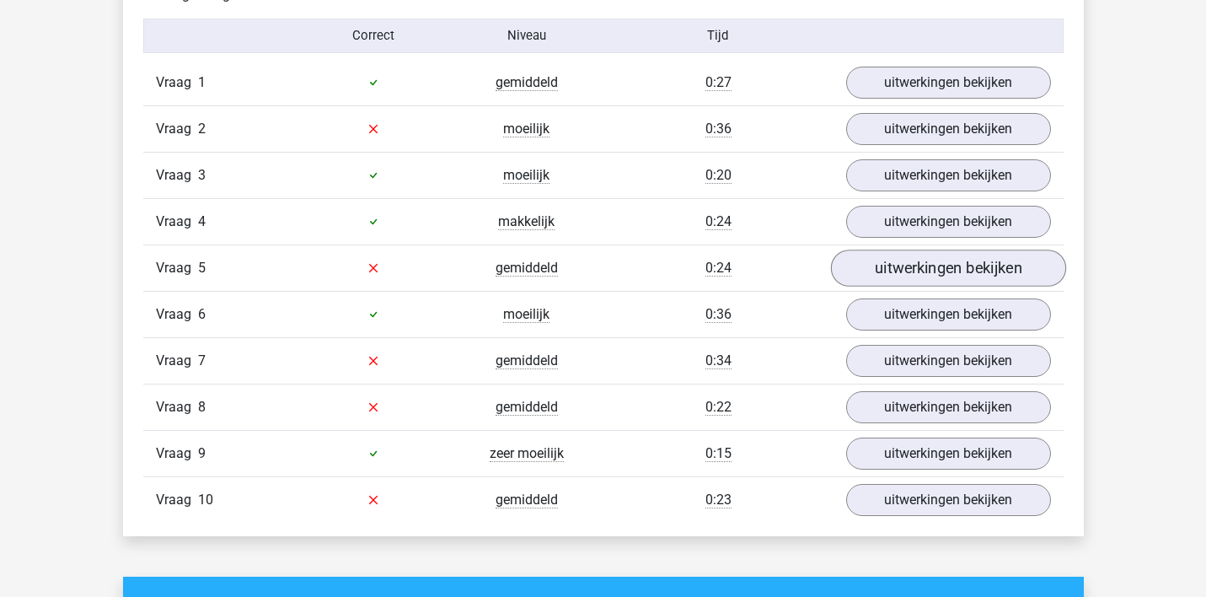
click at [912, 263] on link "uitwerkingen bekijken" at bounding box center [947, 267] width 235 height 37
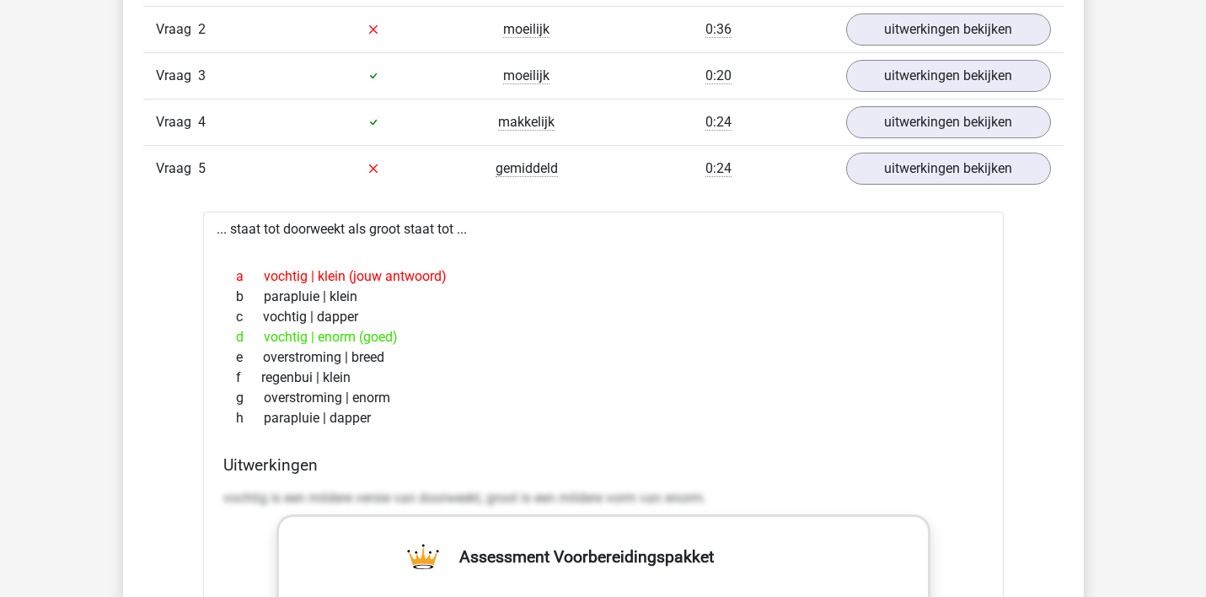
scroll to position [1481, 0]
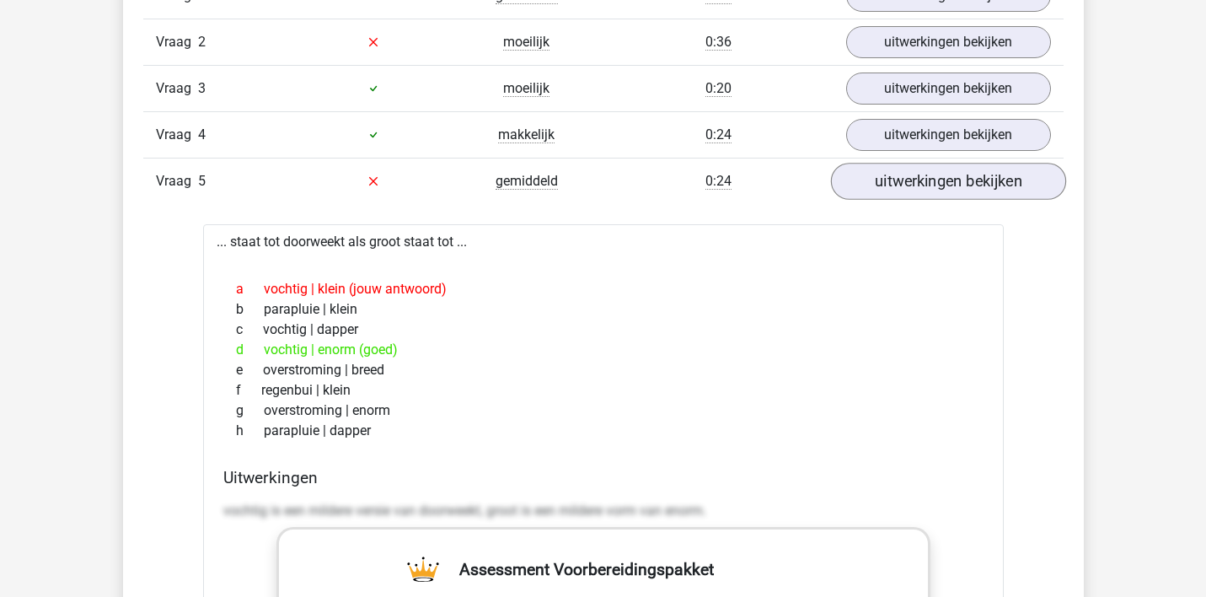
click at [947, 176] on link "uitwerkingen bekijken" at bounding box center [947, 181] width 235 height 37
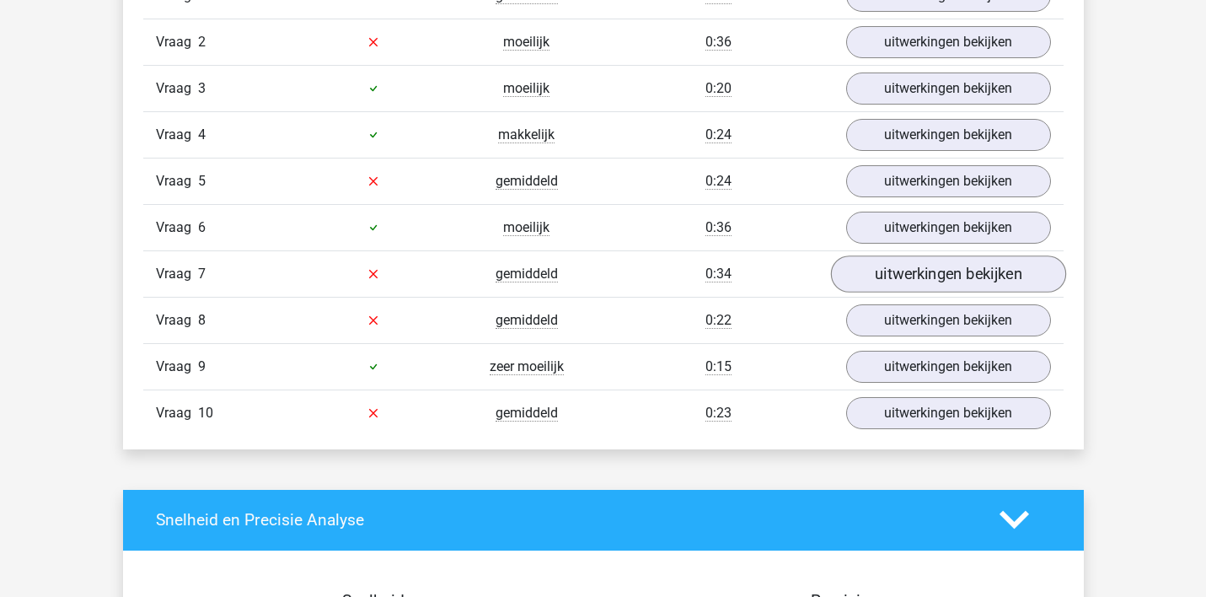
click at [914, 271] on link "uitwerkingen bekijken" at bounding box center [947, 273] width 235 height 37
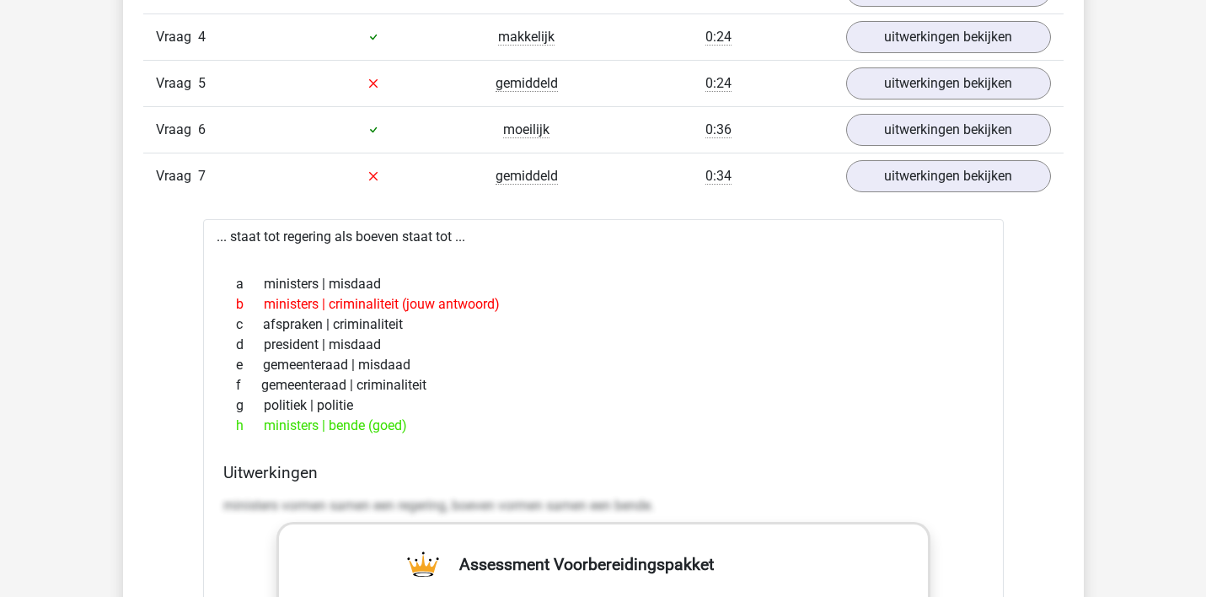
scroll to position [1580, 0]
click at [902, 173] on link "uitwerkingen bekijken" at bounding box center [947, 175] width 235 height 37
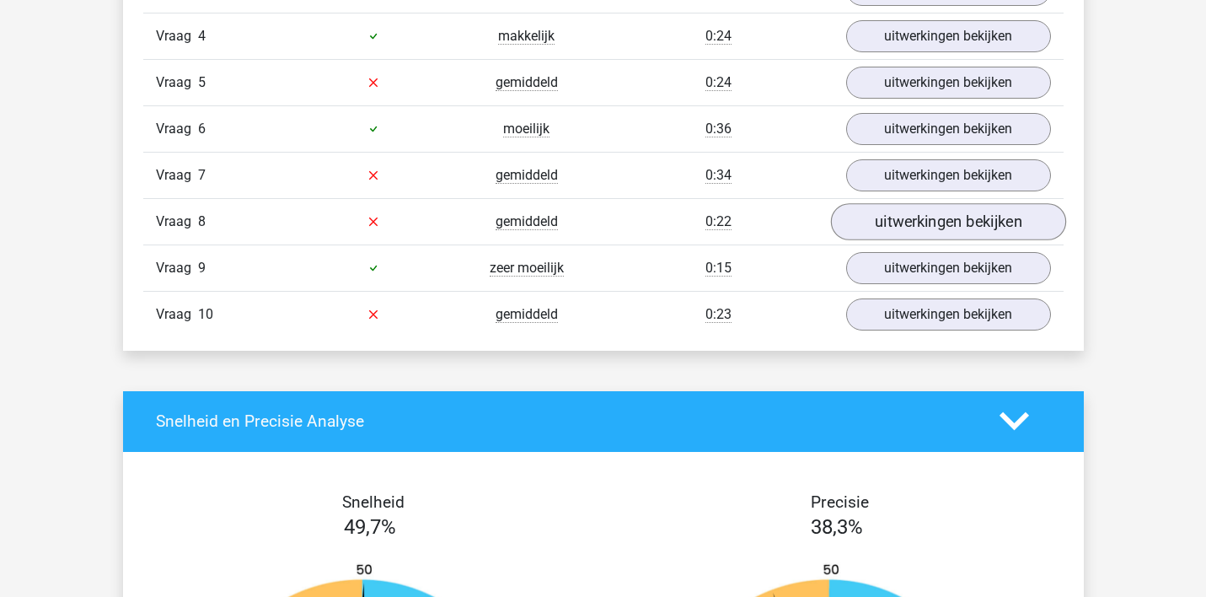
click at [909, 219] on link "uitwerkingen bekijken" at bounding box center [947, 221] width 235 height 37
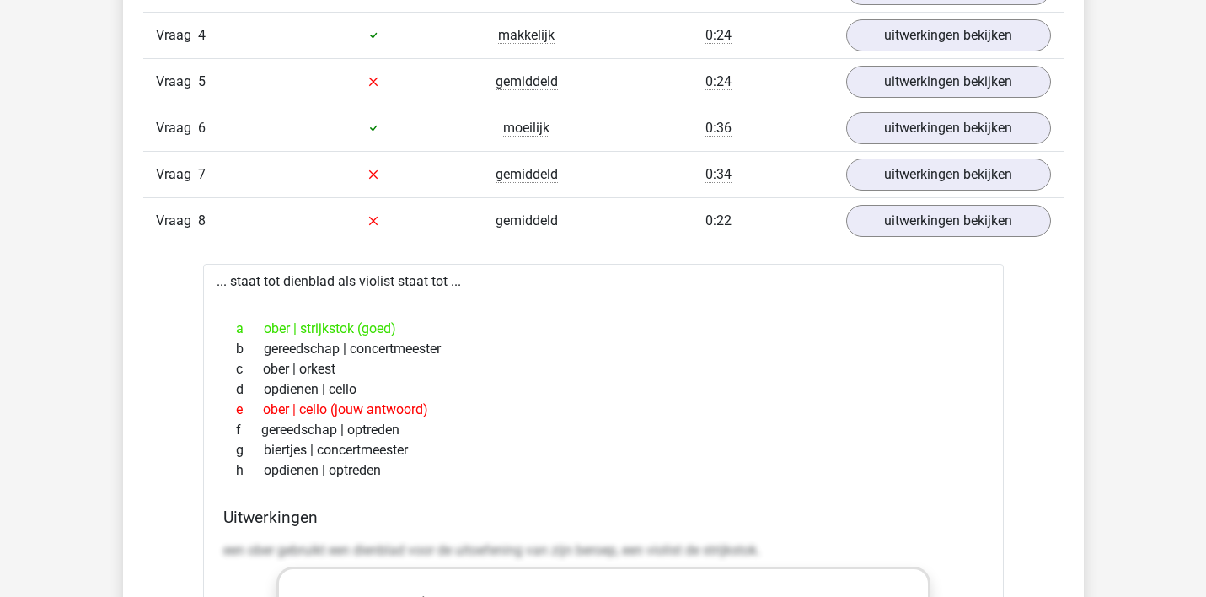
scroll to position [1579, 0]
click at [914, 219] on link "uitwerkingen bekijken" at bounding box center [947, 222] width 235 height 37
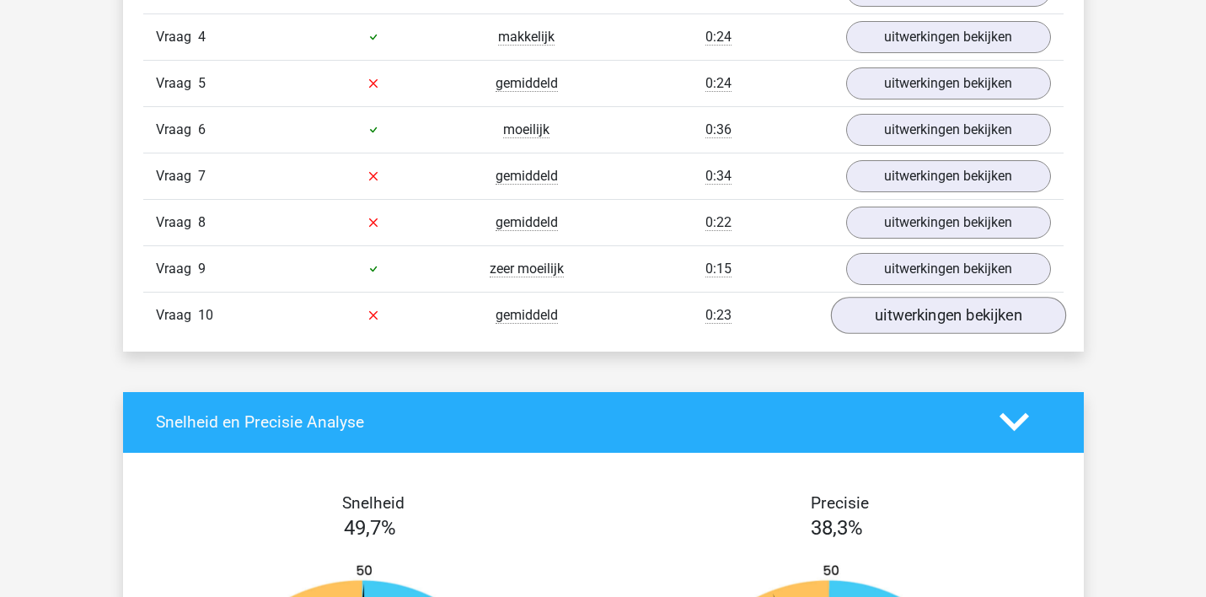
click at [886, 313] on link "uitwerkingen bekijken" at bounding box center [947, 315] width 235 height 37
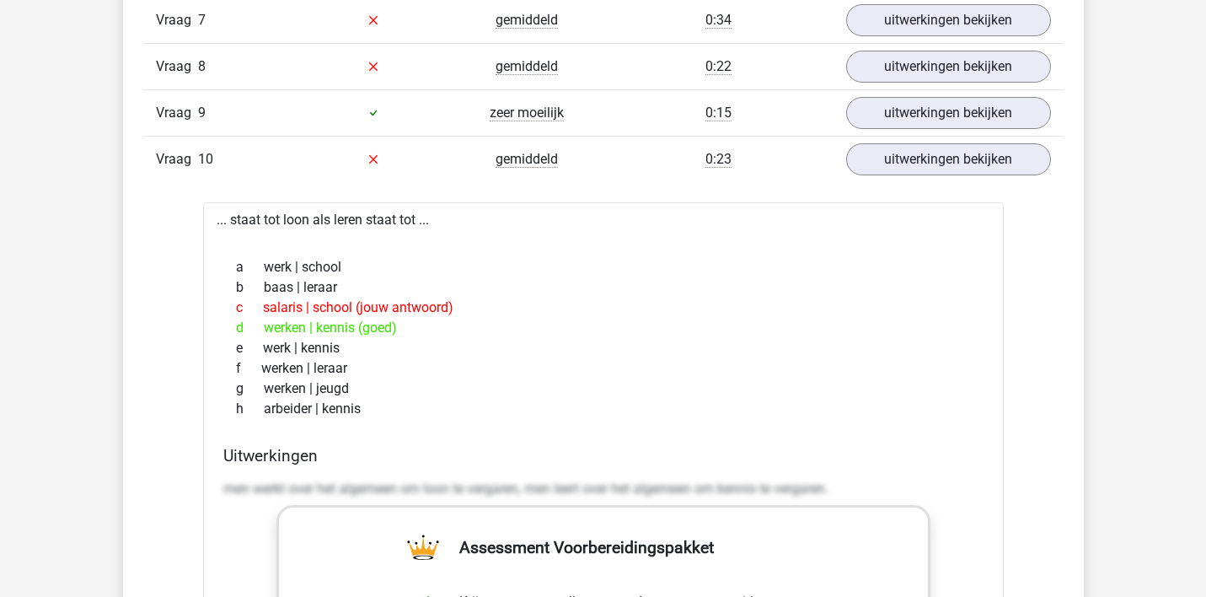
scroll to position [1737, 0]
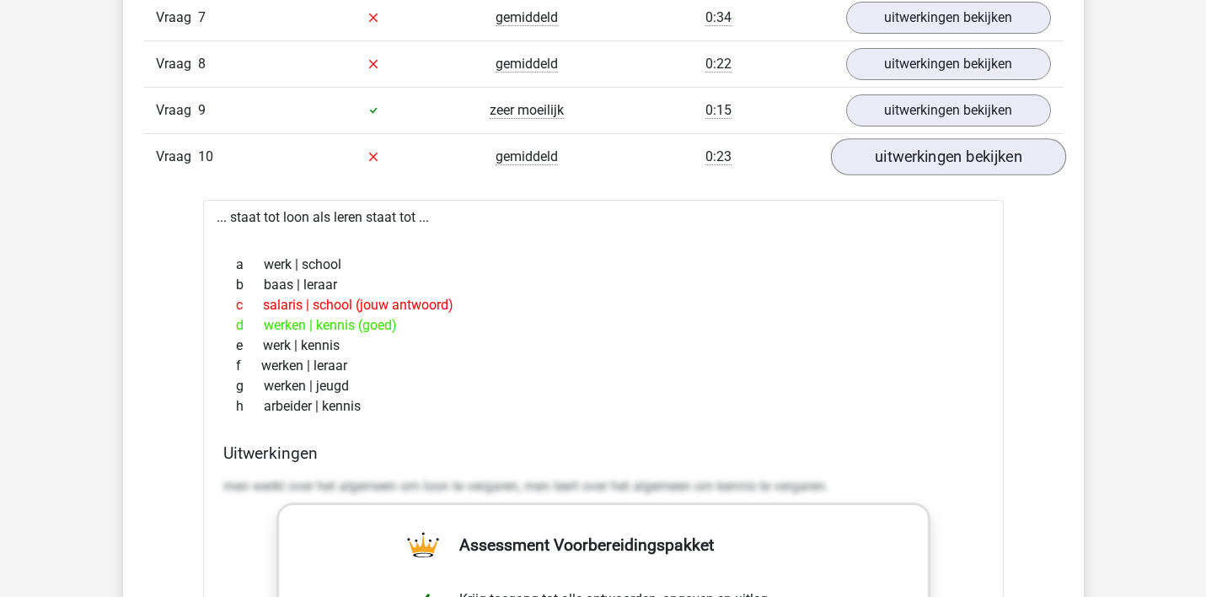
click at [923, 155] on link "uitwerkingen bekijken" at bounding box center [947, 156] width 235 height 37
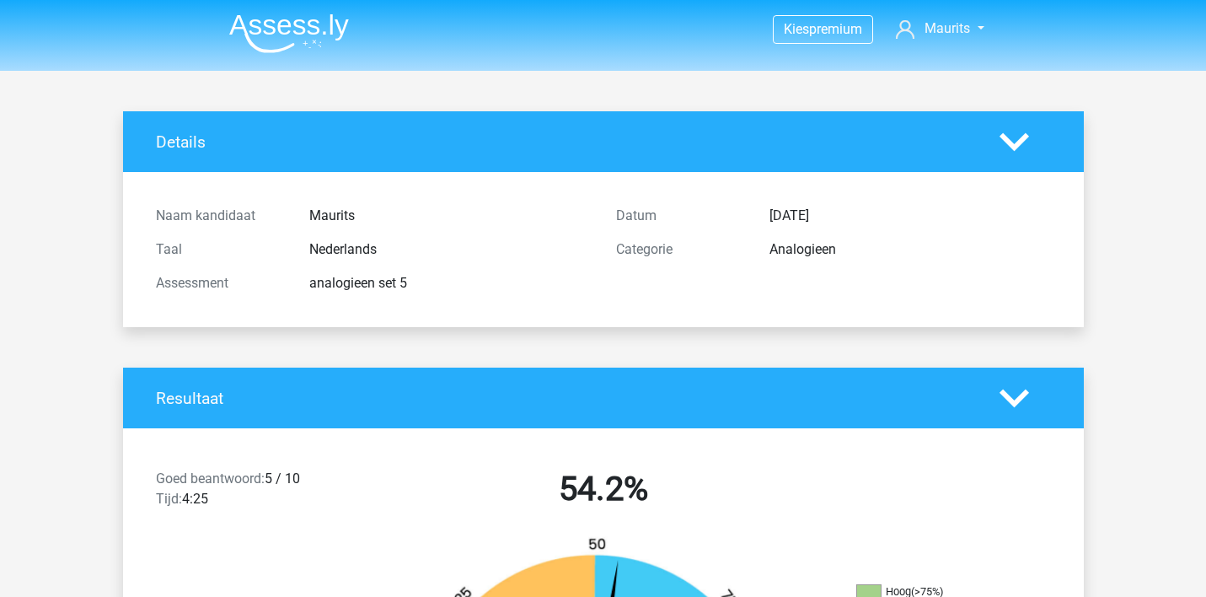
scroll to position [0, 0]
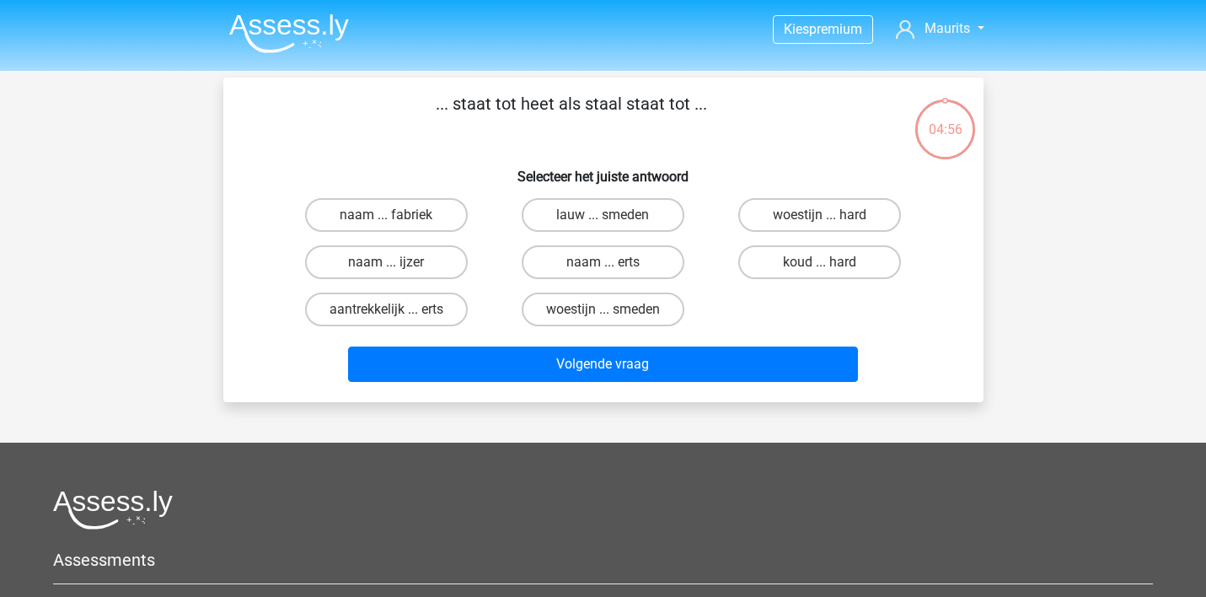
click at [294, 34] on img at bounding box center [289, 33] width 120 height 40
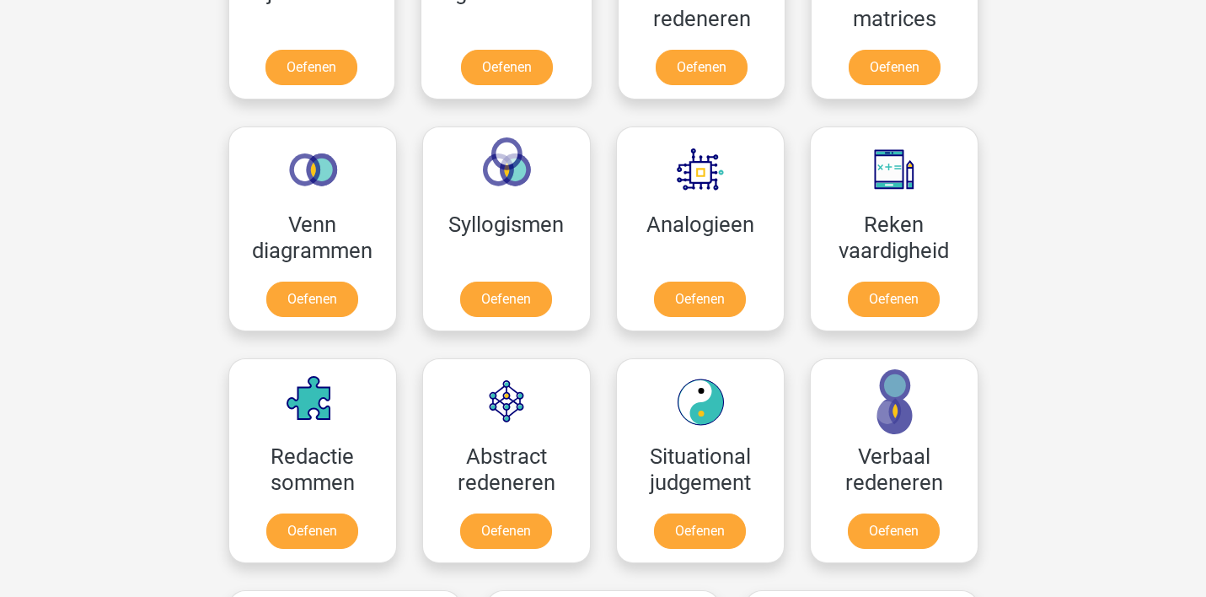
scroll to position [943, 0]
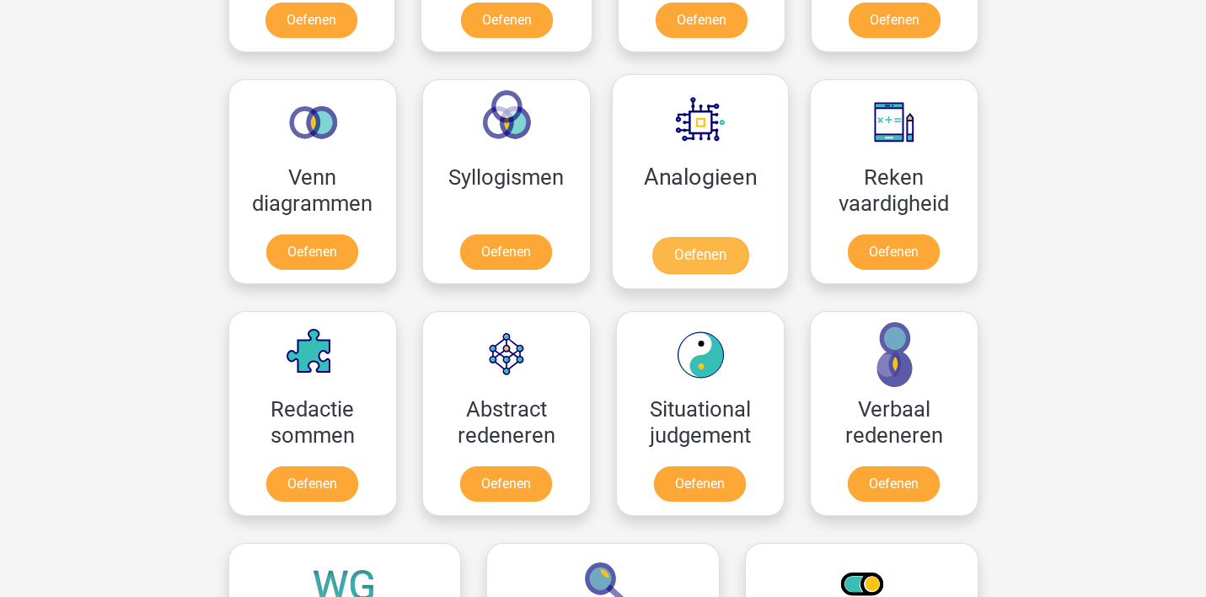
click at [686, 246] on link "Oefenen" at bounding box center [699, 255] width 96 height 37
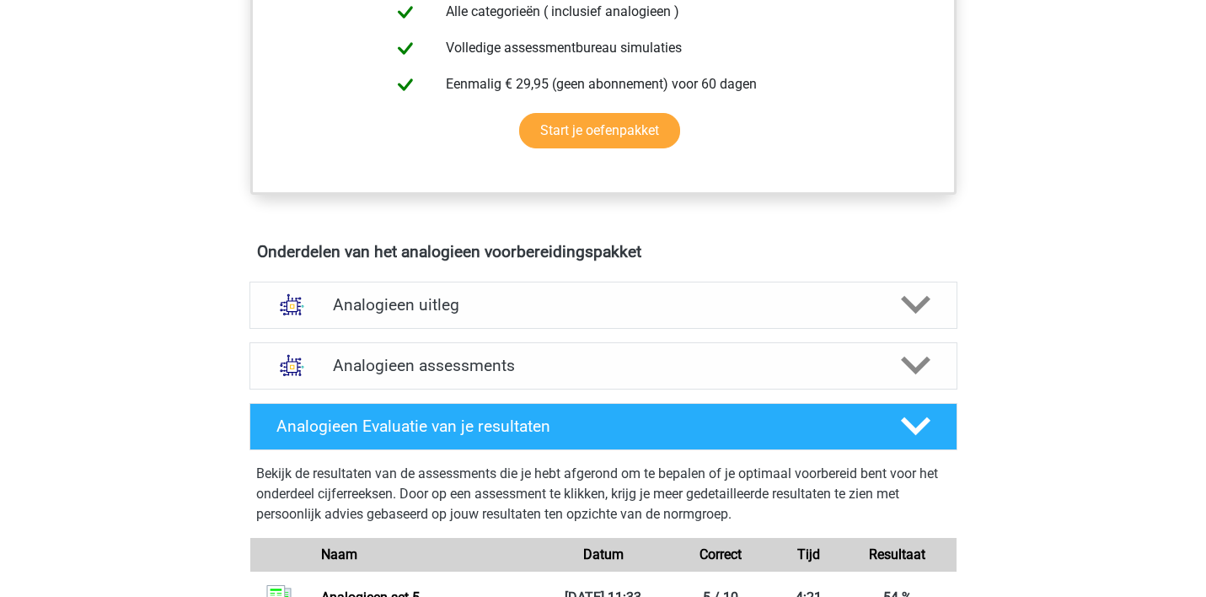
scroll to position [666, 0]
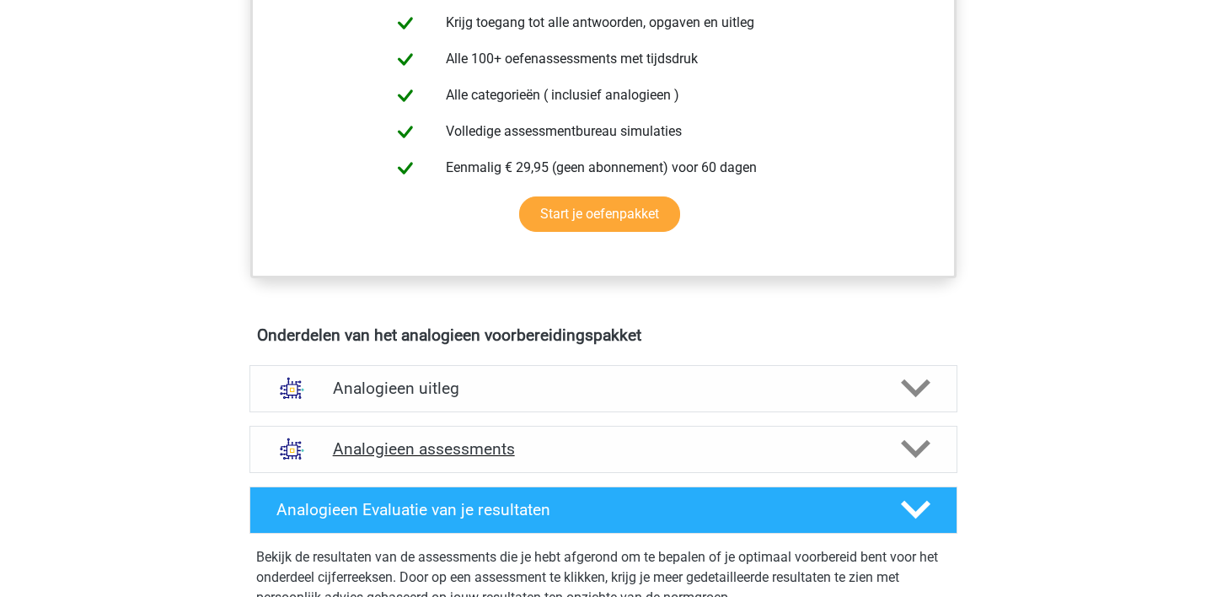
click at [699, 442] on h4 "Analogieen assessments" at bounding box center [603, 448] width 541 height 19
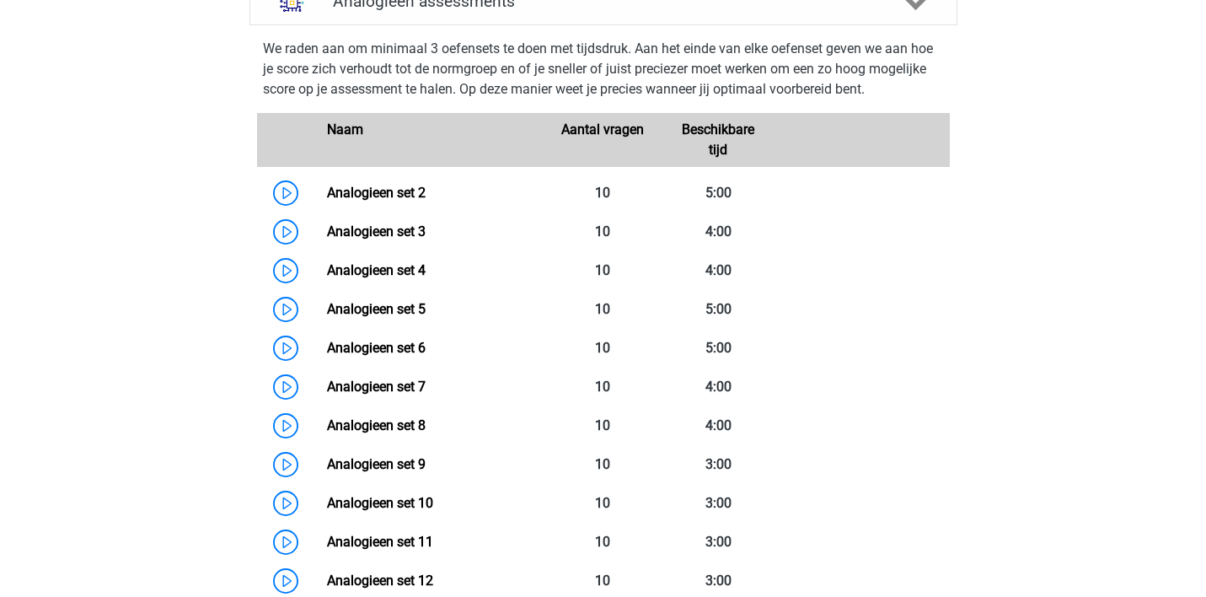
scroll to position [1214, 0]
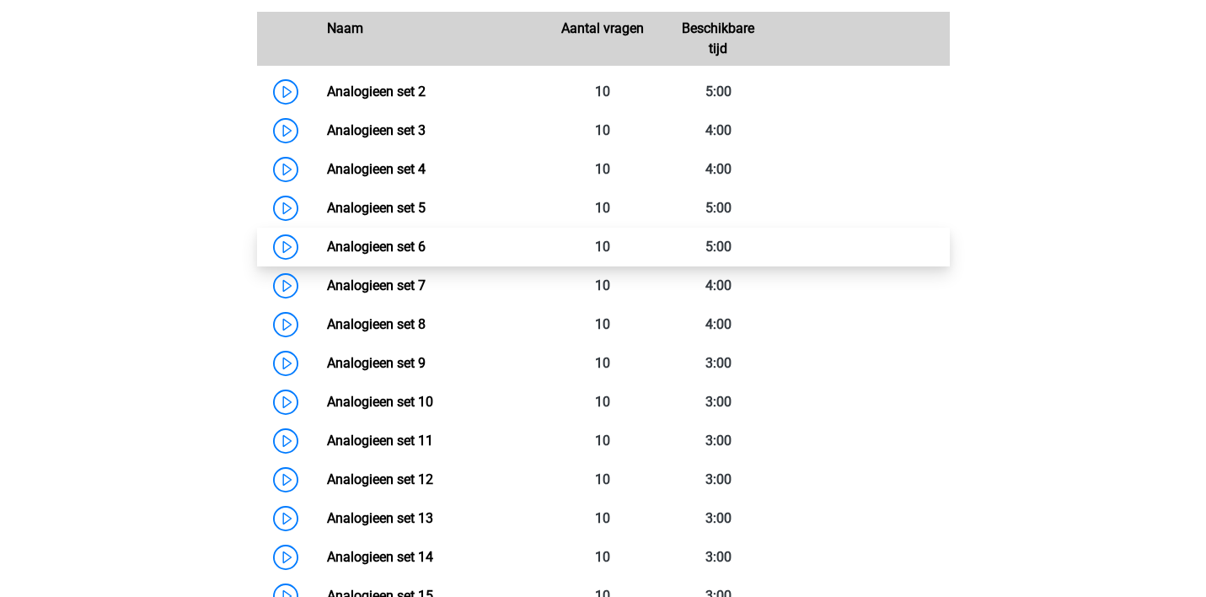
click at [400, 247] on link "Analogieen set 6" at bounding box center [376, 246] width 99 height 16
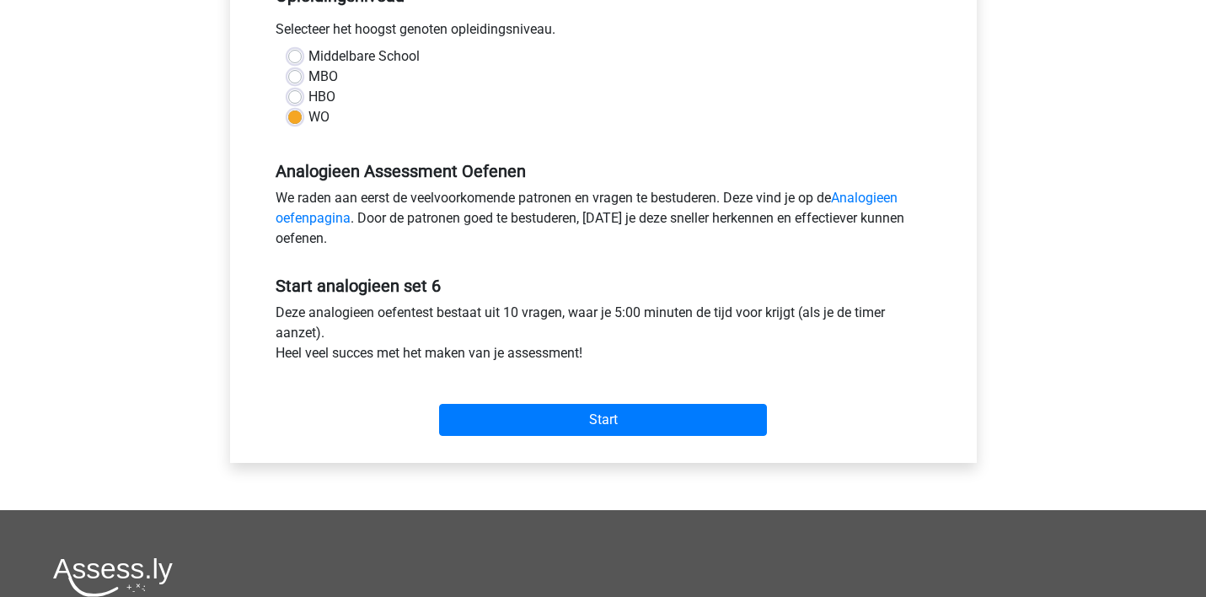
scroll to position [378, 0]
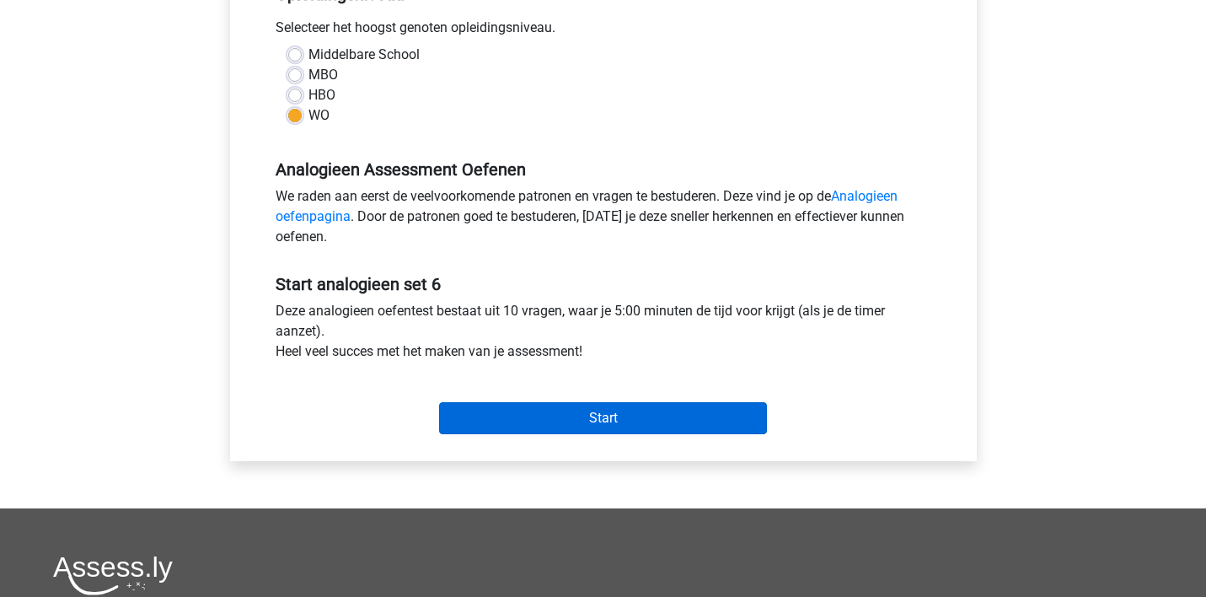
click at [640, 414] on input "Start" at bounding box center [603, 418] width 328 height 32
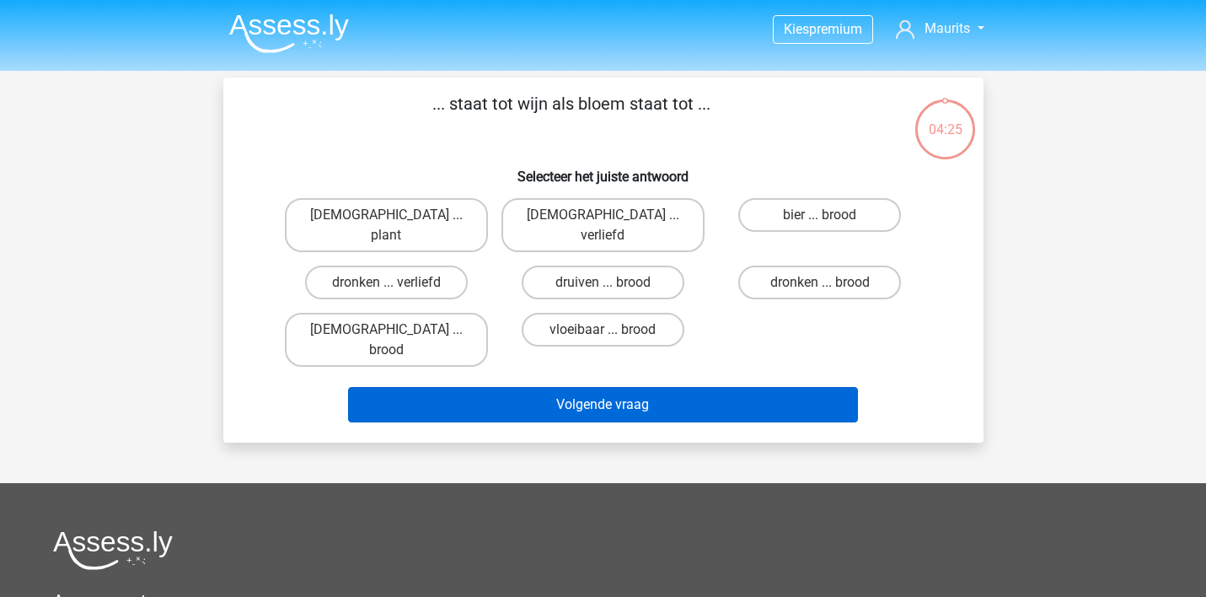
click at [552, 387] on button "Volgende vraag" at bounding box center [603, 404] width 510 height 35
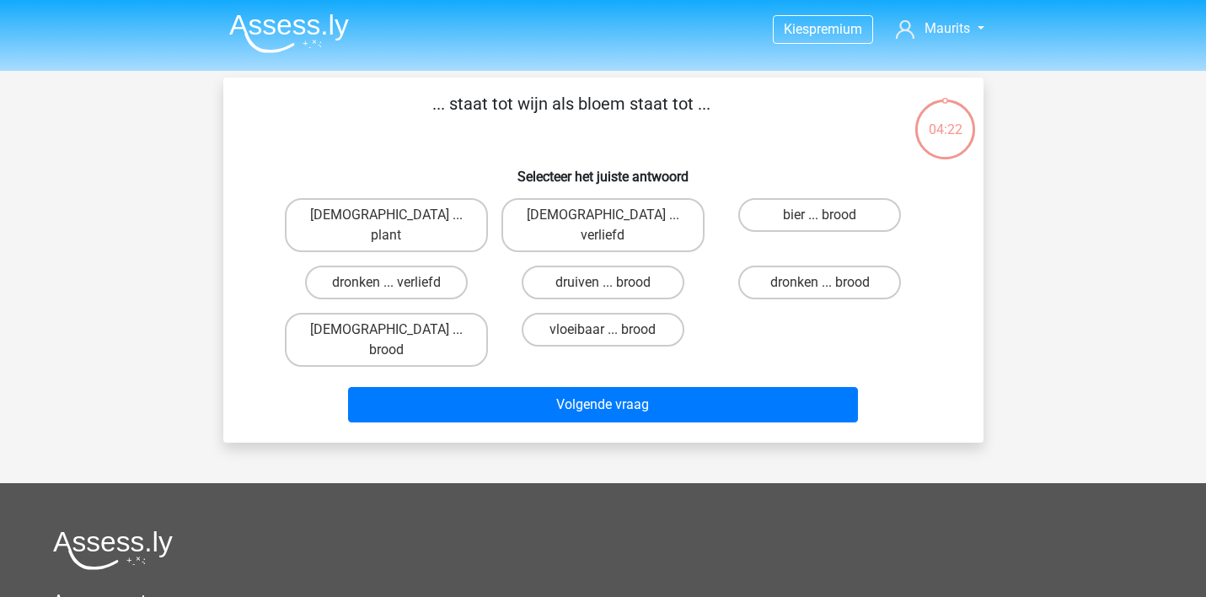
click at [492, 235] on div "monnik ... plant" at bounding box center [386, 224] width 217 height 67
click at [579, 265] on label "druiven ... brood" at bounding box center [603, 282] width 163 height 34
click at [602, 282] on input "druiven ... brood" at bounding box center [607, 287] width 11 height 11
radio input "true"
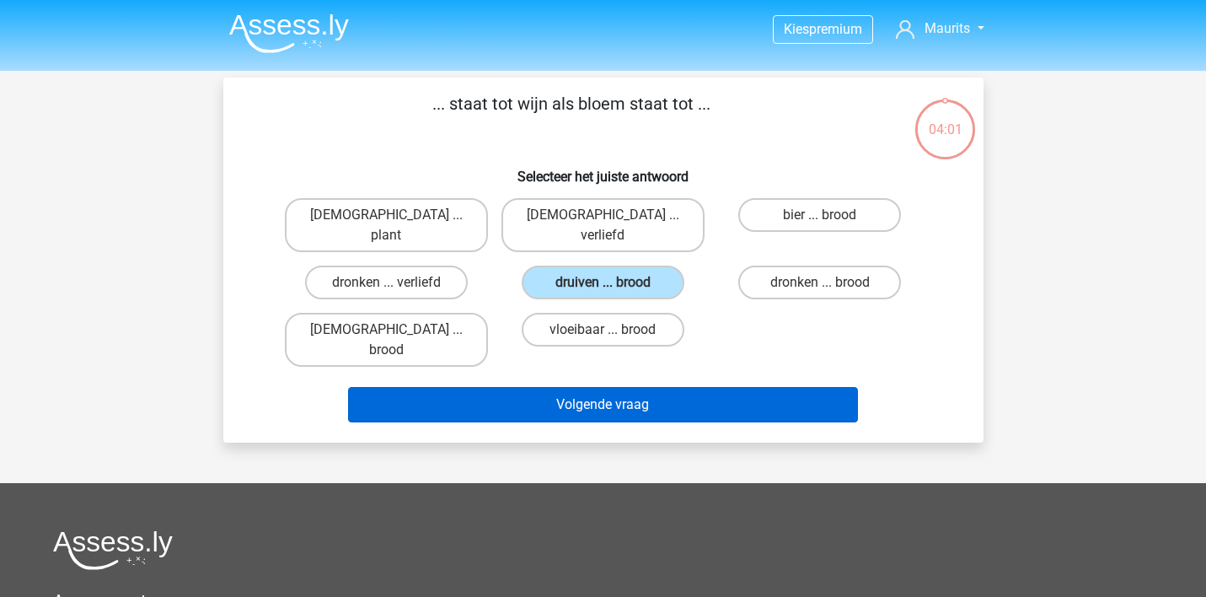
click at [580, 387] on button "Volgende vraag" at bounding box center [603, 404] width 510 height 35
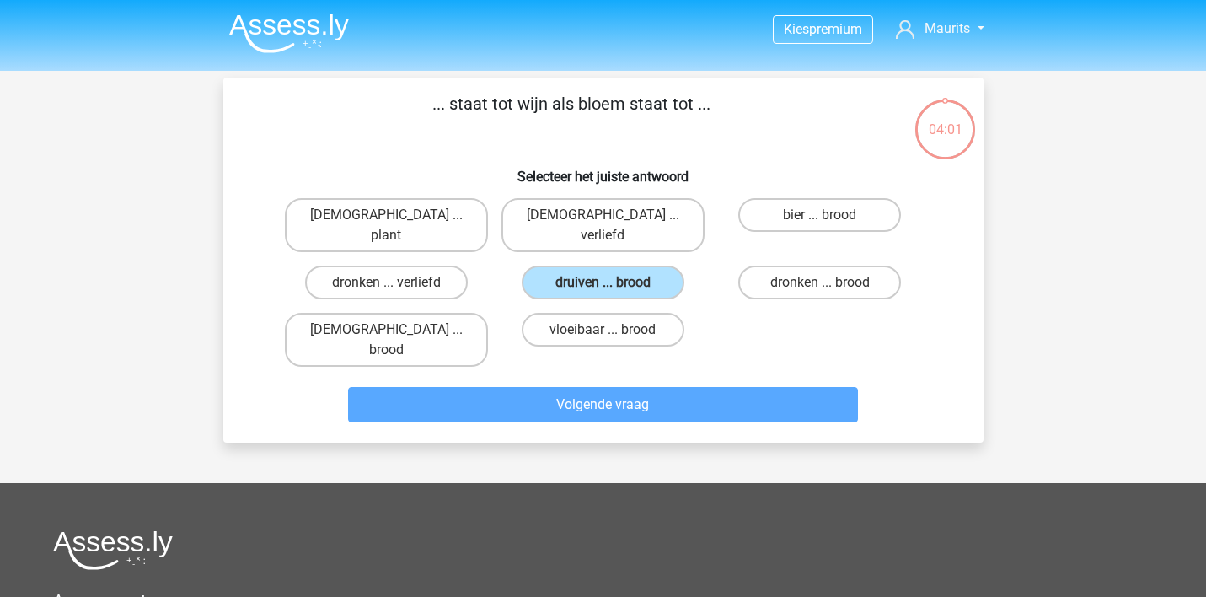
scroll to position [78, 0]
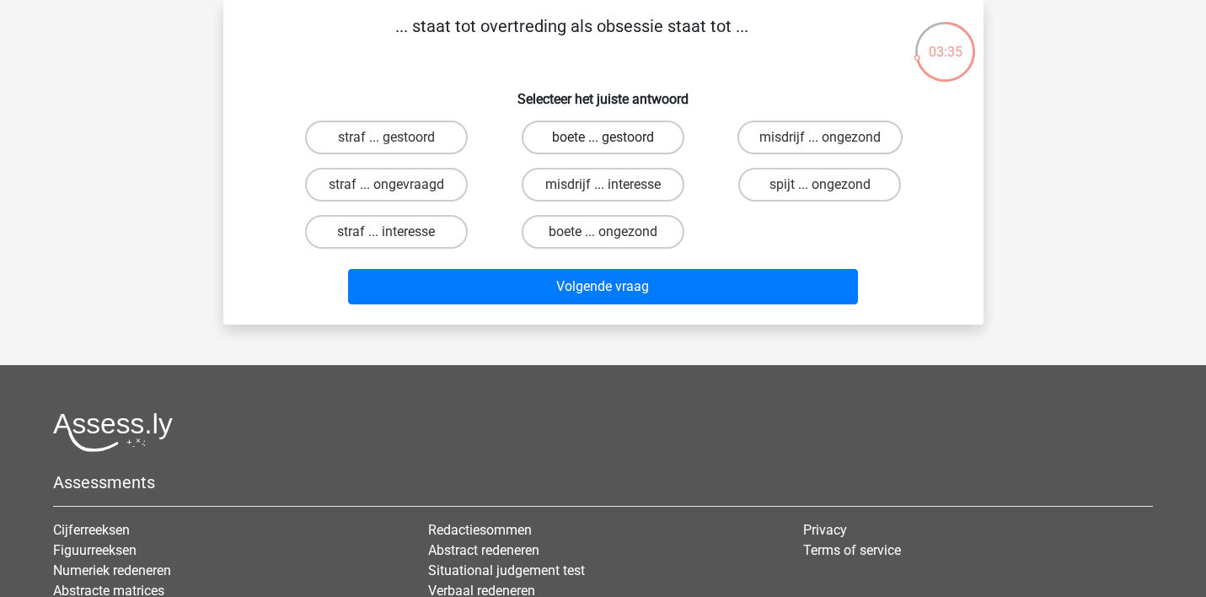
click at [613, 136] on label "boete ... gestoord" at bounding box center [603, 137] width 163 height 34
click at [613, 137] on input "boete ... gestoord" at bounding box center [607, 142] width 11 height 11
radio input "true"
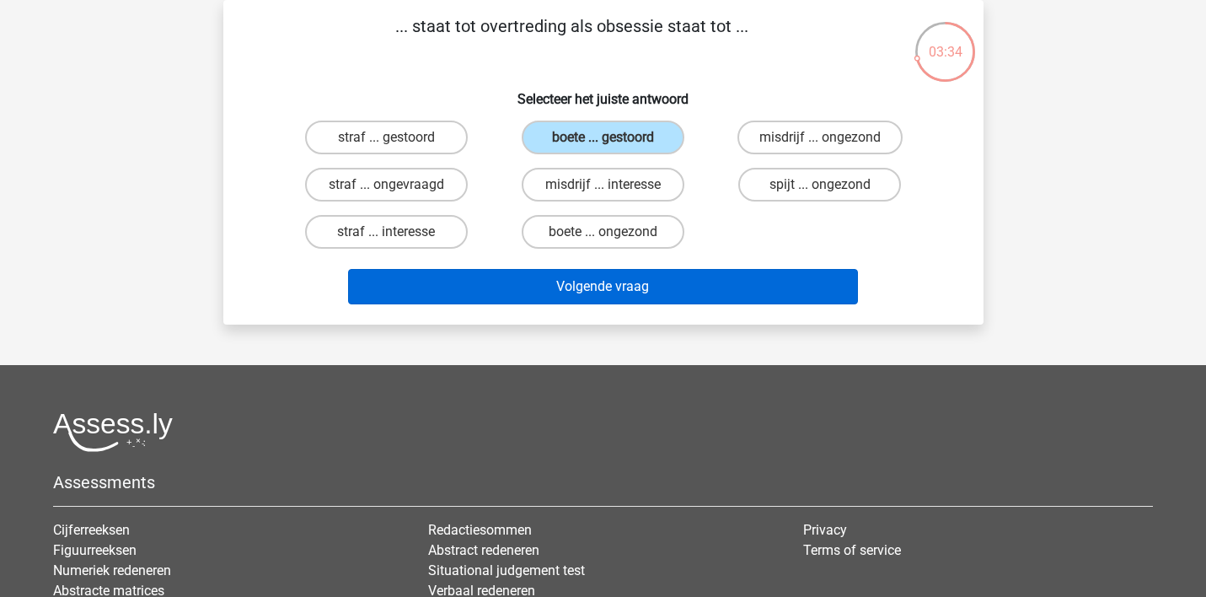
click at [601, 282] on button "Volgende vraag" at bounding box center [603, 286] width 510 height 35
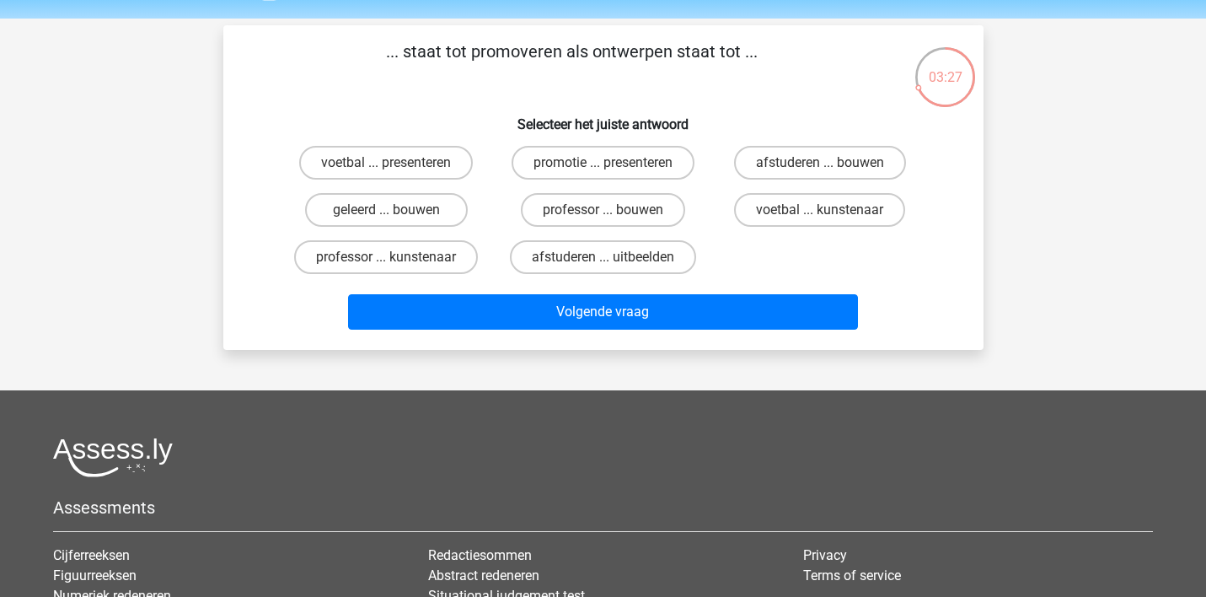
scroll to position [49, 0]
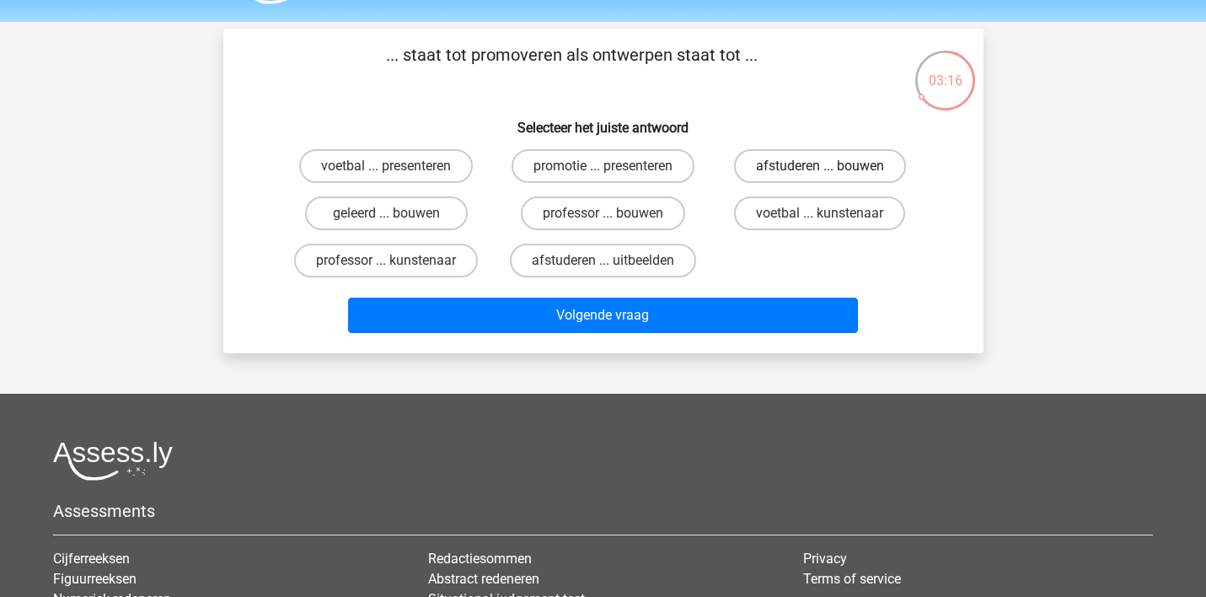
click at [799, 165] on label "afstuderen ... bouwen" at bounding box center [820, 166] width 172 height 34
click at [820, 166] on input "afstuderen ... bouwen" at bounding box center [825, 171] width 11 height 11
radio input "true"
click at [731, 265] on div "voetbal ... presenteren promotie ... presenteren afstuderen ... bouwen geleerd …" at bounding box center [603, 213] width 651 height 142
click at [626, 255] on label "afstuderen ... uitbeelden" at bounding box center [603, 261] width 186 height 34
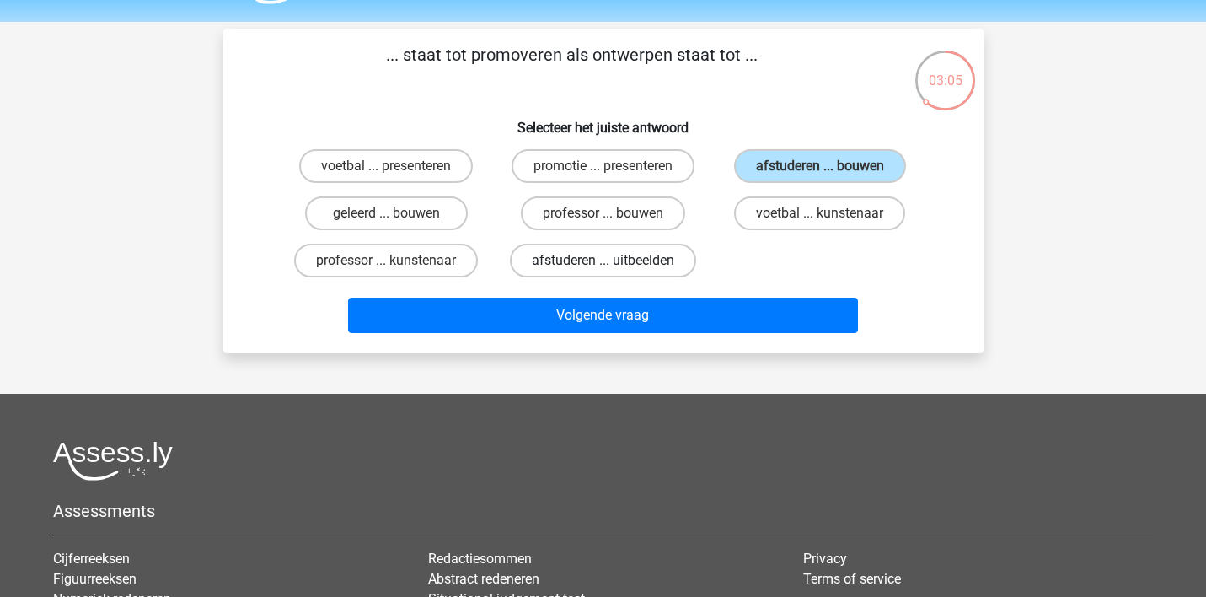
click at [613, 260] on input "afstuderen ... uitbeelden" at bounding box center [607, 265] width 11 height 11
radio input "true"
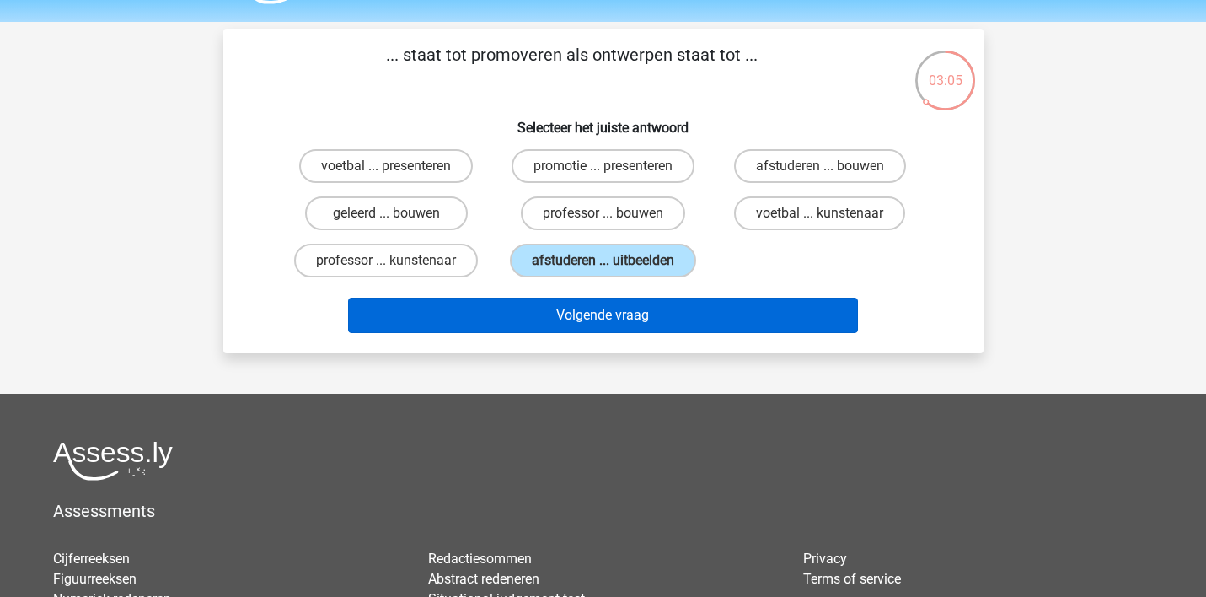
click at [608, 320] on button "Volgende vraag" at bounding box center [603, 314] width 510 height 35
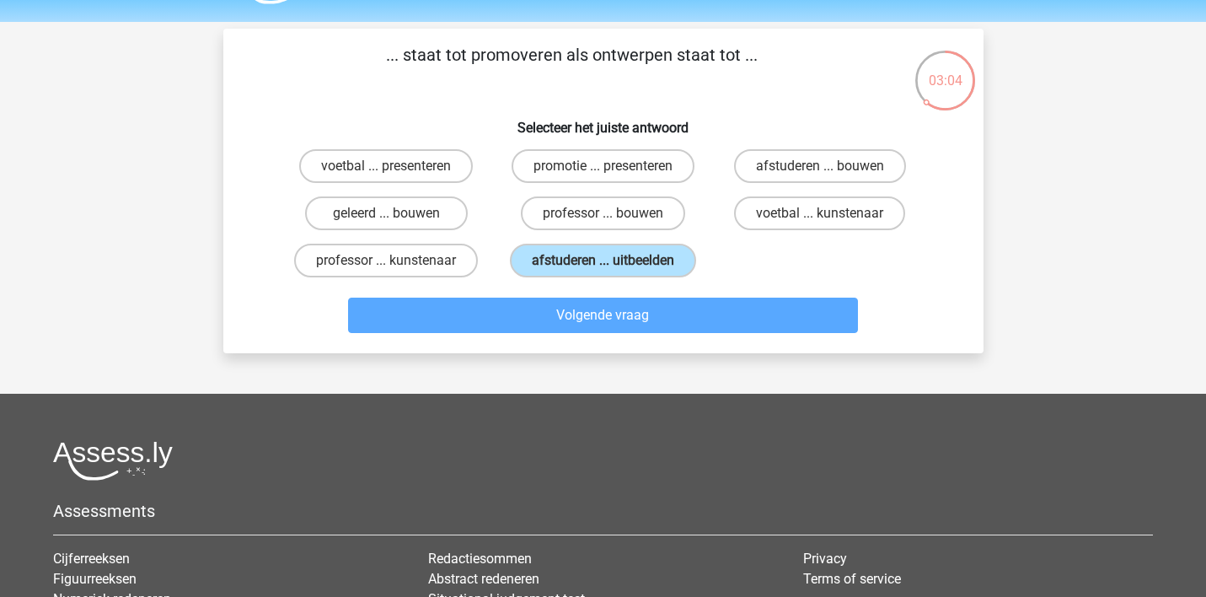
scroll to position [78, 0]
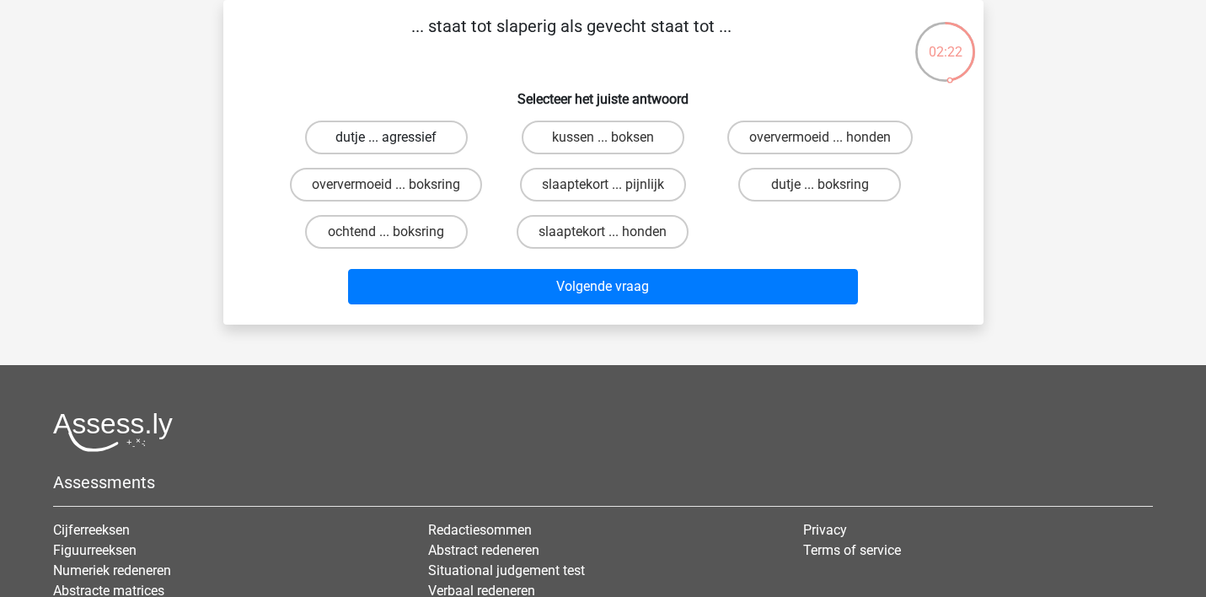
click at [440, 136] on label "dutje ... agressief" at bounding box center [386, 137] width 163 height 34
click at [397, 137] on input "dutje ... agressief" at bounding box center [391, 142] width 11 height 11
radio input "true"
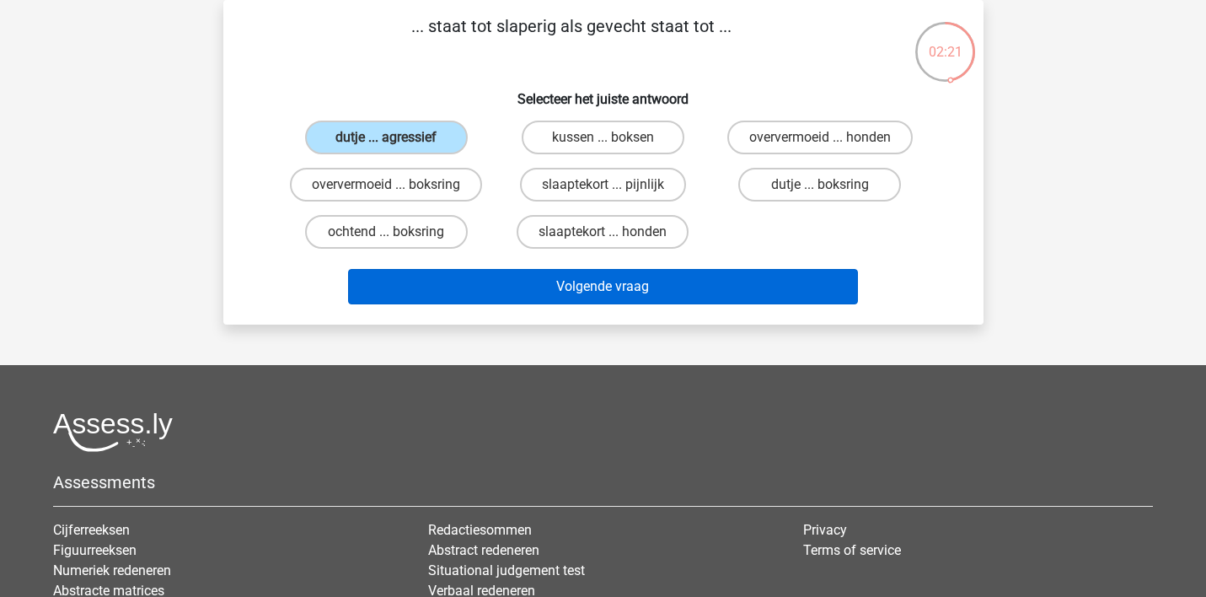
click at [515, 285] on button "Volgende vraag" at bounding box center [603, 286] width 510 height 35
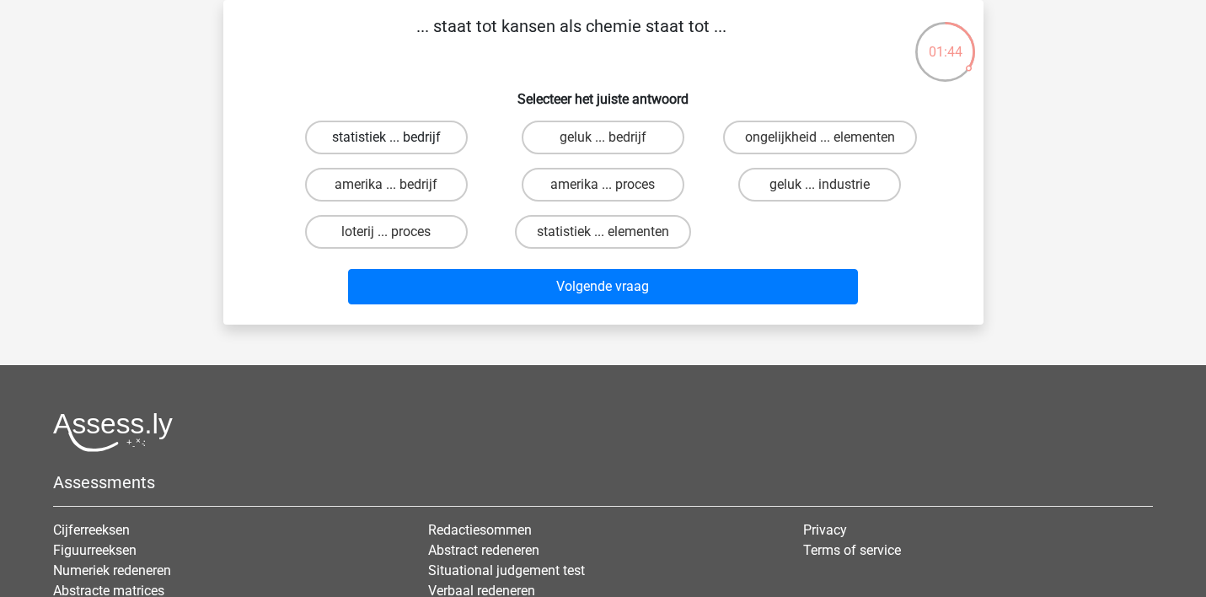
click at [407, 137] on label "statistiek ... bedrijf" at bounding box center [386, 137] width 163 height 34
click at [397, 137] on input "statistiek ... bedrijf" at bounding box center [391, 142] width 11 height 11
radio input "true"
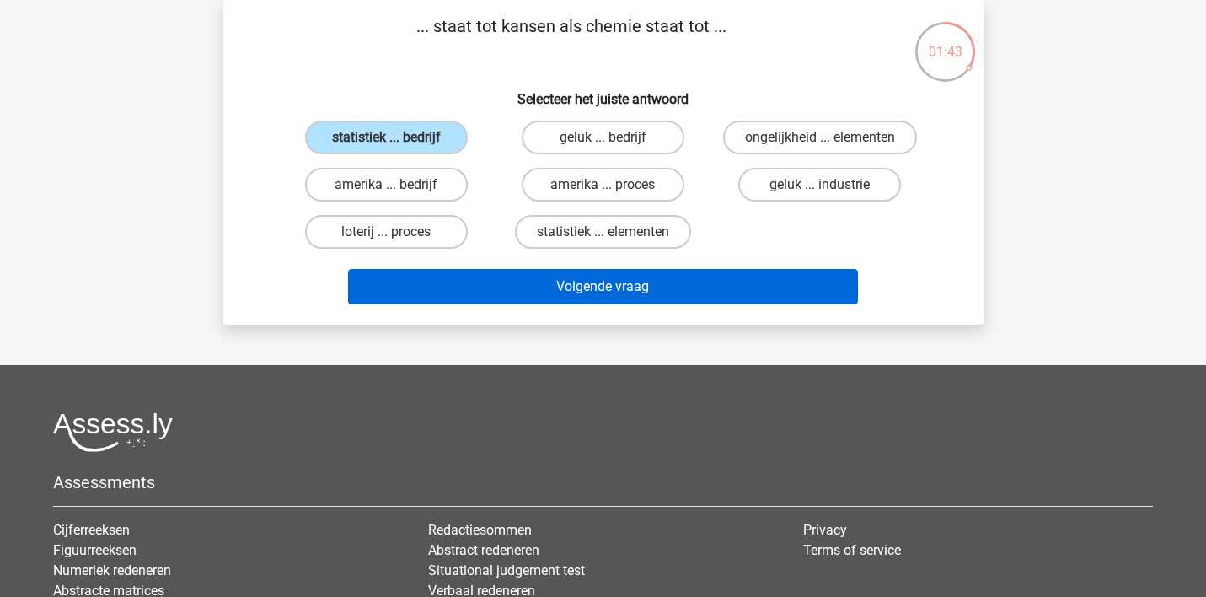
click at [471, 284] on button "Volgende vraag" at bounding box center [603, 286] width 510 height 35
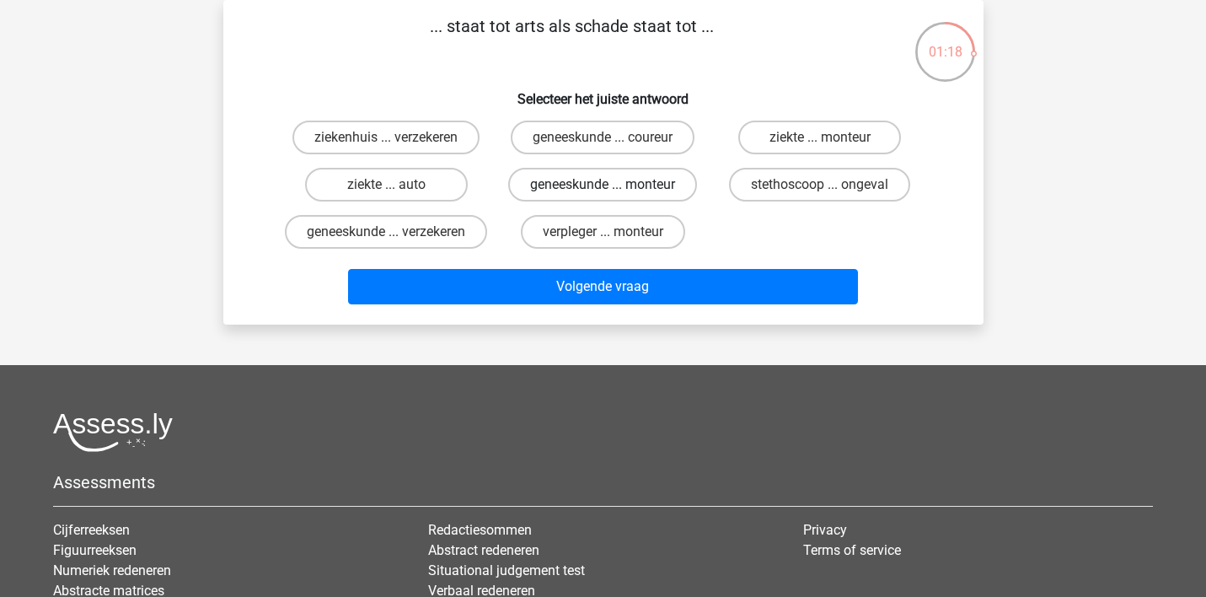
click at [576, 181] on label "geneeskunde ... monteur" at bounding box center [602, 185] width 189 height 34
click at [602, 185] on input "geneeskunde ... monteur" at bounding box center [607, 190] width 11 height 11
radio input "true"
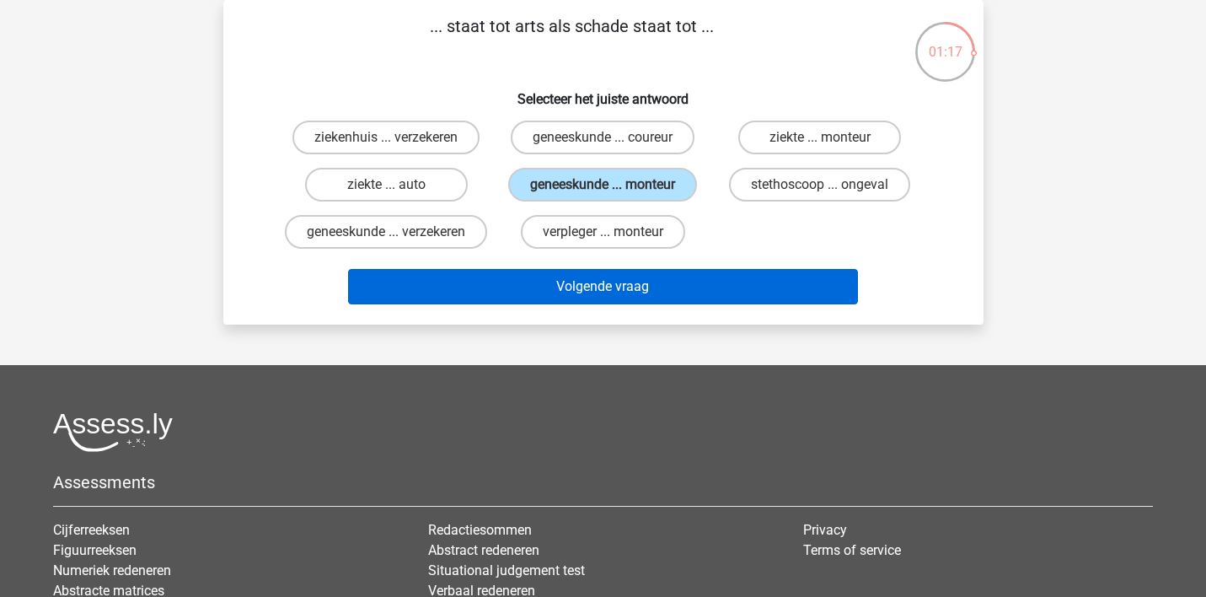
click at [592, 304] on button "Volgende vraag" at bounding box center [603, 286] width 510 height 35
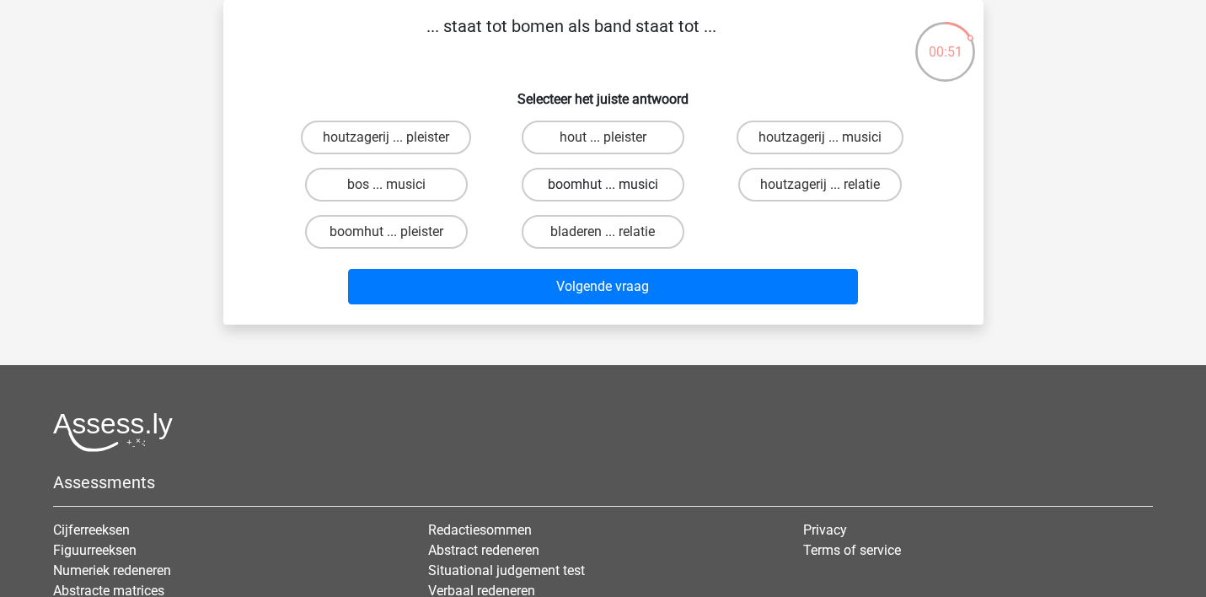
click at [602, 181] on label "boomhut ... musici" at bounding box center [603, 185] width 163 height 34
click at [602, 185] on input "boomhut ... musici" at bounding box center [607, 190] width 11 height 11
radio input "true"
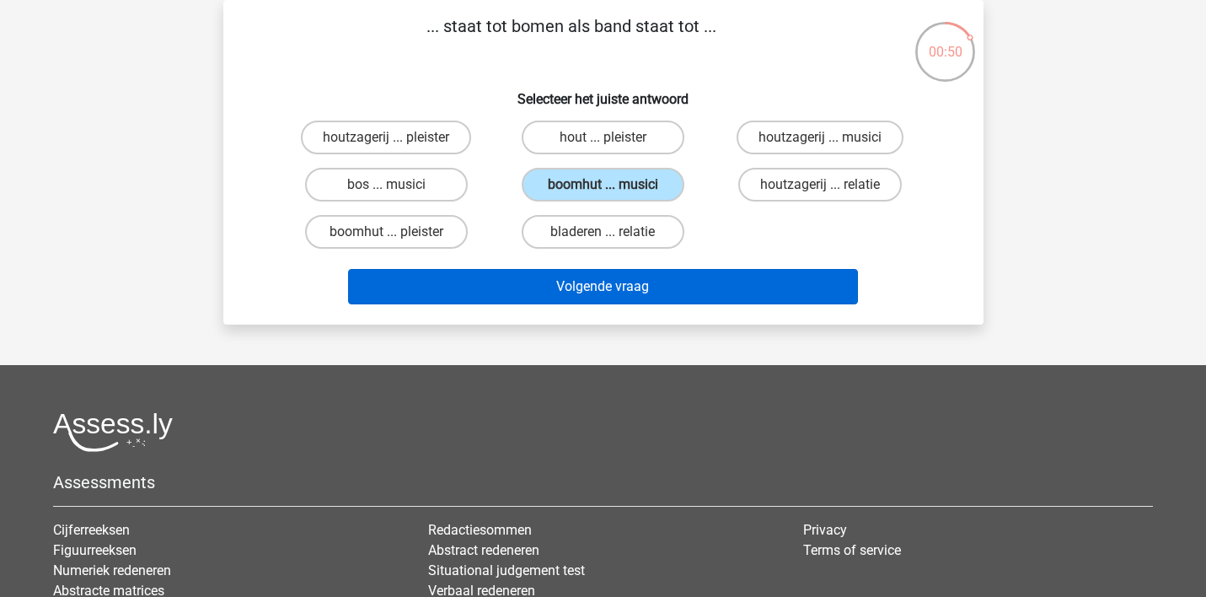
click at [593, 275] on button "Volgende vraag" at bounding box center [603, 286] width 510 height 35
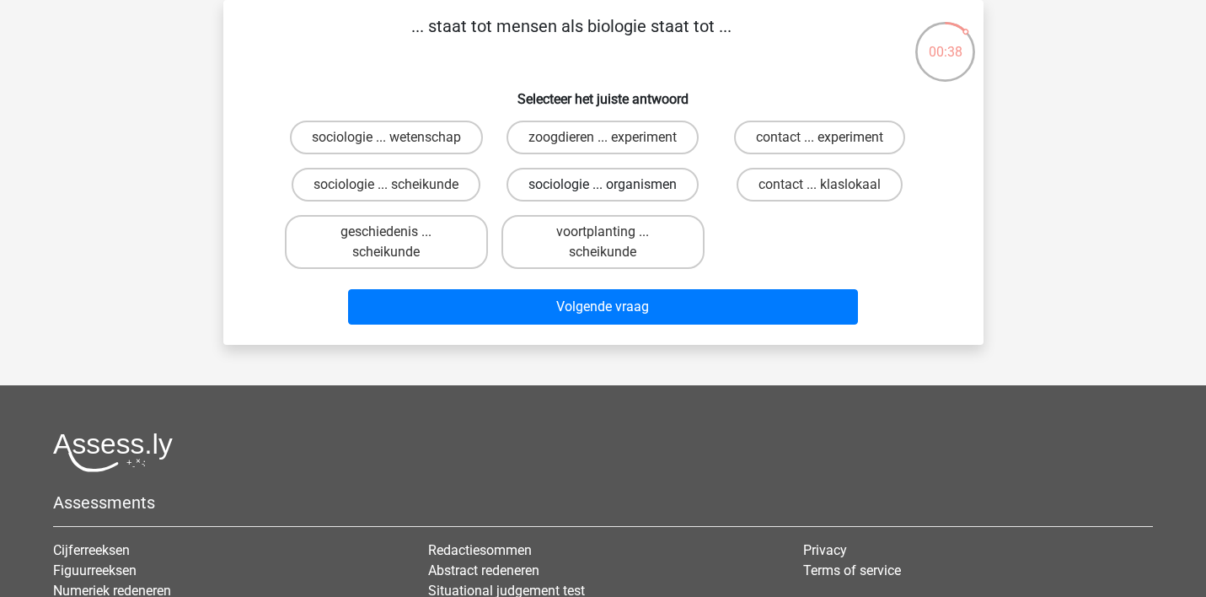
click at [556, 185] on label "sociologie ... organismen" at bounding box center [602, 185] width 192 height 34
click at [602, 185] on input "sociologie ... organismen" at bounding box center [607, 190] width 11 height 11
radio input "true"
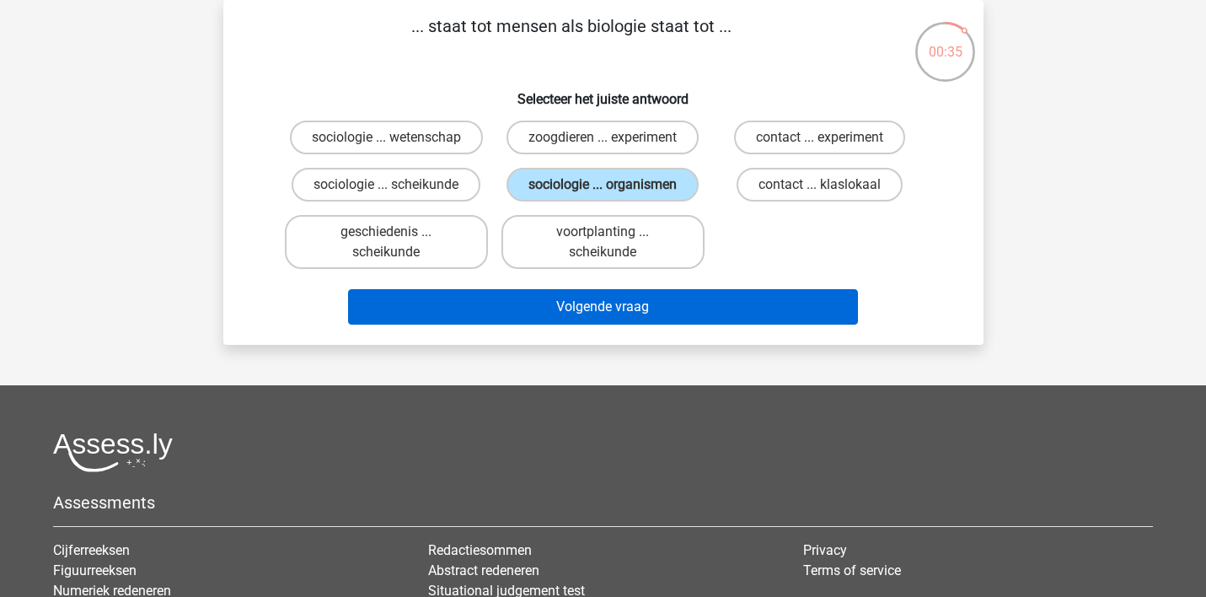
click at [555, 302] on button "Volgende vraag" at bounding box center [603, 306] width 510 height 35
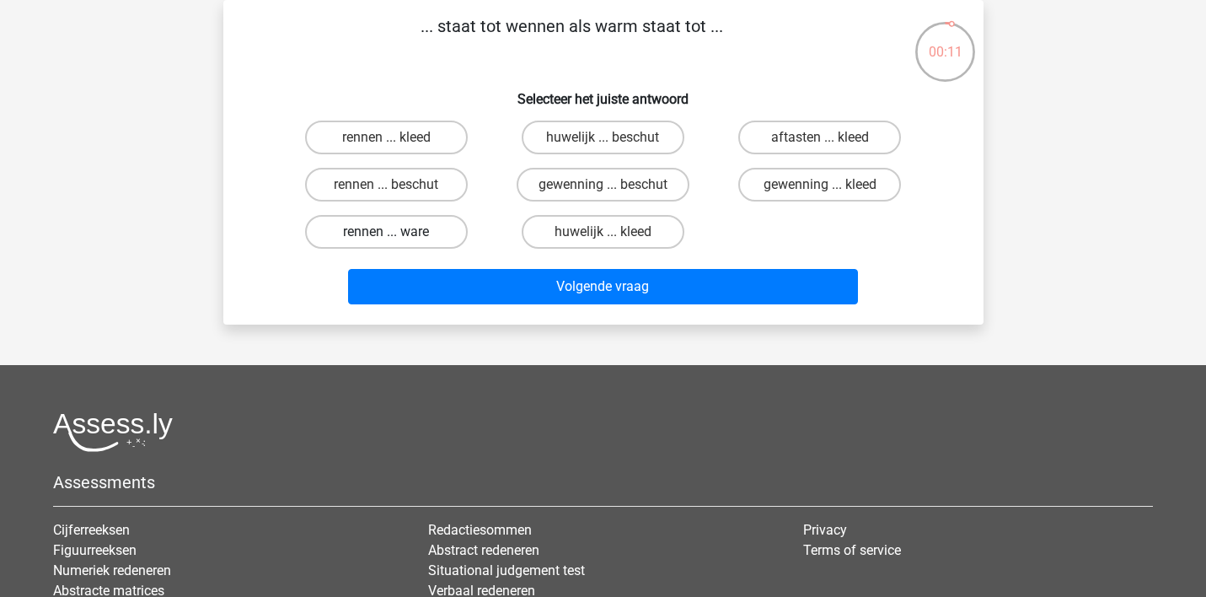
click at [424, 231] on label "rennen ... ware" at bounding box center [386, 232] width 163 height 34
click at [397, 232] on input "rennen ... ware" at bounding box center [391, 237] width 11 height 11
radio input "true"
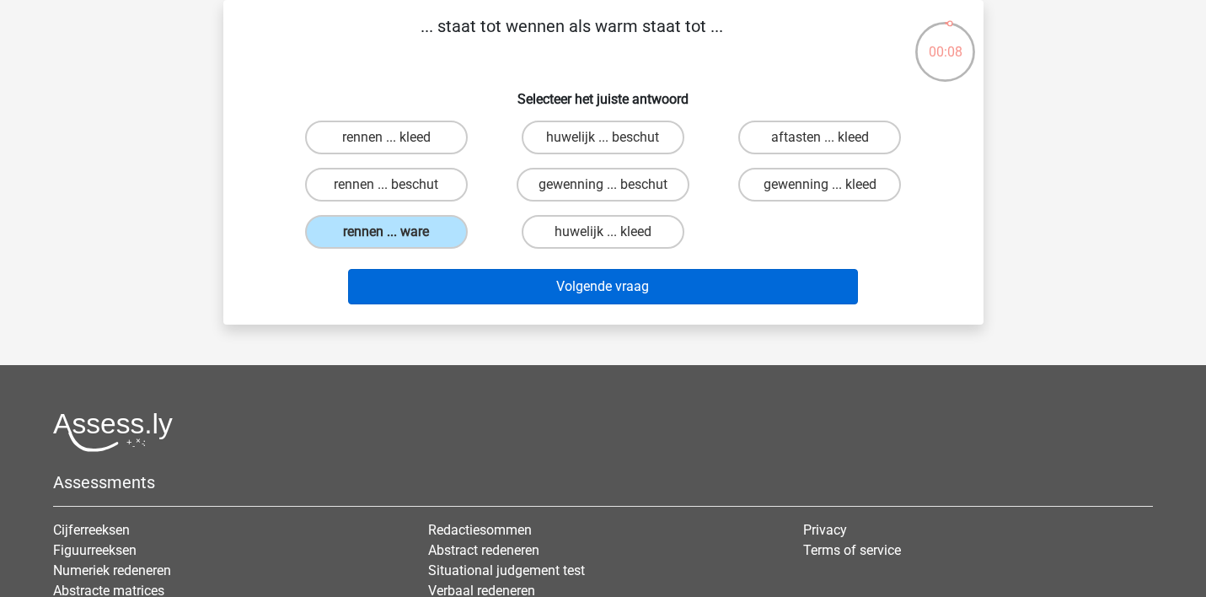
click at [512, 284] on button "Volgende vraag" at bounding box center [603, 286] width 510 height 35
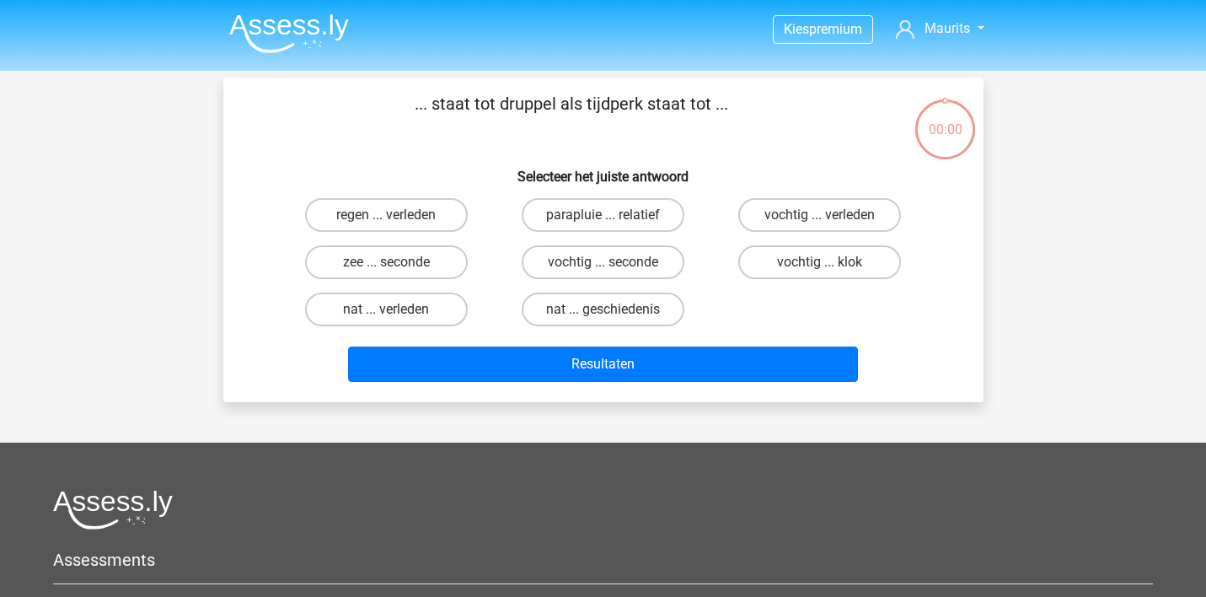
scroll to position [78, 0]
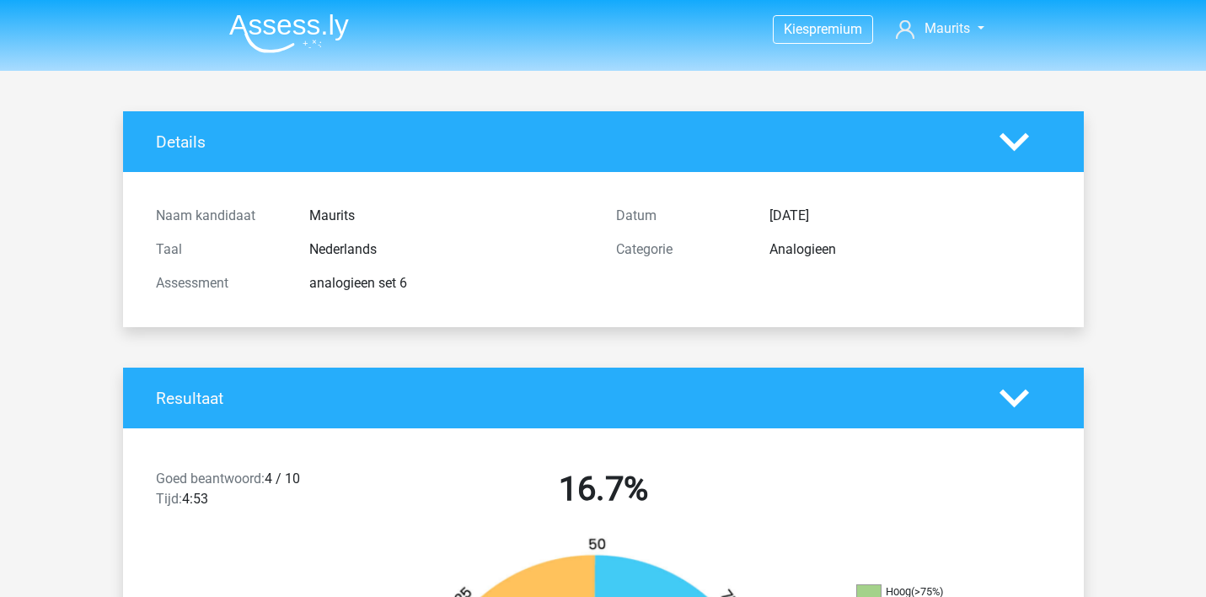
click at [269, 25] on img at bounding box center [289, 33] width 120 height 40
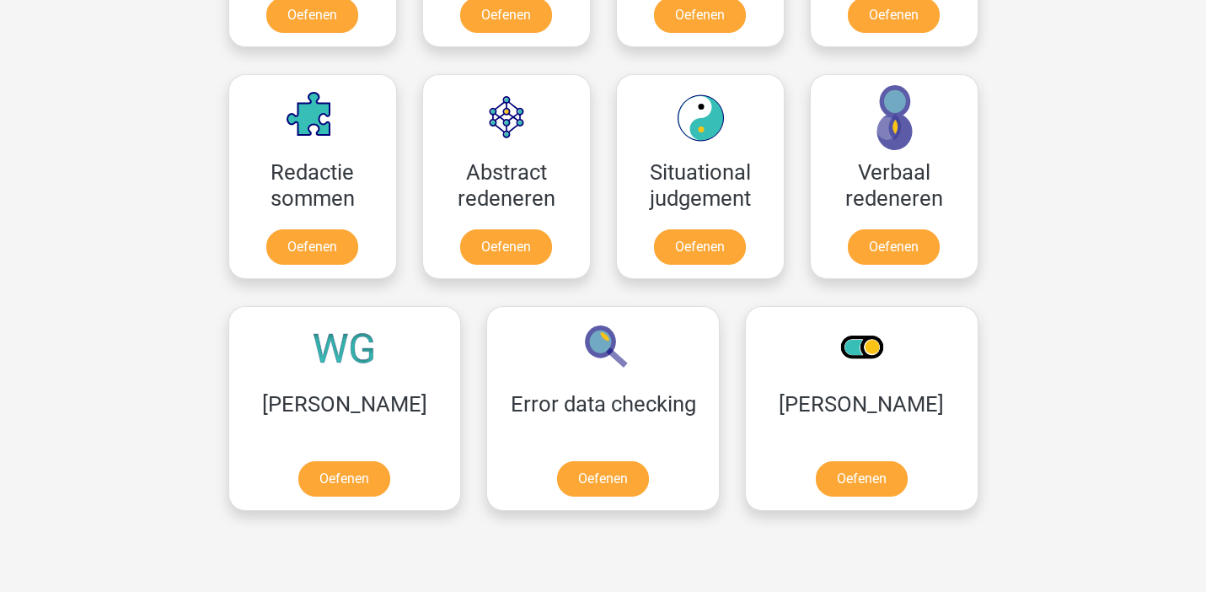
scroll to position [1181, 0]
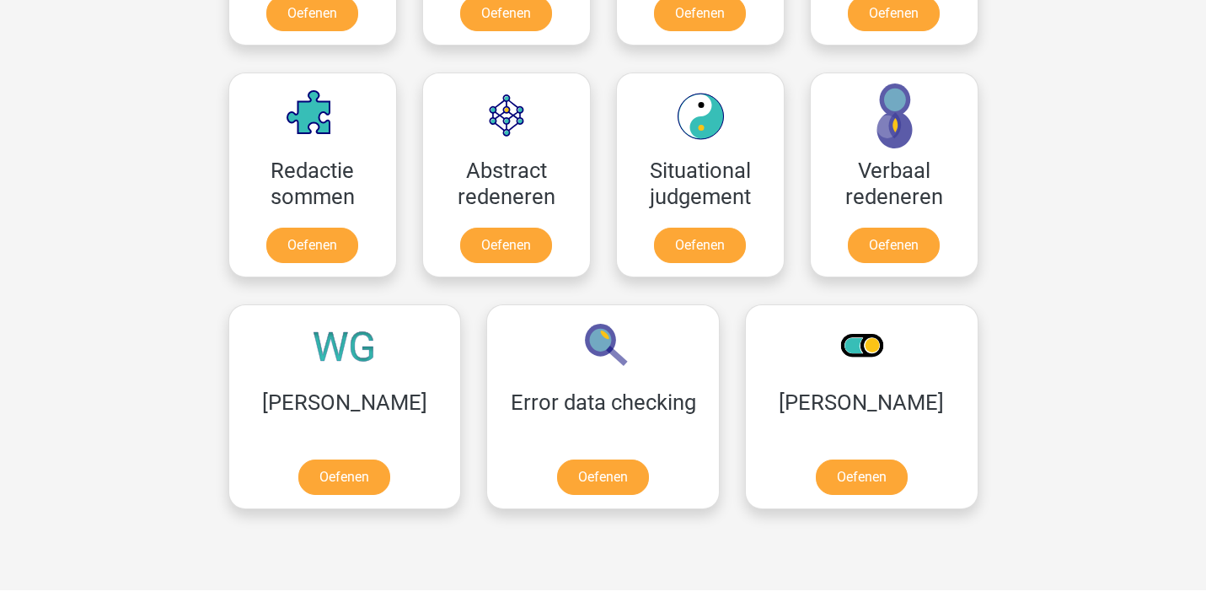
drag, startPoint x: 1177, startPoint y: 147, endPoint x: 1030, endPoint y: 402, distance: 294.8
click at [1030, 402] on div "Kies premium Maurits mjdejonge@xs4all.nl" at bounding box center [603, 155] width 1206 height 2673
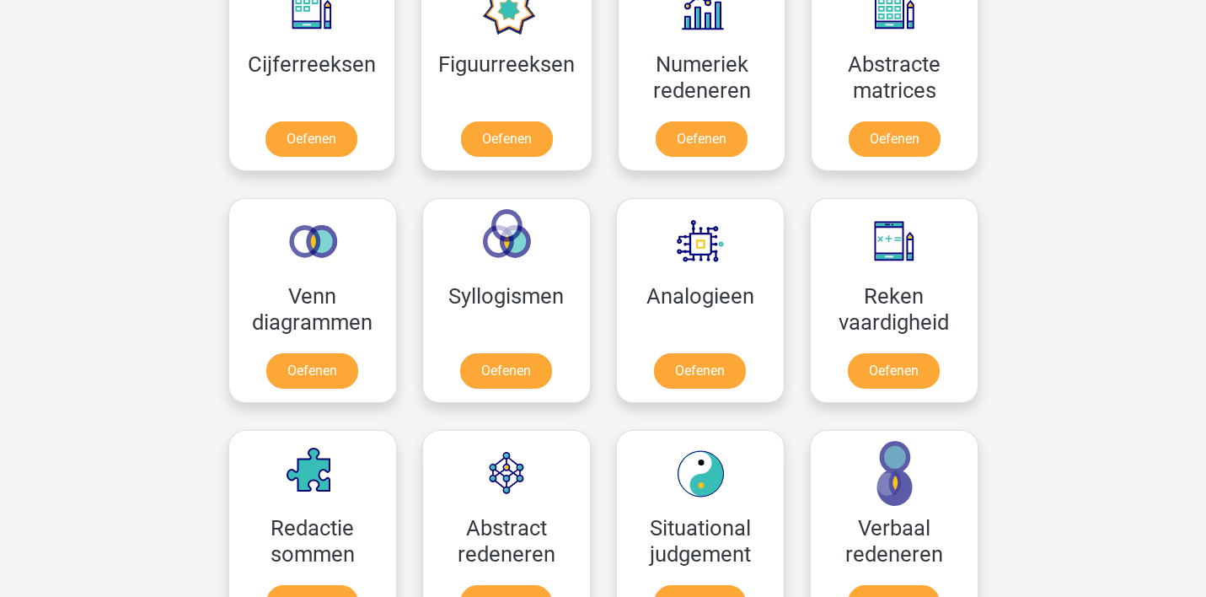
scroll to position [768, 0]
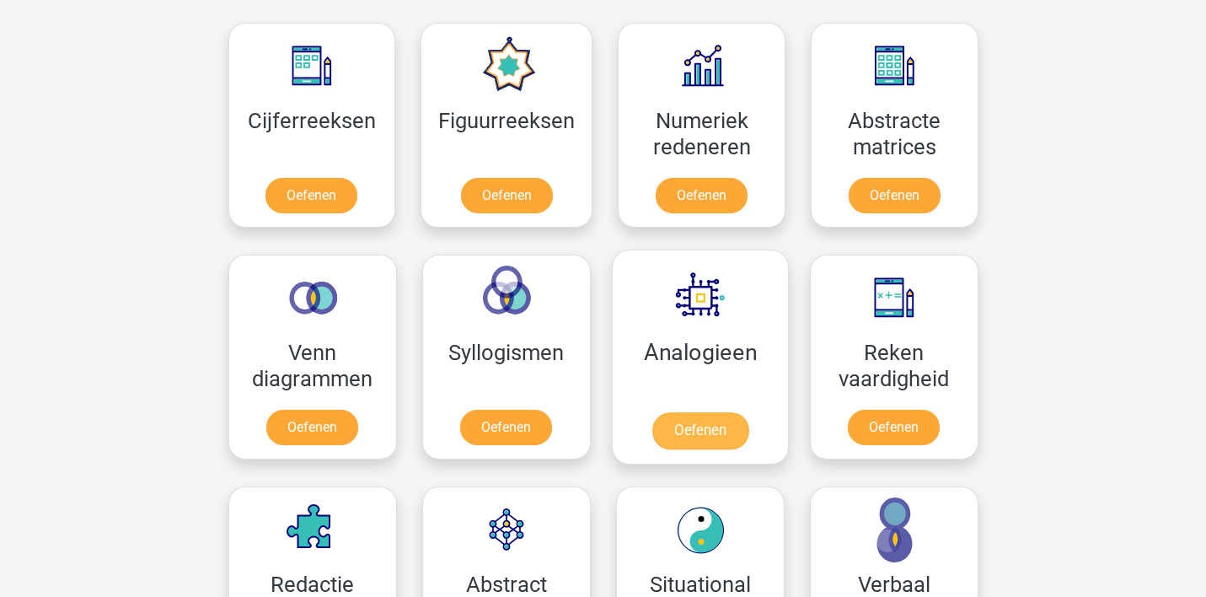
click at [699, 431] on link "Oefenen" at bounding box center [699, 430] width 96 height 37
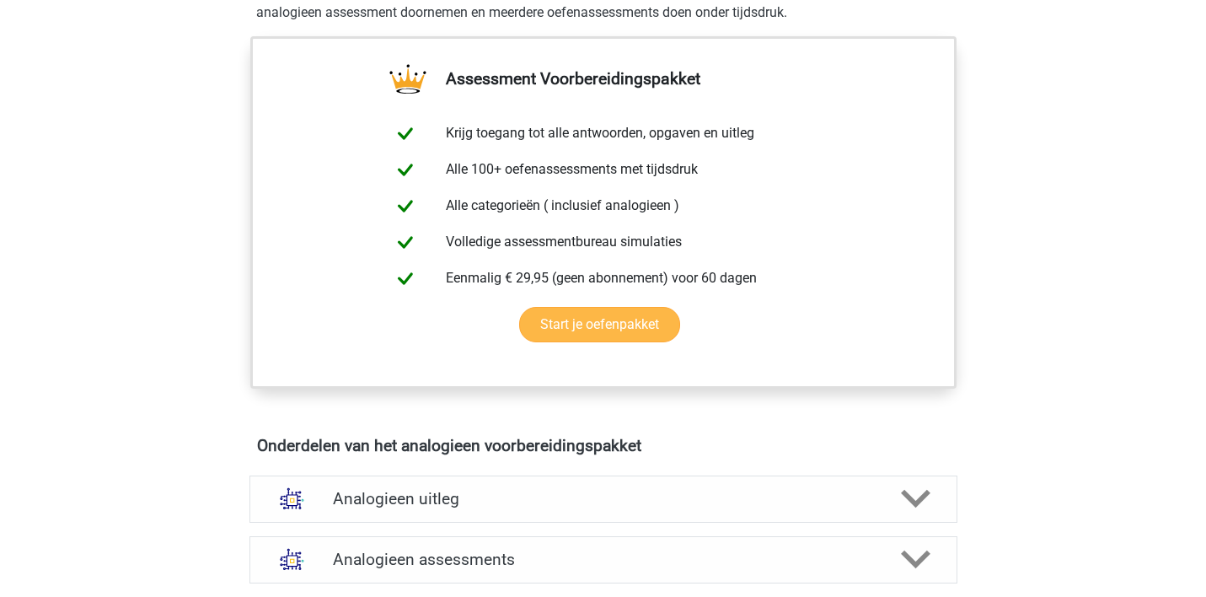
scroll to position [709, 0]
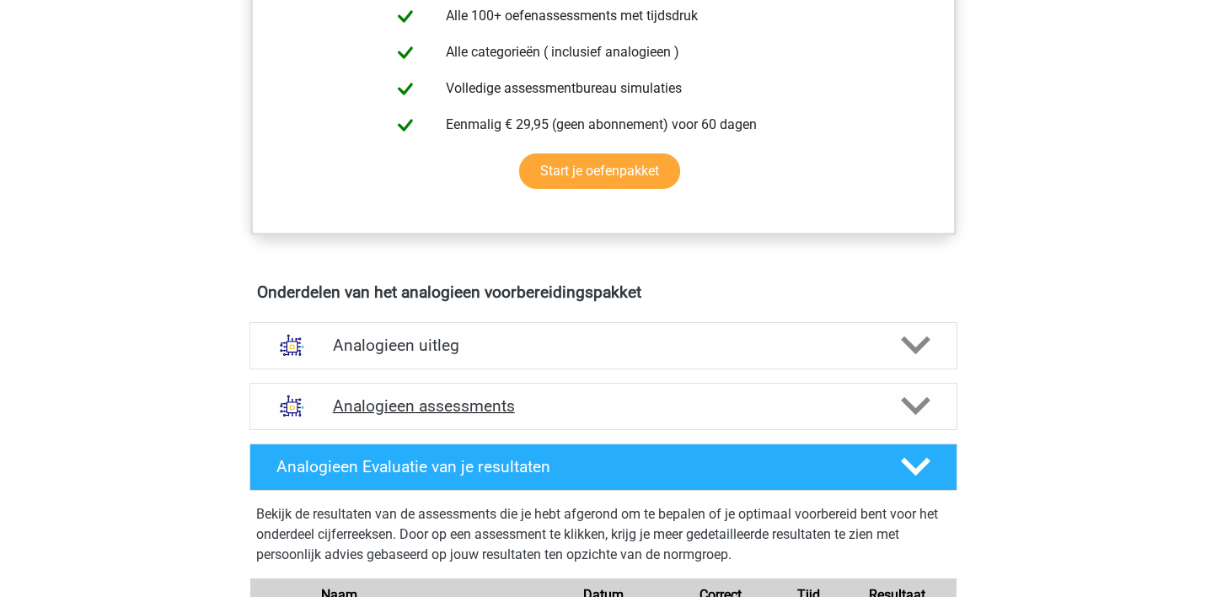
click at [610, 409] on h4 "Analogieen assessments" at bounding box center [603, 405] width 541 height 19
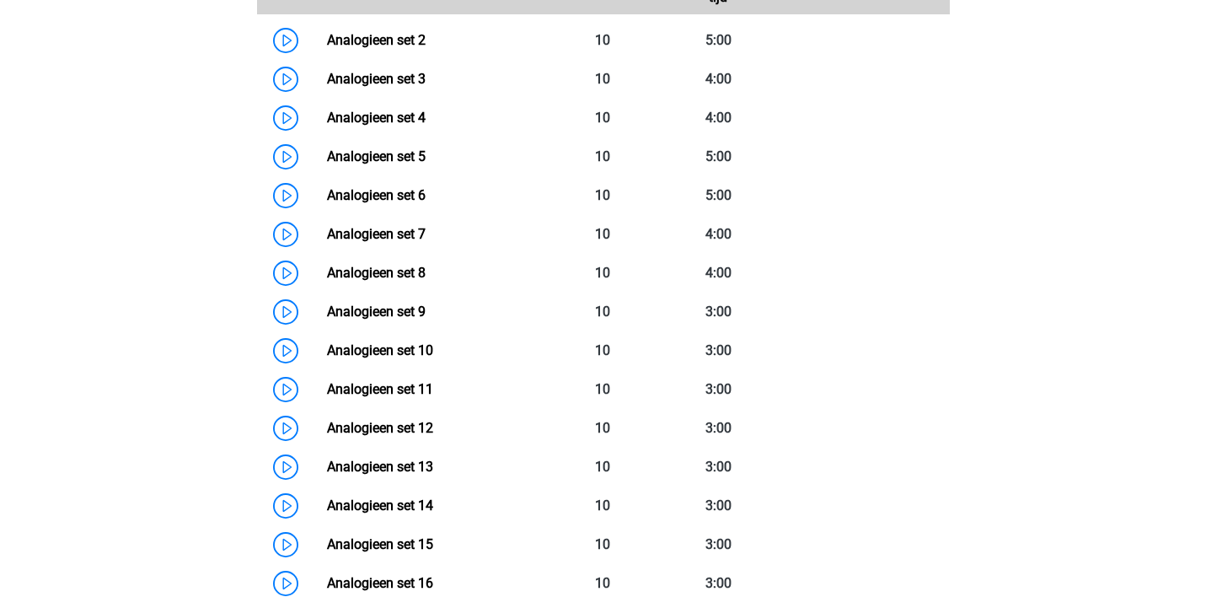
scroll to position [1293, 0]
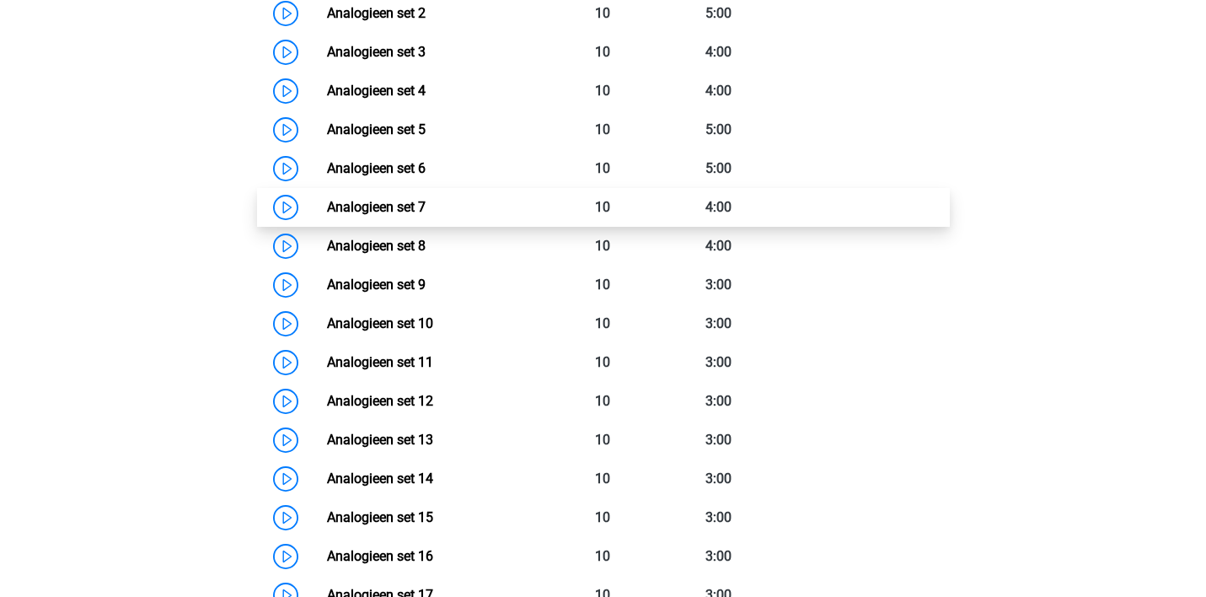
click at [411, 204] on link "Analogieen set 7" at bounding box center [376, 207] width 99 height 16
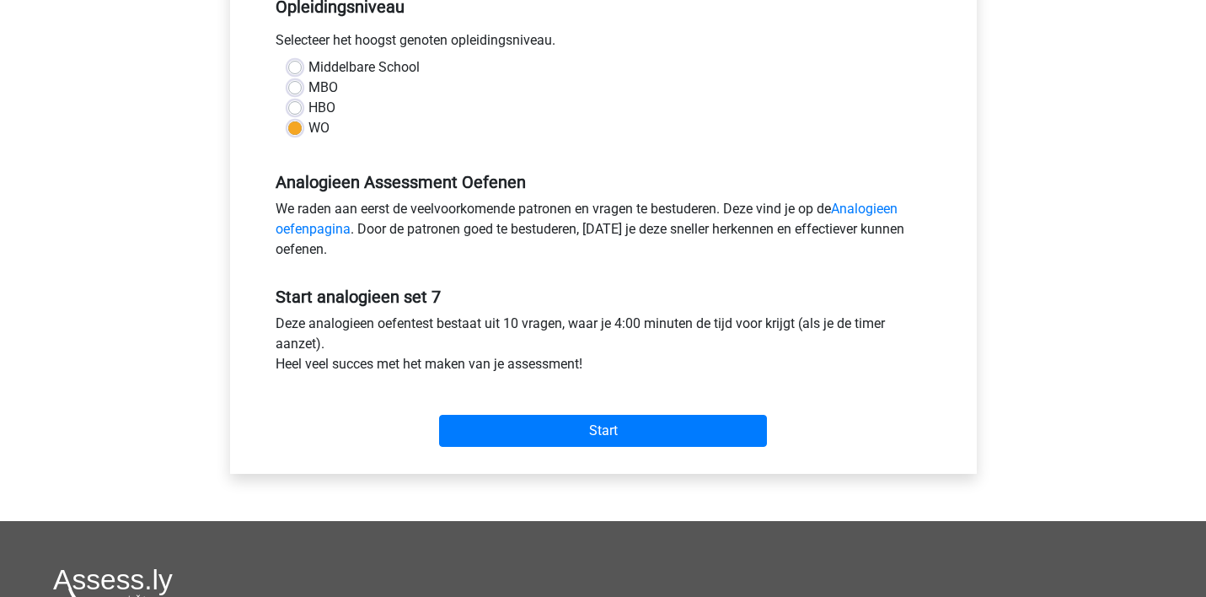
scroll to position [369, 0]
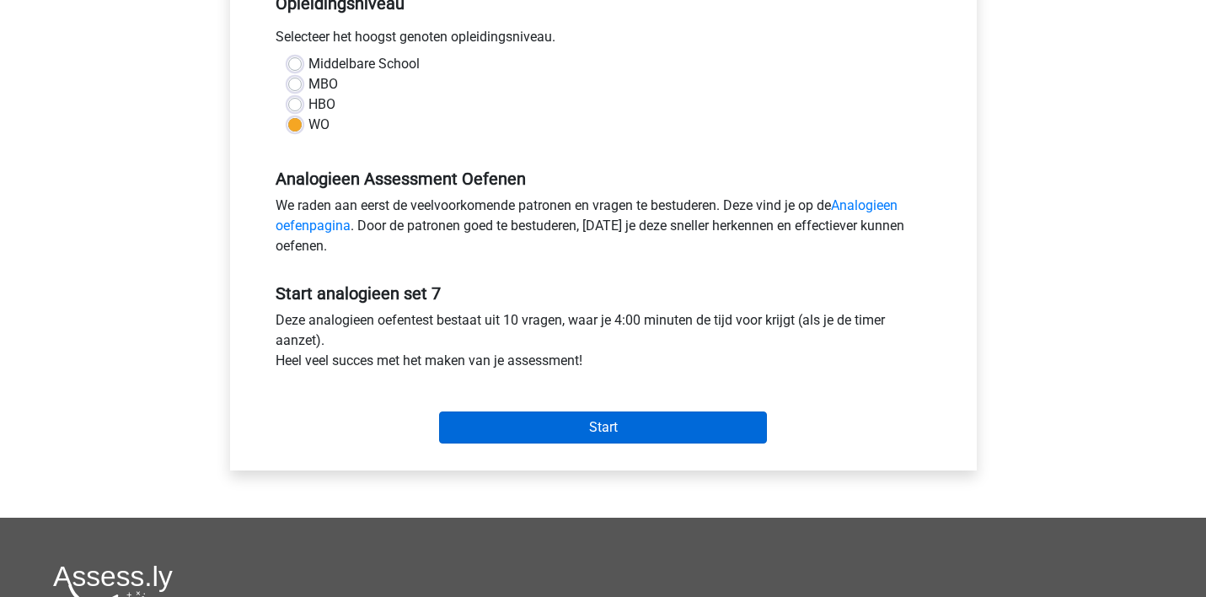
click at [610, 426] on input "Start" at bounding box center [603, 427] width 328 height 32
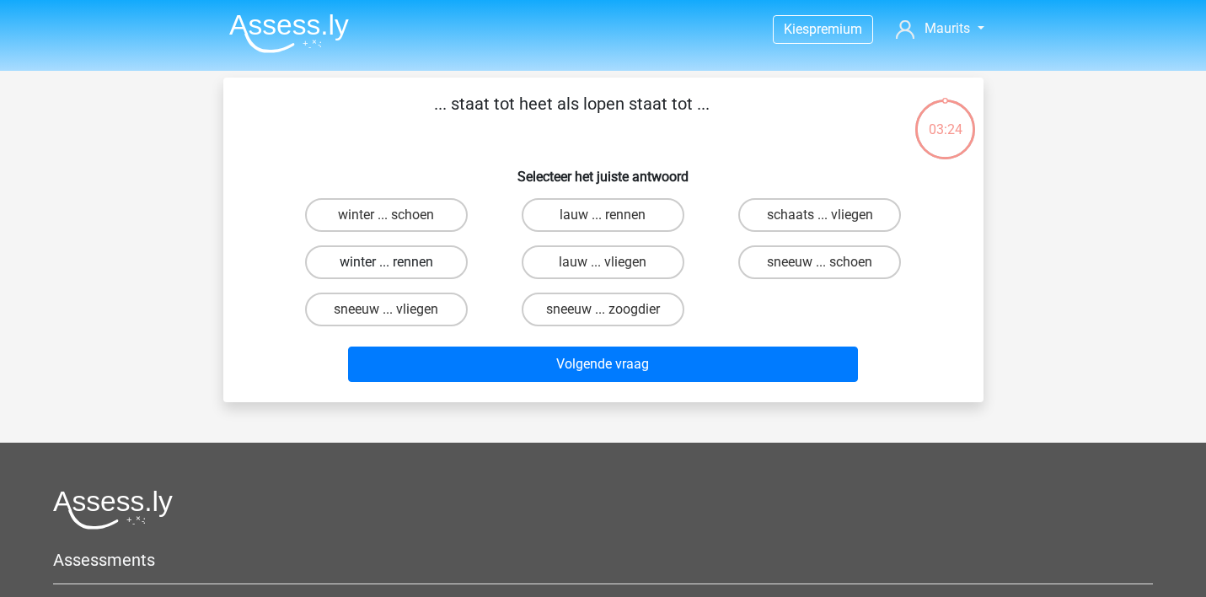
click at [404, 260] on label "winter ... rennen" at bounding box center [386, 262] width 163 height 34
click at [397, 262] on input "winter ... rennen" at bounding box center [391, 267] width 11 height 11
radio input "true"
click at [412, 212] on label "winter ... schoen" at bounding box center [386, 215] width 163 height 34
click at [397, 215] on input "winter ... schoen" at bounding box center [391, 220] width 11 height 11
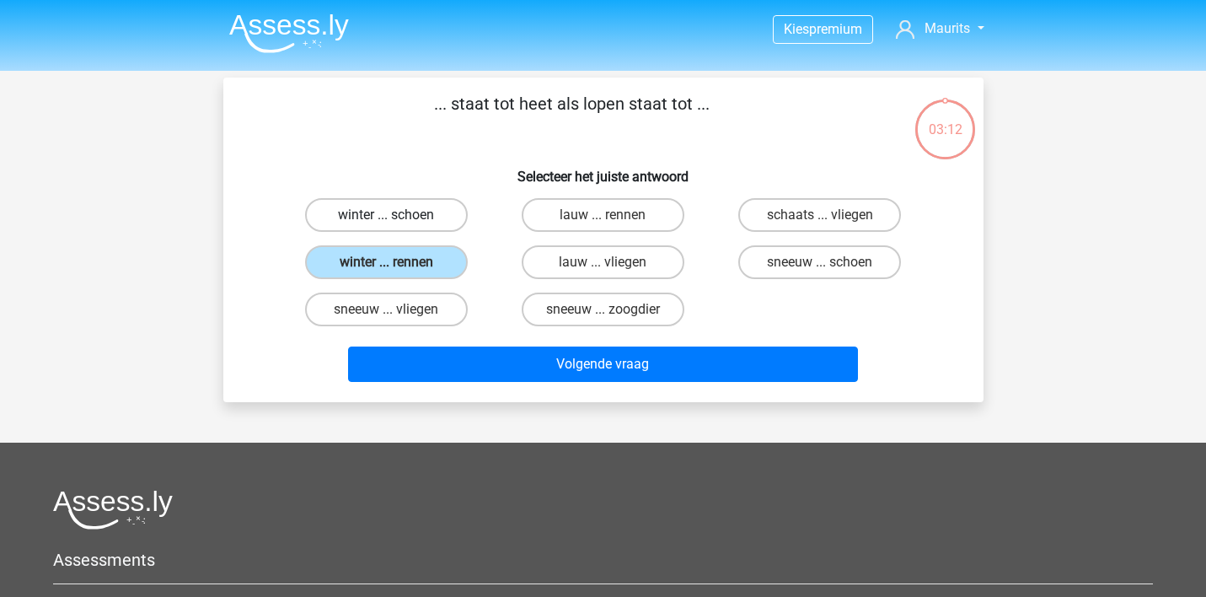
radio input "true"
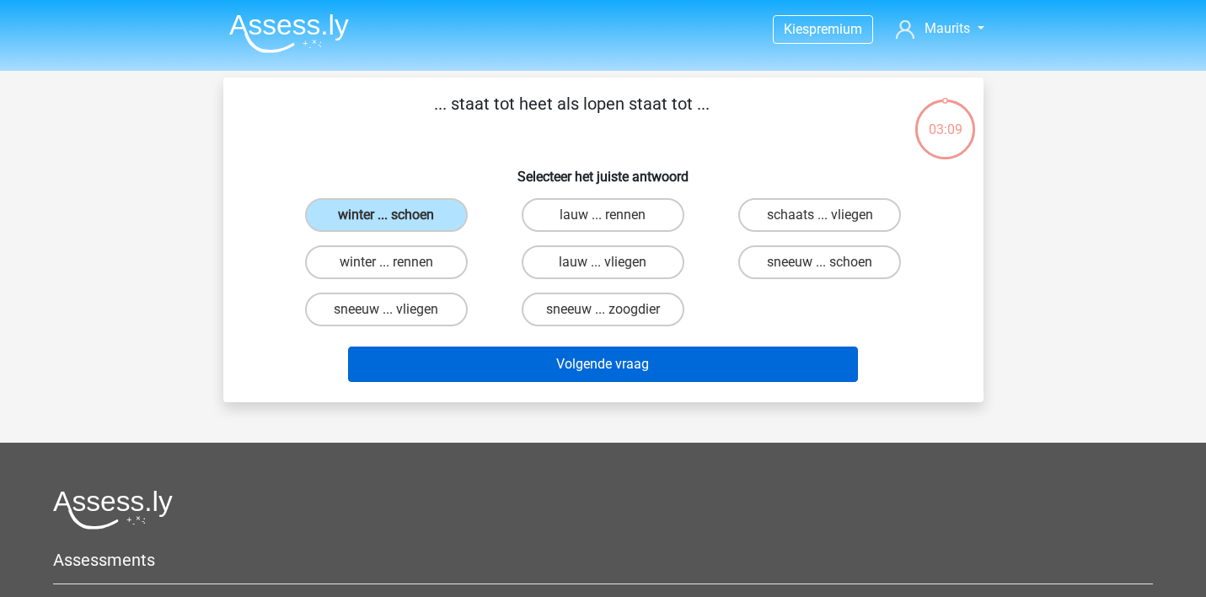
click at [553, 361] on button "Volgende vraag" at bounding box center [603, 363] width 510 height 35
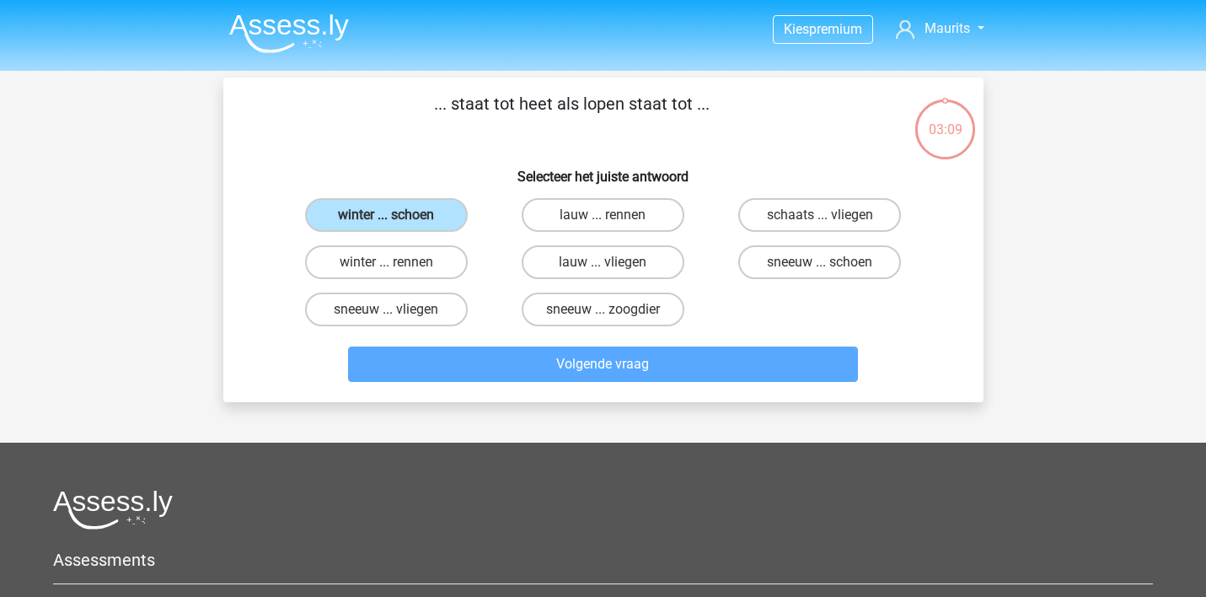
scroll to position [78, 0]
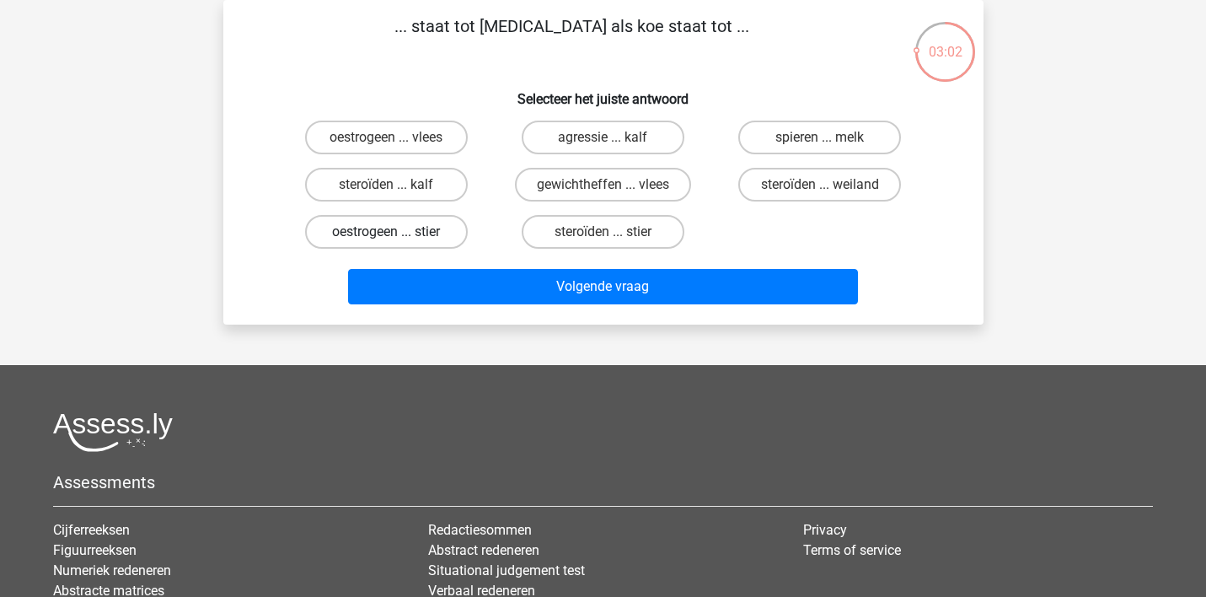
click at [419, 226] on label "oestrogeen ... stier" at bounding box center [386, 232] width 163 height 34
click at [397, 232] on input "oestrogeen ... stier" at bounding box center [391, 237] width 11 height 11
radio input "true"
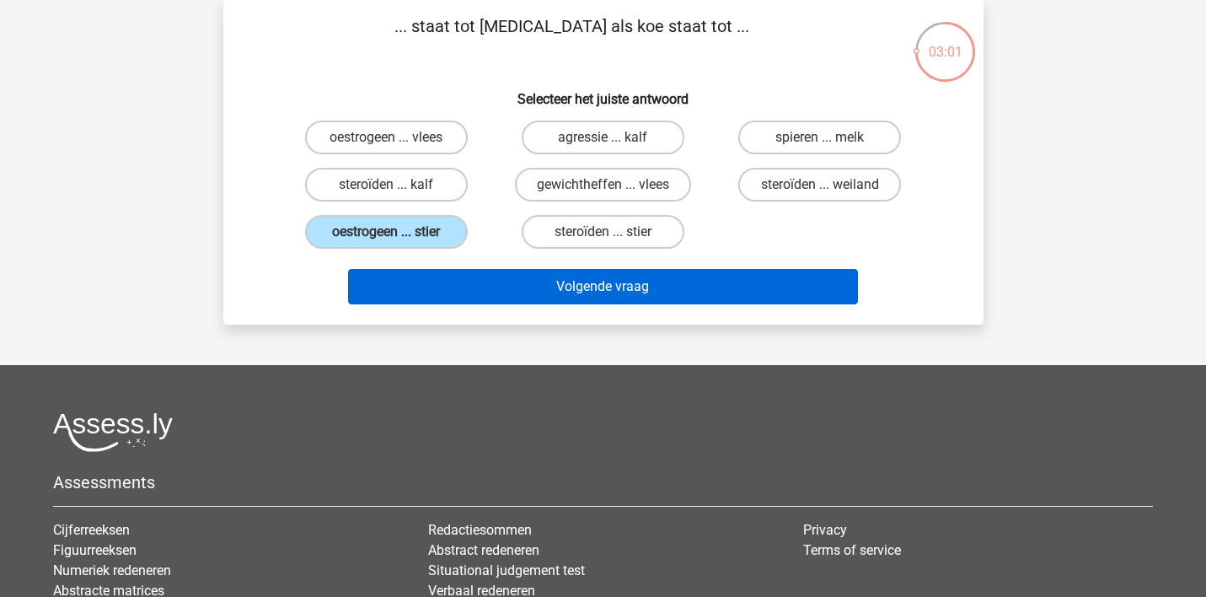
click at [458, 281] on button "Volgende vraag" at bounding box center [603, 286] width 510 height 35
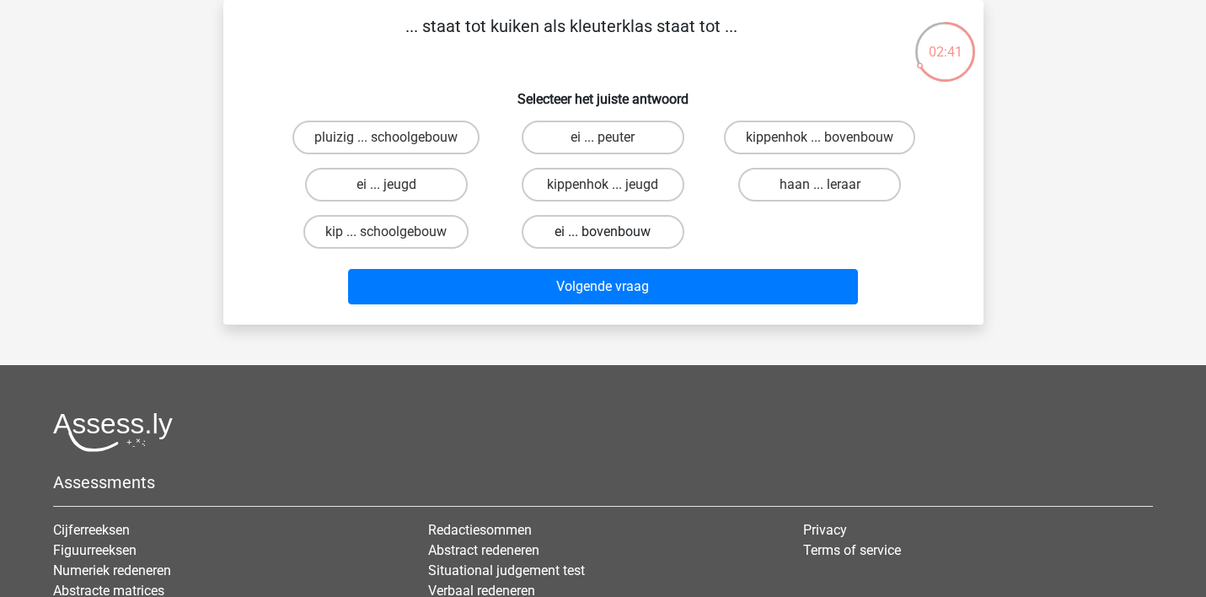
click at [624, 231] on label "ei ... bovenbouw" at bounding box center [603, 232] width 163 height 34
click at [613, 232] on input "ei ... bovenbouw" at bounding box center [607, 237] width 11 height 11
radio input "true"
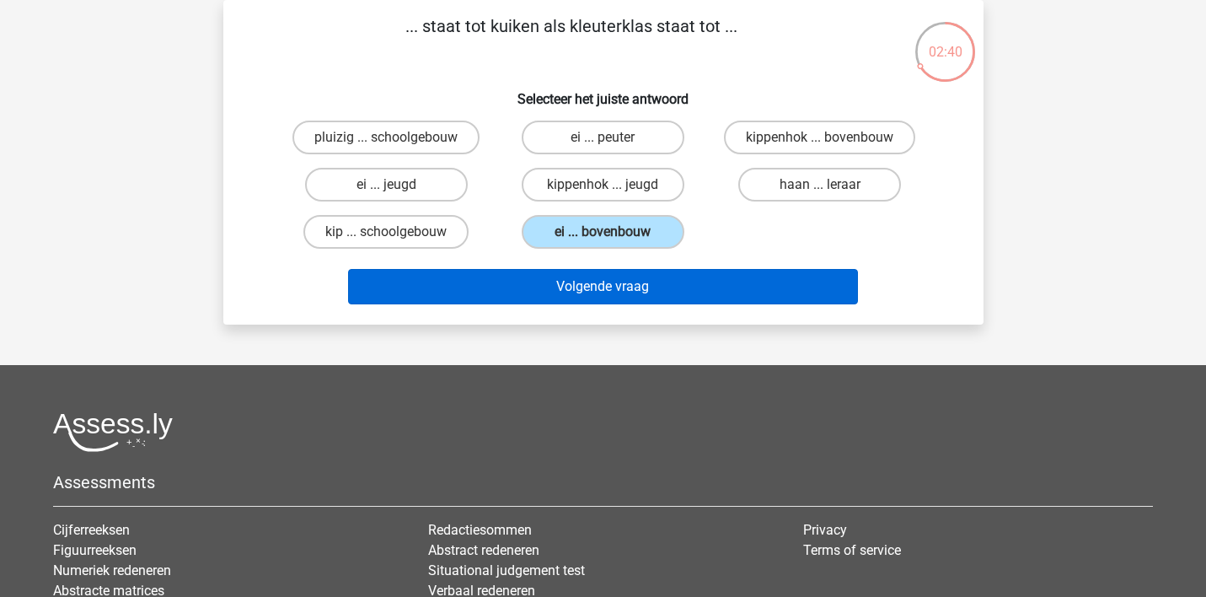
click at [618, 285] on button "Volgende vraag" at bounding box center [603, 286] width 510 height 35
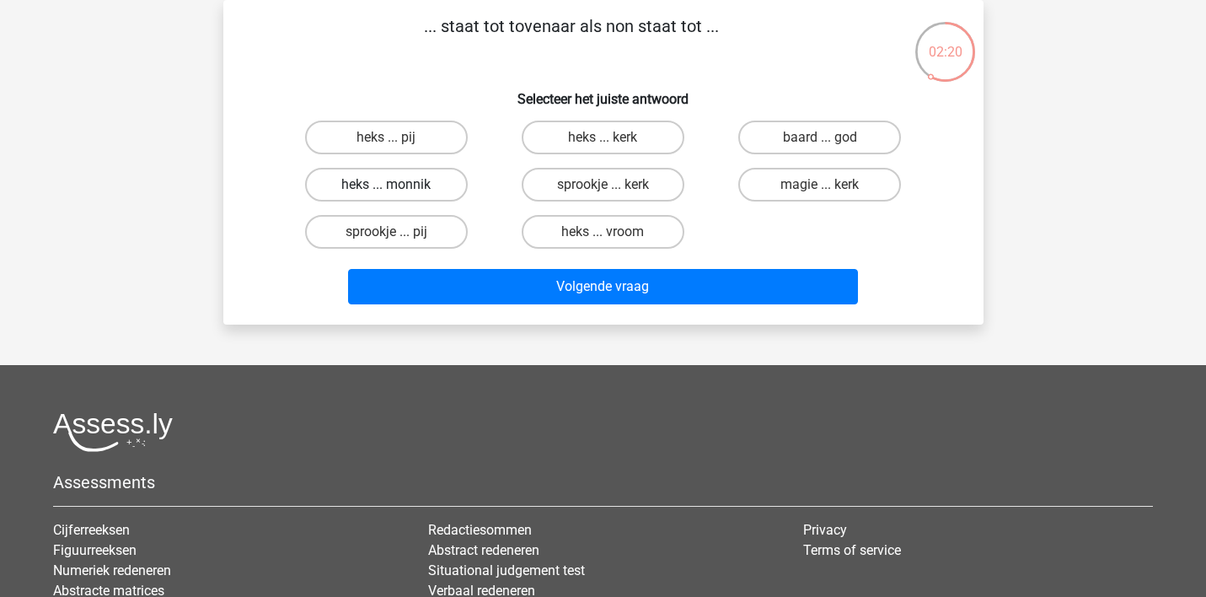
click at [416, 185] on label "heks ... monnik" at bounding box center [386, 185] width 163 height 34
click at [397, 185] on input "heks ... monnik" at bounding box center [391, 190] width 11 height 11
radio input "true"
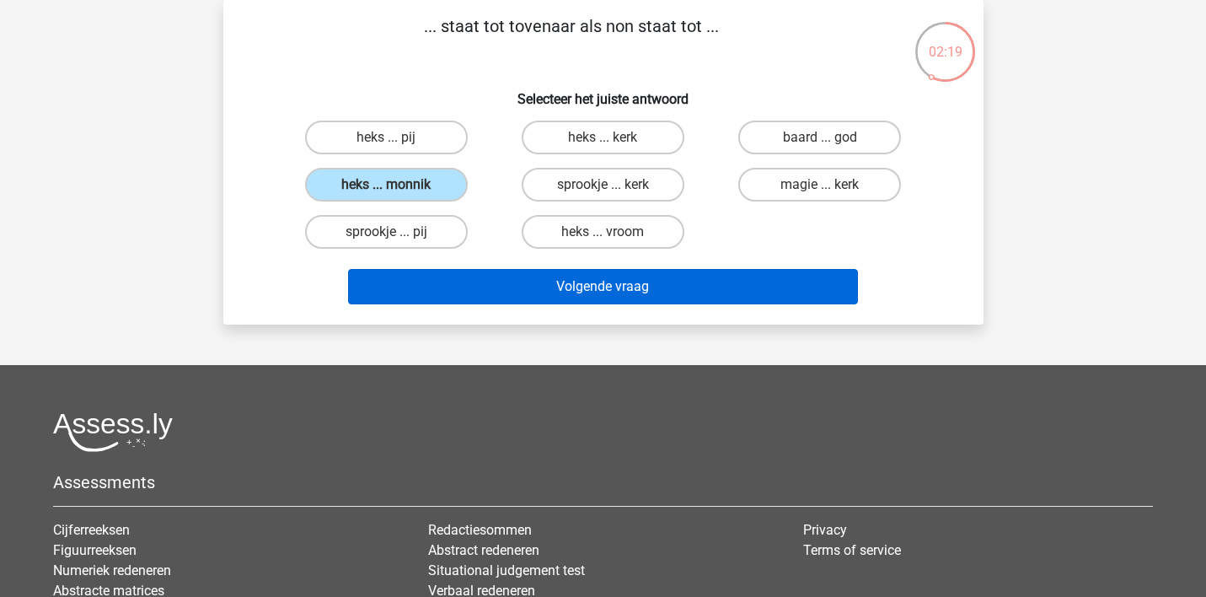
click at [569, 286] on button "Volgende vraag" at bounding box center [603, 286] width 510 height 35
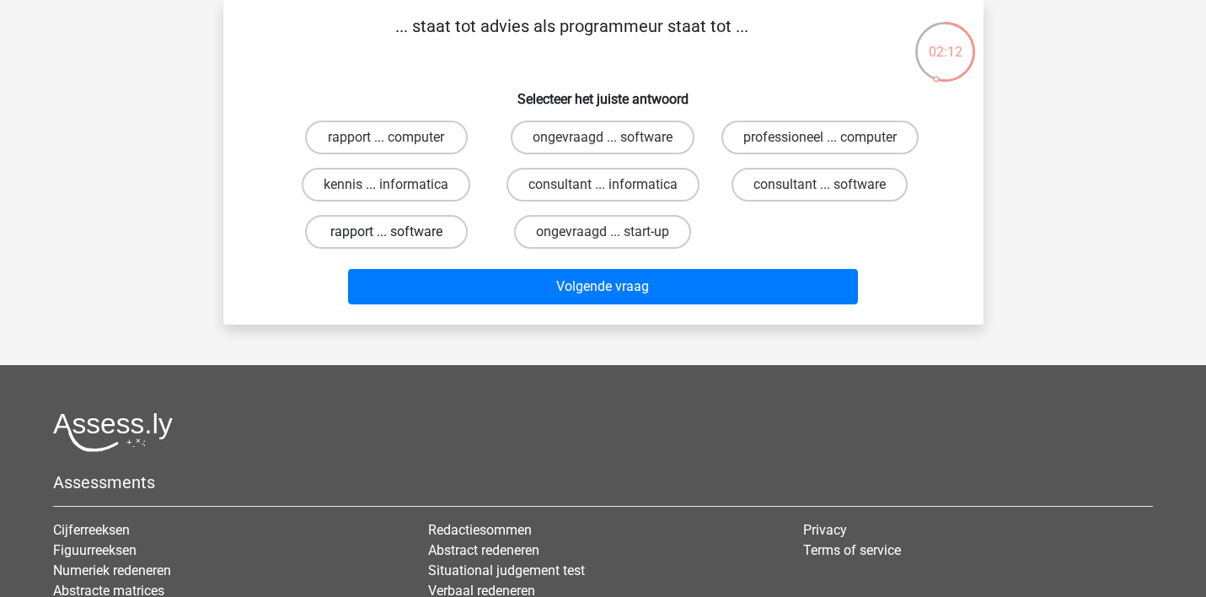
click at [410, 230] on label "rapport ... software" at bounding box center [386, 232] width 163 height 34
click at [397, 232] on input "rapport ... software" at bounding box center [391, 237] width 11 height 11
radio input "true"
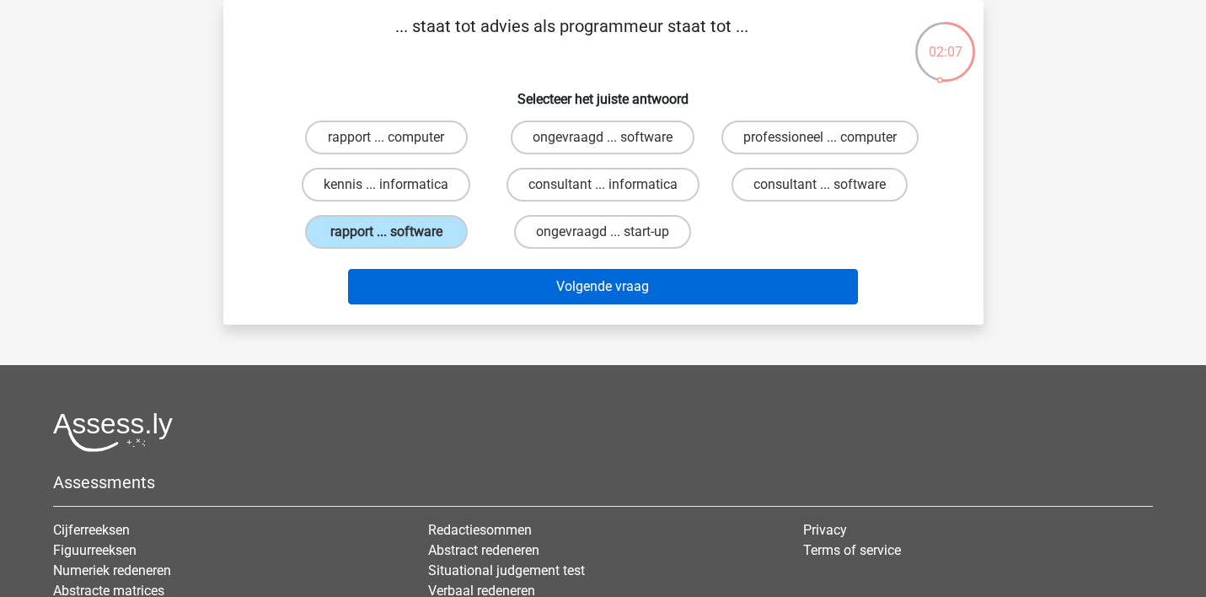
click at [547, 282] on button "Volgende vraag" at bounding box center [603, 286] width 510 height 35
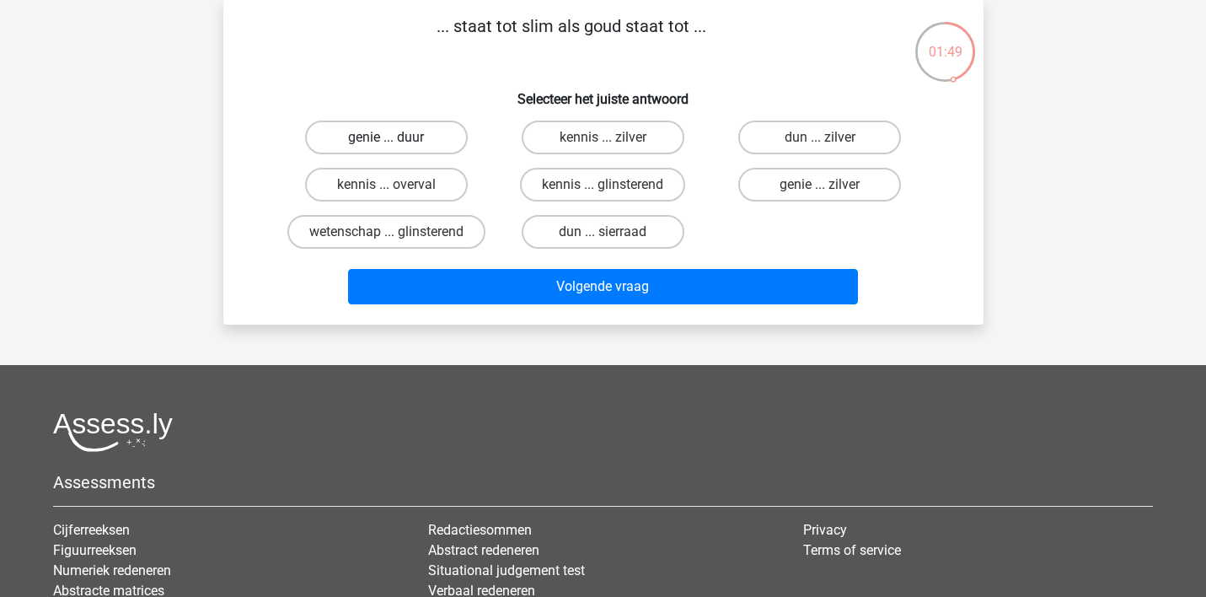
click at [419, 136] on label "genie ... duur" at bounding box center [386, 137] width 163 height 34
click at [397, 137] on input "genie ... duur" at bounding box center [391, 142] width 11 height 11
radio input "true"
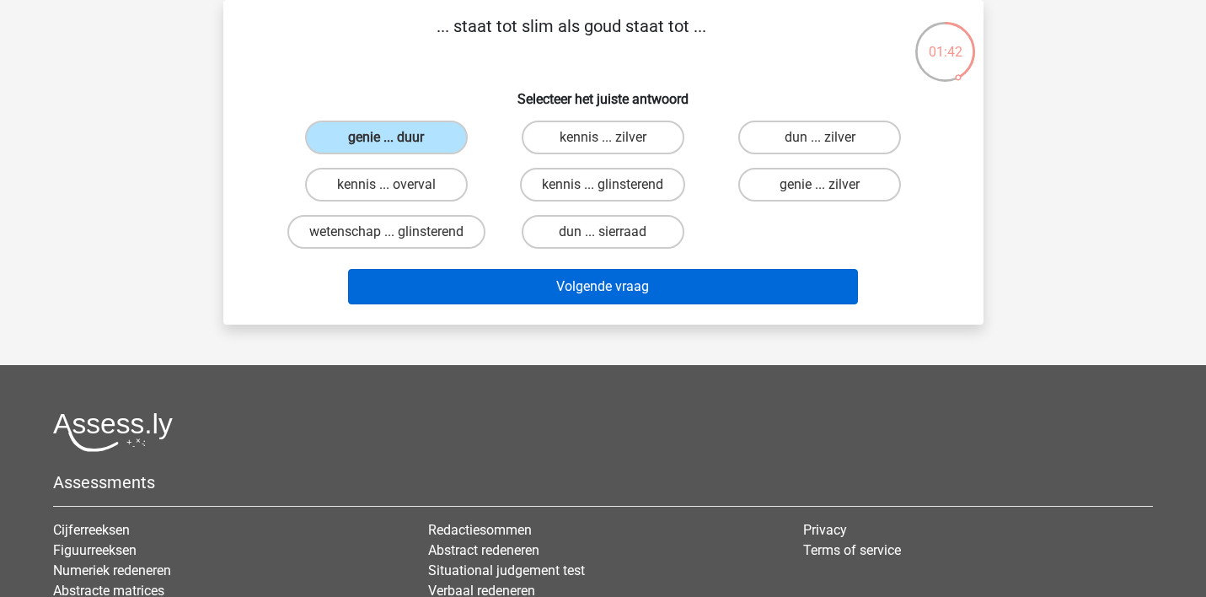
click at [558, 286] on button "Volgende vraag" at bounding box center [603, 286] width 510 height 35
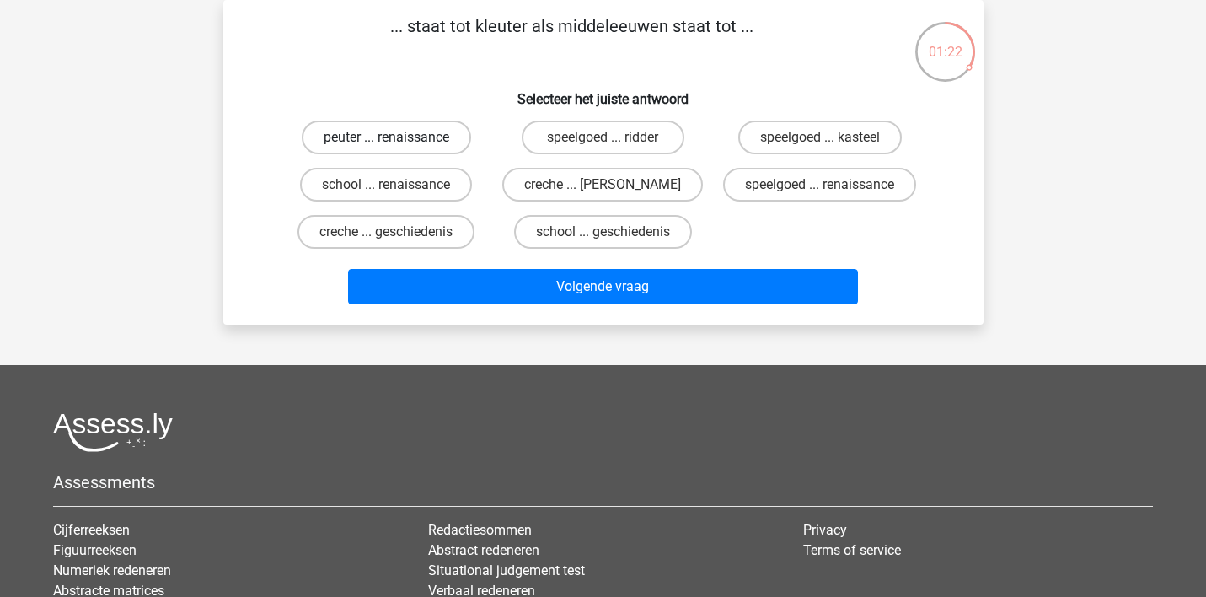
click at [426, 134] on label "peuter ... renaissance" at bounding box center [386, 137] width 169 height 34
click at [397, 137] on input "peuter ... renaissance" at bounding box center [391, 142] width 11 height 11
radio input "true"
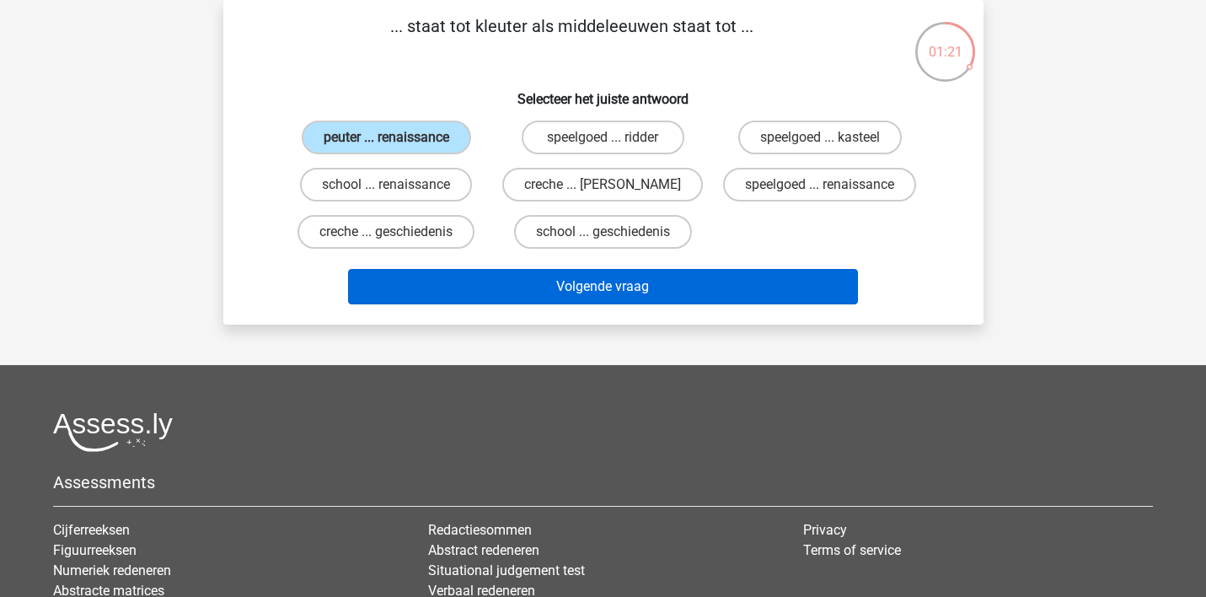
click at [529, 282] on button "Volgende vraag" at bounding box center [603, 286] width 510 height 35
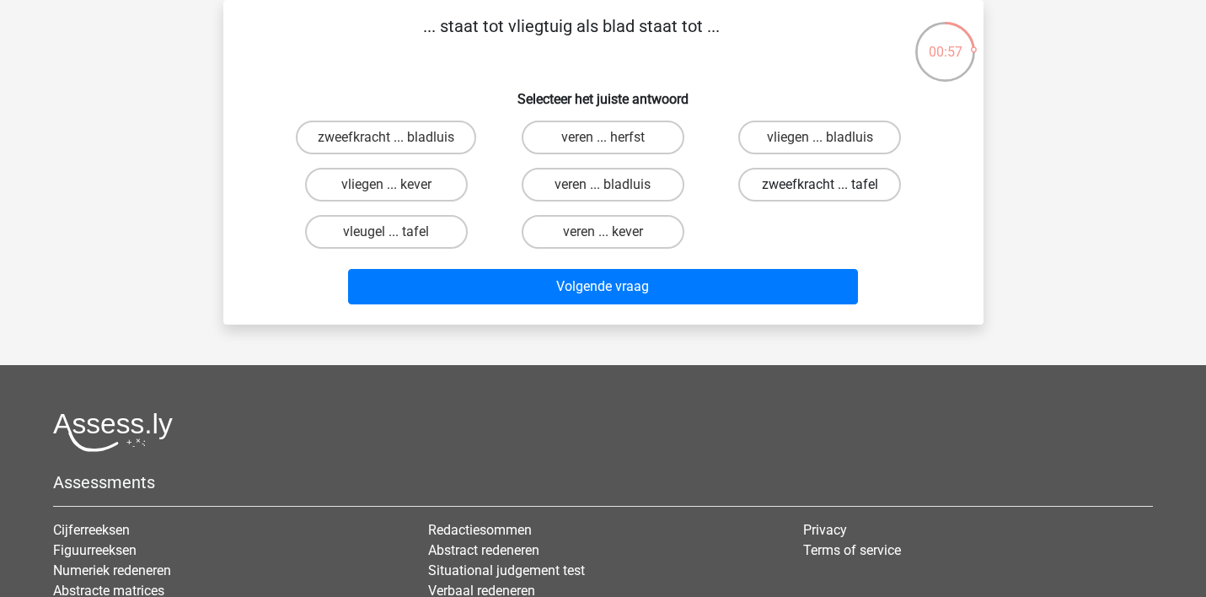
click at [777, 182] on label "zweefkracht ... tafel" at bounding box center [819, 185] width 163 height 34
click at [820, 185] on input "zweefkracht ... tafel" at bounding box center [825, 190] width 11 height 11
radio input "true"
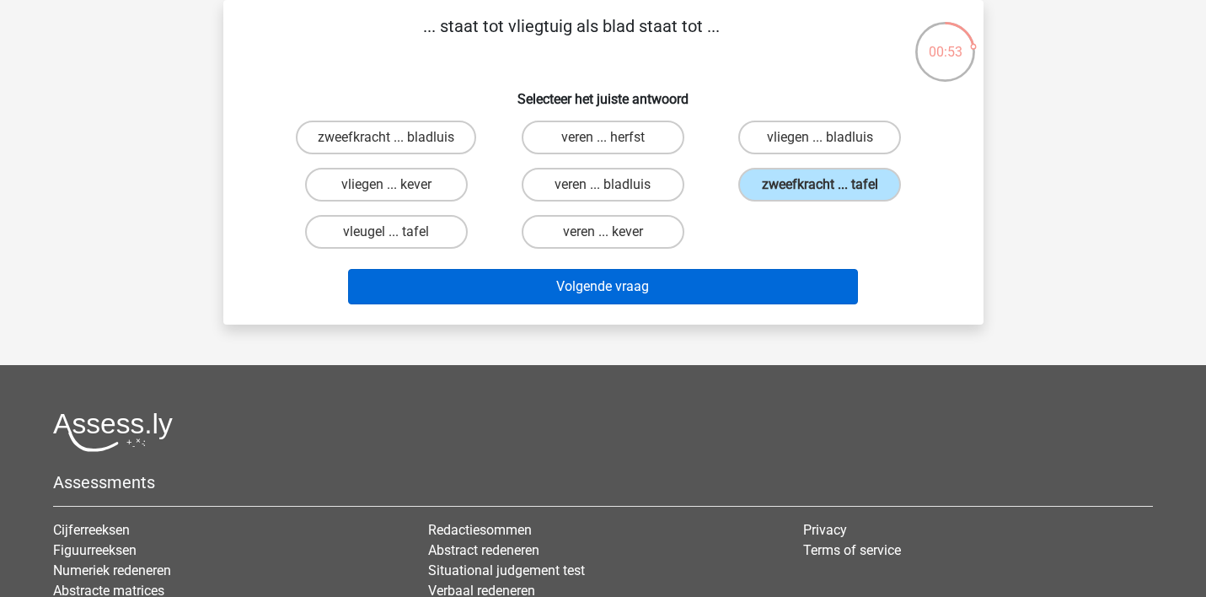
click at [721, 281] on button "Volgende vraag" at bounding box center [603, 286] width 510 height 35
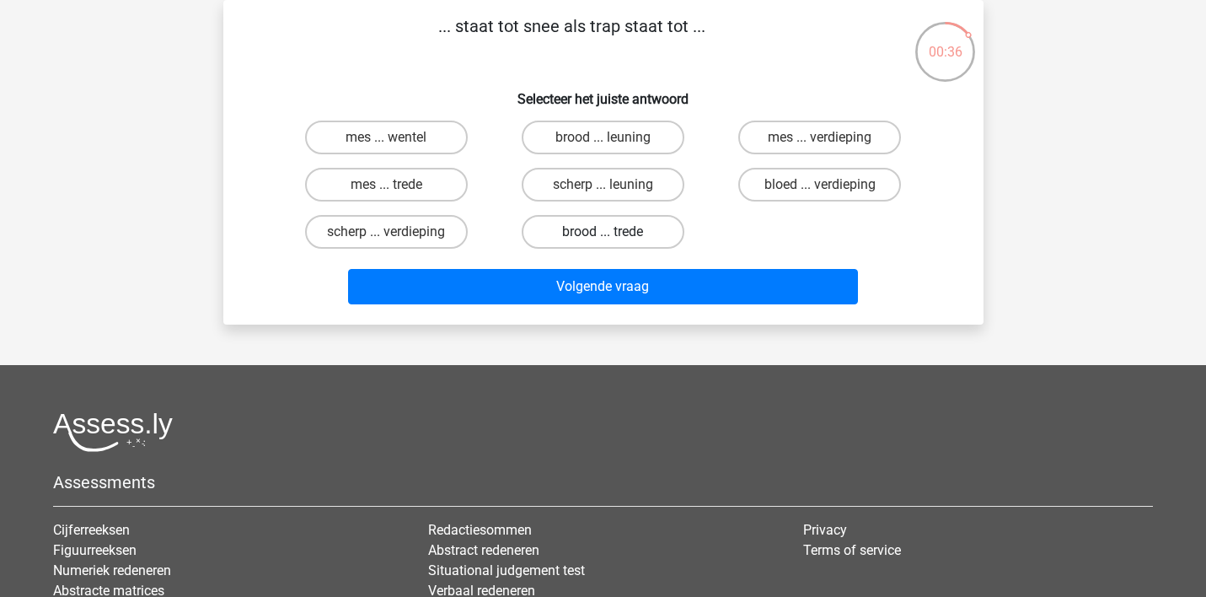
click at [619, 228] on label "brood ... trede" at bounding box center [603, 232] width 163 height 34
click at [613, 232] on input "brood ... trede" at bounding box center [607, 237] width 11 height 11
radio input "true"
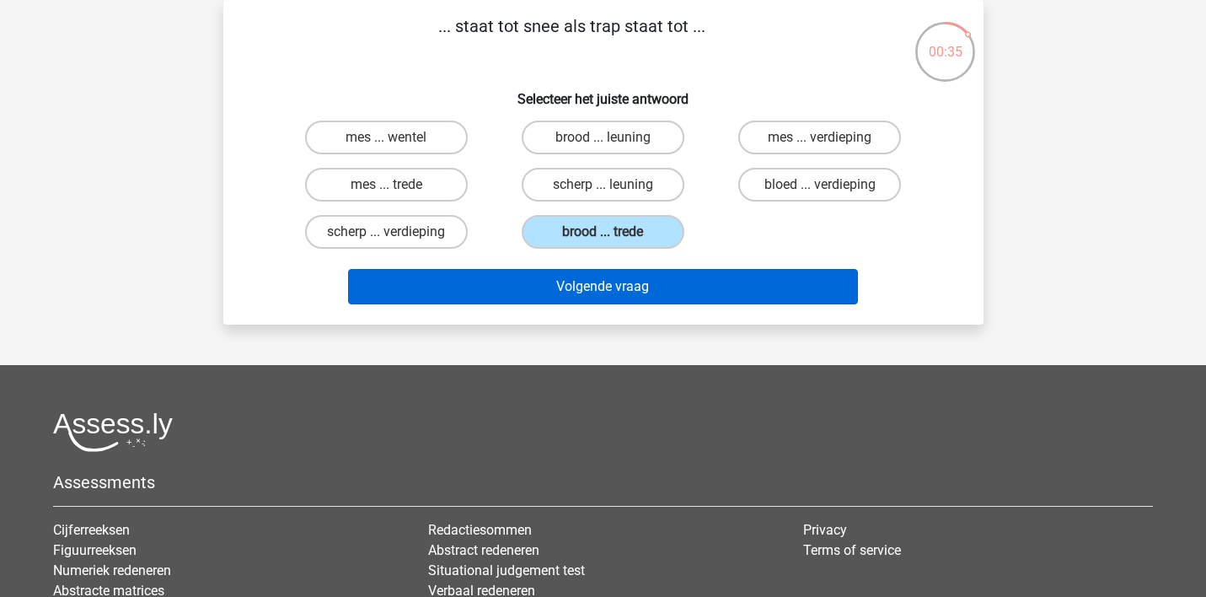
click at [613, 287] on button "Volgende vraag" at bounding box center [603, 286] width 510 height 35
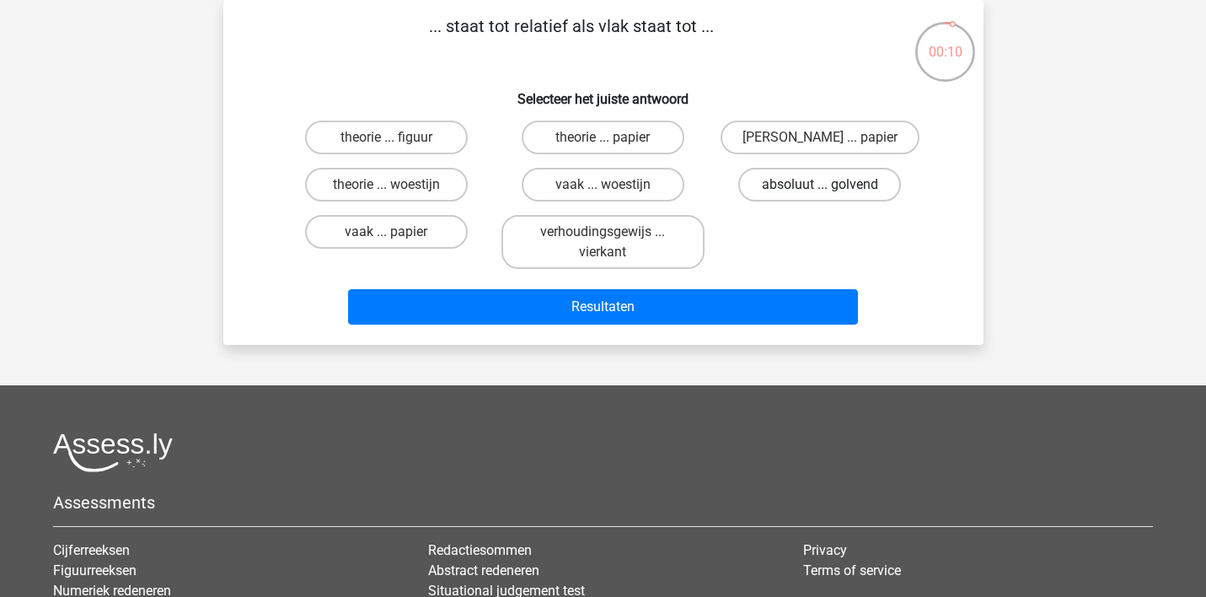
click at [784, 183] on label "absoluut ... golvend" at bounding box center [819, 185] width 163 height 34
click at [820, 185] on input "absoluut ... golvend" at bounding box center [825, 190] width 11 height 11
radio input "true"
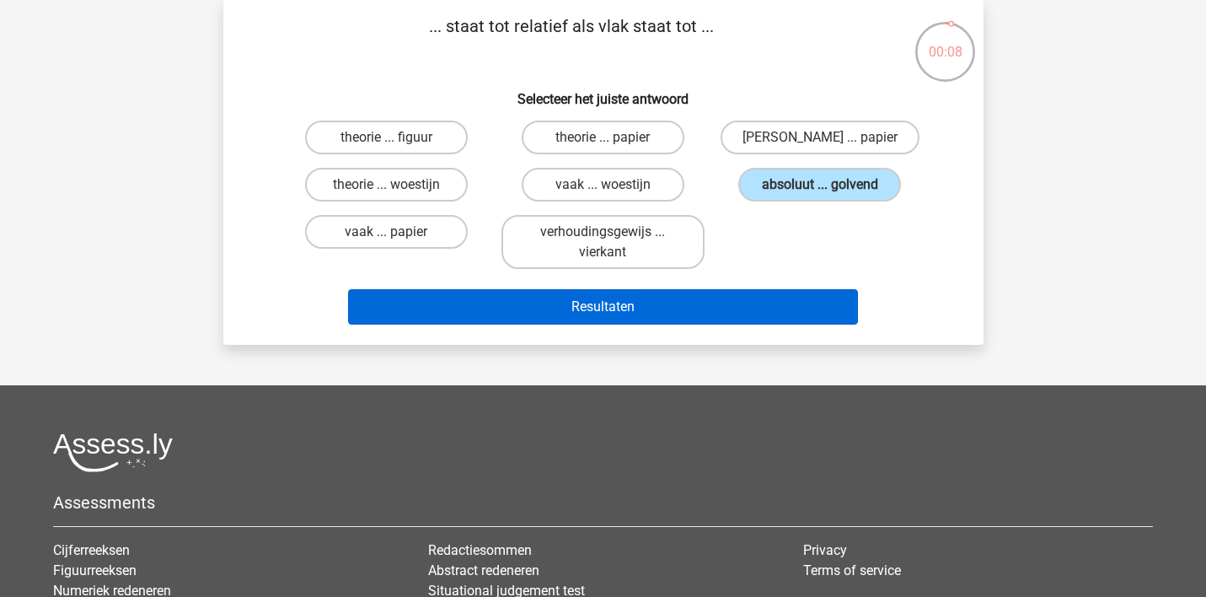
click at [715, 298] on button "Resultaten" at bounding box center [603, 306] width 510 height 35
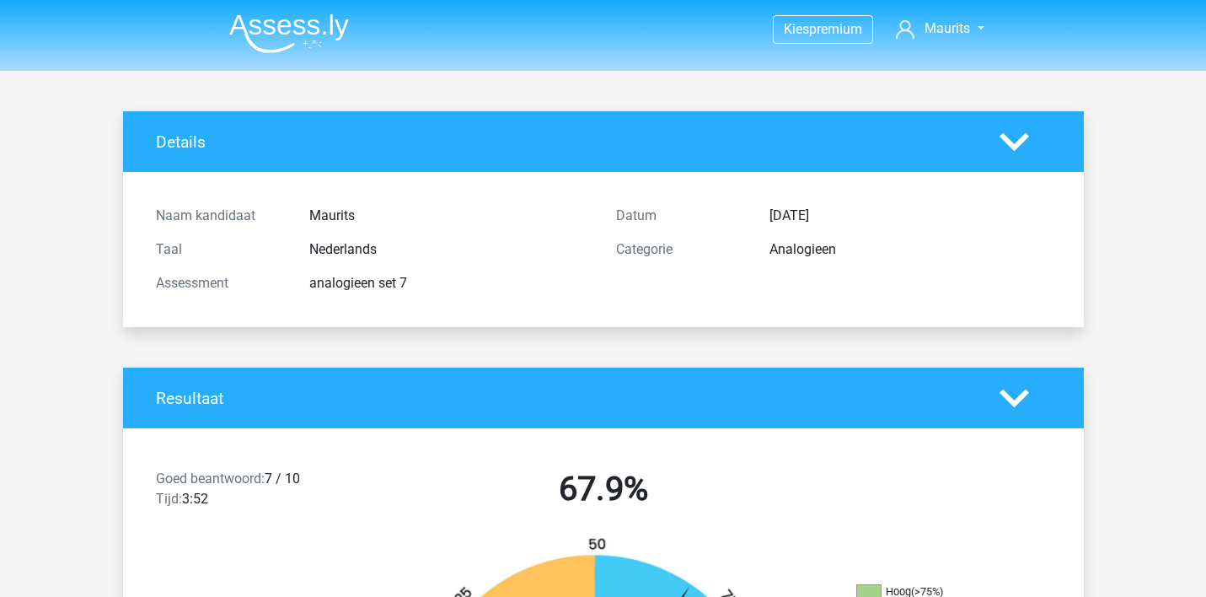
click at [271, 19] on img at bounding box center [289, 33] width 120 height 40
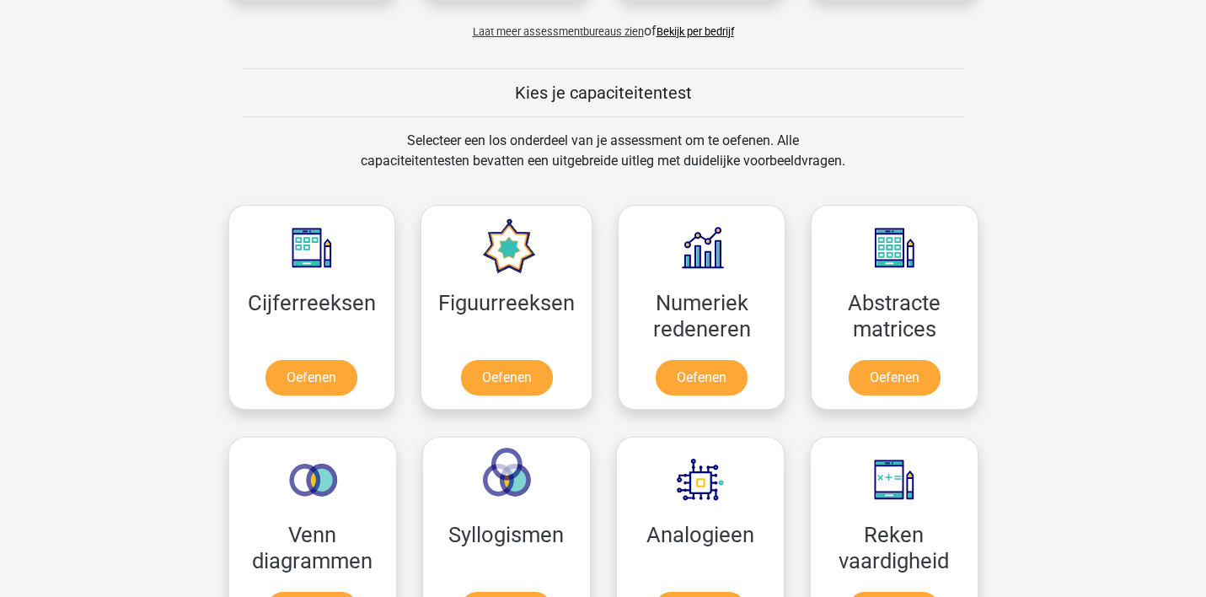
scroll to position [453, 0]
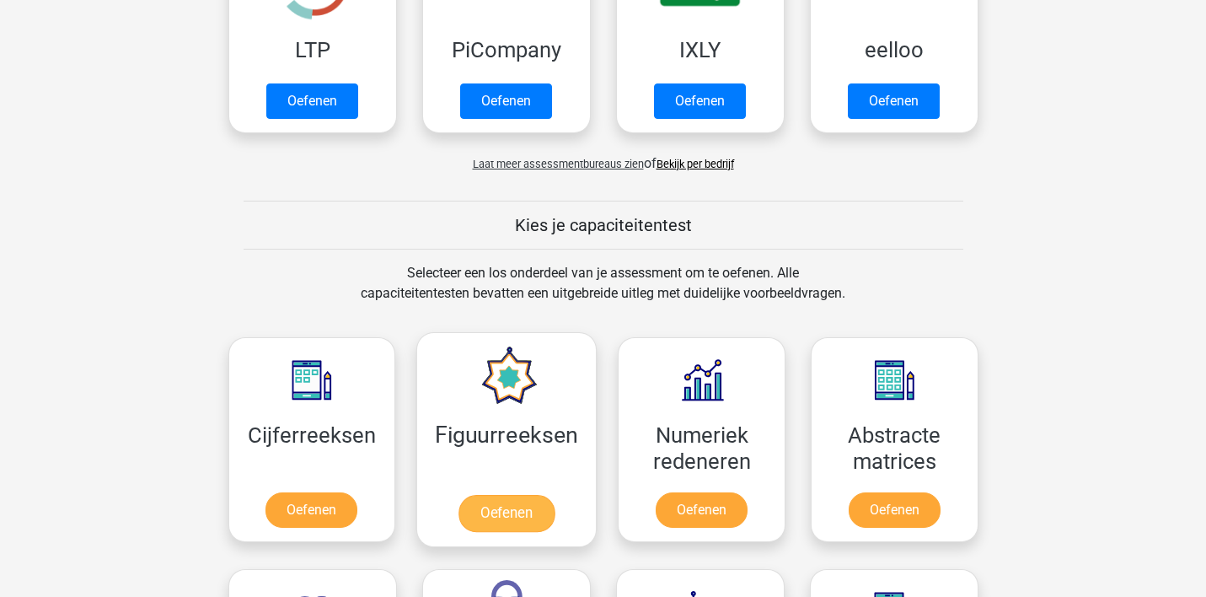
click at [525, 495] on link "Oefenen" at bounding box center [506, 513] width 96 height 37
